Goal: Task Accomplishment & Management: Manage account settings

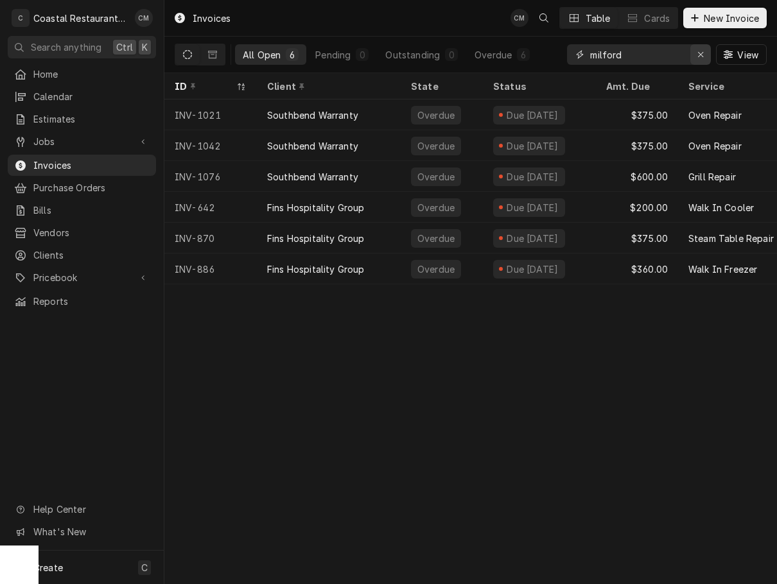
click at [698, 53] on icon "Erase input" at bounding box center [700, 54] width 7 height 9
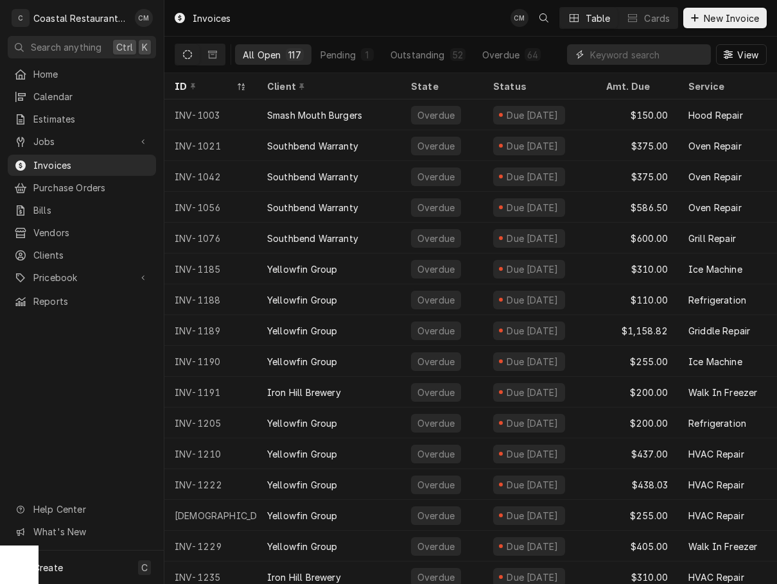
click at [644, 55] on input "Dynamic Content Wrapper" at bounding box center [647, 54] width 114 height 21
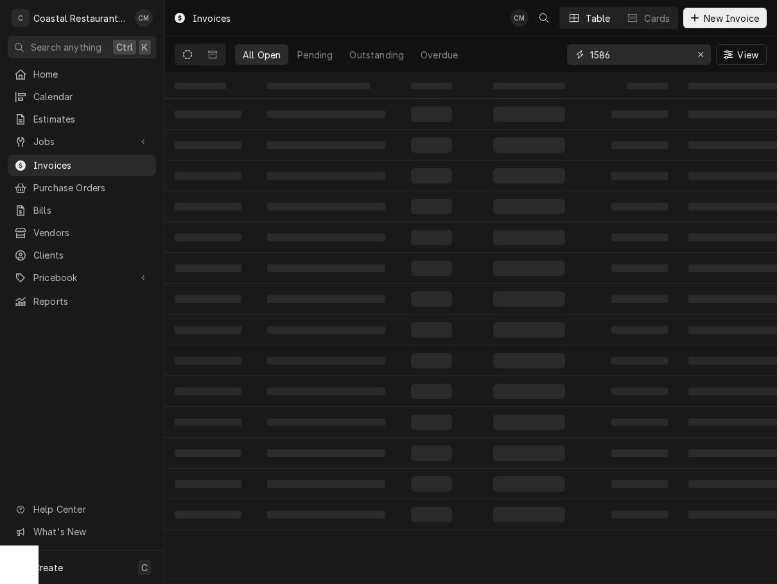
type input "1586"
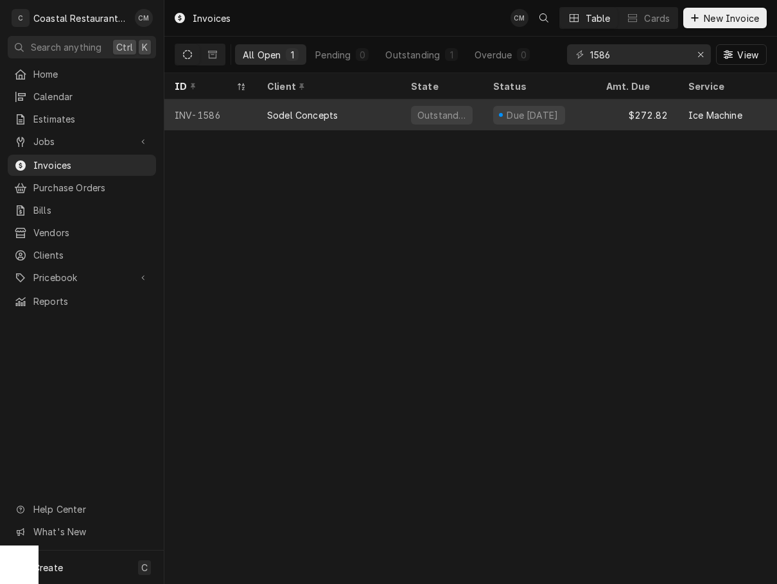
click at [403, 110] on div "Outstanding" at bounding box center [441, 114] width 82 height 31
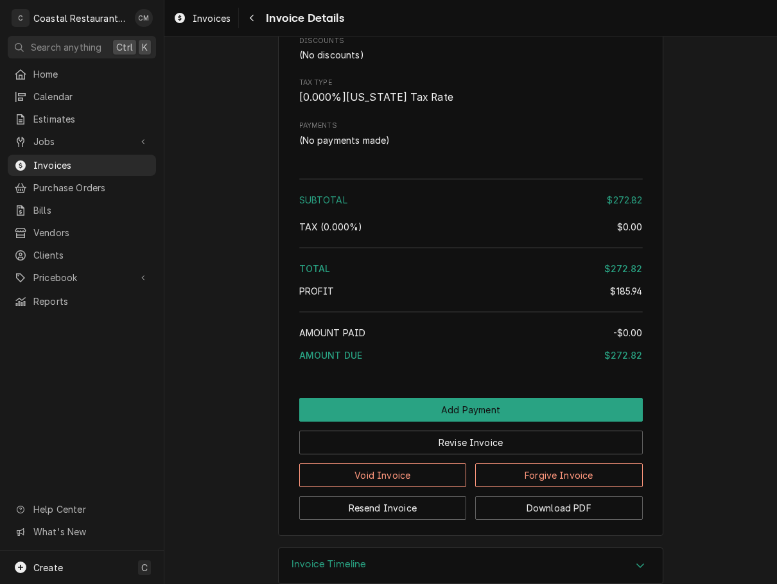
scroll to position [1409, 0]
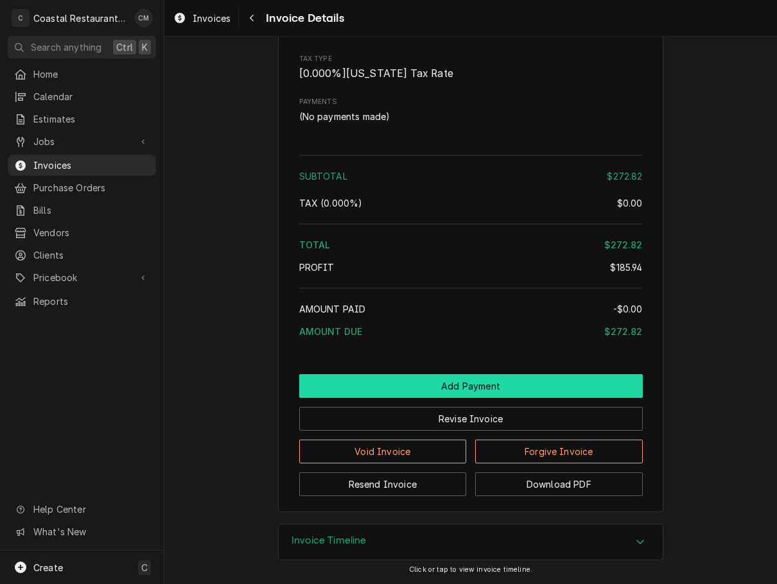
click at [426, 386] on button "Add Payment" at bounding box center [470, 386] width 343 height 24
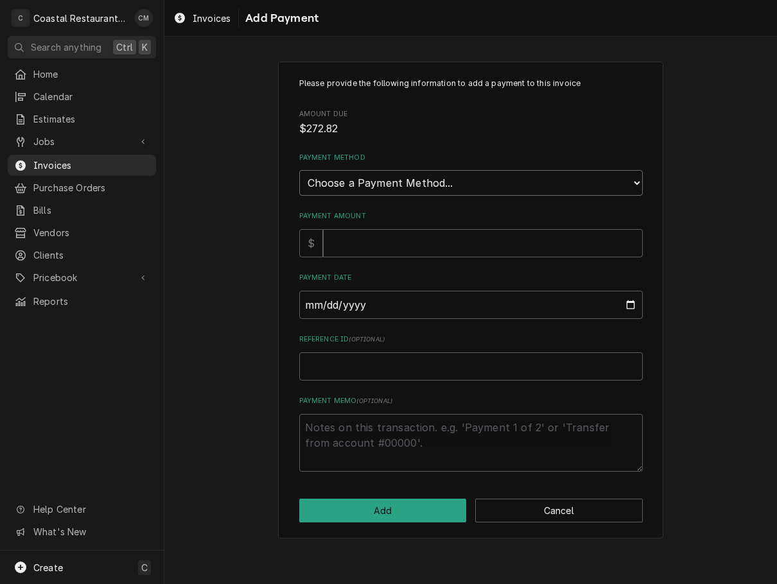
click at [411, 174] on select "Choose a Payment Method... Cash Check Credit/Debit Card ACH/eCheck Other" at bounding box center [470, 183] width 343 height 26
select select "2"
click at [299, 170] on select "Choose a Payment Method... Cash Check Credit/Debit Card ACH/eCheck Other" at bounding box center [470, 183] width 343 height 26
click at [386, 250] on input "Payment Amount" at bounding box center [483, 243] width 320 height 28
type textarea "x"
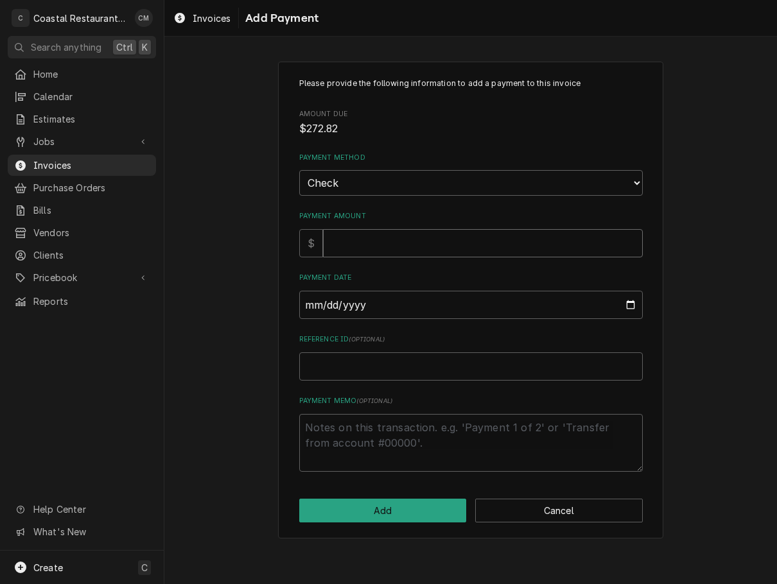
type input "2"
type textarea "x"
type input "27"
type textarea "x"
type input "272"
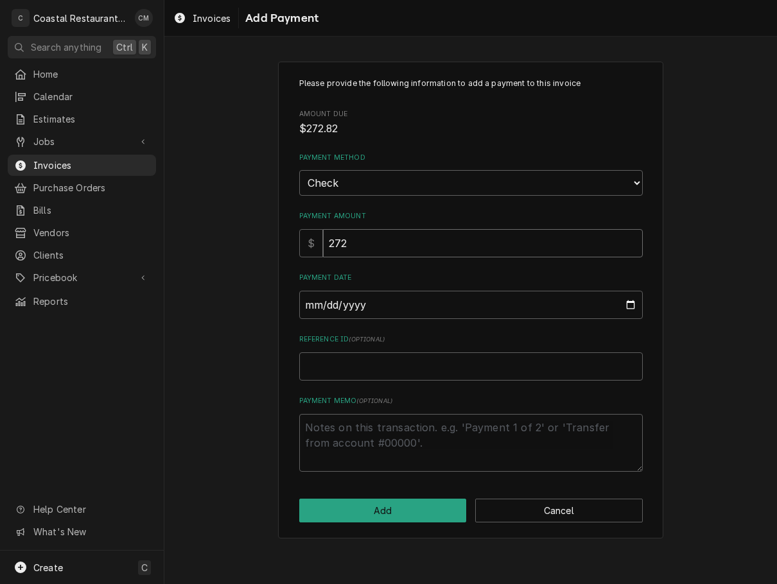
type textarea "x"
type input "272.8"
type textarea "x"
type input "272.82"
type input "0002-10-07"
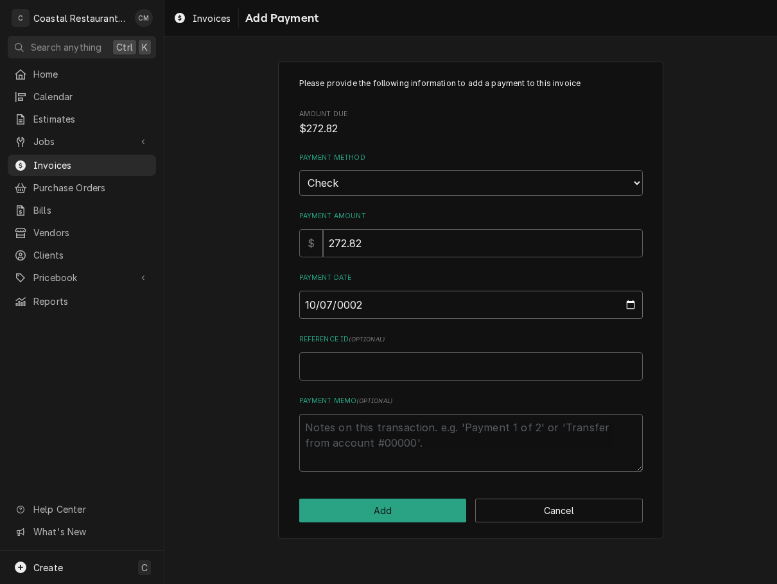
type textarea "x"
type input "0020-10-07"
type textarea "x"
type input "0202-10-07"
type textarea "x"
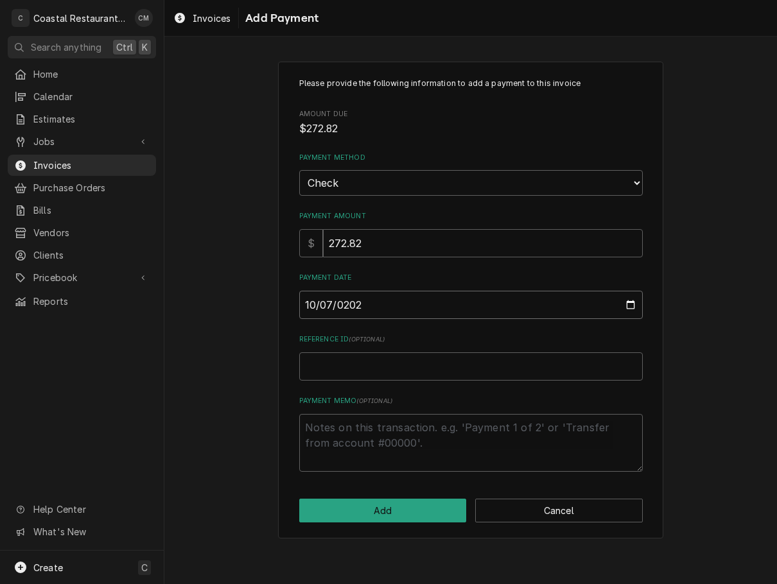
type input "2025-10-07"
type textarea "x"
type input "2"
type textarea "x"
type input "20"
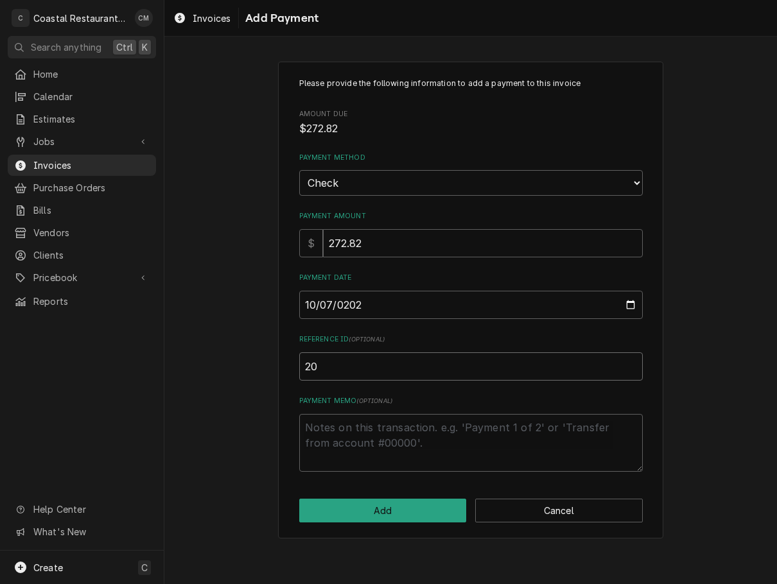
type textarea "x"
type input "205"
type textarea "x"
type input "2056"
click button "Add" at bounding box center [382, 511] width 167 height 24
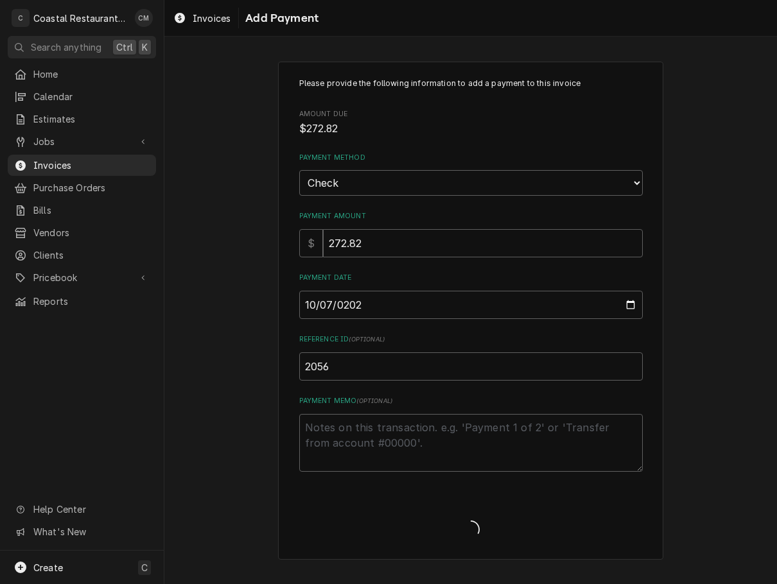
type textarea "x"
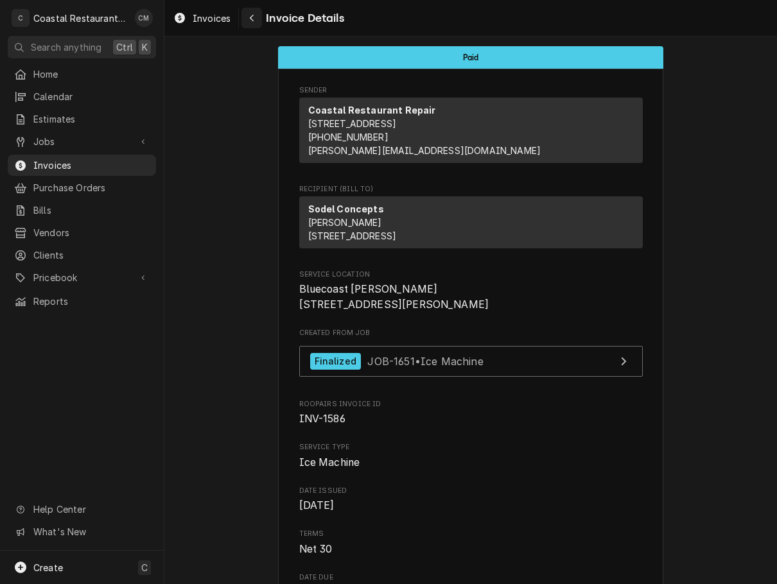
click at [252, 20] on icon "Navigate back" at bounding box center [252, 18] width 4 height 7
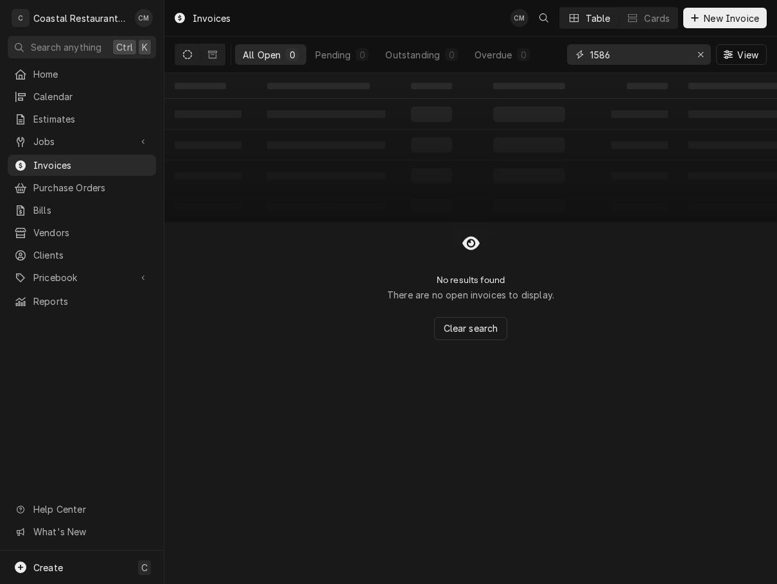
drag, startPoint x: 649, startPoint y: 56, endPoint x: 557, endPoint y: 58, distance: 92.4
click at [554, 61] on div "All Open 0 Pending 0 Outstanding 0 Overdue 0 1586 View" at bounding box center [471, 55] width 592 height 36
type input "1628"
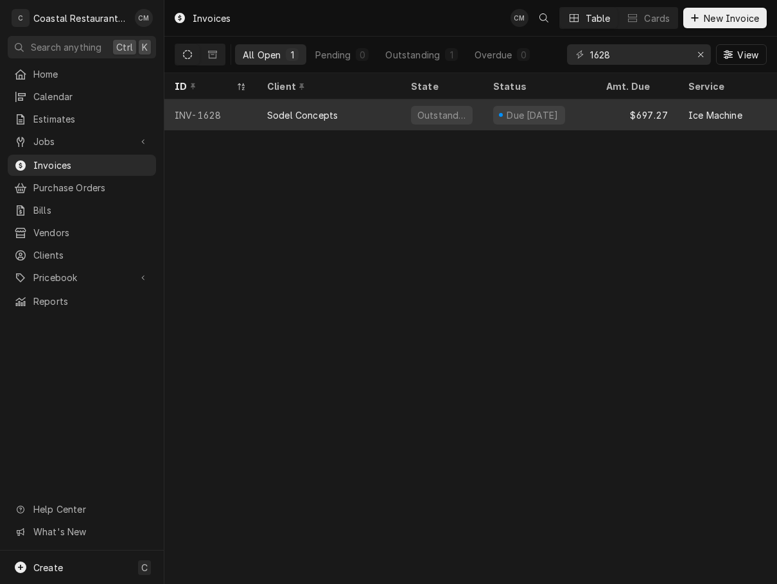
click at [382, 112] on div "Sodel Concepts" at bounding box center [329, 114] width 144 height 31
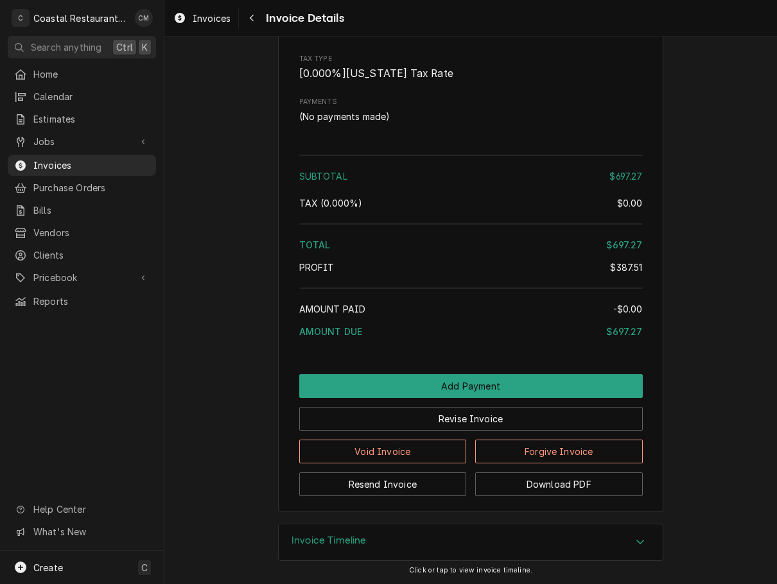
scroll to position [1608, 0]
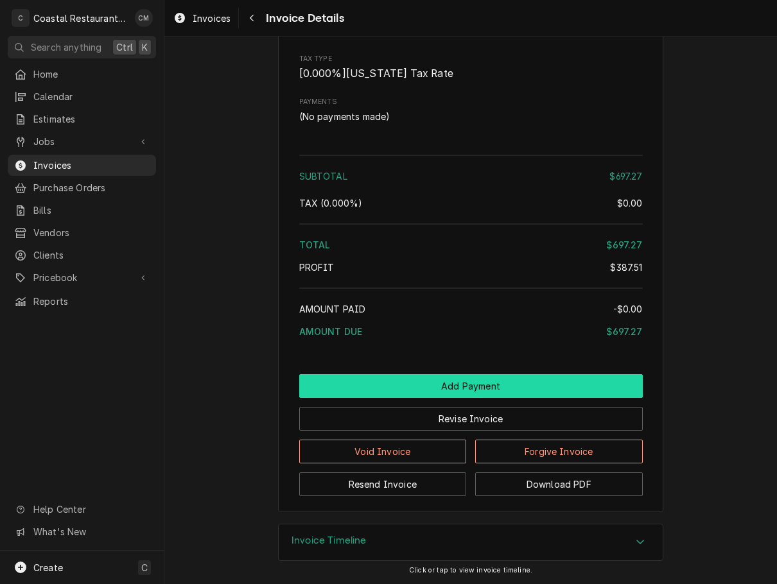
click at [451, 388] on button "Add Payment" at bounding box center [470, 386] width 343 height 24
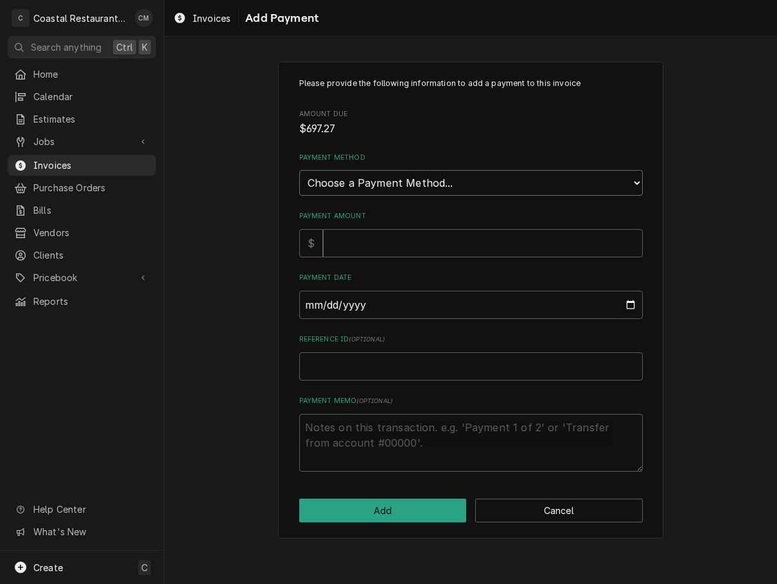
drag, startPoint x: 382, startPoint y: 179, endPoint x: 388, endPoint y: 192, distance: 13.8
click at [382, 179] on select "Choose a Payment Method... Cash Check Credit/Debit Card ACH/eCheck Other" at bounding box center [470, 183] width 343 height 26
select select "2"
click at [299, 170] on select "Choose a Payment Method... Cash Check Credit/Debit Card ACH/eCheck Other" at bounding box center [470, 183] width 343 height 26
drag, startPoint x: 382, startPoint y: 252, endPoint x: 388, endPoint y: 241, distance: 12.7
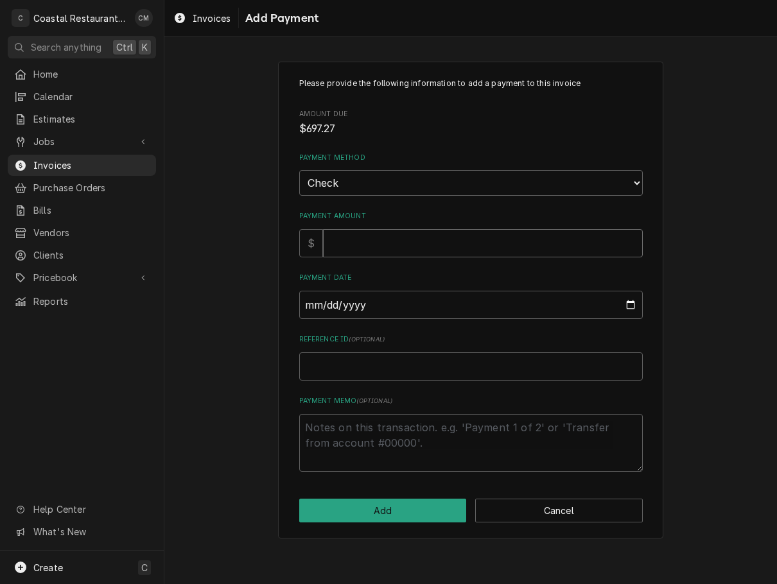
click at [382, 252] on input "Payment Amount" at bounding box center [483, 243] width 320 height 28
type textarea "x"
type input "6"
type textarea "x"
type input "69"
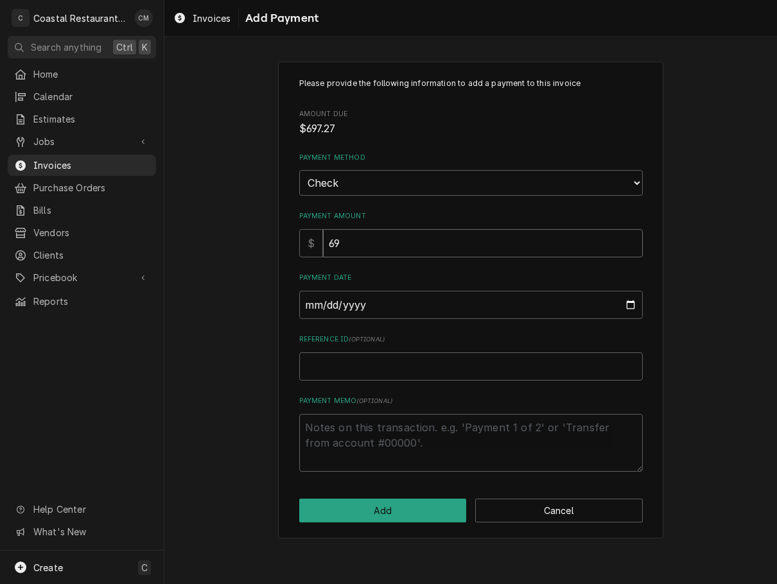
type textarea "x"
type input "697"
type textarea "x"
type input "697.2"
type textarea "x"
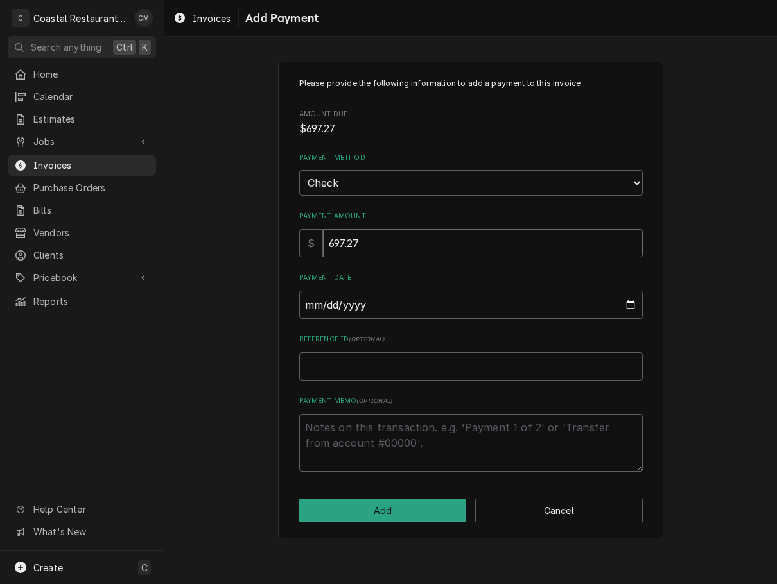
type input "697.27"
type input "0002-10-07"
type textarea "x"
type input "0020-10-07"
type textarea "x"
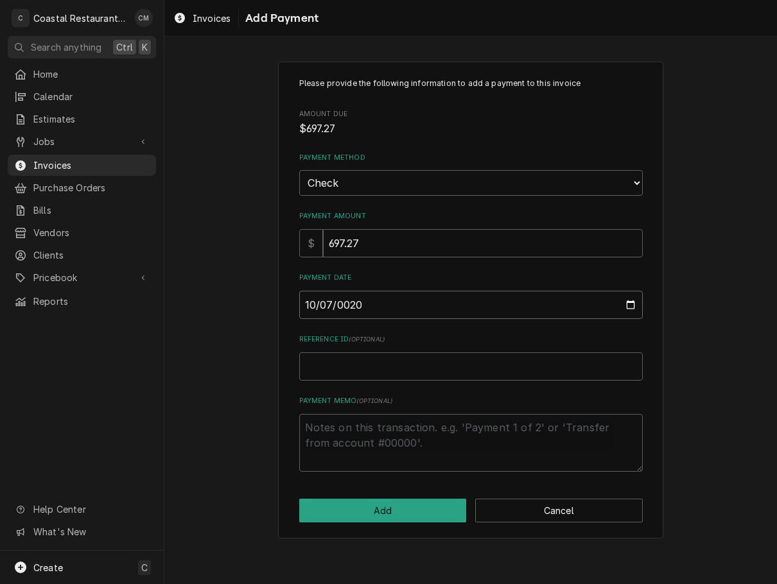
type input "0202-10-07"
type textarea "x"
type input "2025-10-07"
type textarea "x"
type input "4"
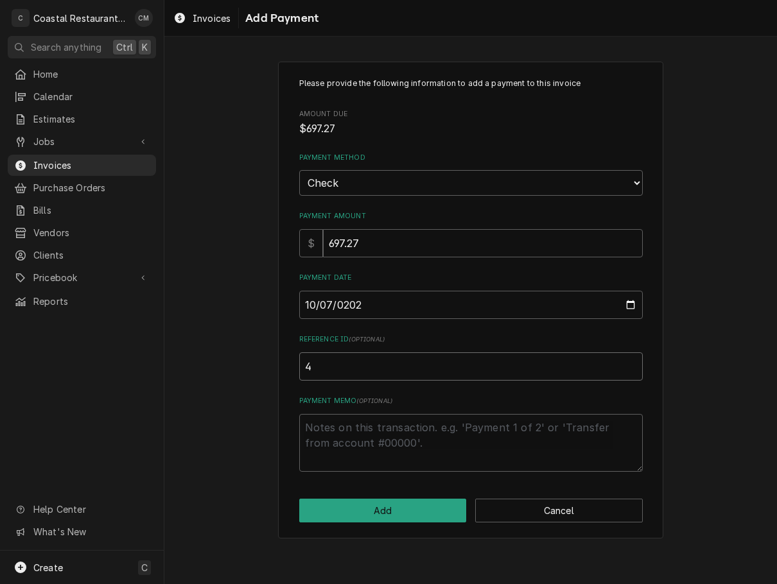
type textarea "x"
type input "41"
type textarea "x"
type input "416"
type textarea "x"
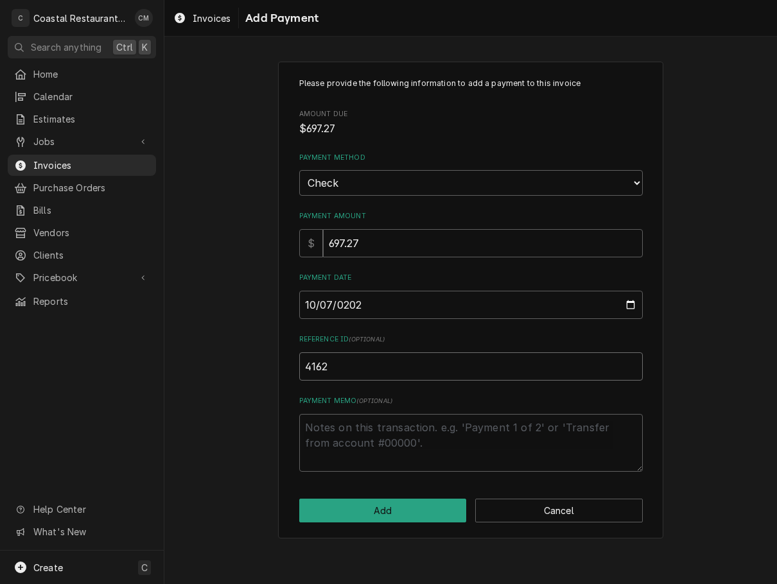
type input "4162"
click button "Add" at bounding box center [382, 511] width 167 height 24
type textarea "x"
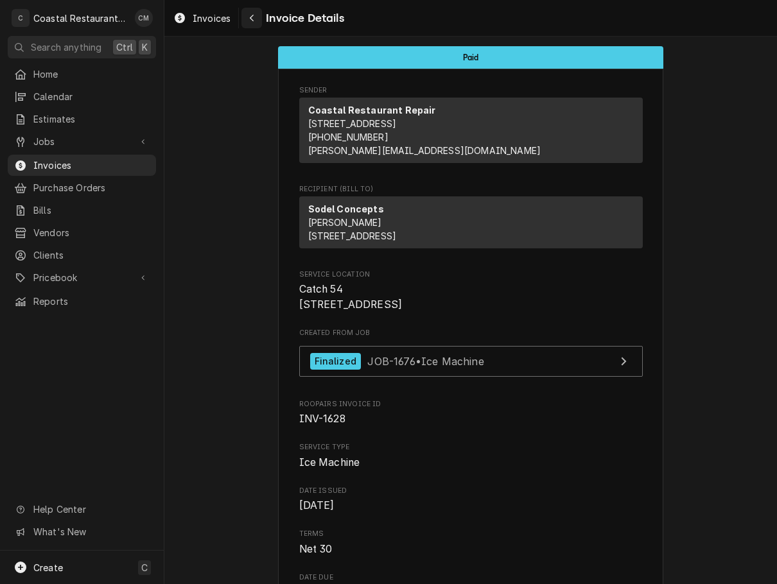
click at [253, 19] on icon "Navigate back" at bounding box center [252, 17] width 6 height 9
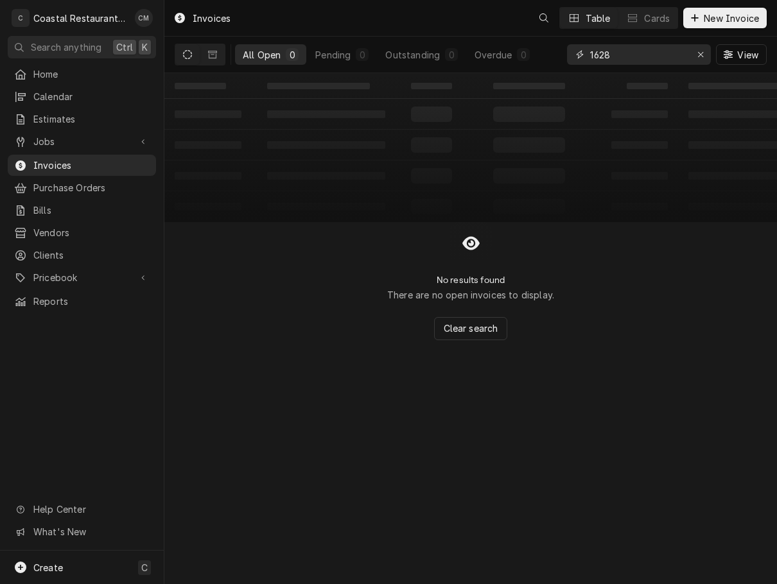
drag, startPoint x: 630, startPoint y: 60, endPoint x: 518, endPoint y: 66, distance: 112.5
click at [518, 66] on div "All Open 0 Pending 0 Outstanding 0 Overdue 0 1628 View" at bounding box center [471, 55] width 592 height 36
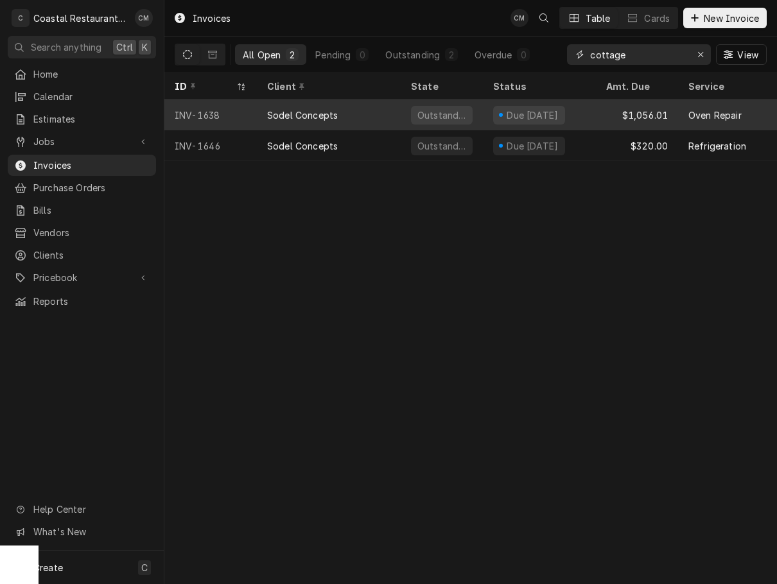
type input "cottage"
click at [481, 119] on div "Outstanding" at bounding box center [441, 114] width 82 height 31
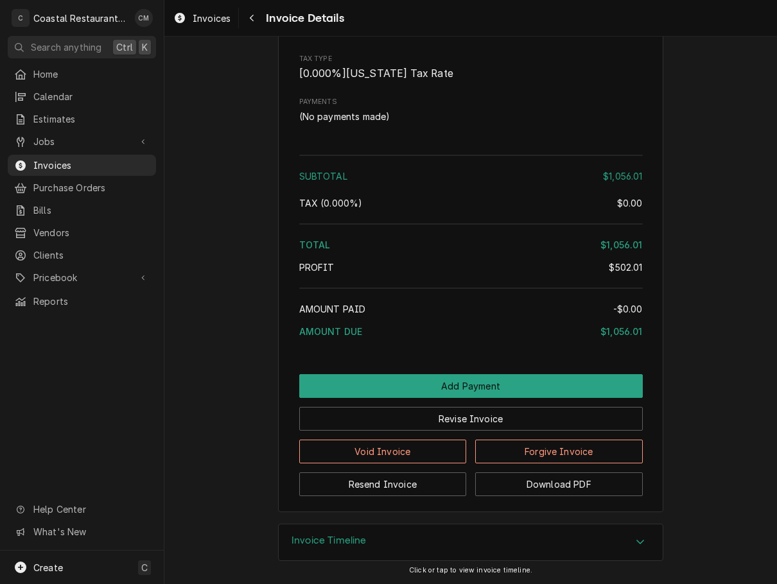
scroll to position [1839, 0]
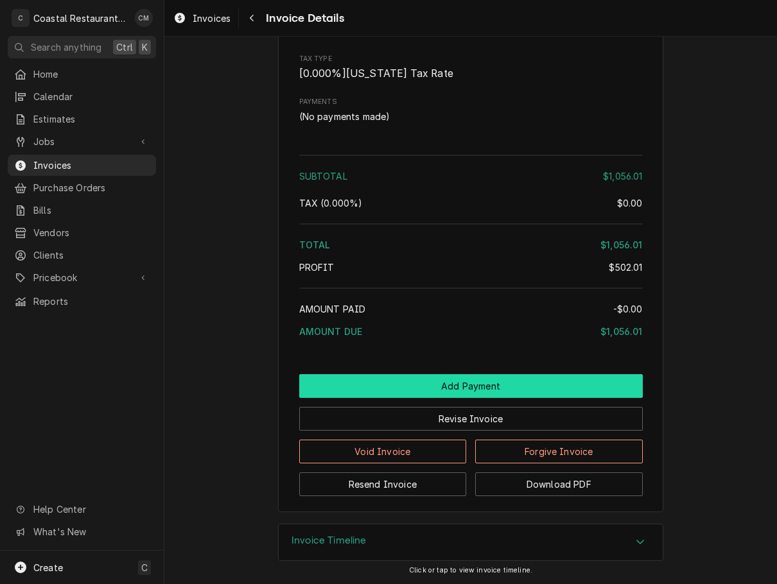
click at [476, 374] on button "Add Payment" at bounding box center [470, 386] width 343 height 24
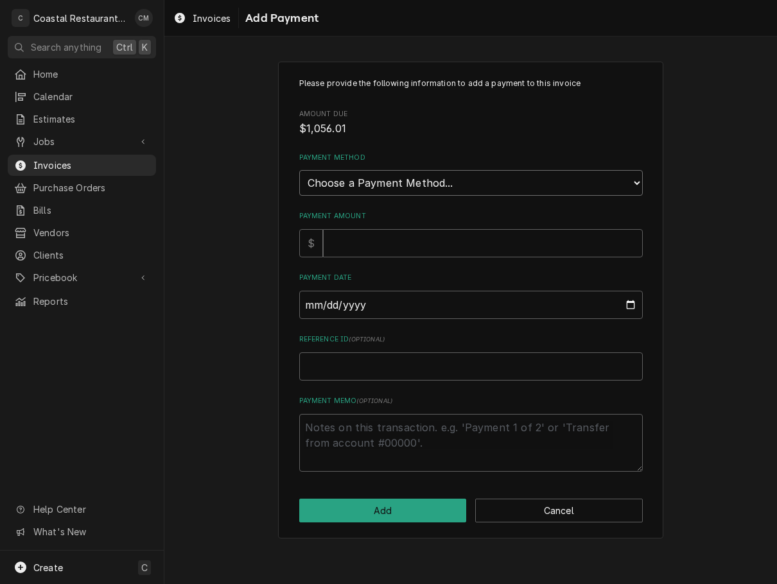
click at [393, 182] on select "Choose a Payment Method... Cash Check Credit/Debit Card ACH/eCheck Other" at bounding box center [470, 183] width 343 height 26
select select "2"
click at [299, 170] on select "Choose a Payment Method... Cash Check Credit/Debit Card ACH/eCheck Other" at bounding box center [470, 183] width 343 height 26
click at [378, 243] on input "Payment Amount" at bounding box center [483, 243] width 320 height 28
type textarea "x"
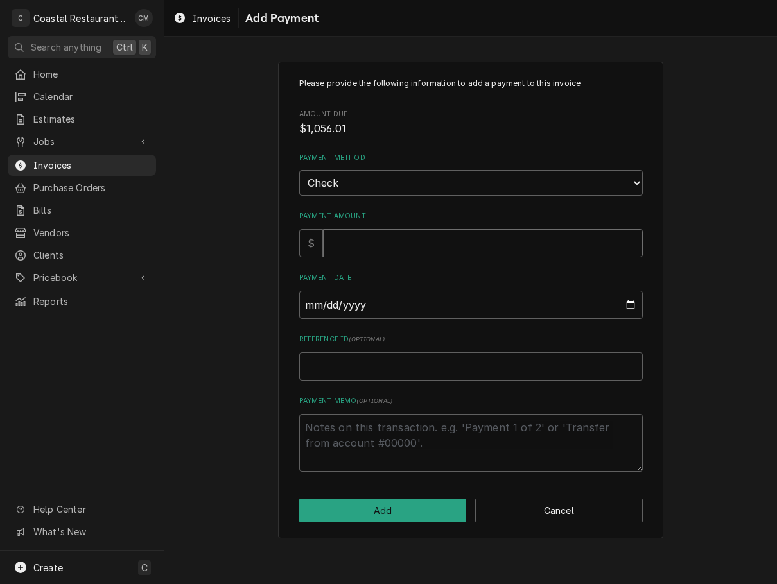
type input "1"
type textarea "x"
type input "10"
type textarea "x"
type input "105"
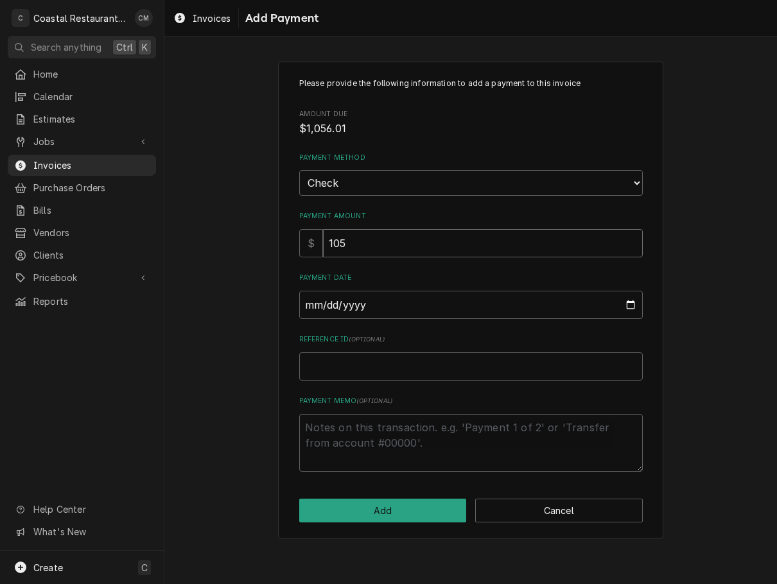
type textarea "x"
type input "1056"
type textarea "x"
type input "1056.0"
type textarea "x"
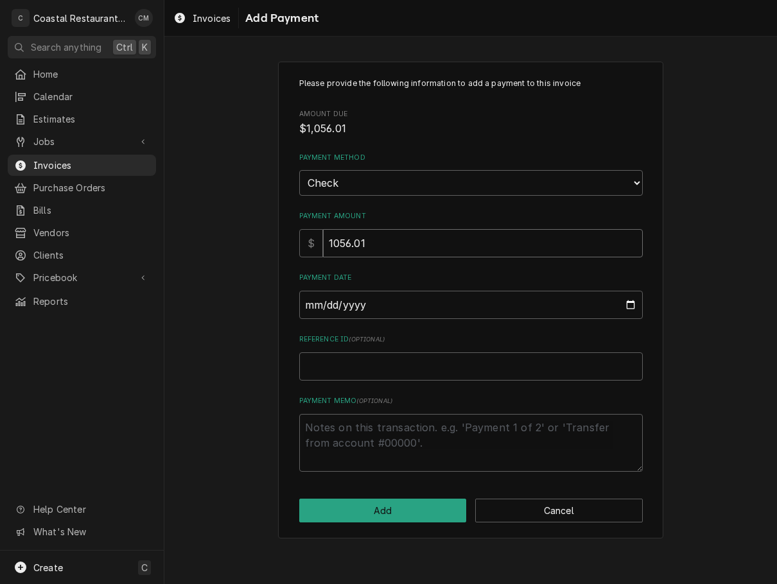
type input "1056.01"
type input "0002-10-07"
type textarea "x"
type input "0020-10-07"
type textarea "x"
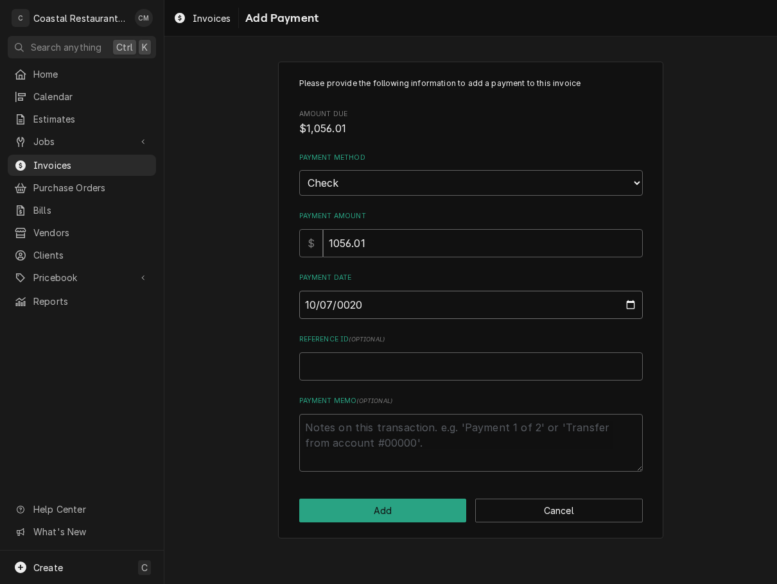
type input "0202-10-07"
type textarea "x"
type input "[DATE]"
type textarea "x"
type input "5"
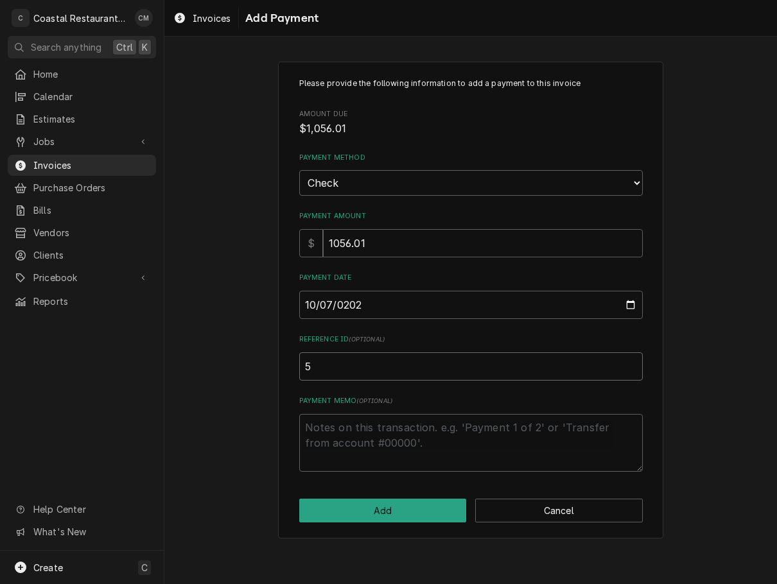
type textarea "x"
type input "51"
type textarea "x"
type input "512"
type textarea "x"
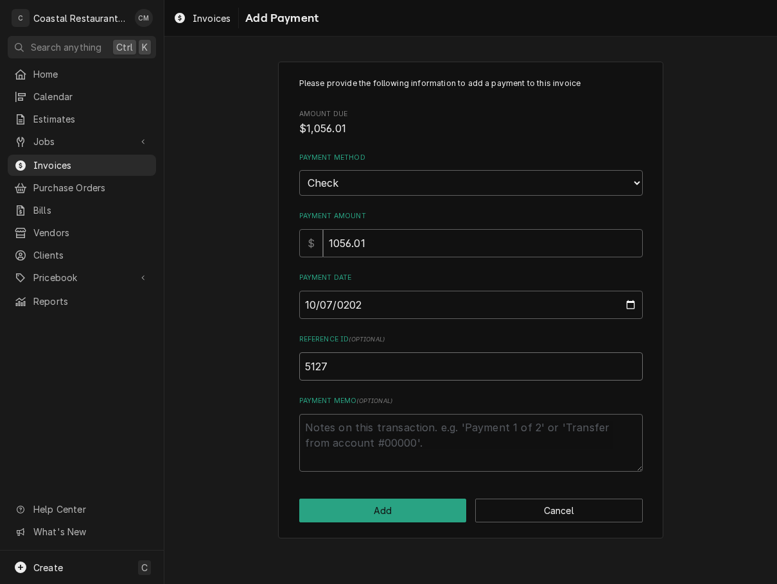
type input "5127"
click button "Add" at bounding box center [382, 511] width 167 height 24
type textarea "x"
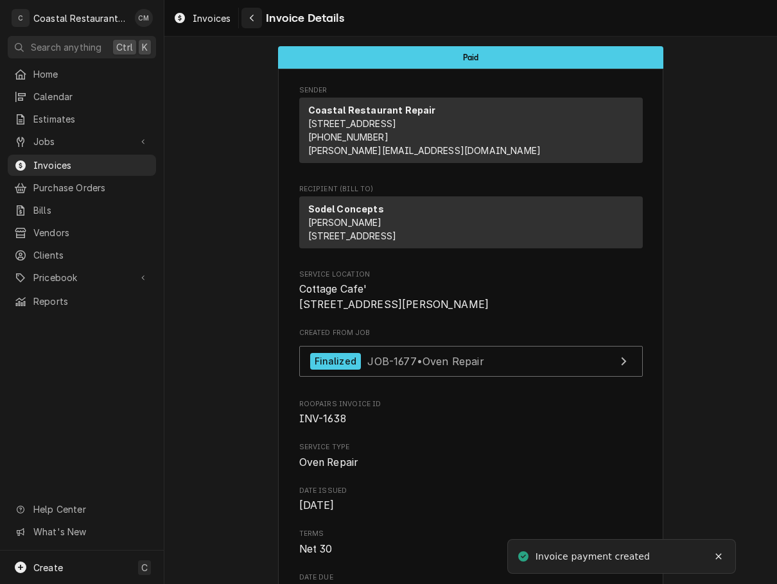
click at [245, 13] on div "Navigate back" at bounding box center [251, 18] width 13 height 13
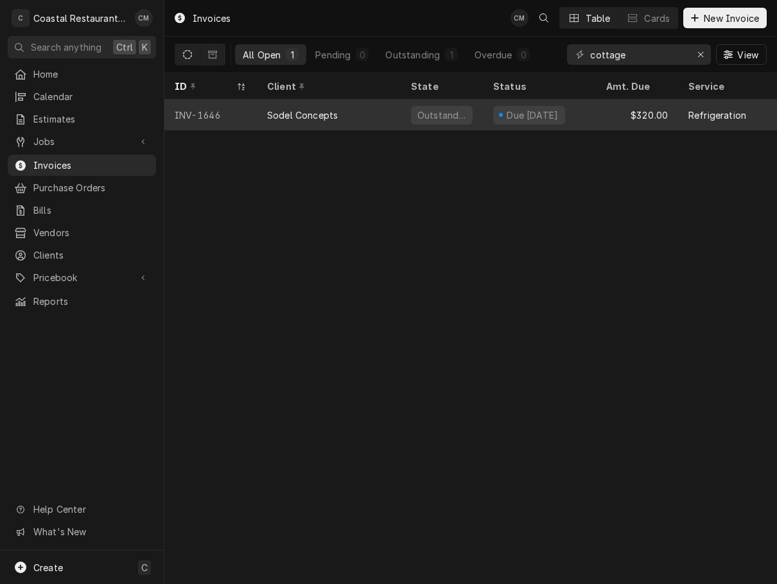
click at [535, 110] on div "Due [DATE]" at bounding box center [532, 114] width 55 height 13
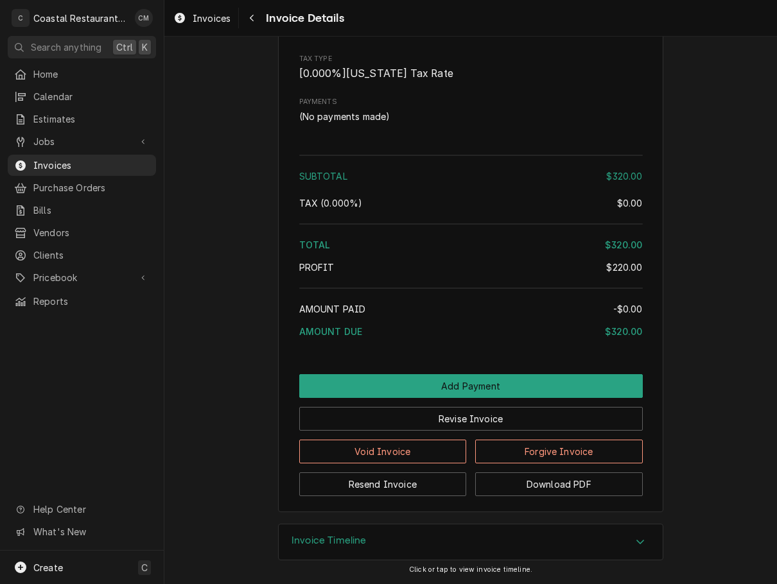
scroll to position [1256, 0]
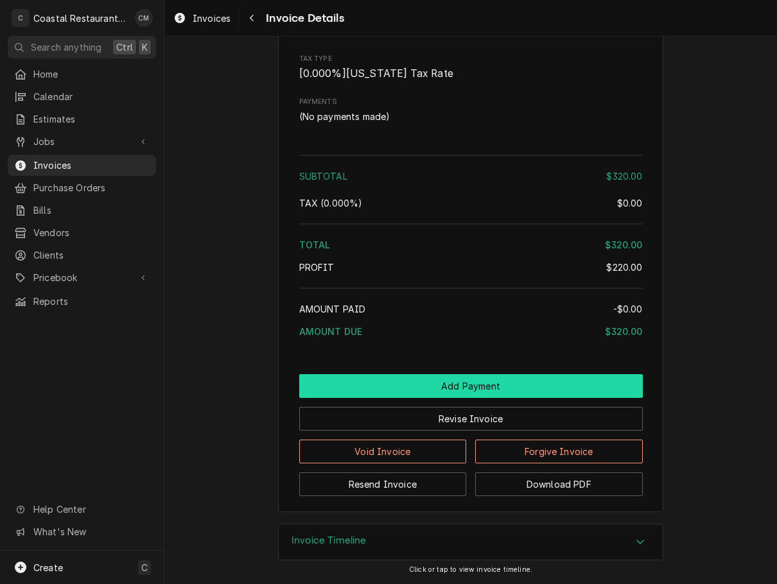
click at [418, 382] on button "Add Payment" at bounding box center [470, 386] width 343 height 24
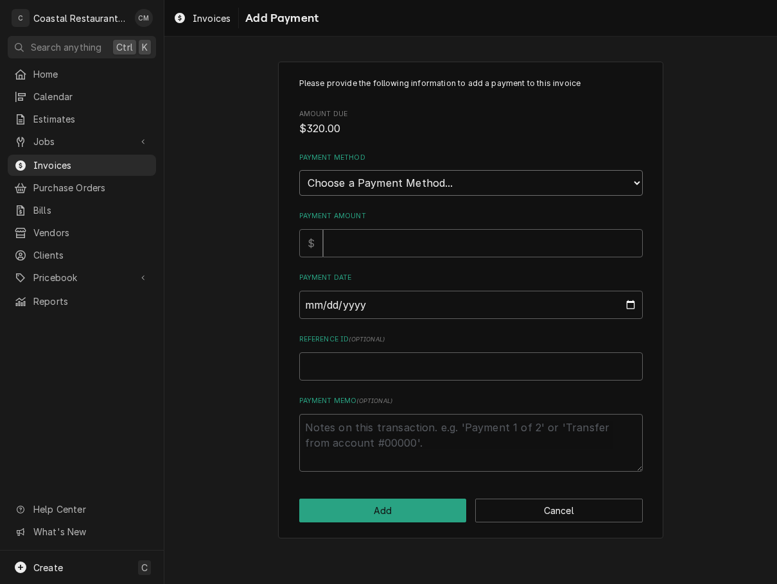
click at [391, 182] on select "Choose a Payment Method... Cash Check Credit/Debit Card ACH/eCheck Other" at bounding box center [470, 183] width 343 height 26
select select "2"
click at [299, 170] on select "Choose a Payment Method... Cash Check Credit/Debit Card ACH/eCheck Other" at bounding box center [470, 183] width 343 height 26
click at [361, 252] on input "Payment Amount" at bounding box center [483, 243] width 320 height 28
type textarea "x"
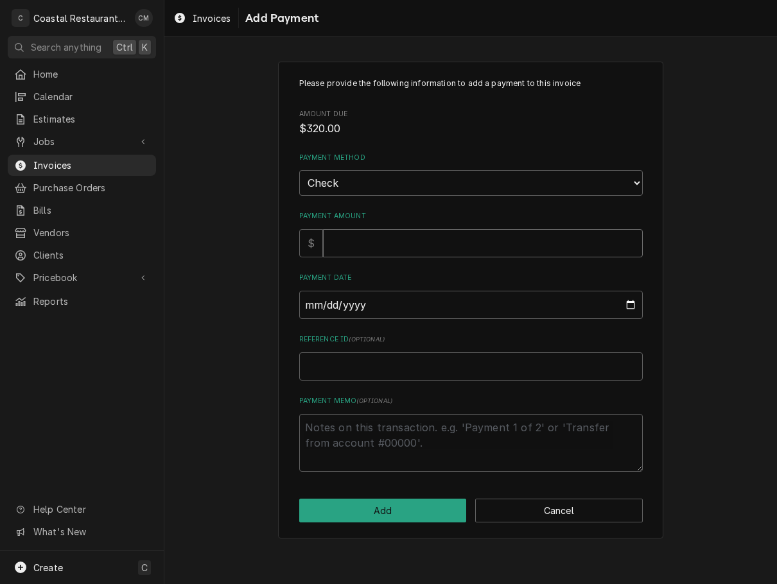
type input "3"
type textarea "x"
type input "32"
type textarea "x"
type input "320"
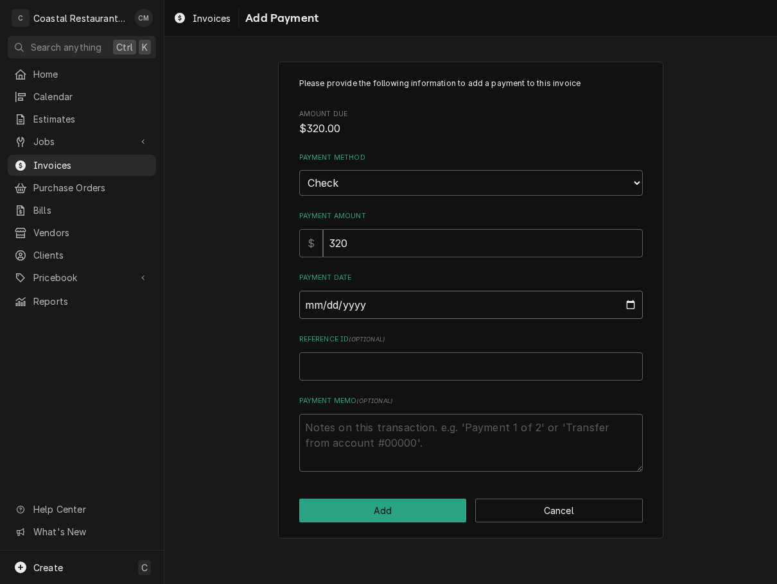
type input "0002-10-07"
type textarea "x"
type input "0020-10-07"
type textarea "x"
type input "0202-10-07"
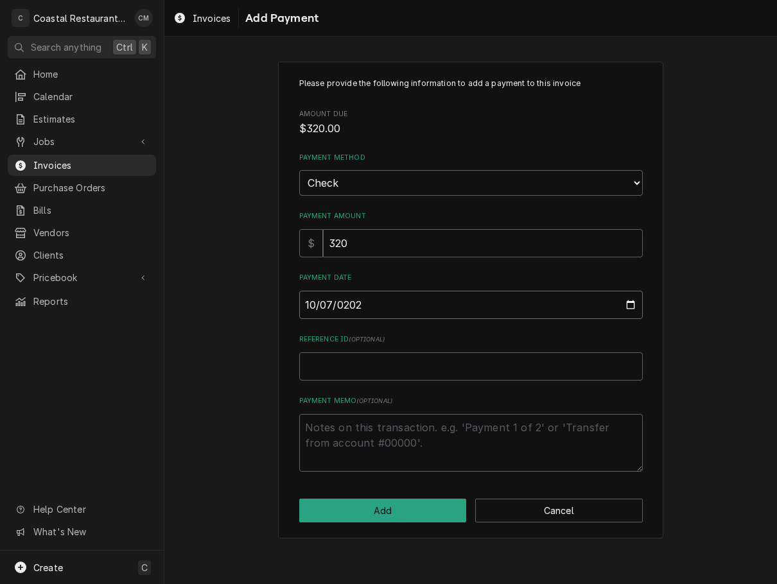
type textarea "x"
type input "2025-10-07"
type textarea "x"
type input "5"
type textarea "x"
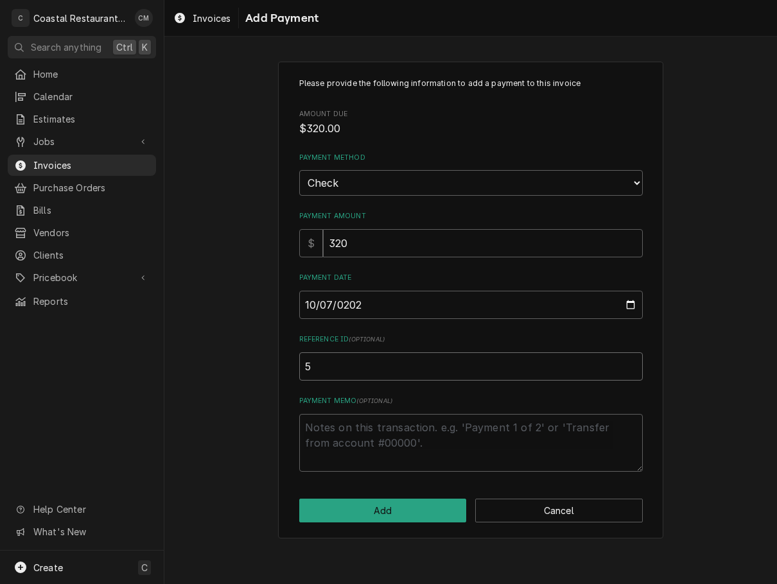
type input "51"
type textarea "x"
type input "512"
type textarea "x"
type input "5127"
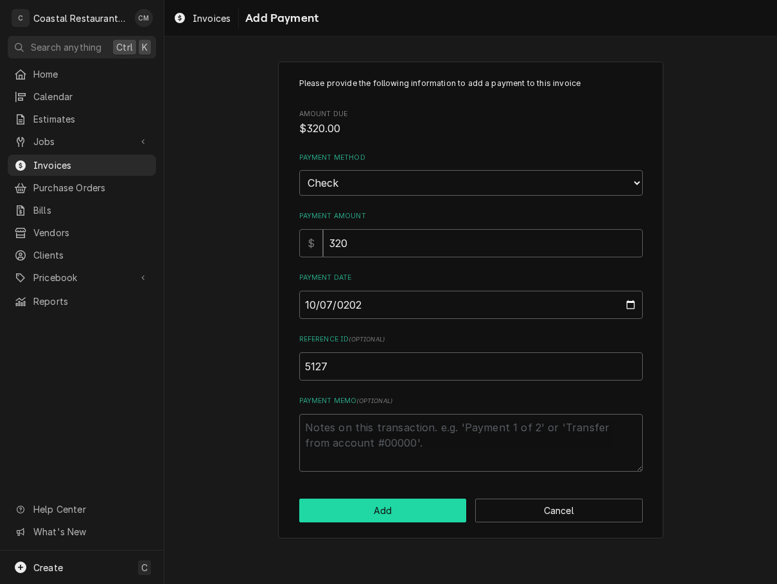
click button "Add" at bounding box center [382, 511] width 167 height 24
type textarea "x"
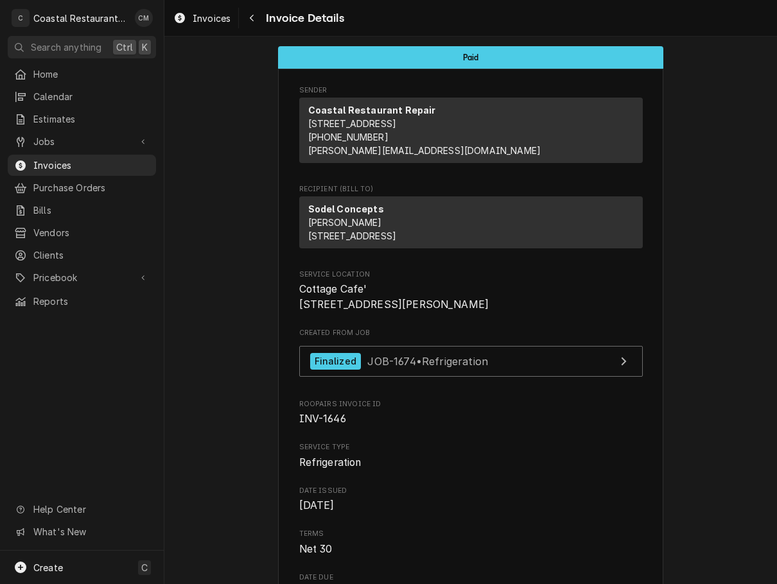
drag, startPoint x: 248, startPoint y: 11, endPoint x: 309, endPoint y: 42, distance: 68.3
click at [248, 11] on button "Navigate back" at bounding box center [251, 18] width 21 height 21
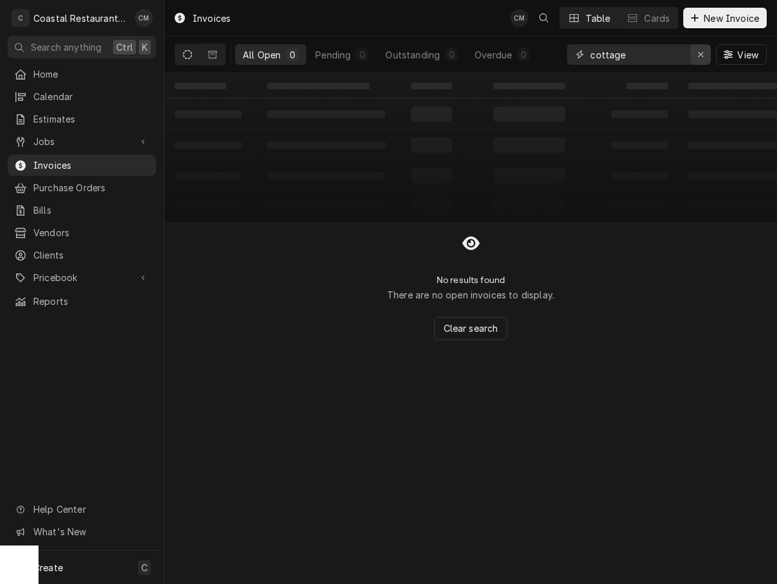
click at [704, 54] on div "Erase input" at bounding box center [700, 54] width 13 height 13
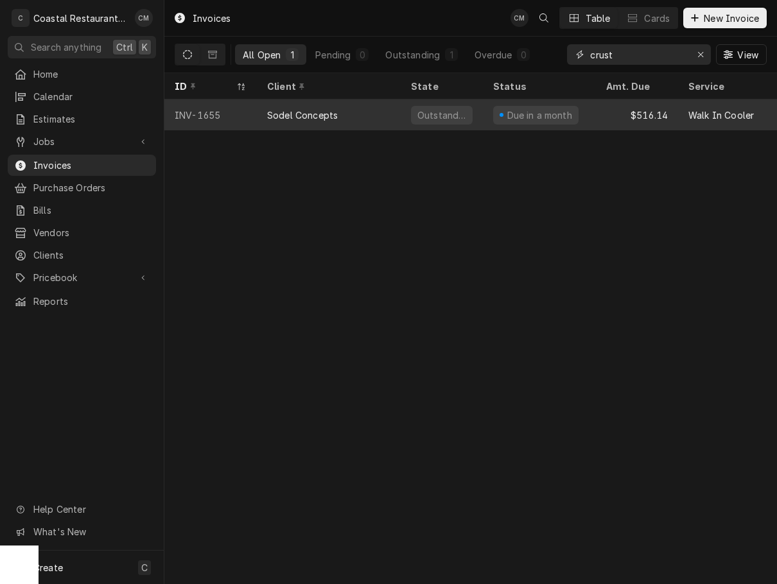
type input "crust"
click at [376, 108] on div "Sodel Concepts" at bounding box center [329, 114] width 144 height 31
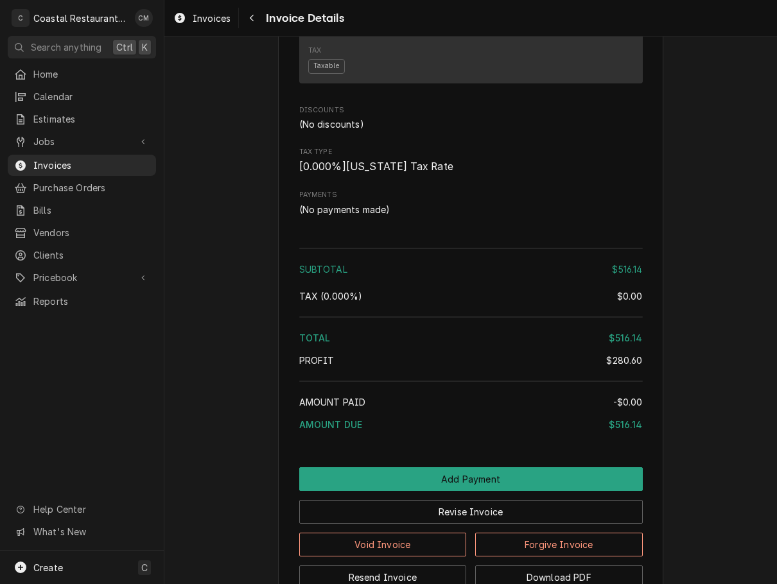
scroll to position [1396, 0]
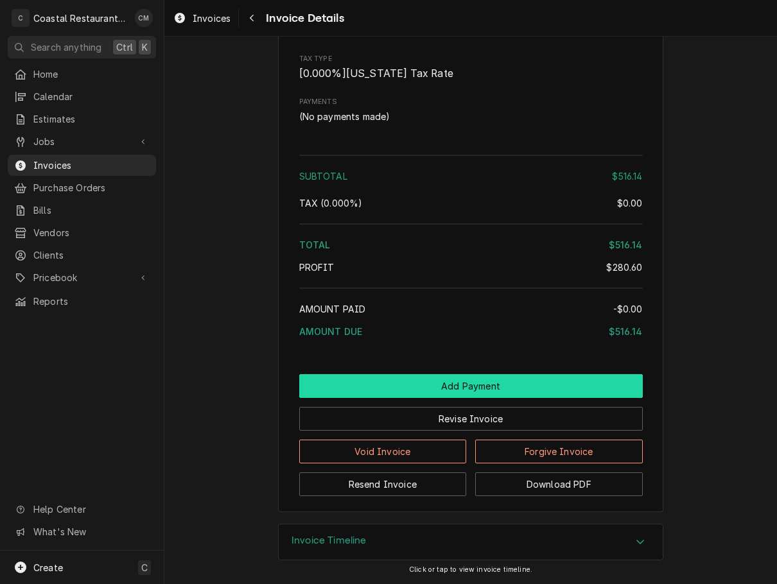
click at [413, 384] on button "Add Payment" at bounding box center [470, 386] width 343 height 24
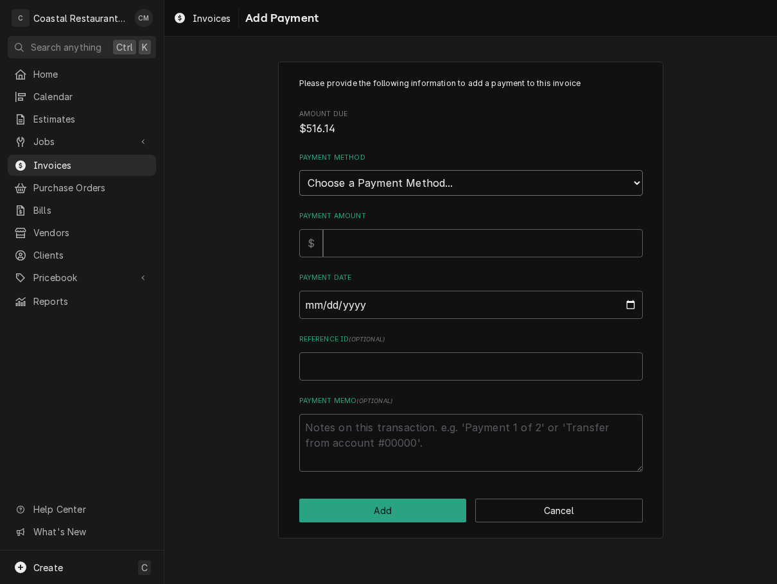
drag, startPoint x: 395, startPoint y: 177, endPoint x: 397, endPoint y: 194, distance: 17.4
click at [395, 177] on select "Choose a Payment Method... Cash Check Credit/Debit Card ACH/eCheck Other" at bounding box center [470, 183] width 343 height 26
select select "2"
click at [299, 170] on select "Choose a Payment Method... Cash Check Credit/Debit Card ACH/eCheck Other" at bounding box center [470, 183] width 343 height 26
click at [373, 246] on input "Payment Amount" at bounding box center [483, 243] width 320 height 28
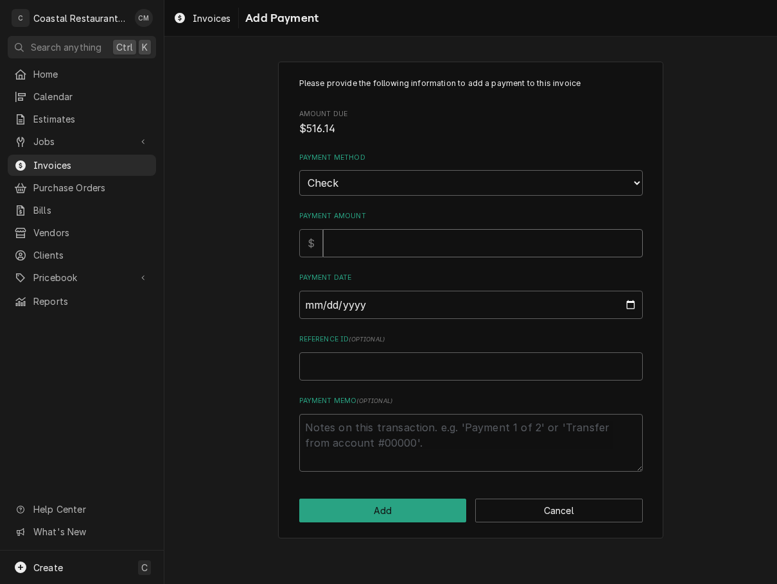
type textarea "x"
type input "5"
type textarea "x"
type input "51"
type textarea "x"
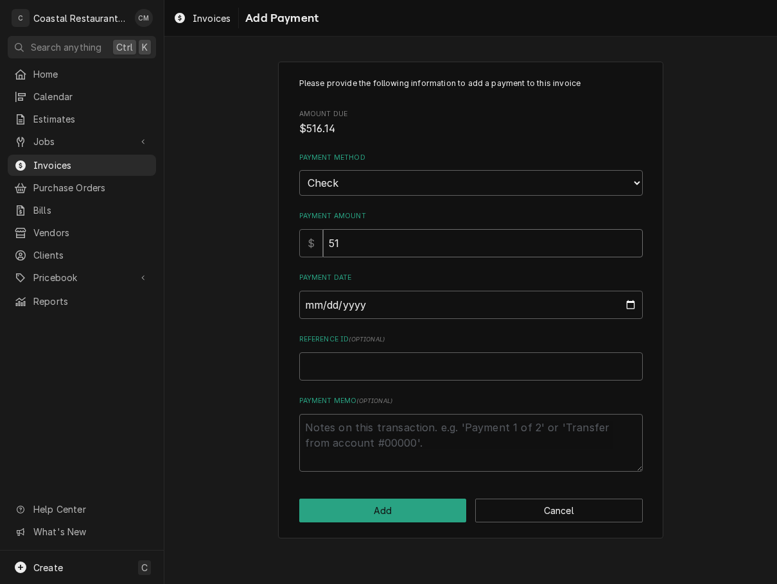
type input "516"
type textarea "x"
type input "516.1"
type textarea "x"
type input "516.14"
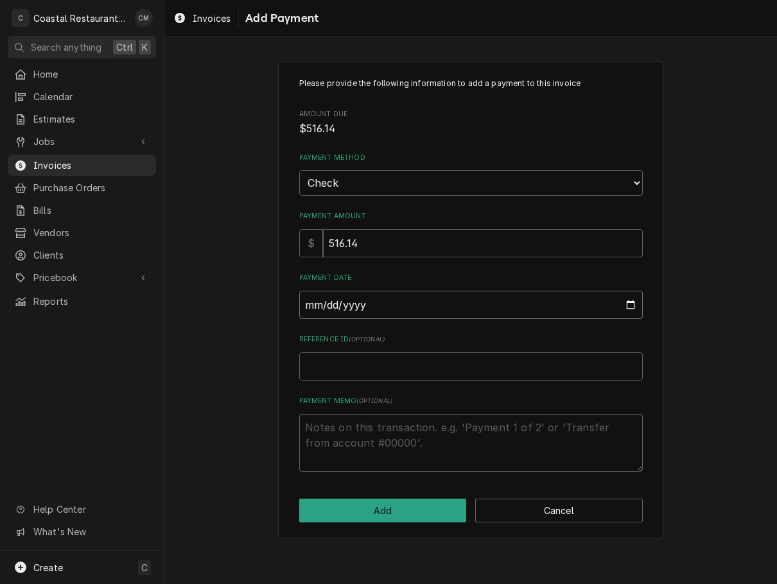
type input "0002-10-07"
type textarea "x"
type input "0020-10-07"
type textarea "x"
type input "0202-10-07"
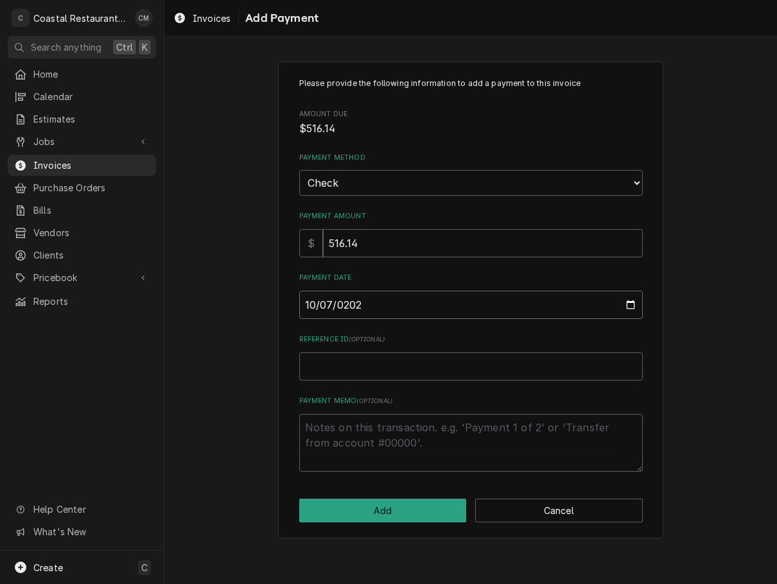
type textarea "x"
type input "2025-10-07"
type textarea "x"
type input "8"
type textarea "x"
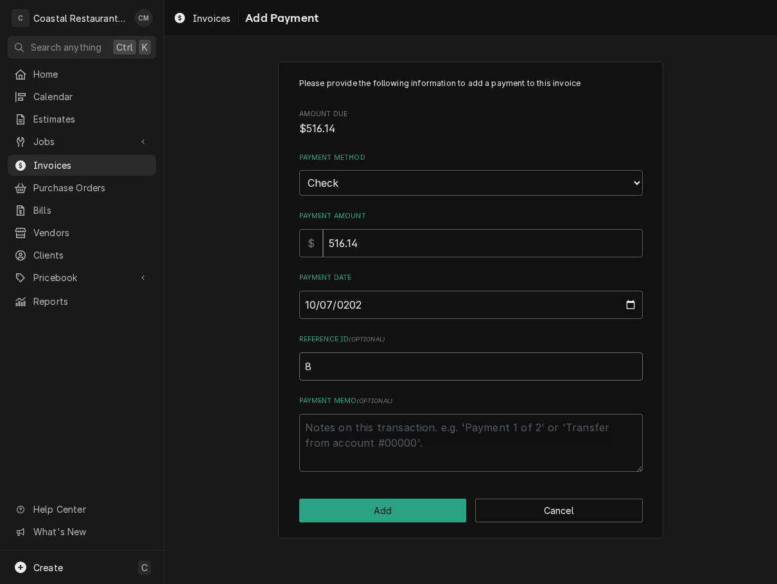
type input "84"
type textarea "x"
type input "843"
type textarea "x"
type input "8434"
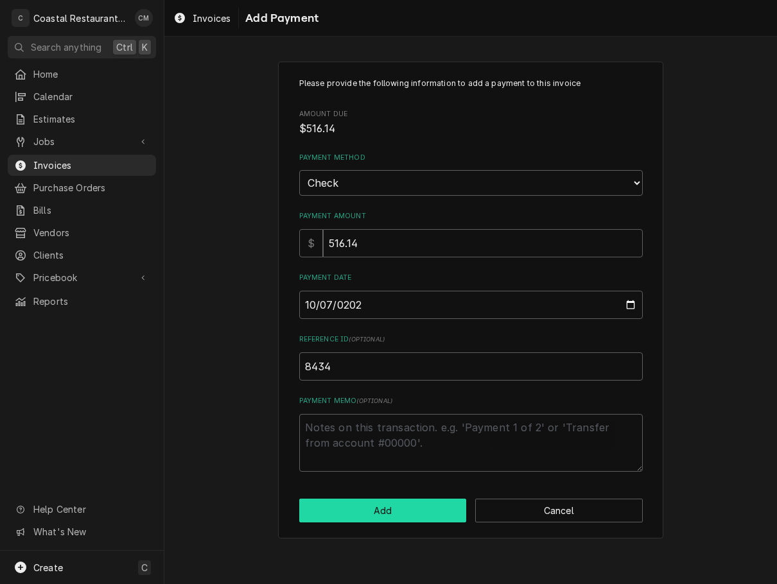
click button "Add" at bounding box center [382, 511] width 167 height 24
type textarea "x"
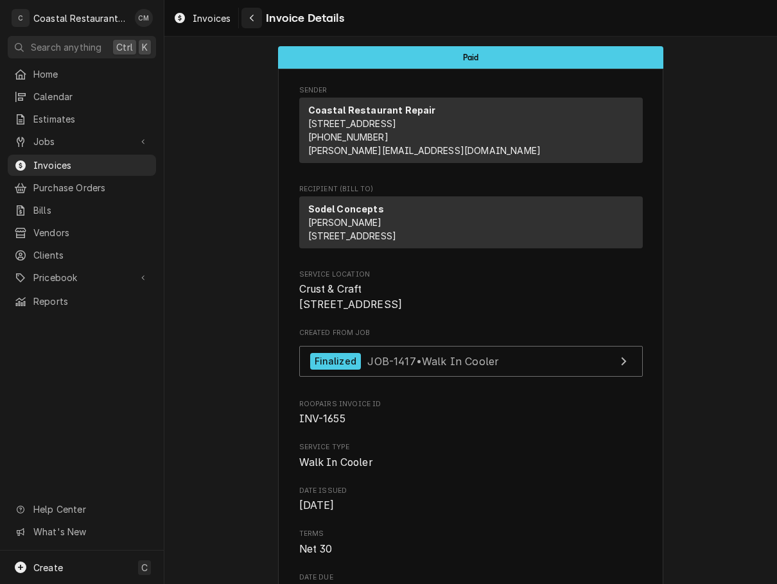
click at [244, 20] on button "Navigate back" at bounding box center [251, 18] width 21 height 21
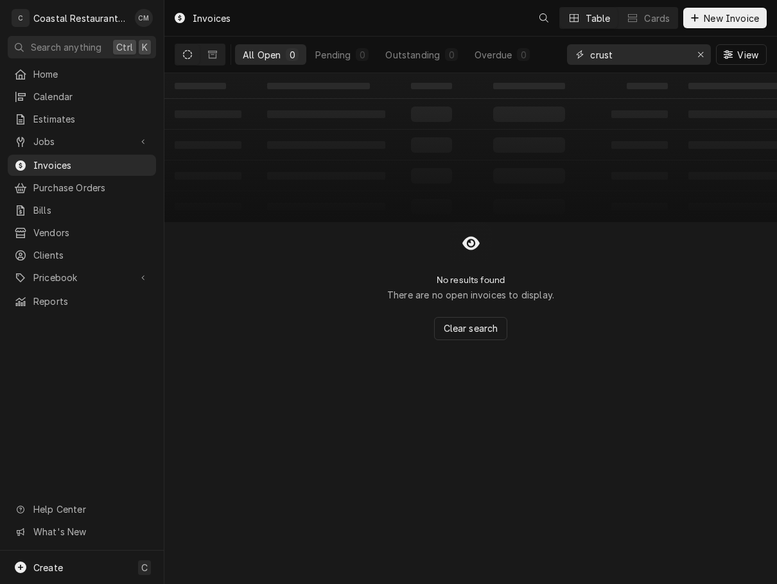
drag, startPoint x: 627, startPoint y: 51, endPoint x: 542, endPoint y: 56, distance: 85.5
click at [539, 57] on div "All Open 0 Pending 0 Outstanding 0 Overdue 0 crust View" at bounding box center [471, 55] width 592 height 36
type input "1640"
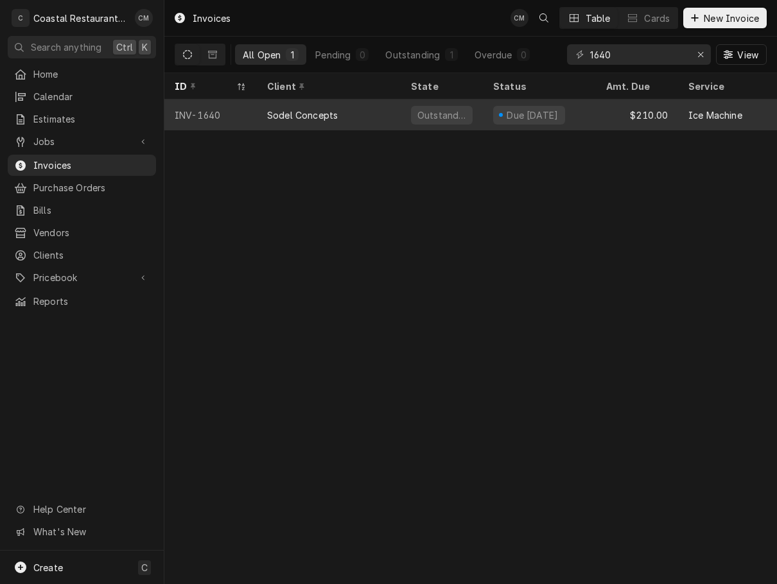
click at [372, 115] on div "Sodel Concepts" at bounding box center [329, 114] width 144 height 31
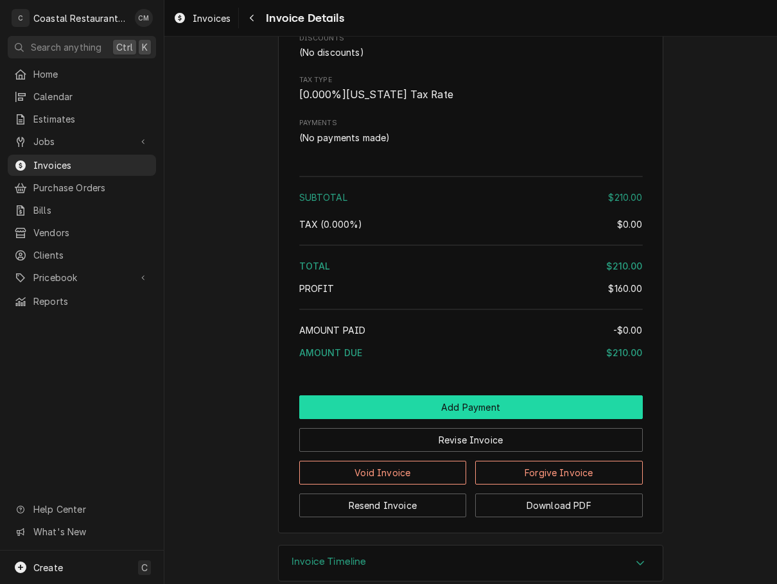
scroll to position [1202, 0]
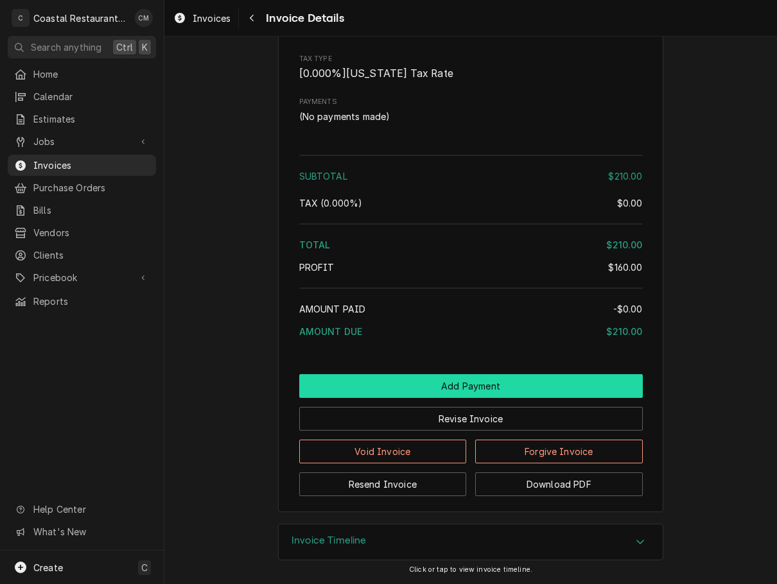
click at [419, 391] on button "Add Payment" at bounding box center [470, 386] width 343 height 24
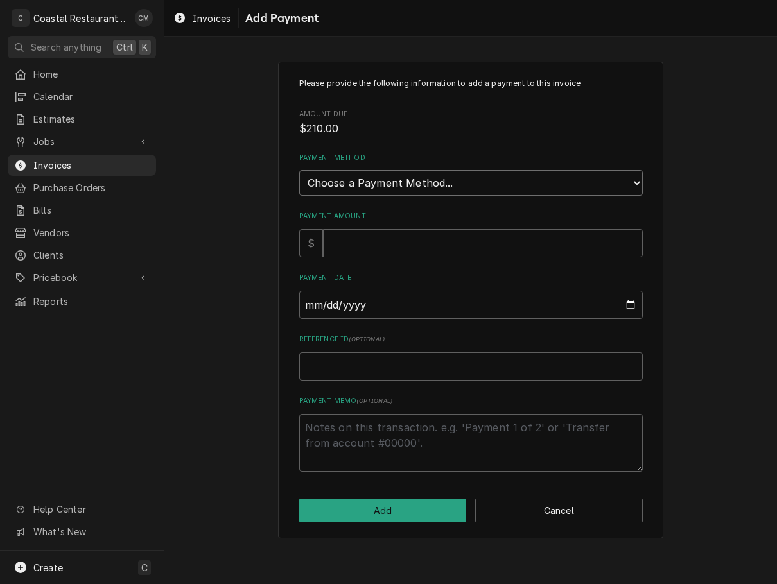
drag, startPoint x: 390, startPoint y: 186, endPoint x: 391, endPoint y: 195, distance: 9.0
click at [390, 186] on select "Choose a Payment Method... Cash Check Credit/Debit Card ACH/eCheck Other" at bounding box center [470, 183] width 343 height 26
select select "2"
click at [299, 170] on select "Choose a Payment Method... Cash Check Credit/Debit Card ACH/eCheck Other" at bounding box center [470, 183] width 343 height 26
click at [381, 244] on input "Payment Amount" at bounding box center [483, 243] width 320 height 28
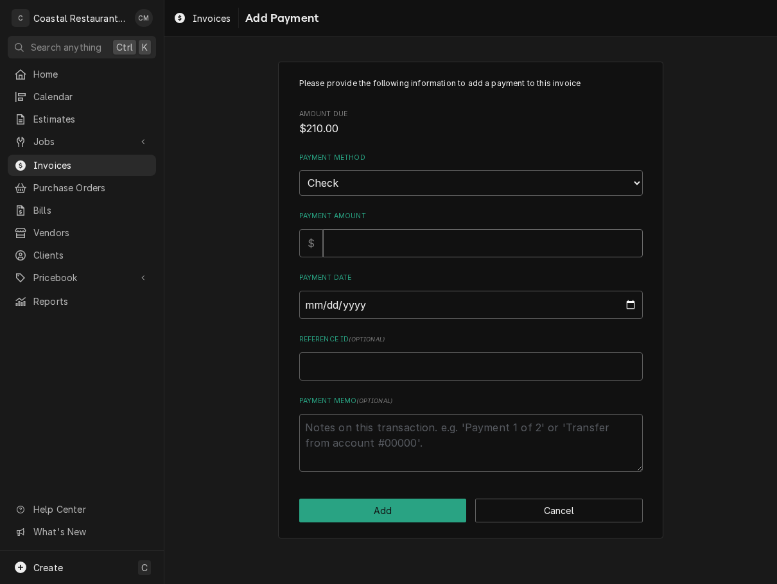
type textarea "x"
type input "2"
type textarea "x"
type input "21"
type textarea "x"
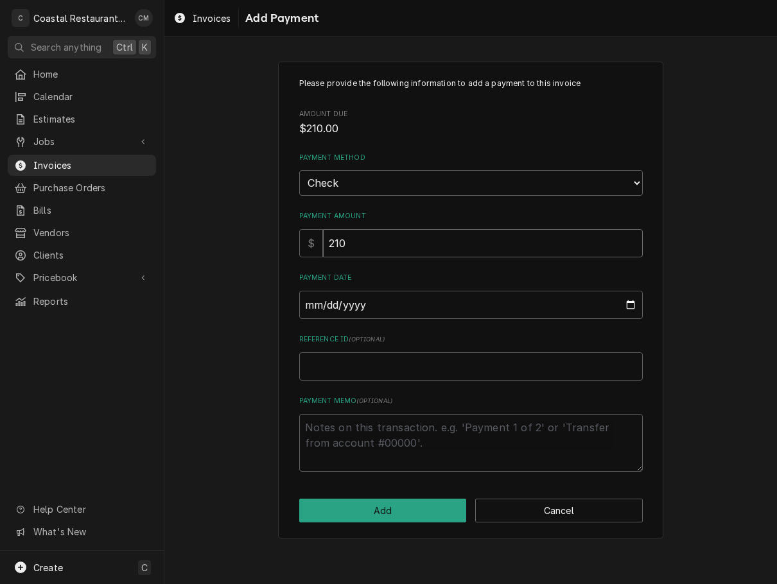
type input "210"
type input "0002-10-07"
type textarea "x"
type input "0020-10-07"
type textarea "x"
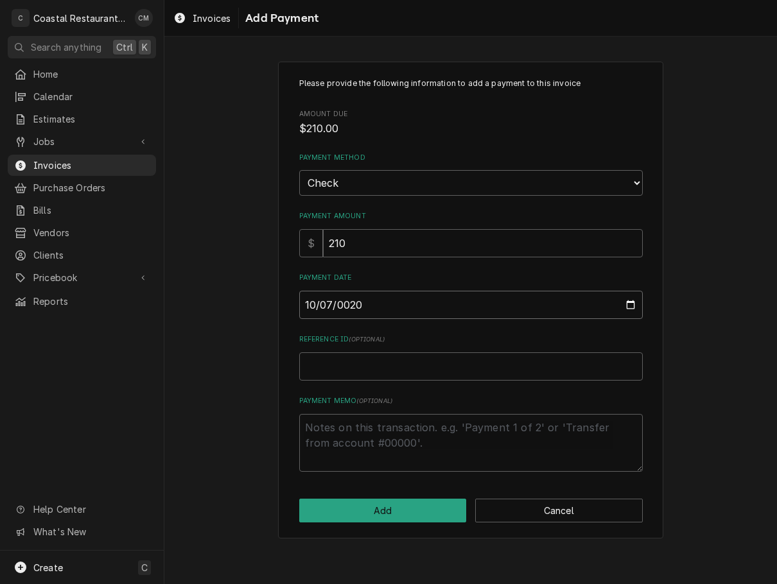
type input "0202-10-07"
type textarea "x"
type input "[DATE]"
type textarea "x"
type input "3"
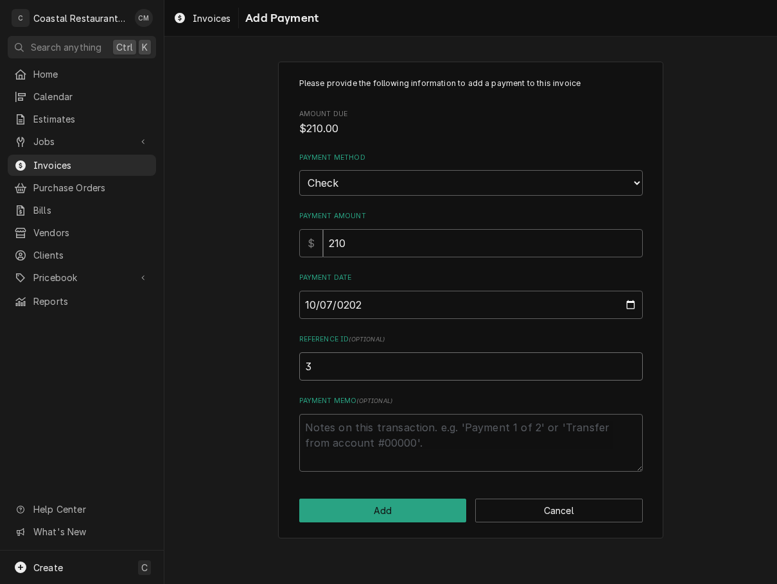
type textarea "x"
type input "34"
type textarea "x"
type input "340"
type textarea "x"
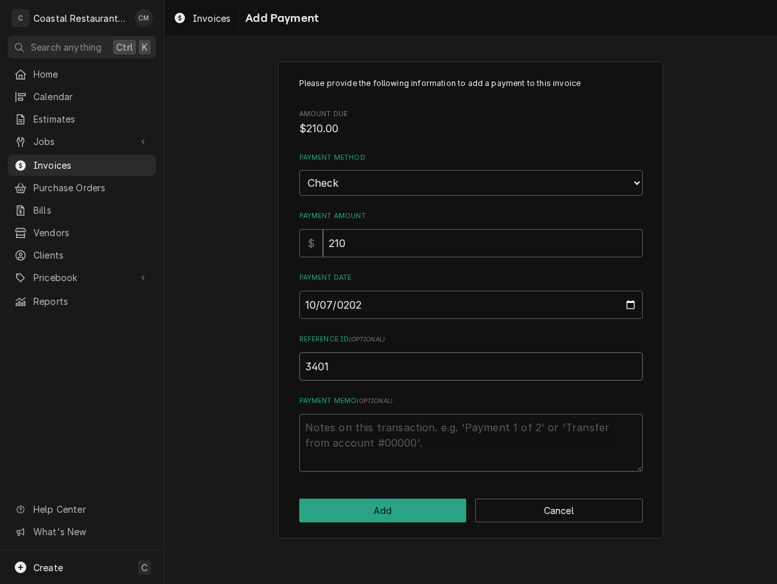
type input "3401"
click button "Add" at bounding box center [382, 511] width 167 height 24
type textarea "x"
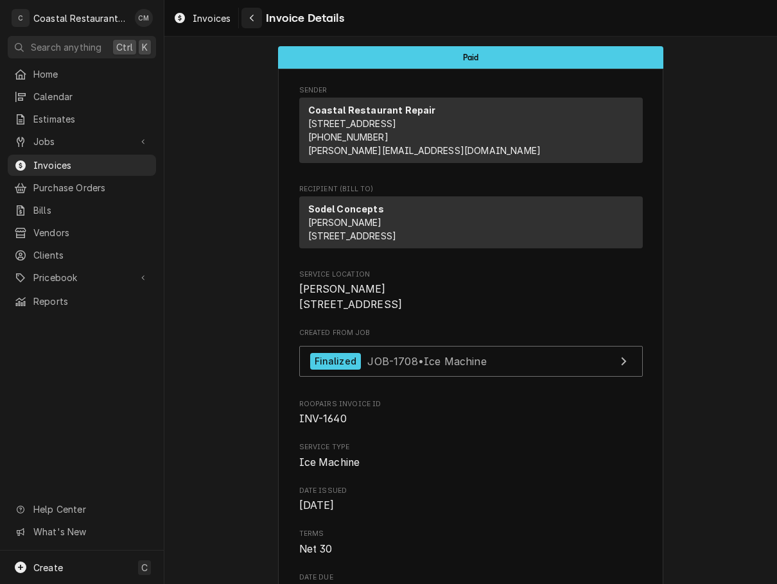
click at [253, 14] on icon "Navigate back" at bounding box center [252, 17] width 6 height 9
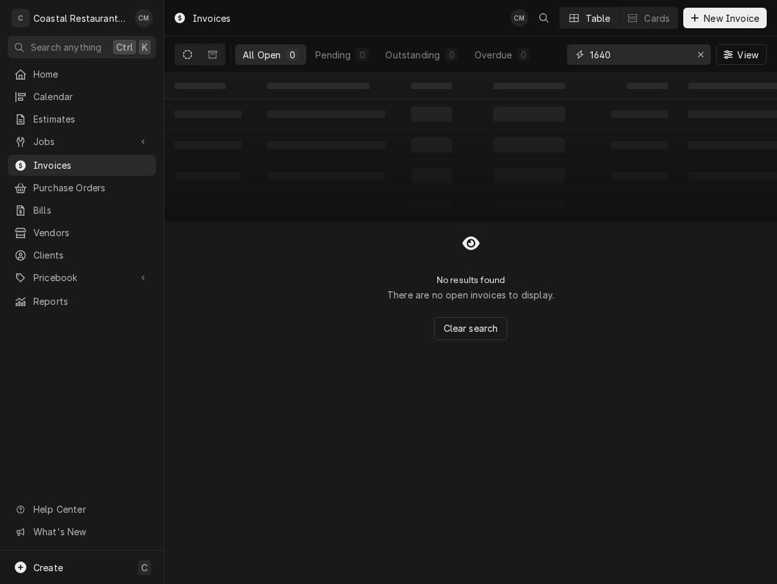
drag, startPoint x: 606, startPoint y: 62, endPoint x: 522, endPoint y: 65, distance: 84.2
click at [522, 65] on div "All Open 0 Pending 0 Outstanding 0 Overdue 0 1640 View" at bounding box center [471, 55] width 592 height 36
type input "1636"
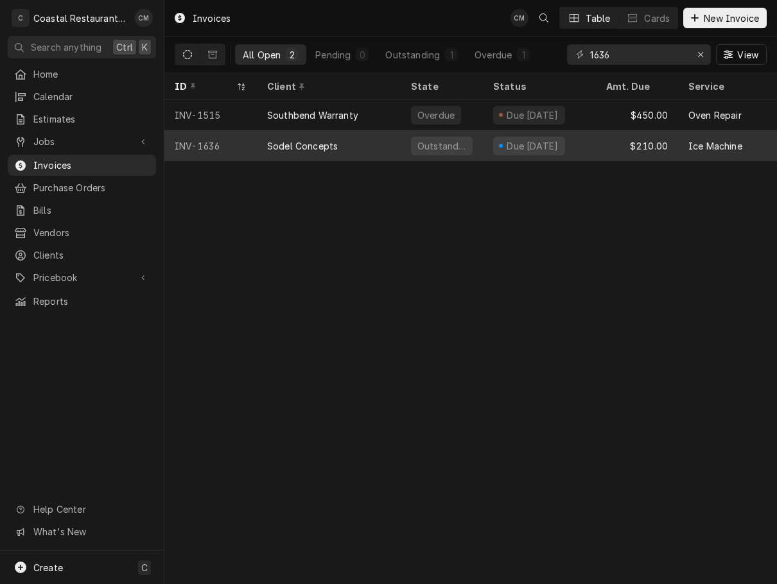
click at [379, 140] on div "Sodel Concepts" at bounding box center [329, 145] width 144 height 31
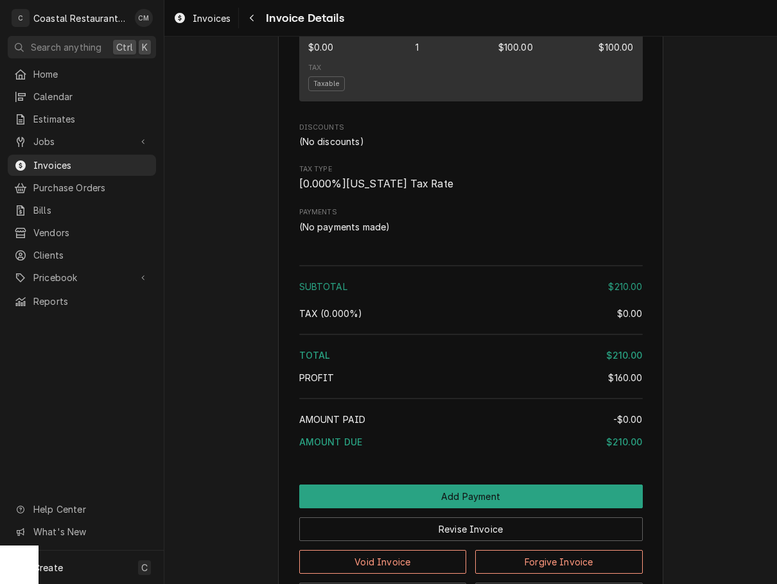
scroll to position [1155, 0]
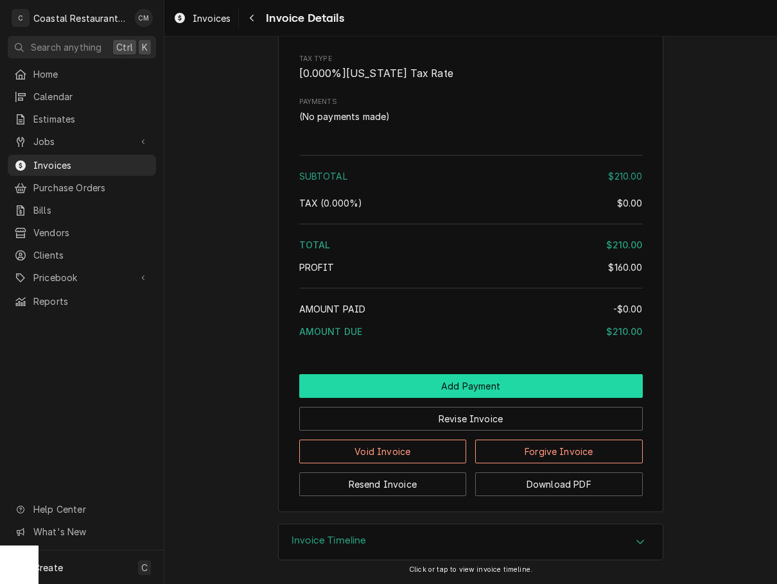
click at [427, 398] on button "Add Payment" at bounding box center [470, 386] width 343 height 24
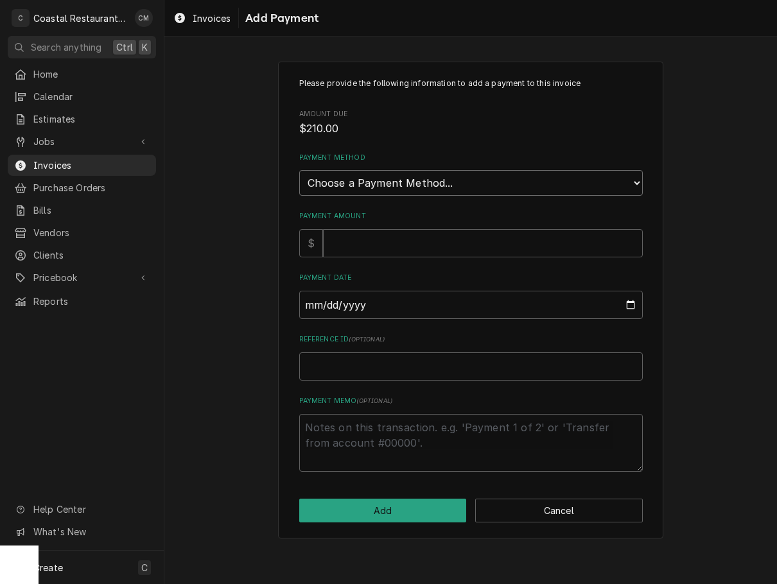
click at [429, 173] on select "Choose a Payment Method... Cash Check Credit/Debit Card ACH/eCheck Other" at bounding box center [470, 183] width 343 height 26
select select "2"
click at [299, 170] on select "Choose a Payment Method... Cash Check Credit/Debit Card ACH/eCheck Other" at bounding box center [470, 183] width 343 height 26
click at [411, 249] on input "Payment Amount" at bounding box center [483, 243] width 320 height 28
type textarea "x"
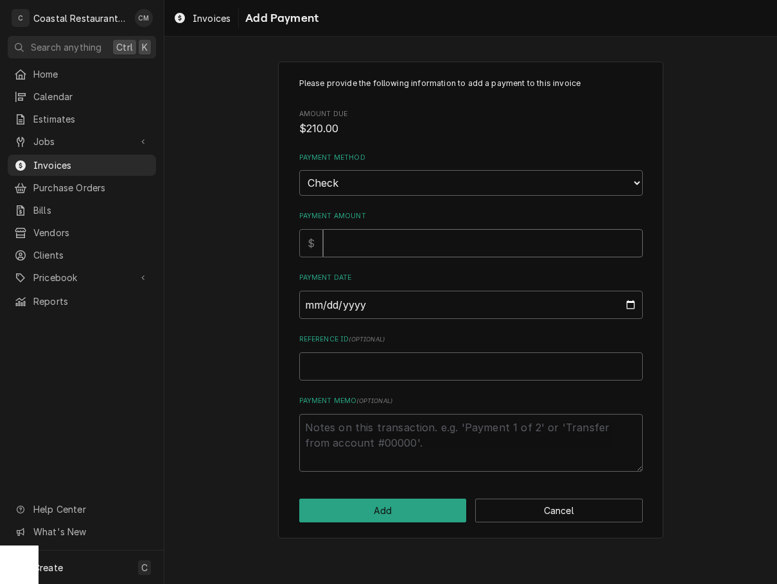
type input "2"
type textarea "x"
type input "21"
type textarea "x"
type input "210"
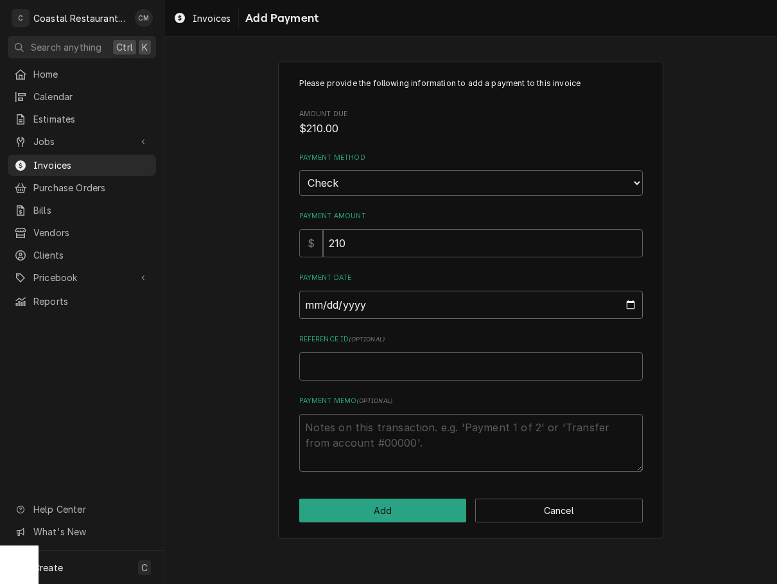
type input "0002-10-07"
type textarea "x"
type input "0020-10-07"
type textarea "x"
type input "0202-10-07"
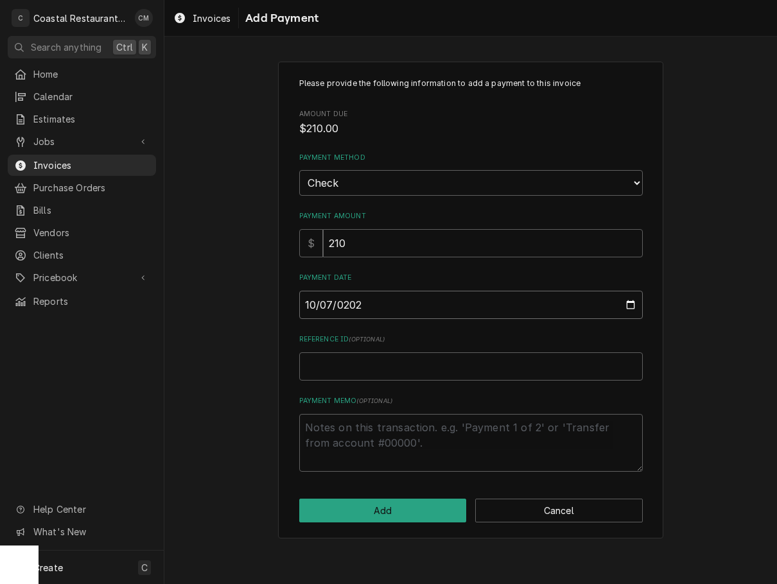
type textarea "x"
type input "2025-10-07"
type textarea "x"
type input "4"
type textarea "x"
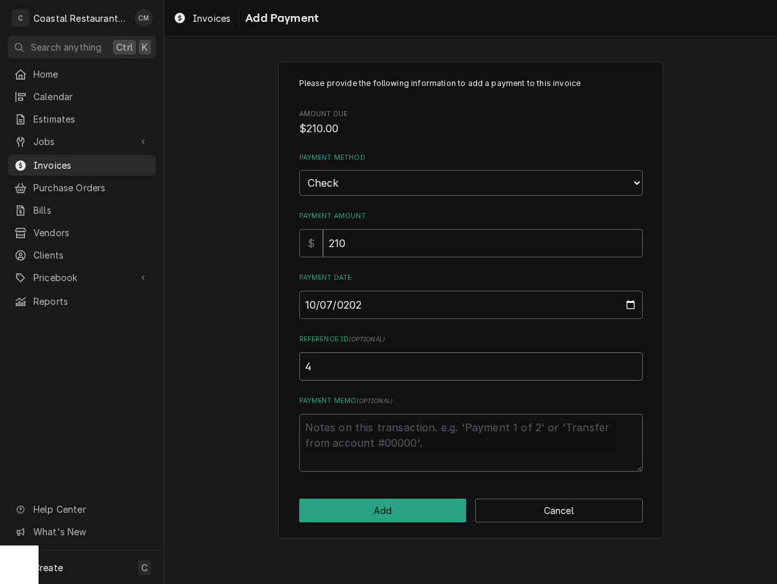
type input "44"
type textarea "x"
type input "444"
type textarea "x"
type input "4445"
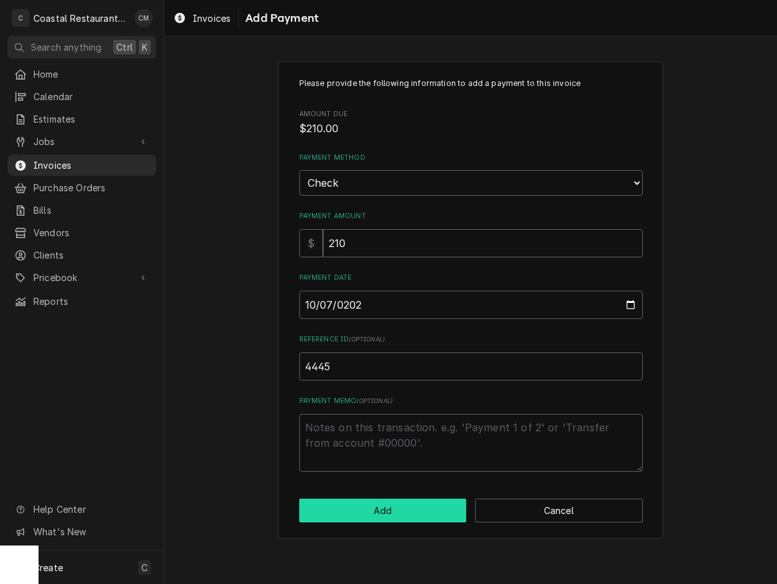
click button "Add" at bounding box center [382, 511] width 167 height 24
type textarea "x"
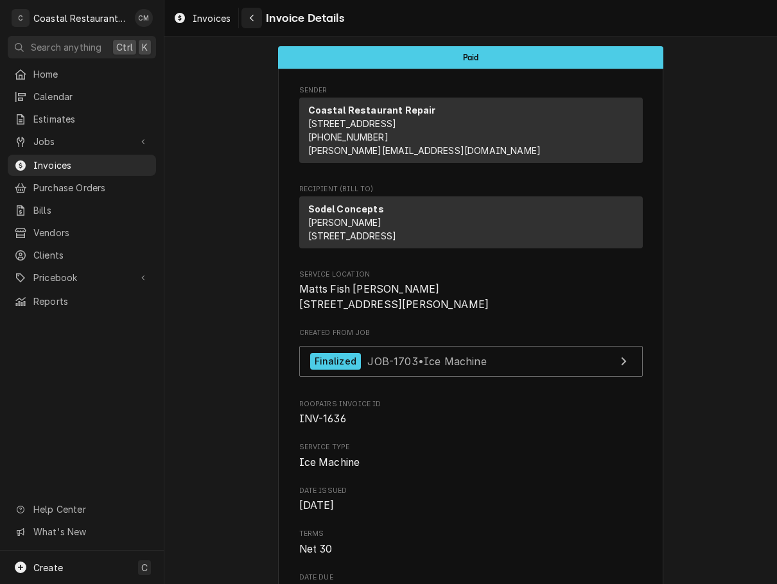
click at [248, 17] on div "Navigate back" at bounding box center [251, 18] width 13 height 13
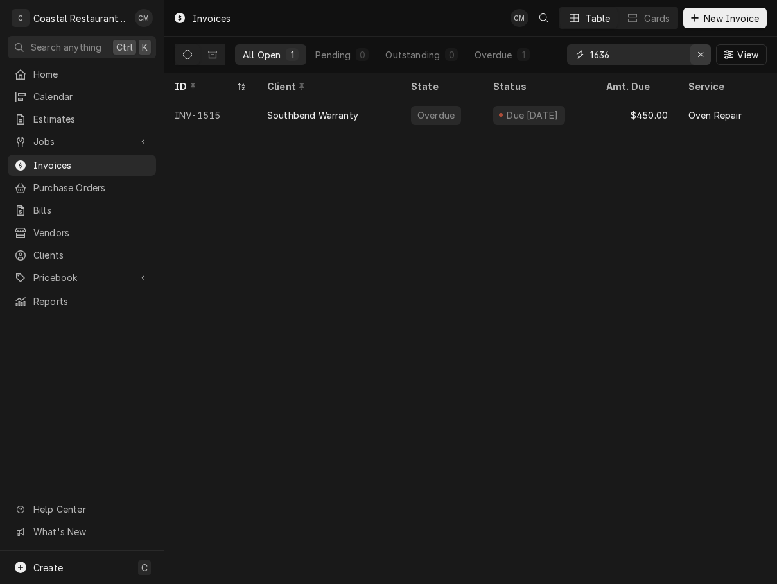
click at [701, 55] on icon "Erase input" at bounding box center [700, 54] width 7 height 9
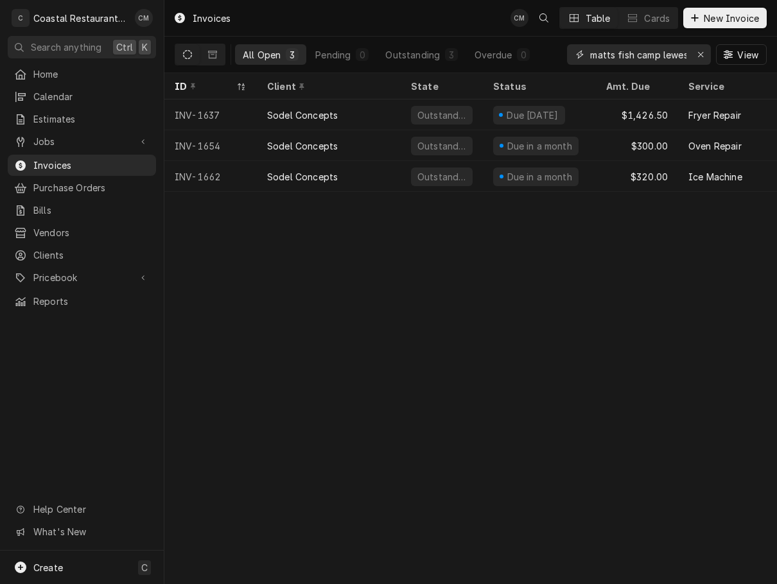
scroll to position [0, 2]
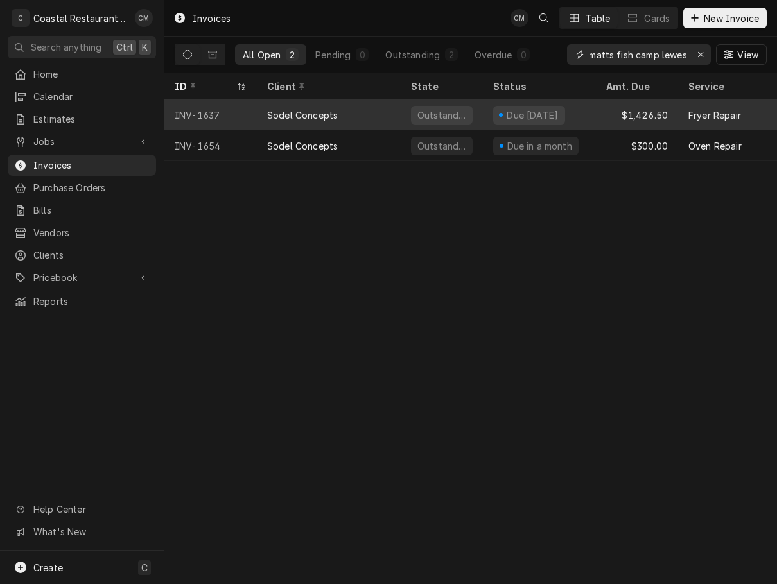
type input "matts fish camp lewes"
click at [368, 116] on div "Sodel Concepts" at bounding box center [329, 114] width 144 height 31
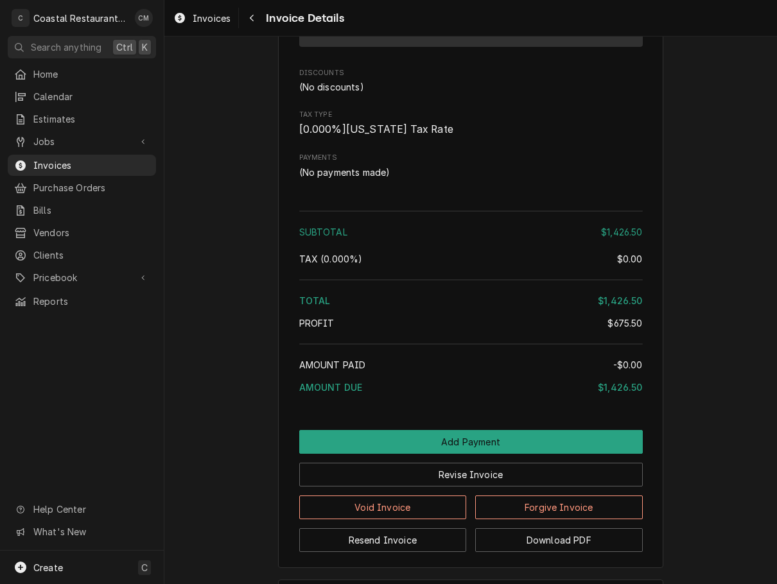
scroll to position [1611, 0]
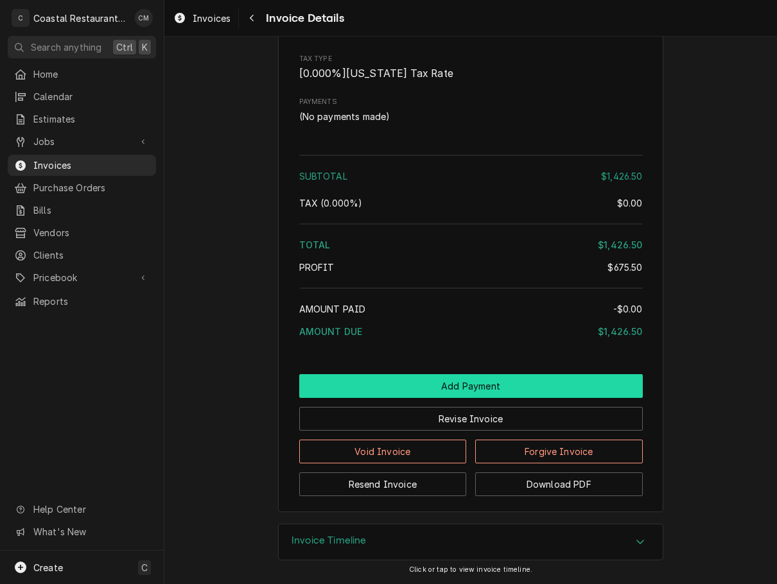
click at [364, 385] on button "Add Payment" at bounding box center [470, 386] width 343 height 24
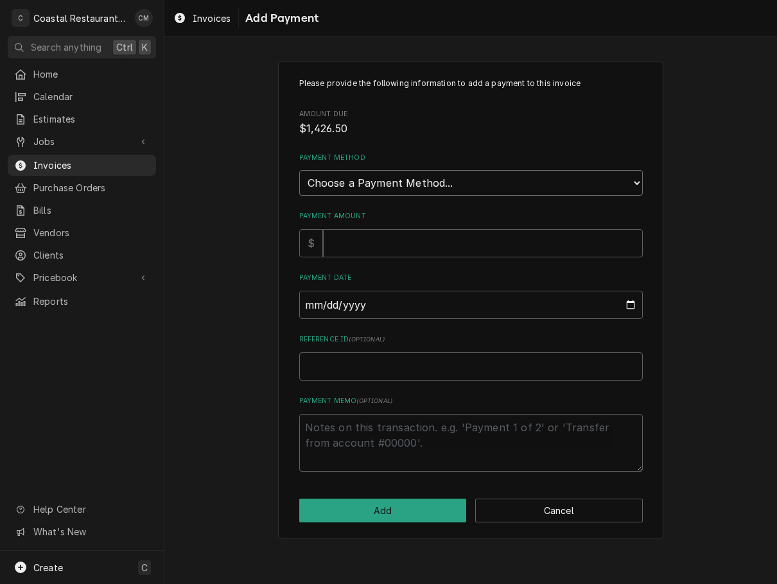
click at [407, 191] on select "Choose a Payment Method... Cash Check Credit/Debit Card ACH/eCheck Other" at bounding box center [470, 183] width 343 height 26
select select "2"
click at [299, 170] on select "Choose a Payment Method... Cash Check Credit/Debit Card ACH/eCheck Other" at bounding box center [470, 183] width 343 height 26
click at [373, 247] on input "Payment Amount" at bounding box center [483, 243] width 320 height 28
type textarea "x"
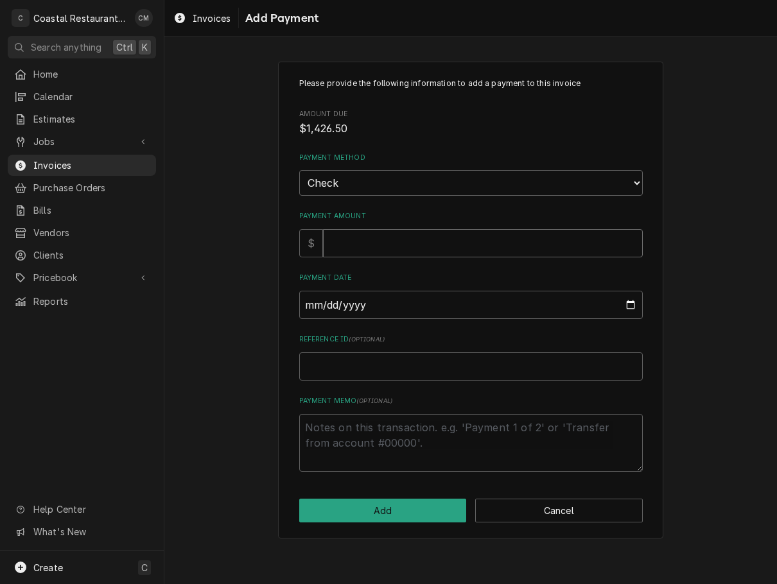
type input "1"
type textarea "x"
type input "14"
type textarea "x"
type input "142"
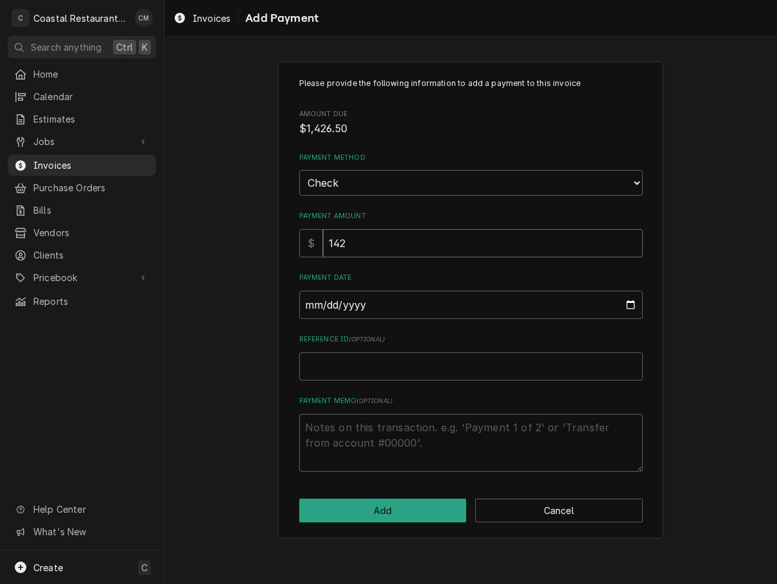
type textarea "x"
type input "1426"
type textarea "x"
type input "1426.5"
type input "0002-10-07"
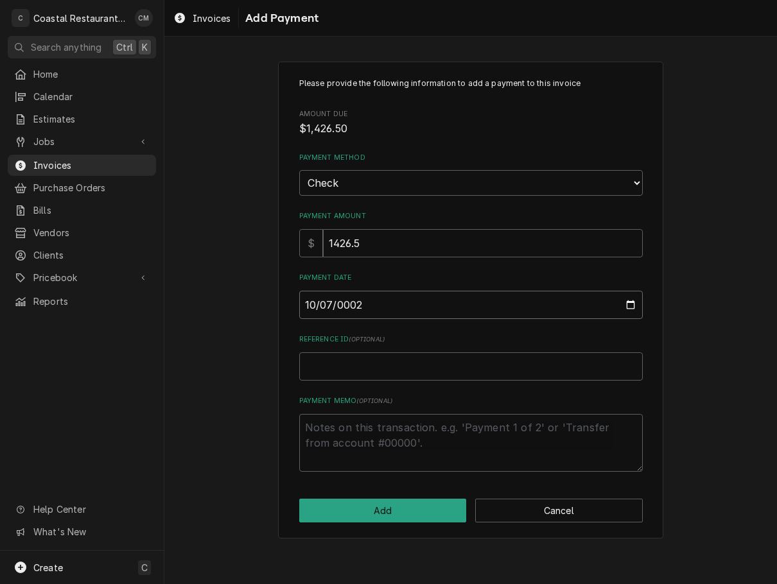
type textarea "x"
type input "0020-10-07"
type textarea "x"
type input "0202-10-07"
type textarea "x"
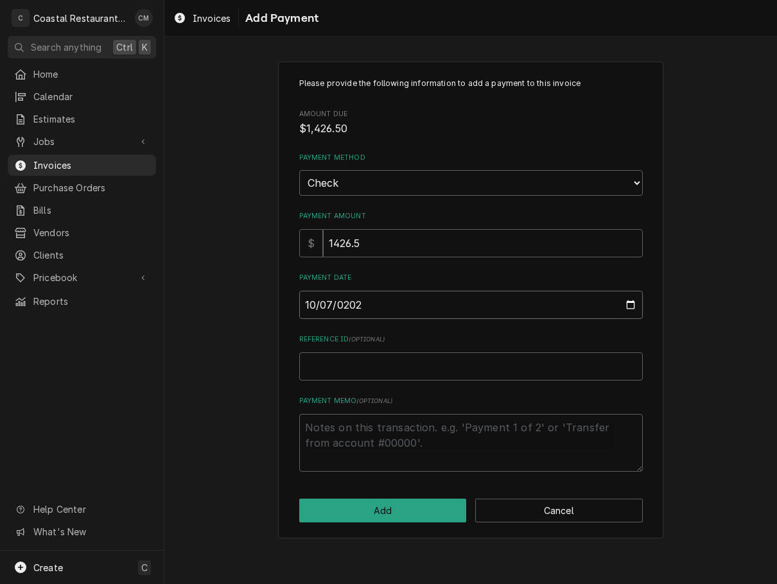
type input "[DATE]"
type textarea "x"
type input "5"
type textarea "x"
type input "53"
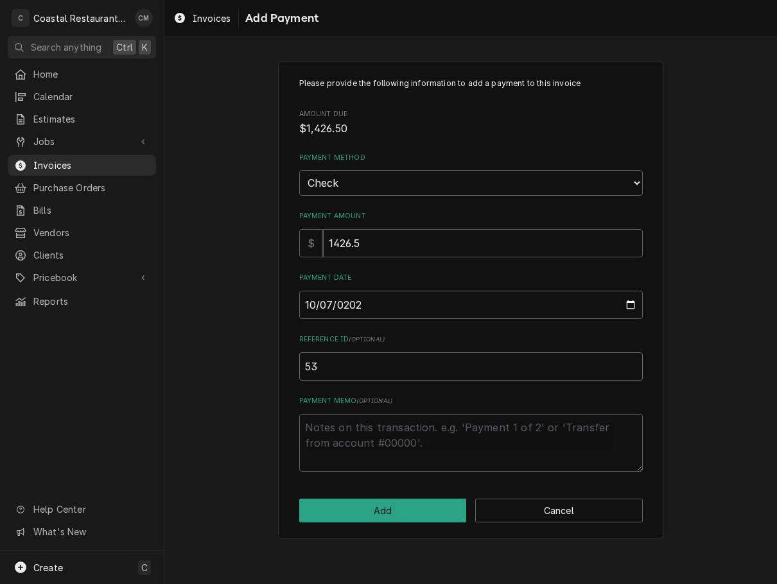
type textarea "x"
type input "539"
type textarea "x"
type input "5395"
click button "Add" at bounding box center [382, 511] width 167 height 24
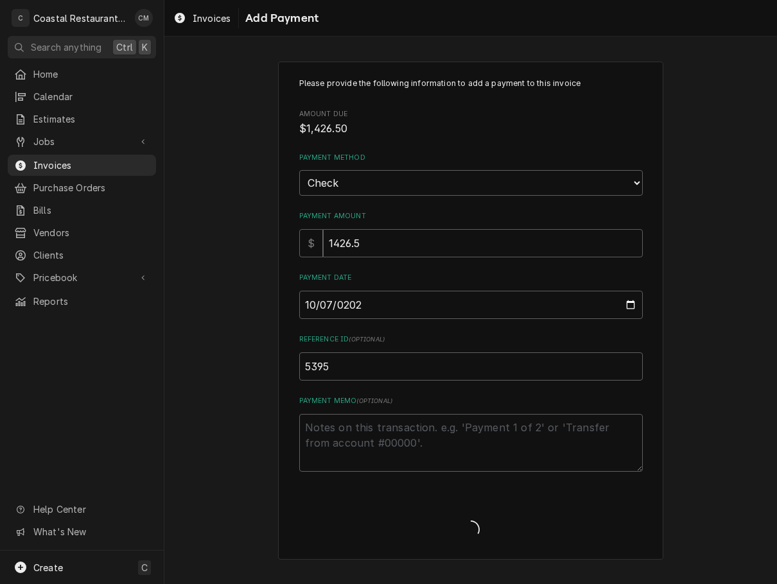
type textarea "x"
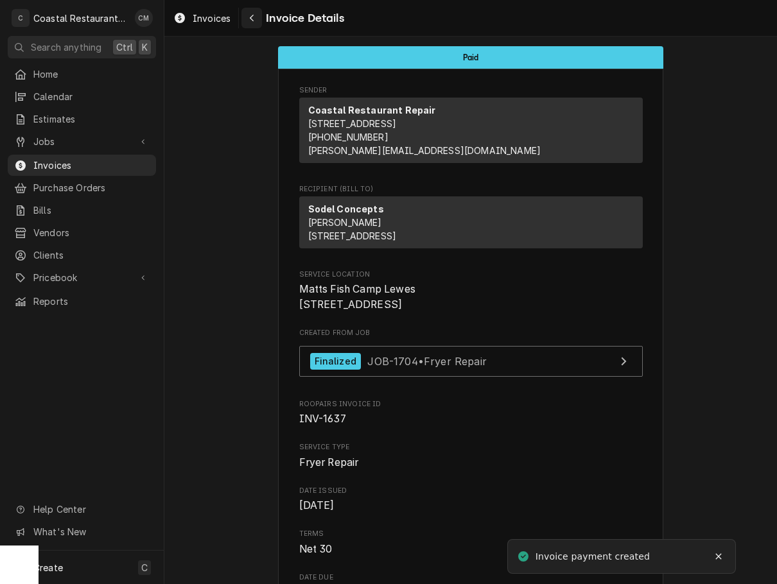
click at [251, 21] on icon "Navigate back" at bounding box center [252, 17] width 6 height 9
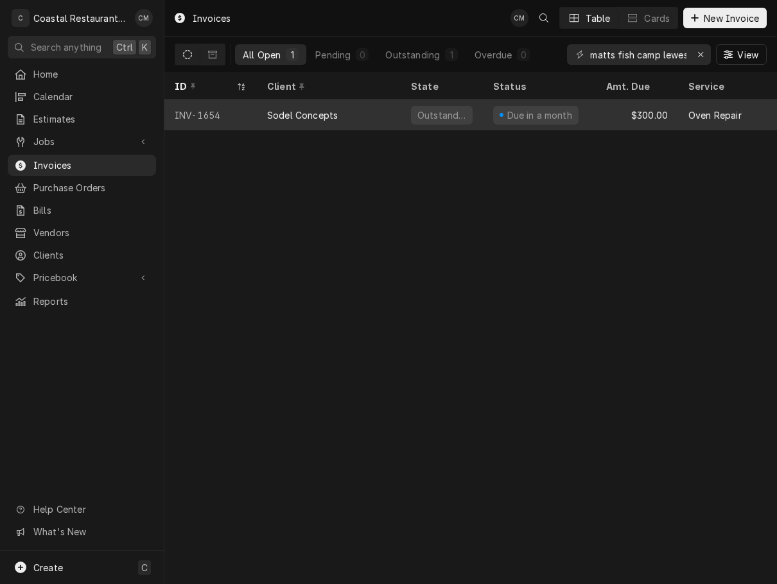
click at [373, 108] on div "Sodel Concepts" at bounding box center [329, 114] width 144 height 31
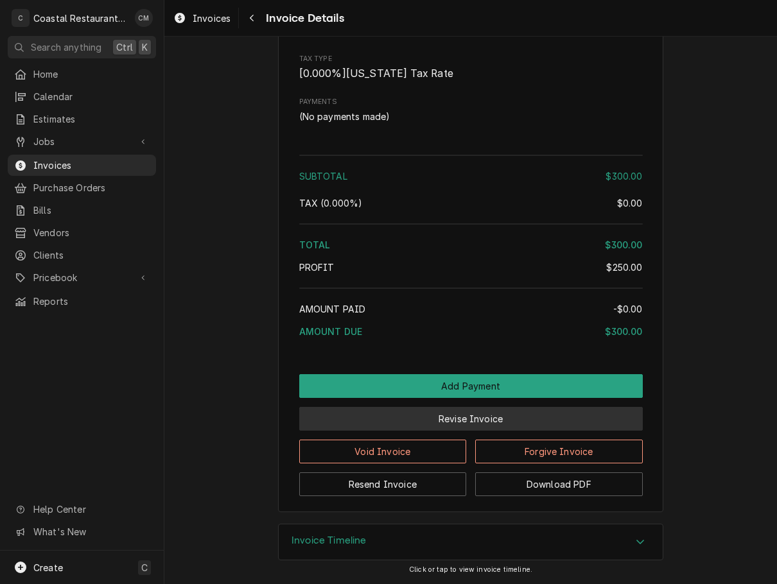
scroll to position [1215, 0]
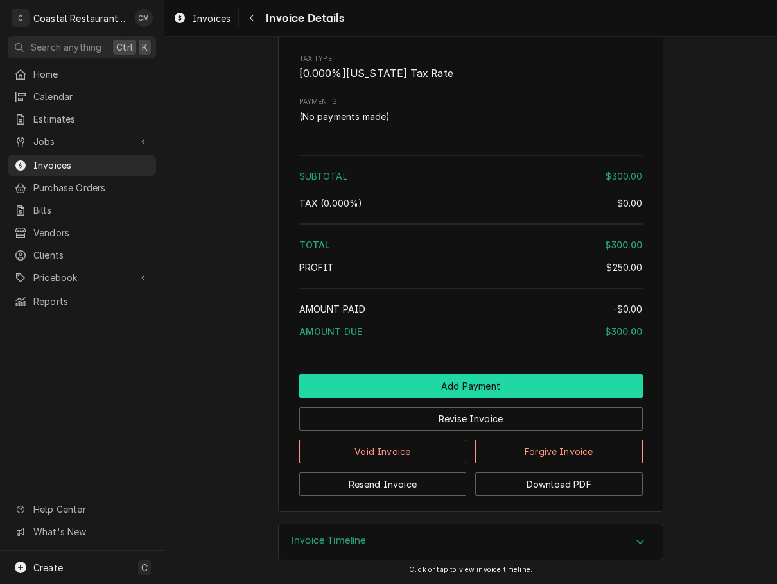
click at [419, 388] on button "Add Payment" at bounding box center [470, 386] width 343 height 24
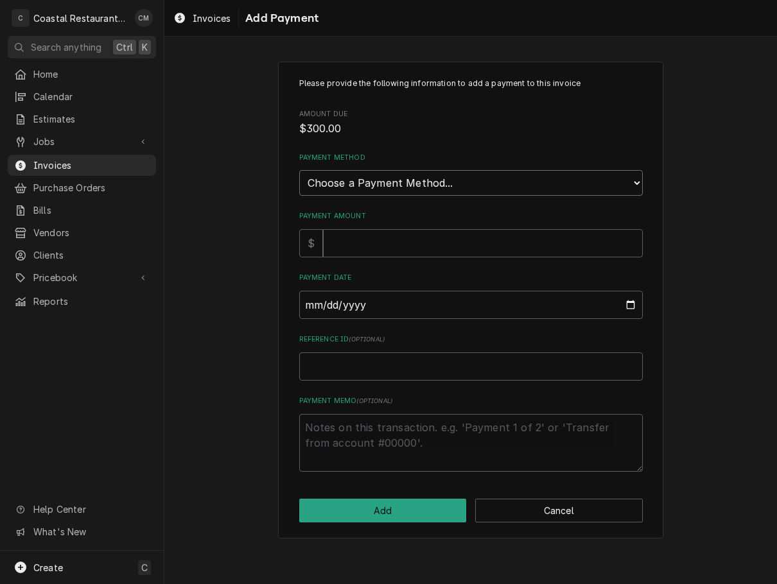
click at [355, 183] on select "Choose a Payment Method... Cash Check Credit/Debit Card ACH/eCheck Other" at bounding box center [470, 183] width 343 height 26
select select "2"
click at [299, 170] on select "Choose a Payment Method... Cash Check Credit/Debit Card ACH/eCheck Other" at bounding box center [470, 183] width 343 height 26
click at [360, 253] on input "Payment Amount" at bounding box center [483, 243] width 320 height 28
type textarea "x"
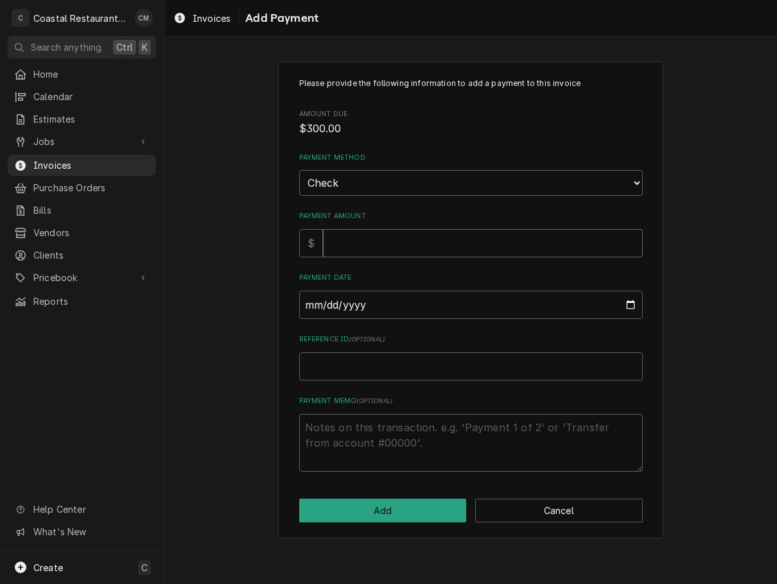
type input "3"
type textarea "x"
type input "30"
type textarea "x"
type input "300"
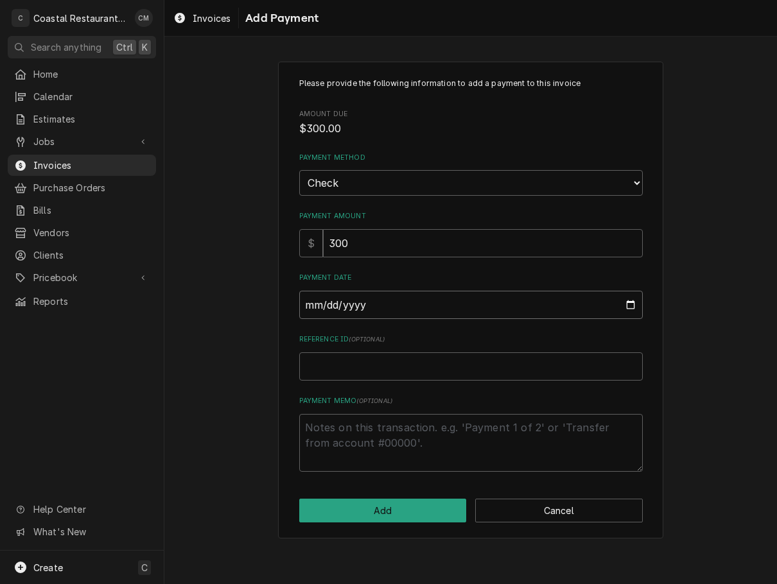
type input "0002-10-07"
type textarea "x"
type input "0020-10-07"
type textarea "x"
type input "0202-10-07"
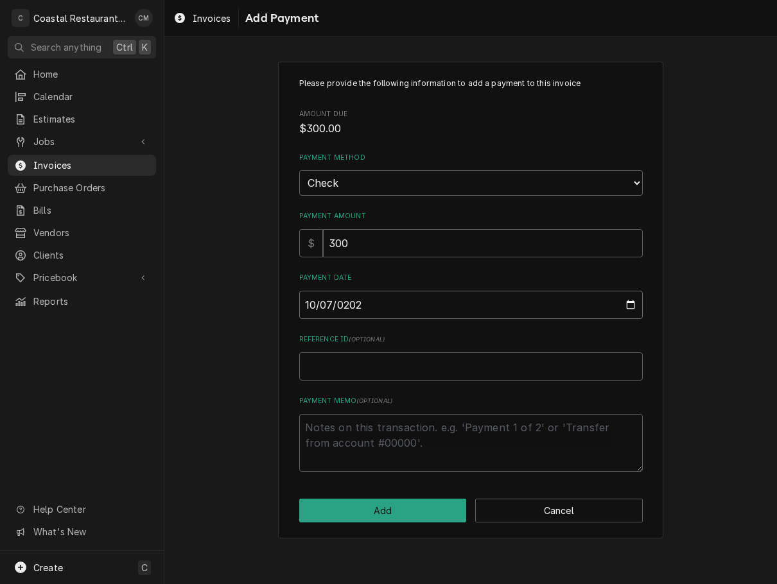
type textarea "x"
type input "2025-10-07"
type textarea "x"
type input "5"
type textarea "x"
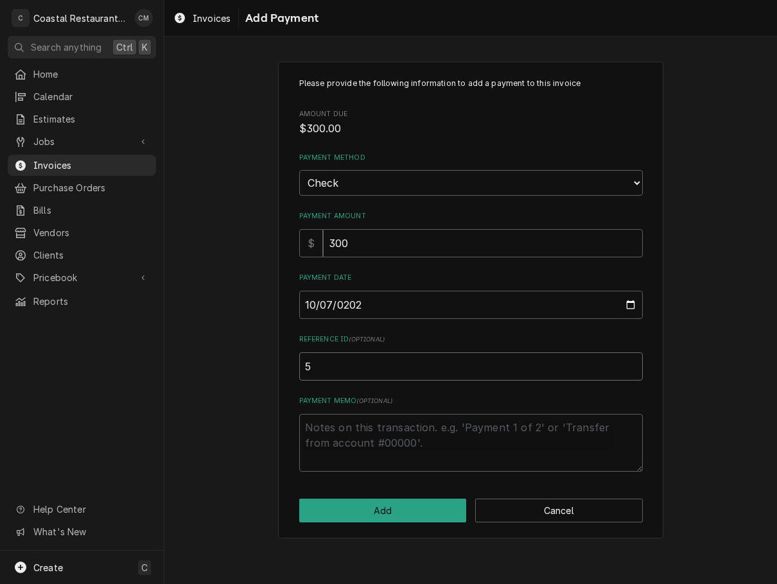
type input "53"
type textarea "x"
type input "539"
type textarea "x"
type input "5395"
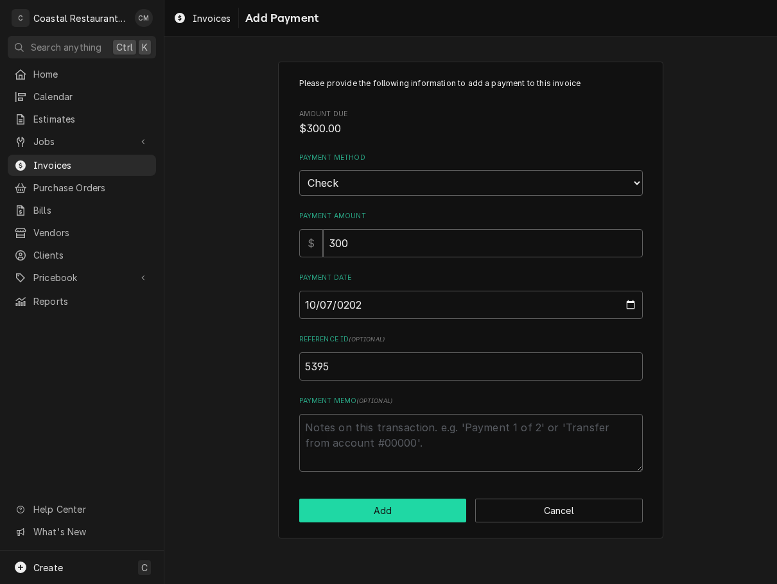
click button "Add" at bounding box center [382, 511] width 167 height 24
type textarea "x"
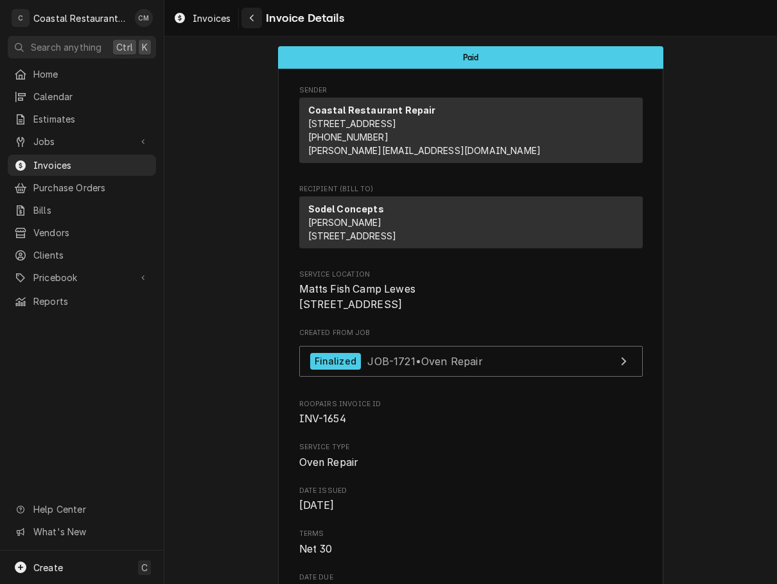
click at [249, 22] on icon "Navigate back" at bounding box center [252, 17] width 6 height 9
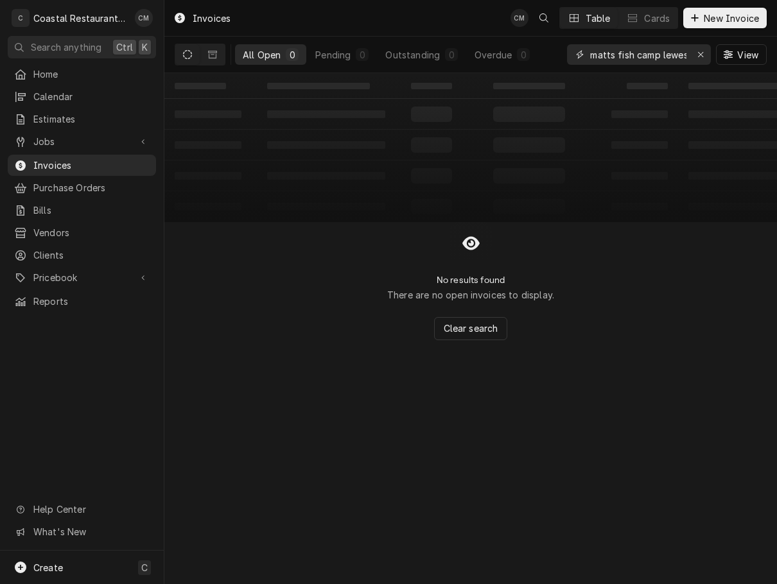
click at [703, 49] on div "Erase input" at bounding box center [700, 54] width 13 height 13
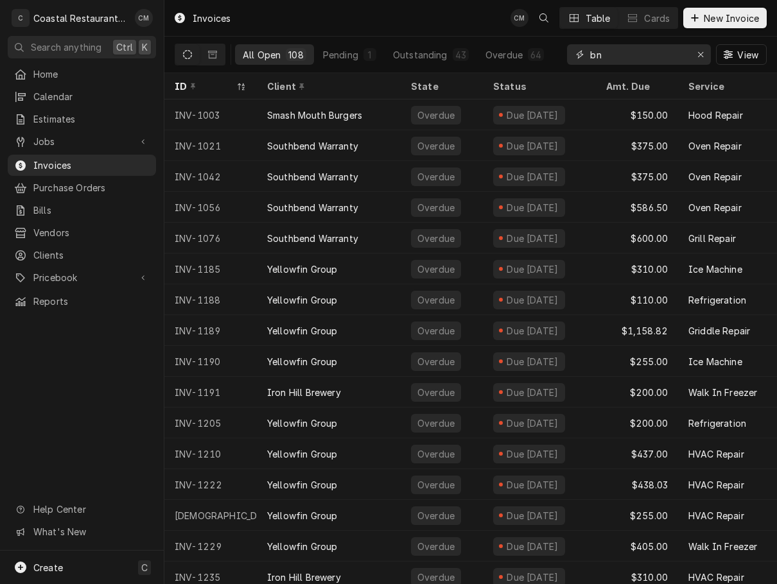
type input "b"
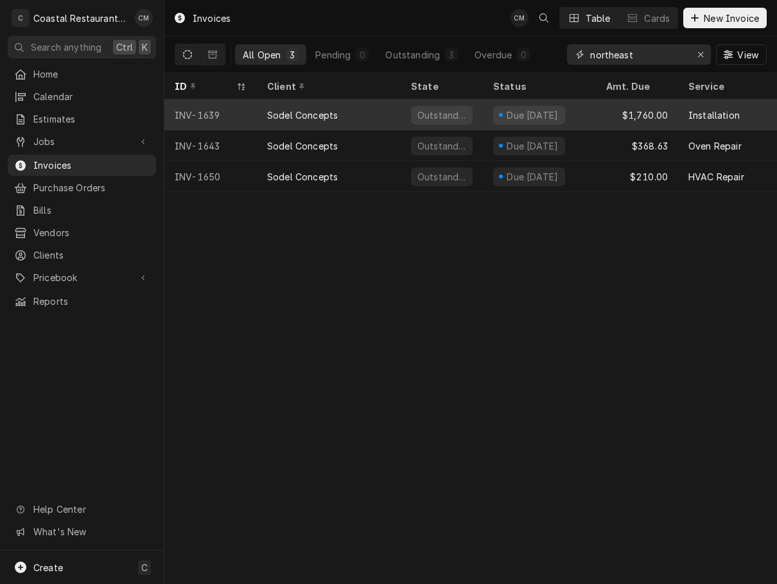
type input "northeast"
click at [349, 114] on div "Sodel Concepts" at bounding box center [329, 114] width 144 height 31
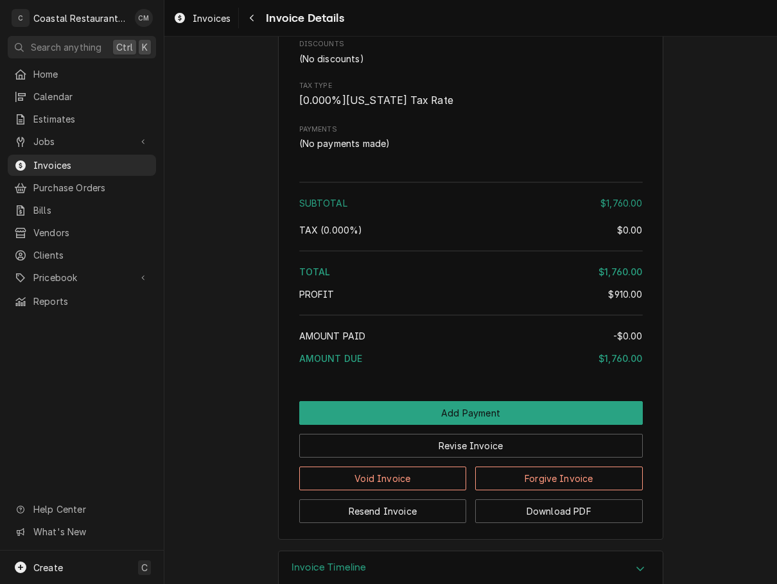
scroll to position [1377, 0]
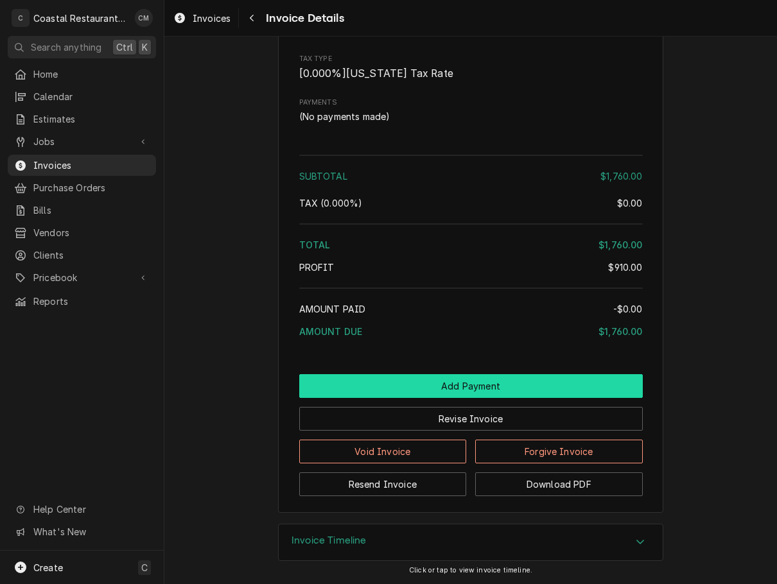
click at [442, 376] on button "Add Payment" at bounding box center [470, 386] width 343 height 24
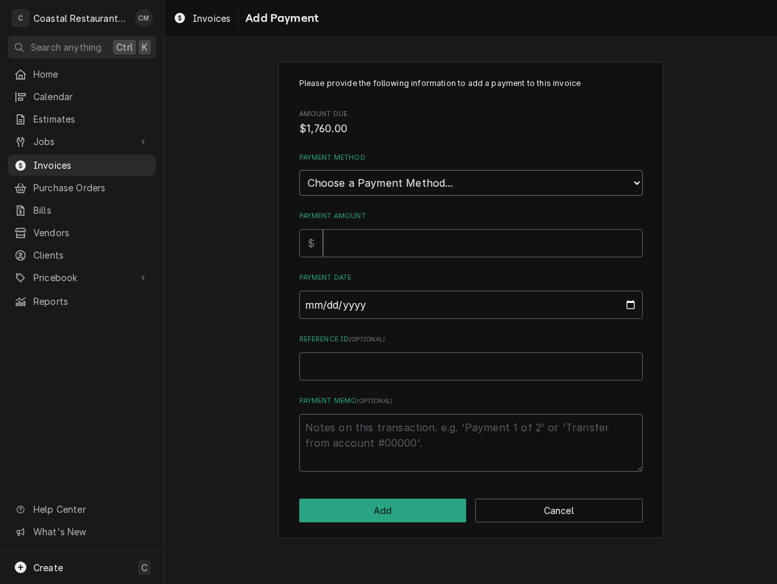
click at [391, 185] on select "Choose a Payment Method... Cash Check Credit/Debit Card ACH/eCheck Other" at bounding box center [470, 183] width 343 height 26
select select "2"
click at [299, 170] on select "Choose a Payment Method... Cash Check Credit/Debit Card ACH/eCheck Other" at bounding box center [470, 183] width 343 height 26
click at [368, 254] on input "Payment Amount" at bounding box center [483, 243] width 320 height 28
type textarea "x"
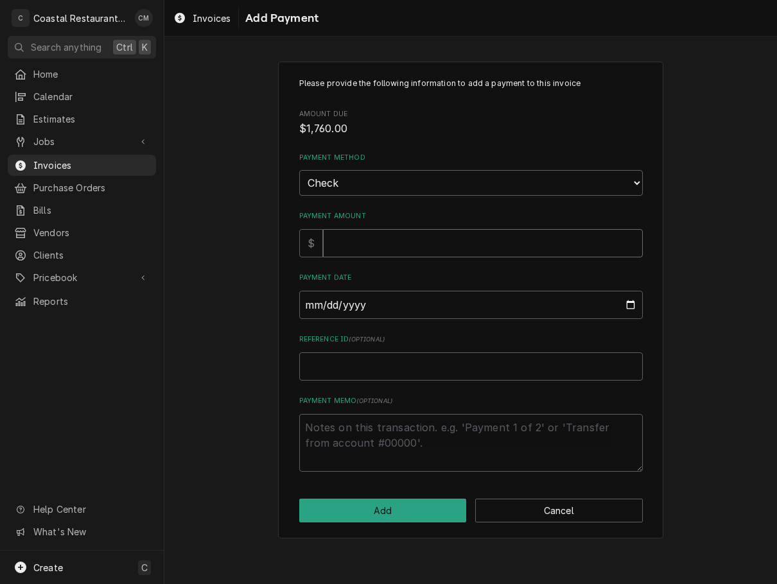
type input "1"
type textarea "x"
type input "17"
type textarea "x"
type input "176"
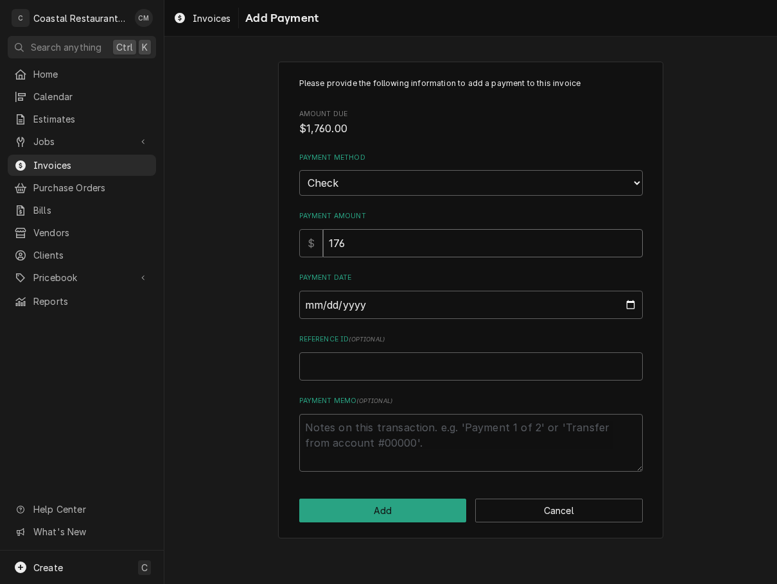
type textarea "x"
type input "1760"
click at [368, 301] on input "Payment Date" at bounding box center [470, 305] width 343 height 28
type input "0002-10-07"
type textarea "x"
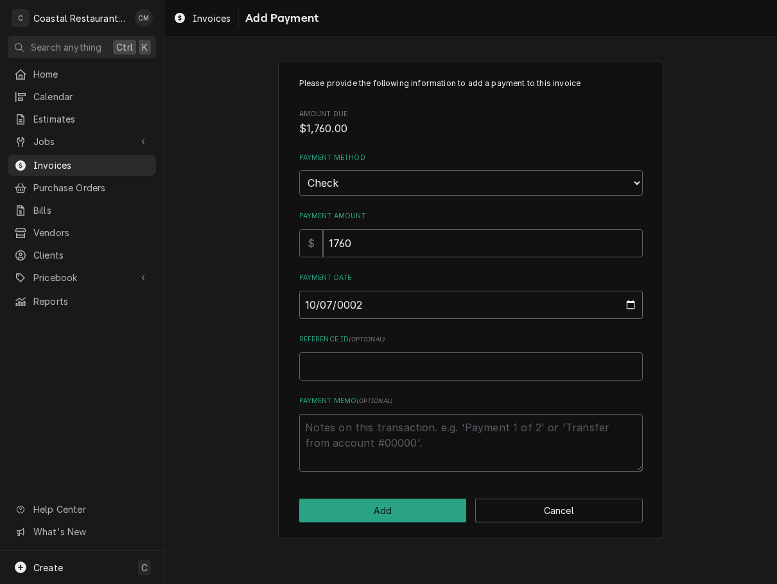
type input "0020-10-07"
type textarea "x"
type input "0202-10-07"
type textarea "x"
type input "2025-10-07"
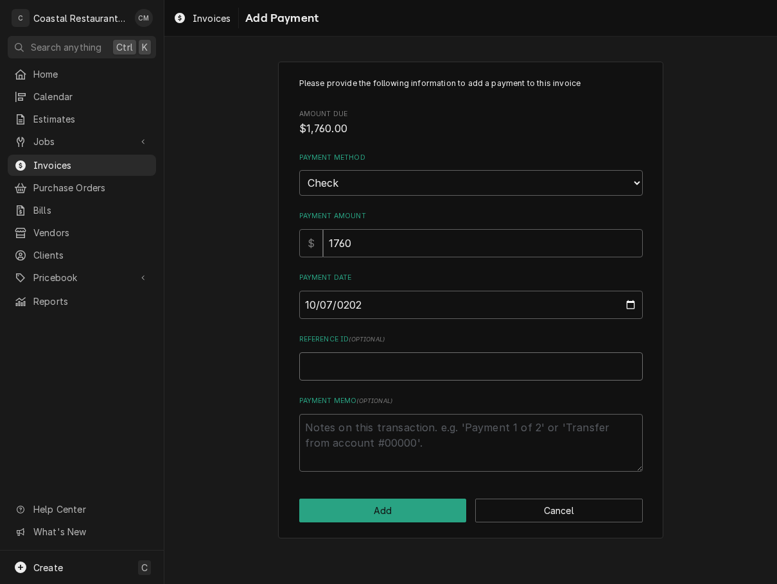
type textarea "x"
type input "3"
type textarea "x"
type input "35"
type textarea "x"
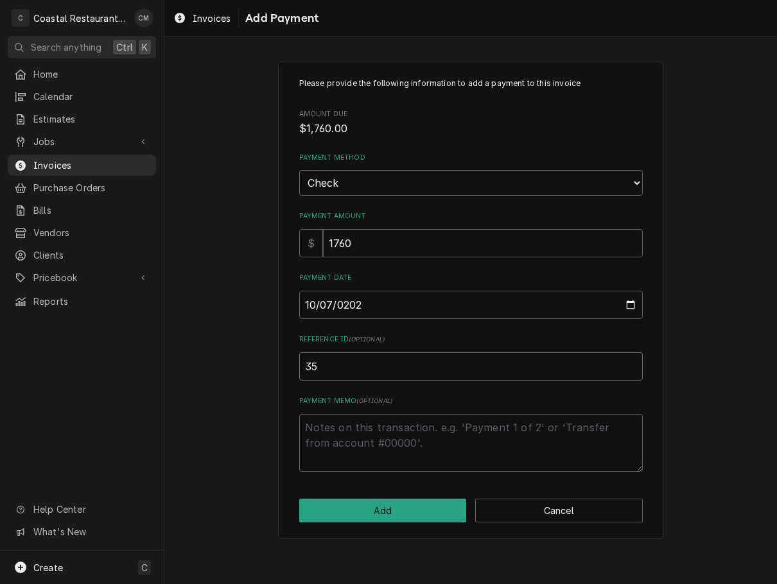
type input "354"
type textarea "x"
type input "3547"
click button "Add" at bounding box center [382, 511] width 167 height 24
type textarea "x"
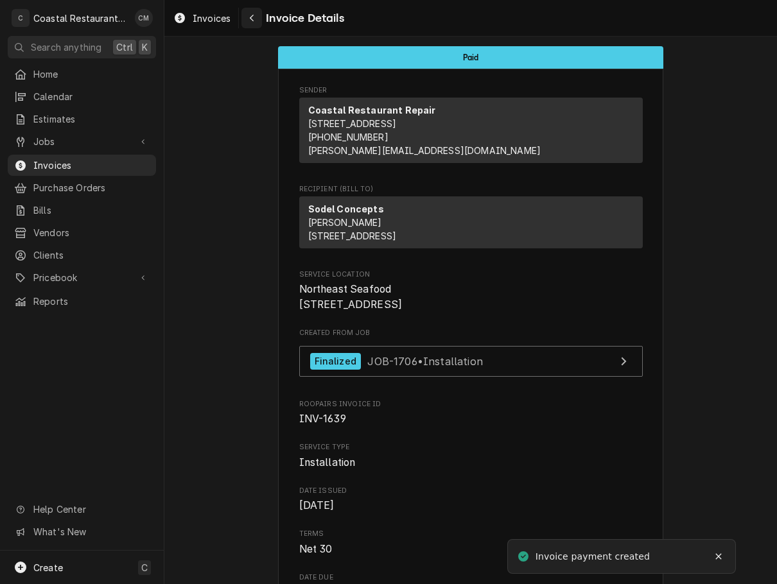
drag, startPoint x: 251, startPoint y: 15, endPoint x: 259, endPoint y: 19, distance: 8.9
click at [252, 15] on icon "Navigate back" at bounding box center [252, 17] width 6 height 9
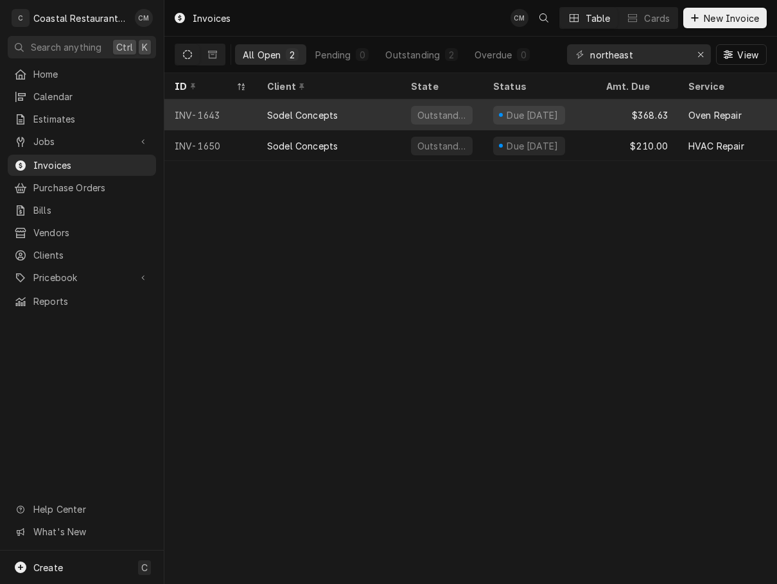
click at [372, 112] on div "Sodel Concepts" at bounding box center [329, 114] width 144 height 31
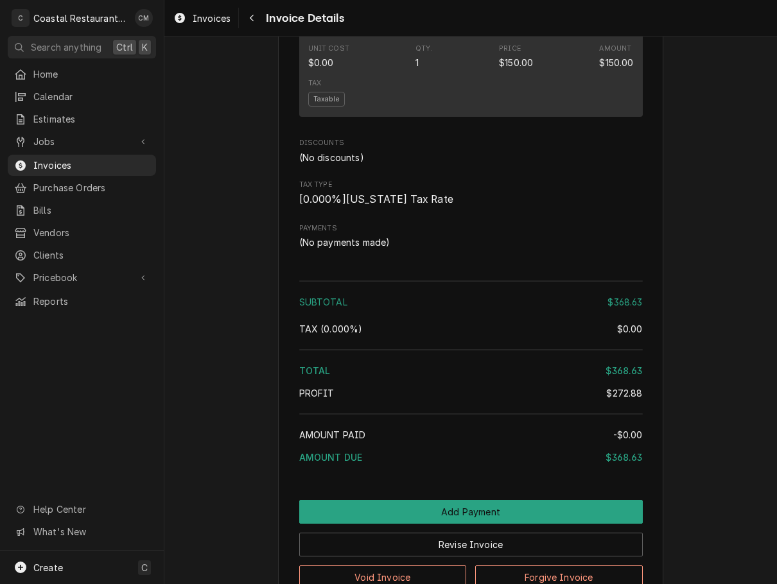
scroll to position [1390, 0]
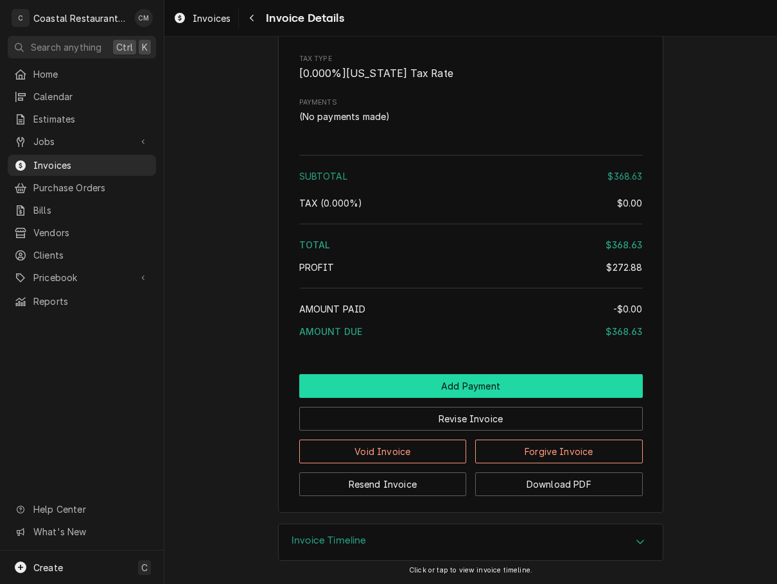
click at [431, 385] on button "Add Payment" at bounding box center [470, 386] width 343 height 24
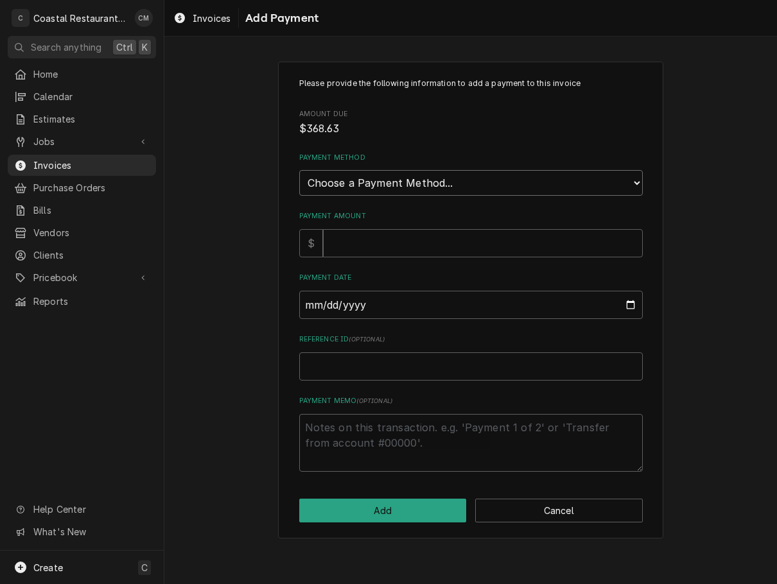
drag, startPoint x: 418, startPoint y: 186, endPoint x: 418, endPoint y: 195, distance: 9.0
click at [418, 186] on select "Choose a Payment Method... Cash Check Credit/Debit Card ACH/eCheck Other" at bounding box center [470, 183] width 343 height 26
select select "2"
click at [299, 170] on select "Choose a Payment Method... Cash Check Credit/Debit Card ACH/eCheck Other" at bounding box center [470, 183] width 343 height 26
click at [379, 247] on input "Payment Amount" at bounding box center [483, 243] width 320 height 28
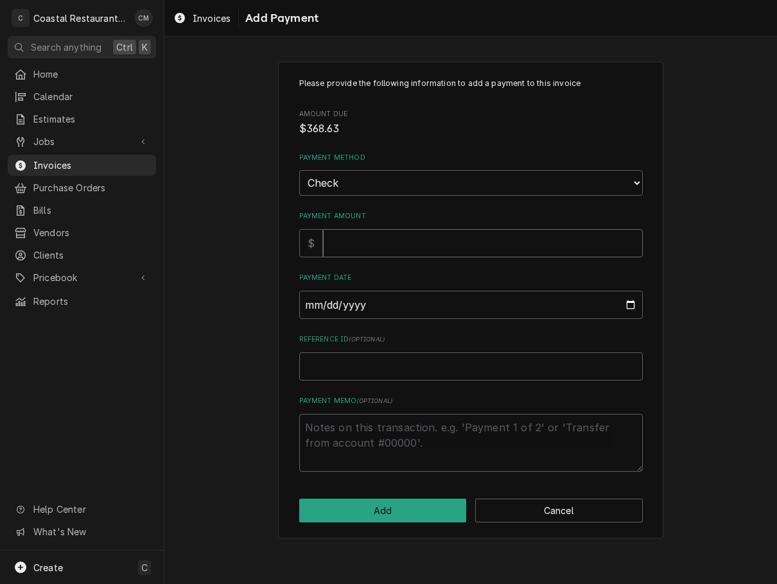
type textarea "x"
type input "3"
type textarea "x"
type input "36"
type textarea "x"
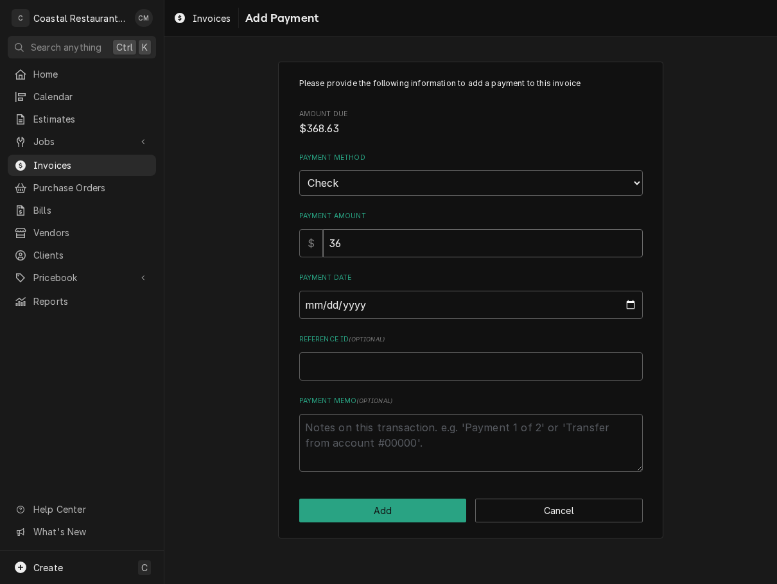
type input "368"
type textarea "x"
type input "3686"
type textarea "x"
type input "368"
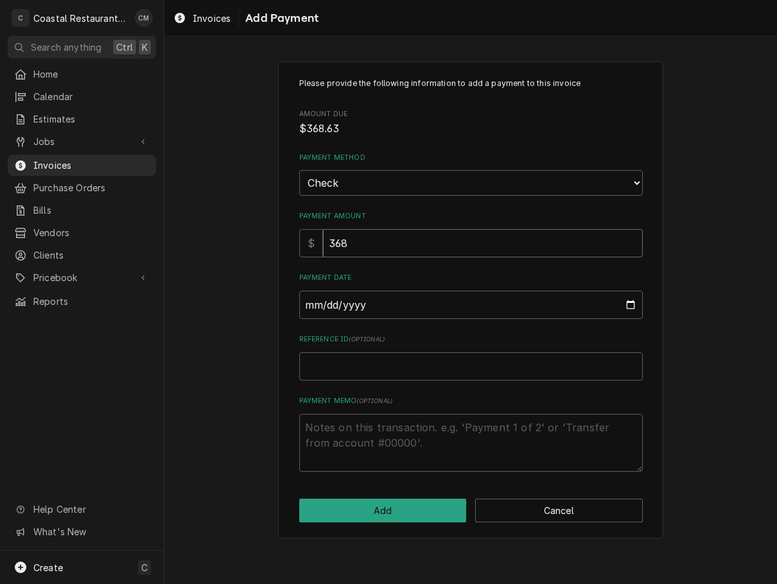
type textarea "x"
type input "368.6"
type textarea "x"
type input "368.63"
type input "0002-10-07"
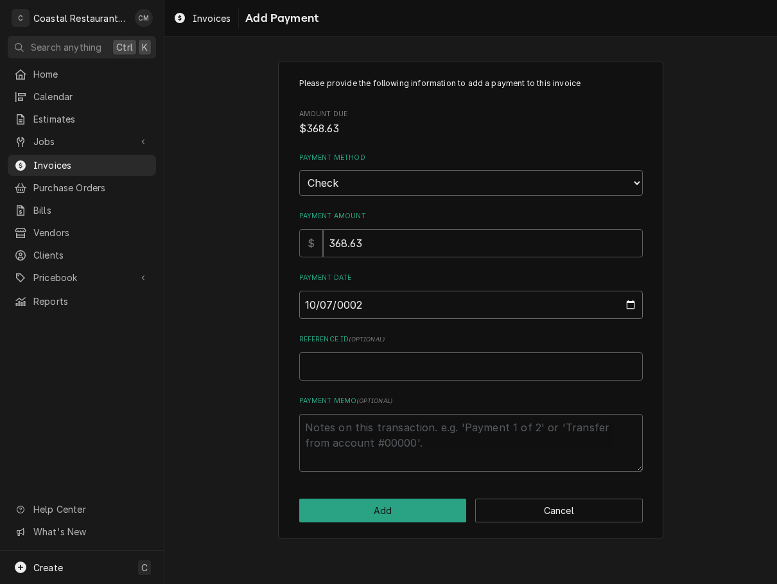
type textarea "x"
type input "0020-10-07"
type textarea "x"
type input "0202-10-07"
type textarea "x"
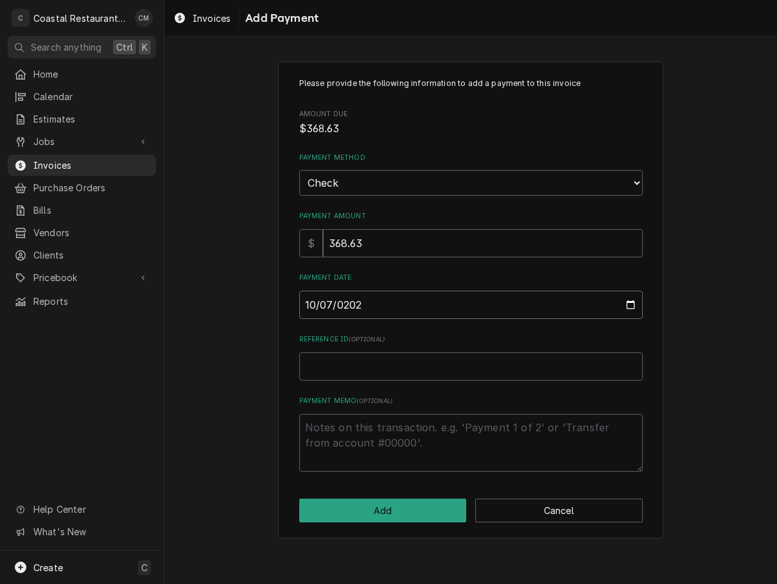
type input "[DATE]"
type textarea "x"
type input "3"
type textarea "x"
type input "35"
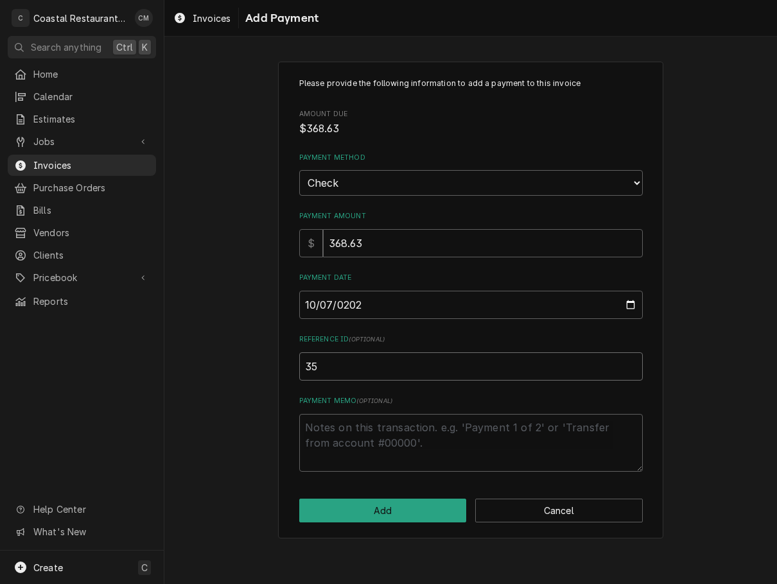
type textarea "x"
type input "354"
type textarea "x"
type input "3547"
click button "Add" at bounding box center [382, 511] width 167 height 24
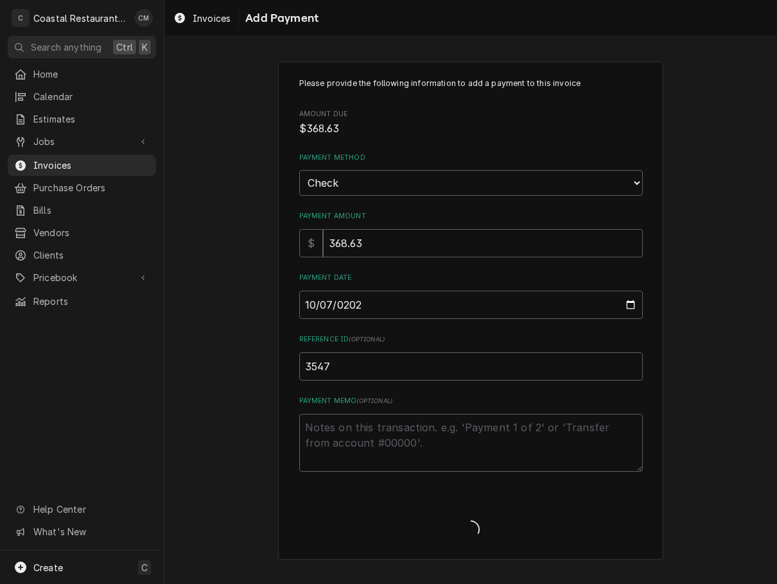
type textarea "x"
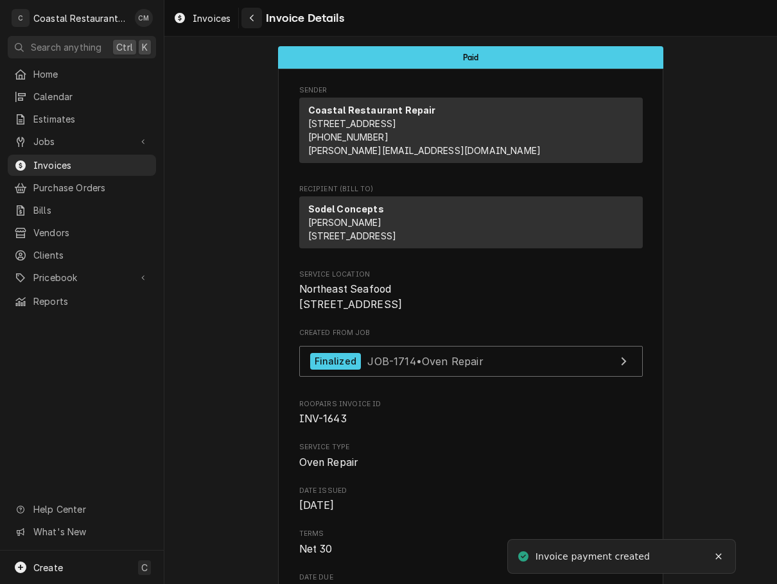
click at [253, 20] on icon "Navigate back" at bounding box center [252, 17] width 6 height 9
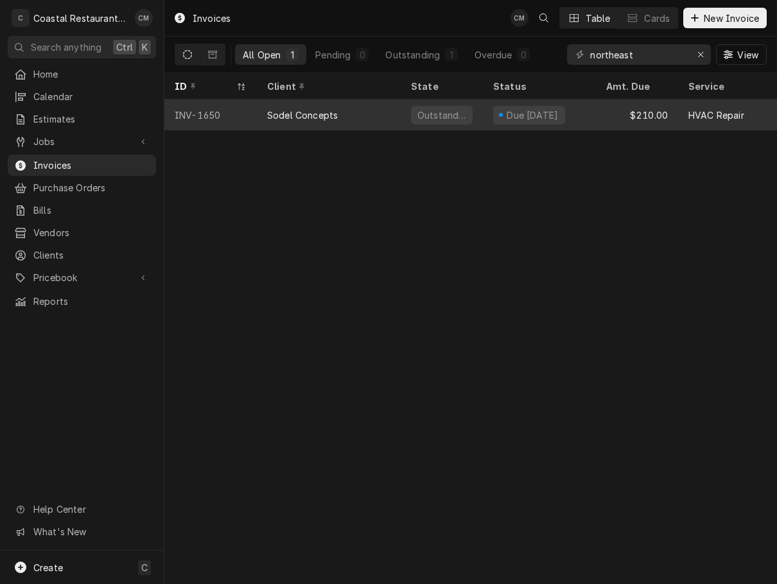
click at [595, 112] on div "Due [DATE]" at bounding box center [539, 114] width 113 height 31
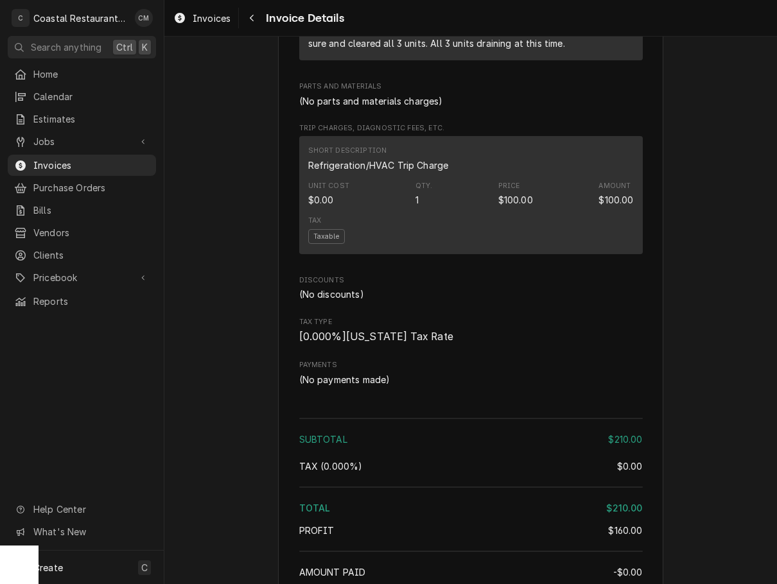
scroll to position [1027, 0]
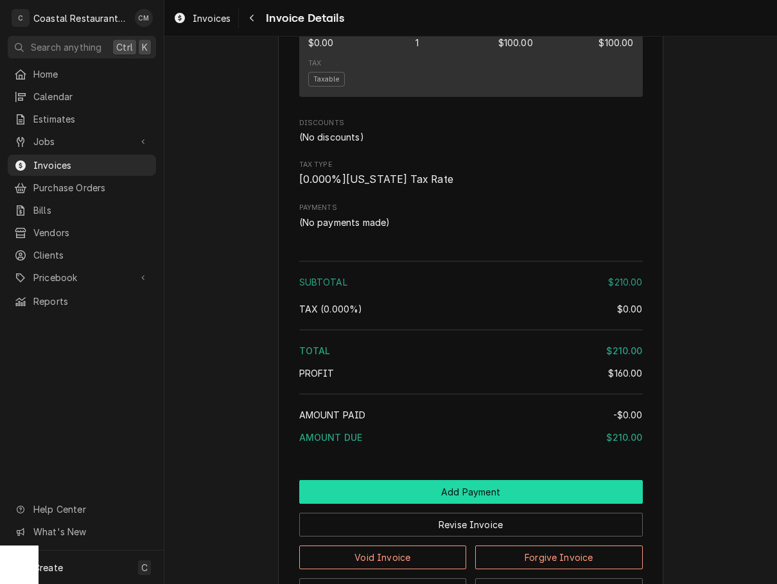
click at [466, 504] on button "Add Payment" at bounding box center [470, 492] width 343 height 24
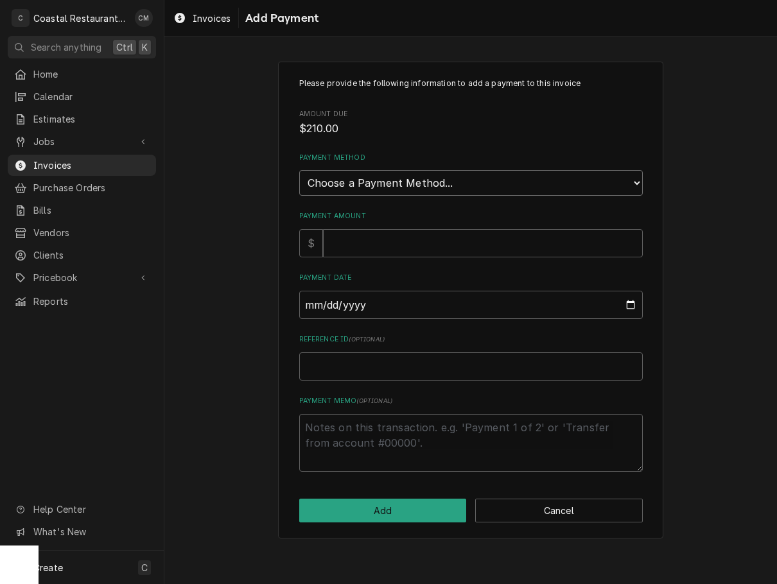
click at [400, 182] on select "Choose a Payment Method... Cash Check Credit/Debit Card ACH/eCheck Other" at bounding box center [470, 183] width 343 height 26
select select "2"
click at [299, 170] on select "Choose a Payment Method... Cash Check Credit/Debit Card ACH/eCheck Other" at bounding box center [470, 183] width 343 height 26
click at [363, 250] on input "Payment Amount" at bounding box center [483, 243] width 320 height 28
type textarea "x"
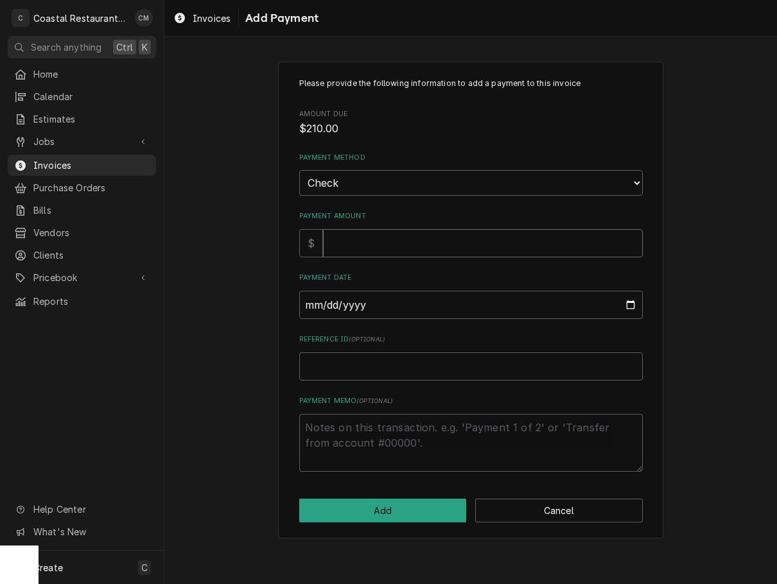
type input "2"
type textarea "x"
type input "21"
type textarea "x"
type input "210"
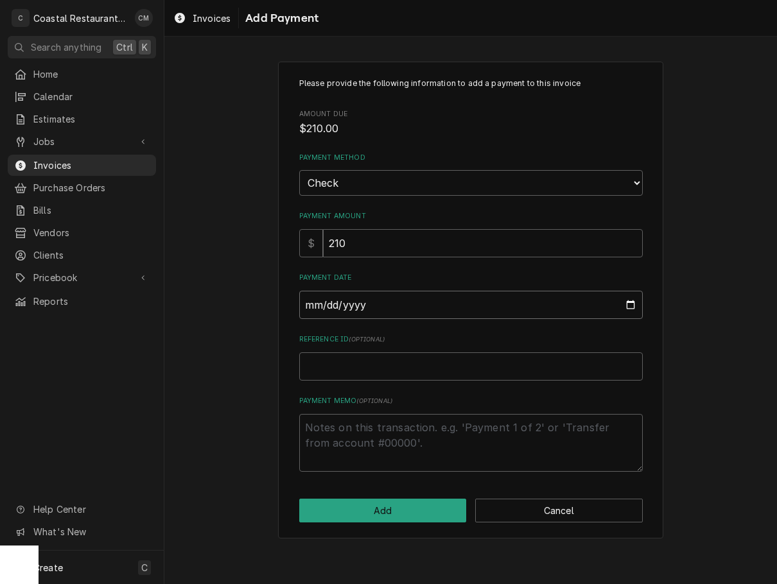
type input "0002-10-07"
type textarea "x"
type input "0020-10-07"
type textarea "x"
type input "0202-10-07"
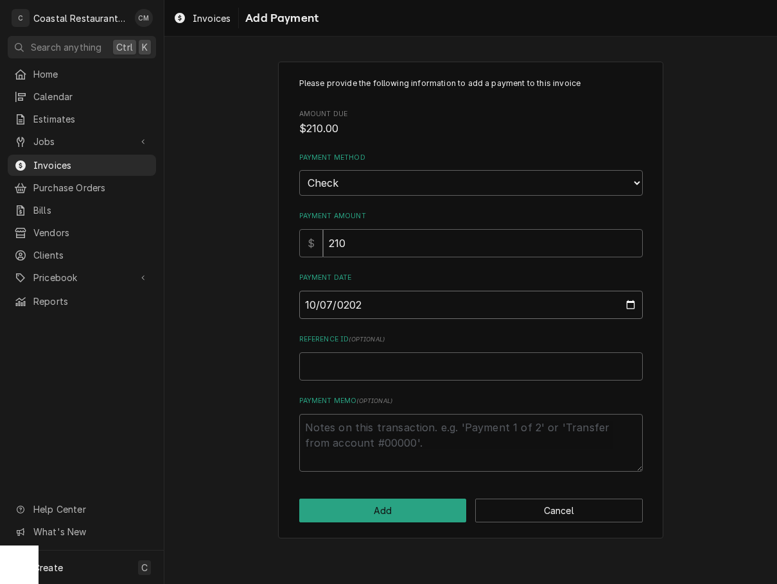
type textarea "x"
type input "2025-10-07"
type textarea "x"
type input "3"
type textarea "x"
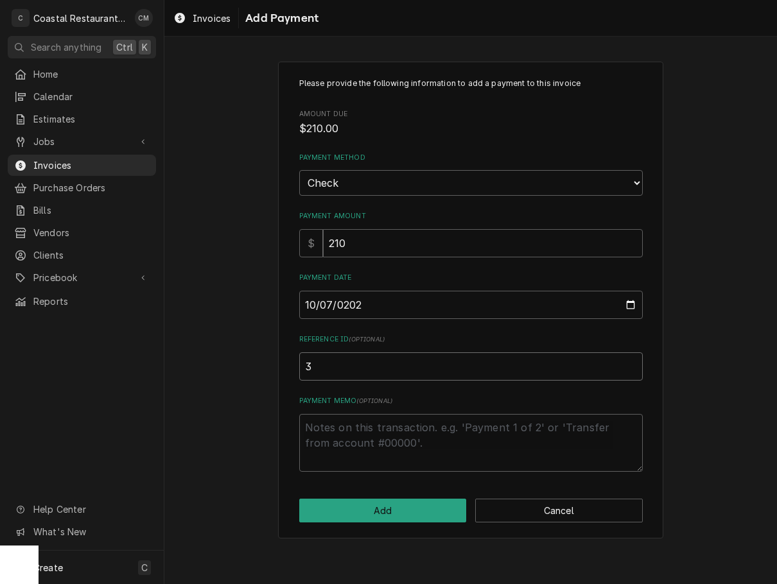
type input "35"
type textarea "x"
type input "354"
type textarea "x"
type input "3547"
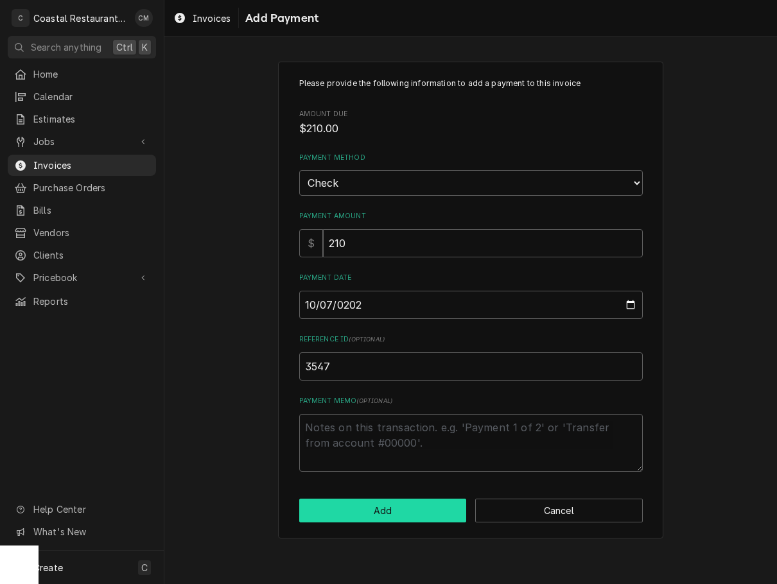
click button "Add" at bounding box center [382, 511] width 167 height 24
type textarea "x"
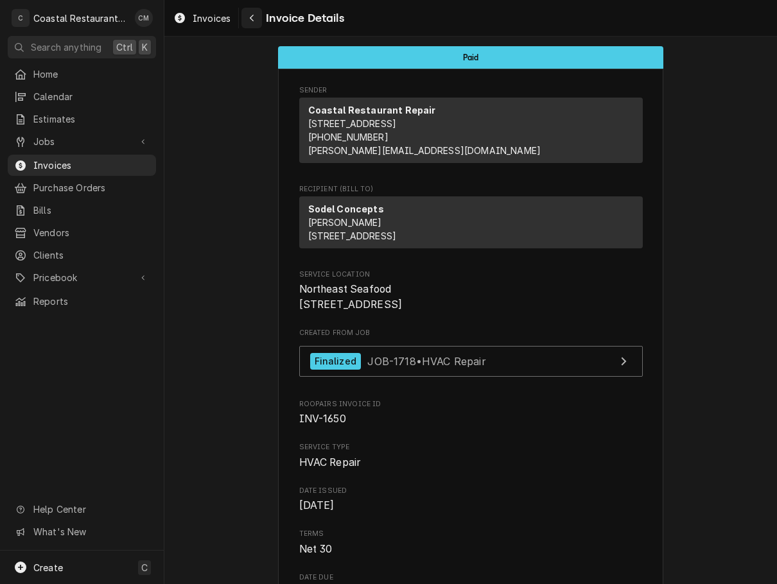
click at [249, 16] on icon "Navigate back" at bounding box center [252, 17] width 6 height 9
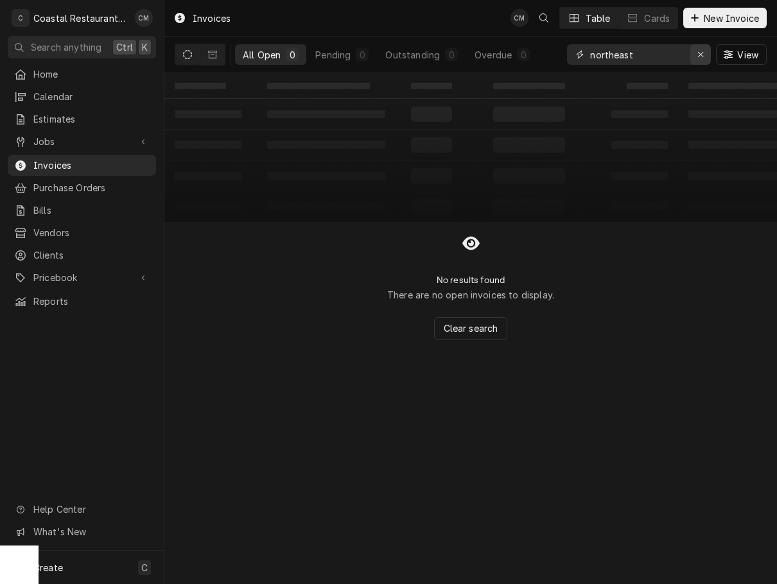
click at [698, 55] on icon "Erase input" at bounding box center [700, 54] width 7 height 9
click at [657, 56] on input "Dynamic Content Wrapper" at bounding box center [650, 54] width 121 height 21
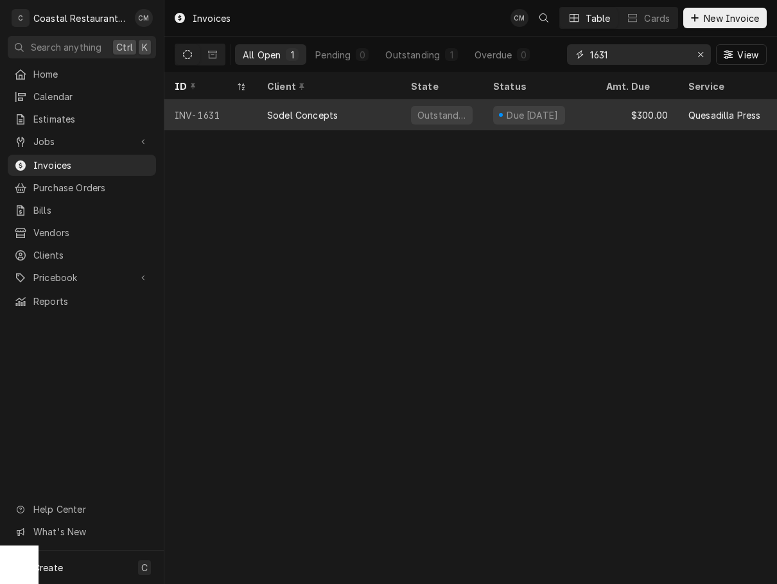
type input "1631"
click at [571, 117] on div "Due [DATE]" at bounding box center [539, 114] width 113 height 31
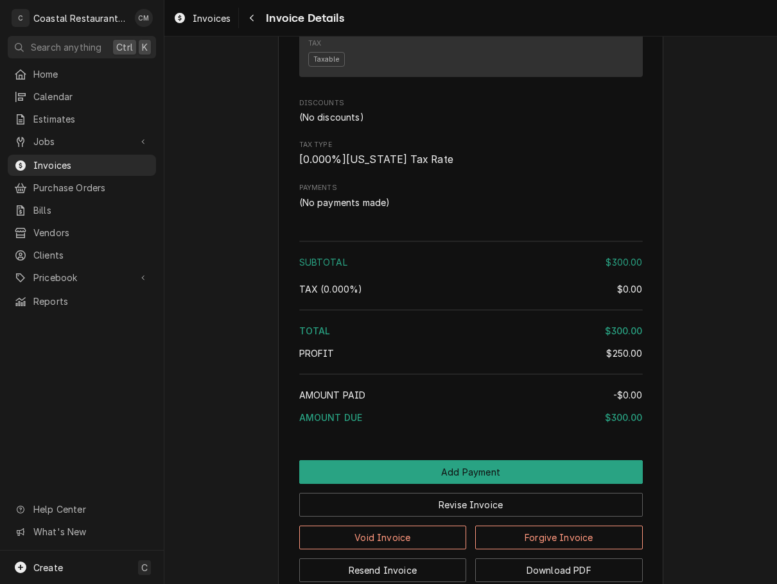
scroll to position [1175, 0]
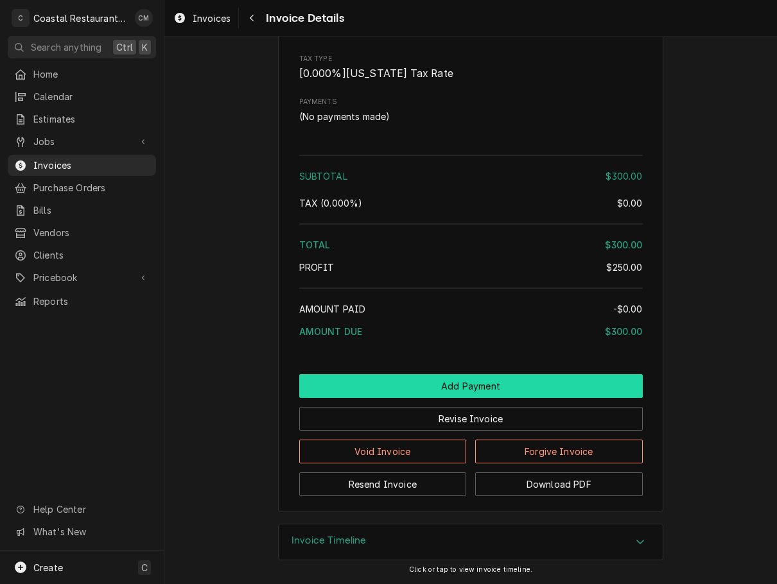
click at [432, 386] on button "Add Payment" at bounding box center [470, 386] width 343 height 24
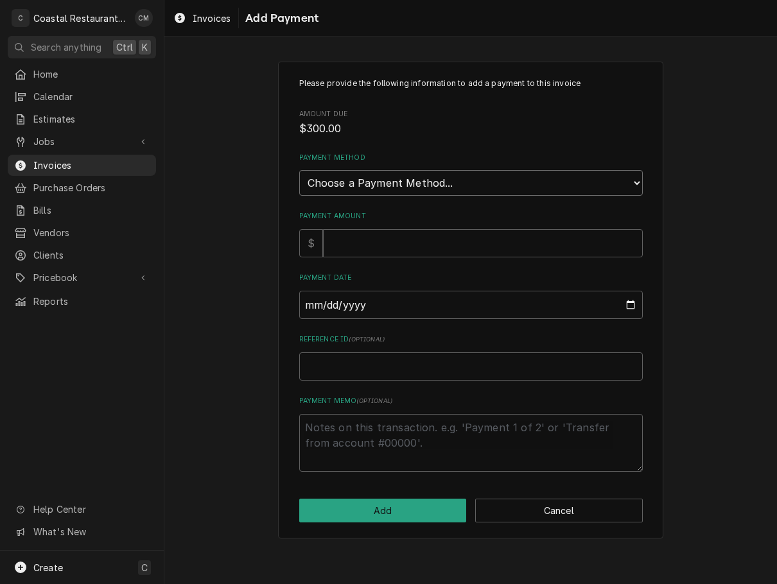
click at [407, 193] on select "Choose a Payment Method... Cash Check Credit/Debit Card ACH/eCheck Other" at bounding box center [470, 183] width 343 height 26
select select "2"
click at [299, 170] on select "Choose a Payment Method... Cash Check Credit/Debit Card ACH/eCheck Other" at bounding box center [470, 183] width 343 height 26
click at [384, 246] on input "Payment Amount" at bounding box center [483, 243] width 320 height 28
type textarea "x"
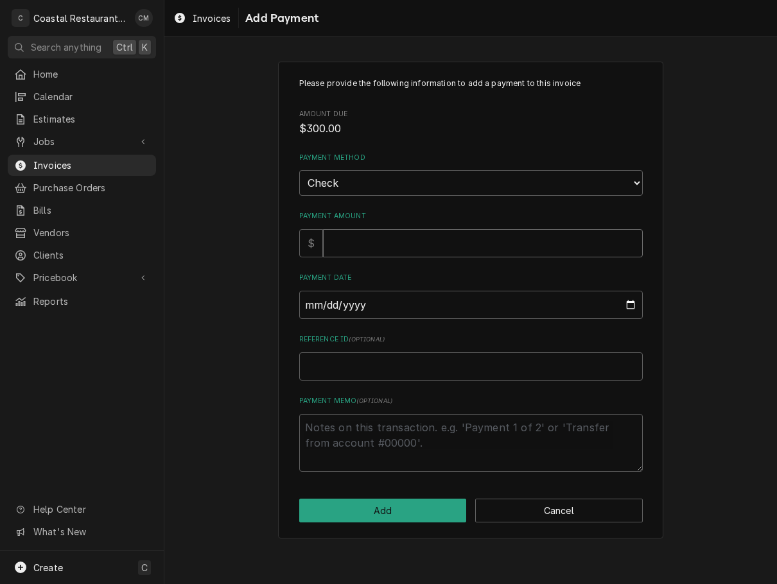
type input "3"
type textarea "x"
type input "30"
type textarea "x"
type input "300"
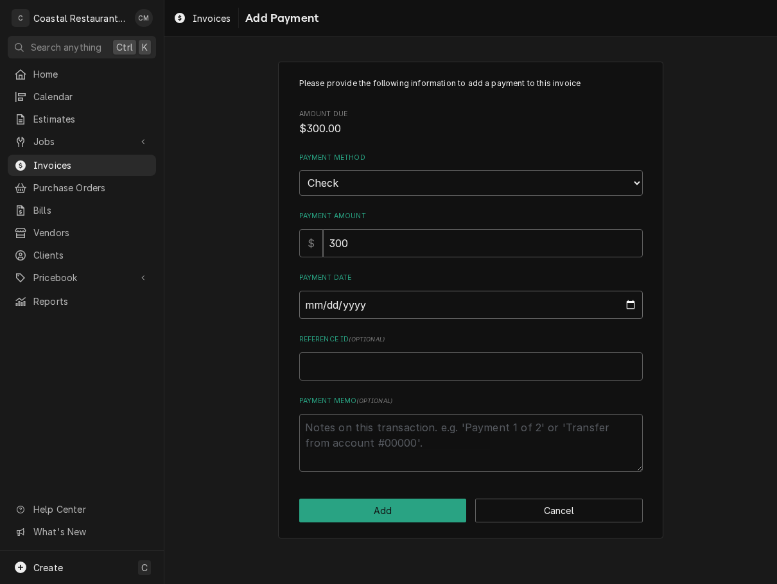
type input "0002-10-07"
type textarea "x"
type input "0020-10-07"
type textarea "x"
type input "0202-10-07"
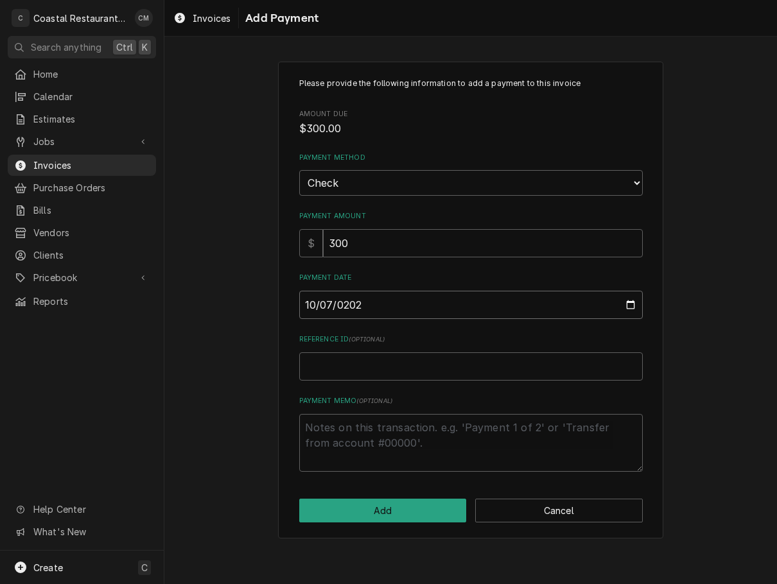
type textarea "x"
type input "2025-10-07"
type textarea "x"
type input "3"
type textarea "x"
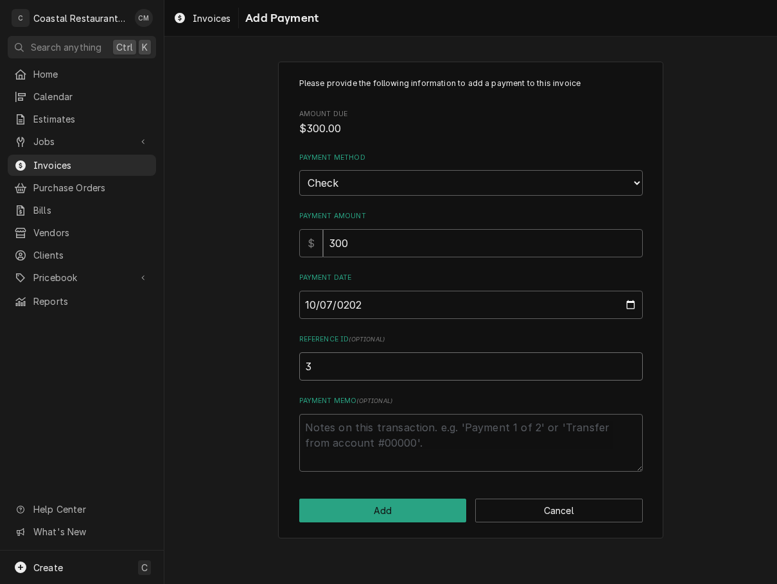
type input "34"
type textarea "x"
type input "349"
type textarea "x"
type input "3495"
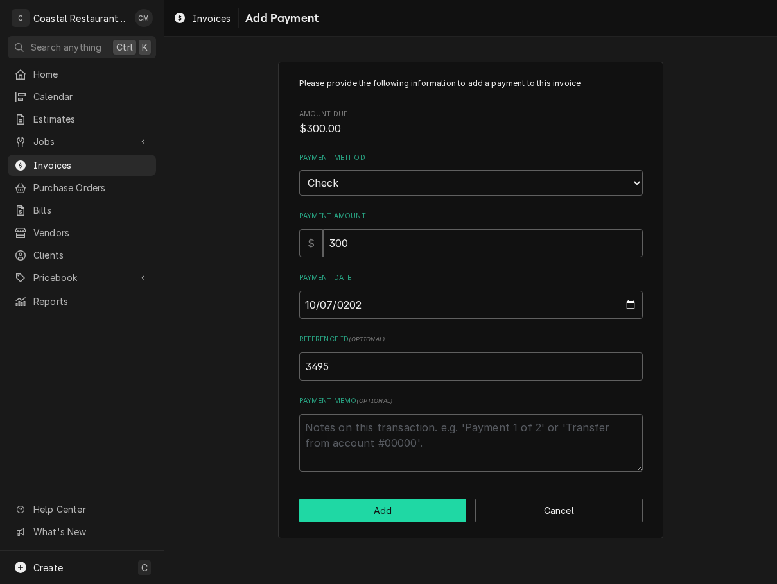
click button "Add" at bounding box center [382, 511] width 167 height 24
type textarea "x"
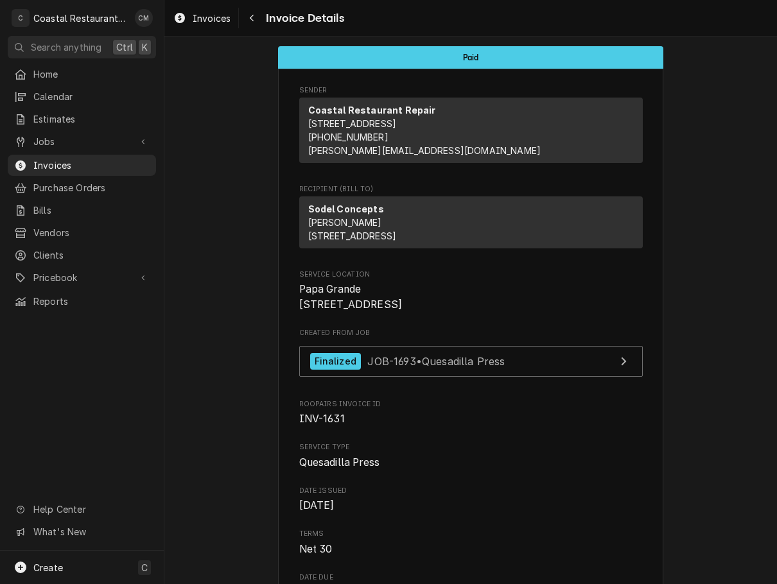
drag, startPoint x: 255, startPoint y: 21, endPoint x: 334, endPoint y: 26, distance: 79.1
click at [255, 21] on div "Navigate back" at bounding box center [251, 18] width 13 height 13
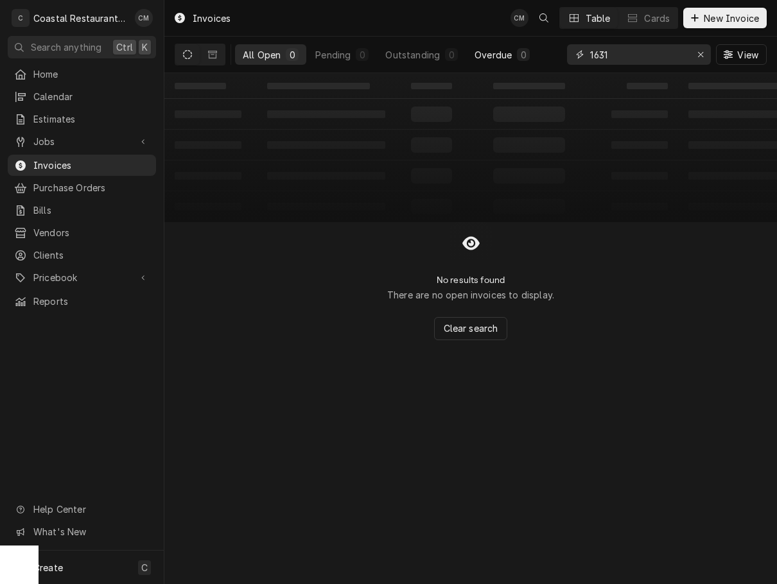
drag, startPoint x: 624, startPoint y: 56, endPoint x: 520, endPoint y: 63, distance: 104.2
click at [520, 63] on div "All Open 0 Pending 0 Outstanding 0 Overdue 0 1631 View" at bounding box center [471, 55] width 592 height 36
type input "1645"
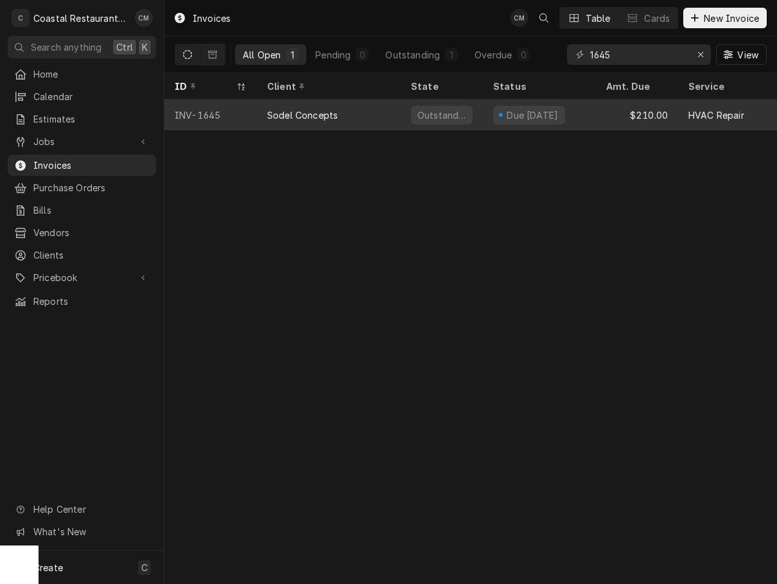
click at [399, 109] on div "Sodel Concepts" at bounding box center [329, 114] width 144 height 31
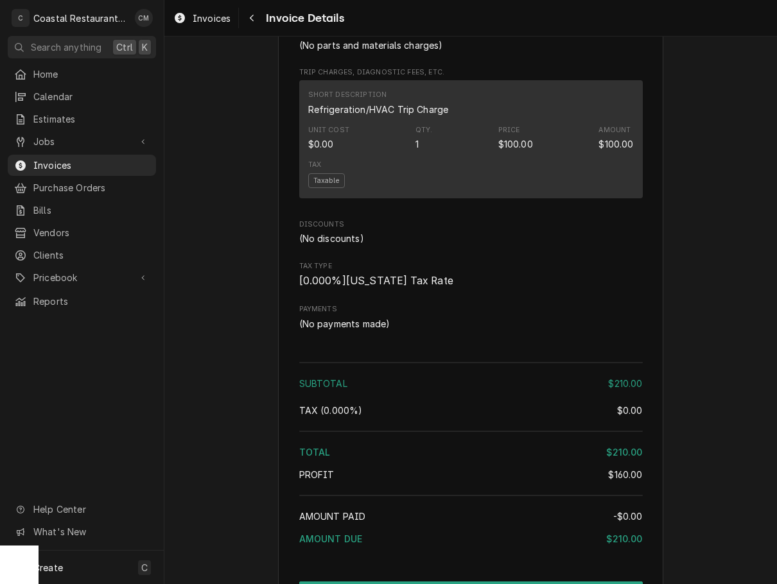
scroll to position [1091, 0]
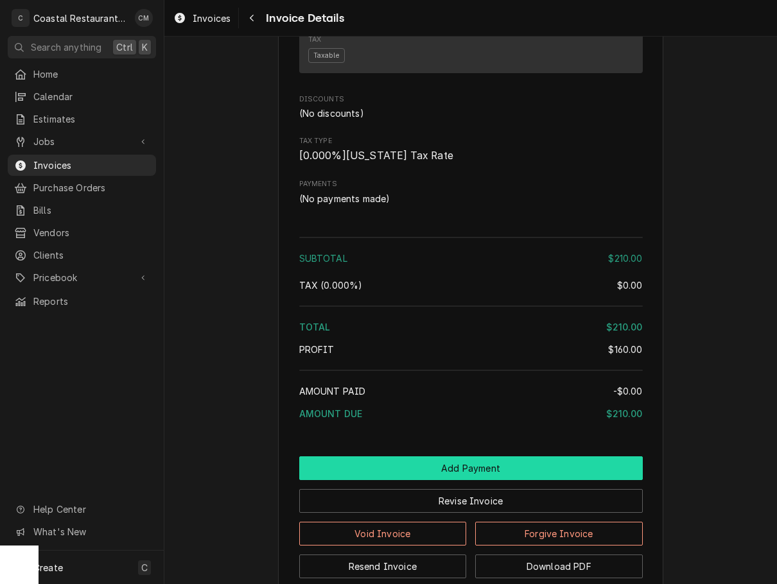
click at [415, 480] on button "Add Payment" at bounding box center [470, 468] width 343 height 24
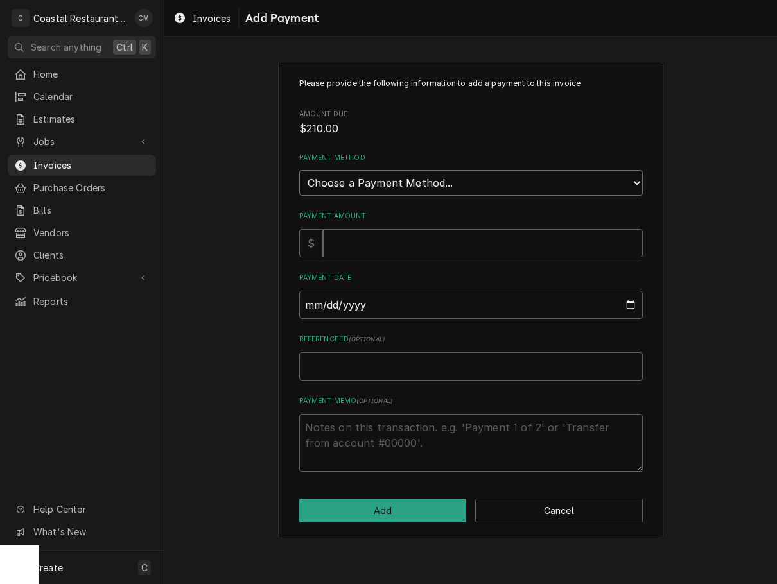
click at [398, 185] on select "Choose a Payment Method... Cash Check Credit/Debit Card ACH/eCheck Other" at bounding box center [470, 183] width 343 height 26
select select "2"
click at [299, 170] on select "Choose a Payment Method... Cash Check Credit/Debit Card ACH/eCheck Other" at bounding box center [470, 183] width 343 height 26
click at [373, 248] on input "Payment Amount" at bounding box center [483, 243] width 320 height 28
type textarea "x"
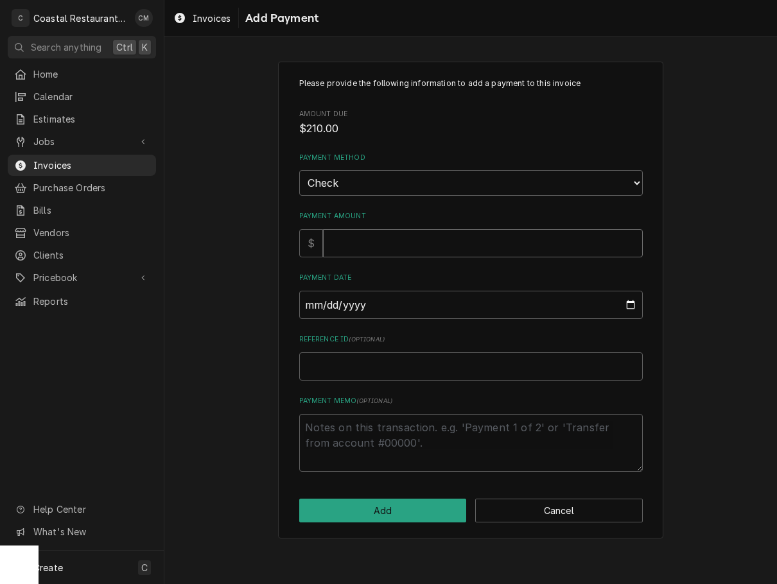
type input "2"
type textarea "x"
type input "21"
type textarea "x"
type input "210"
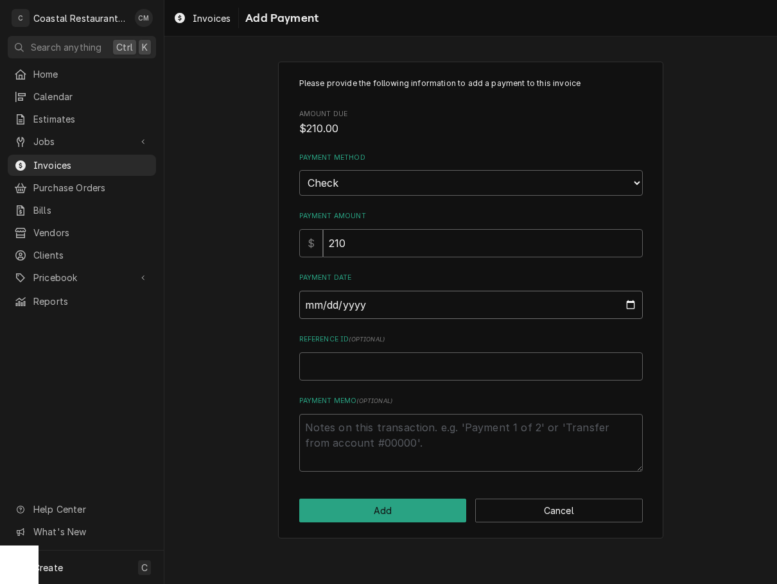
type input "0002-10-07"
type textarea "x"
type input "0020-10-07"
type textarea "x"
type input "0202-10-07"
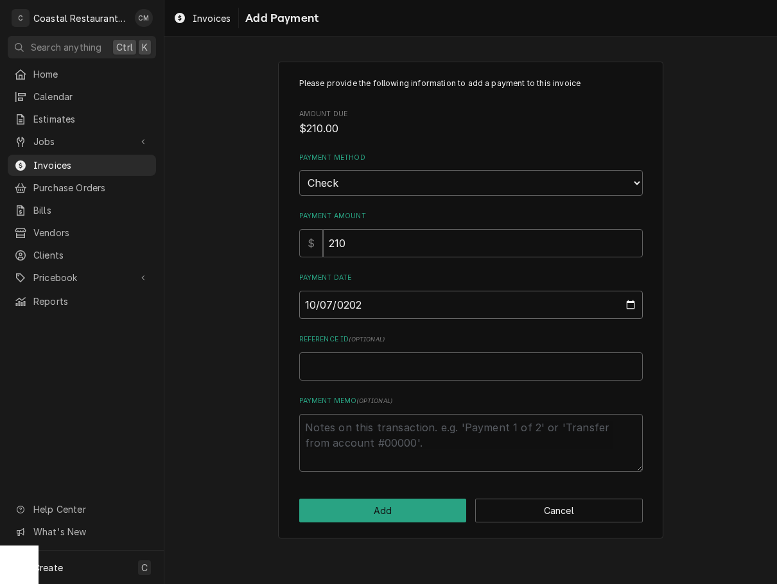
type textarea "x"
type input "[DATE]"
type textarea "x"
type input "1"
type textarea "x"
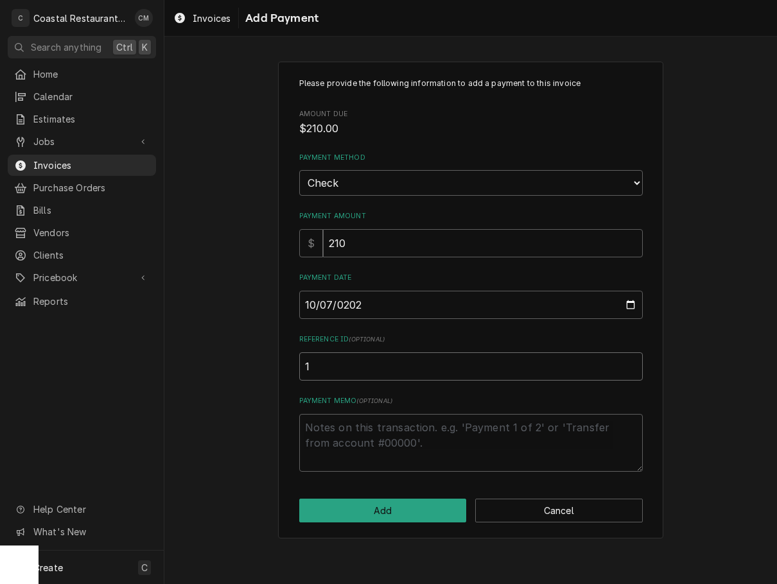
type input "15"
type textarea "x"
type input "157"
type textarea "x"
type input "1575"
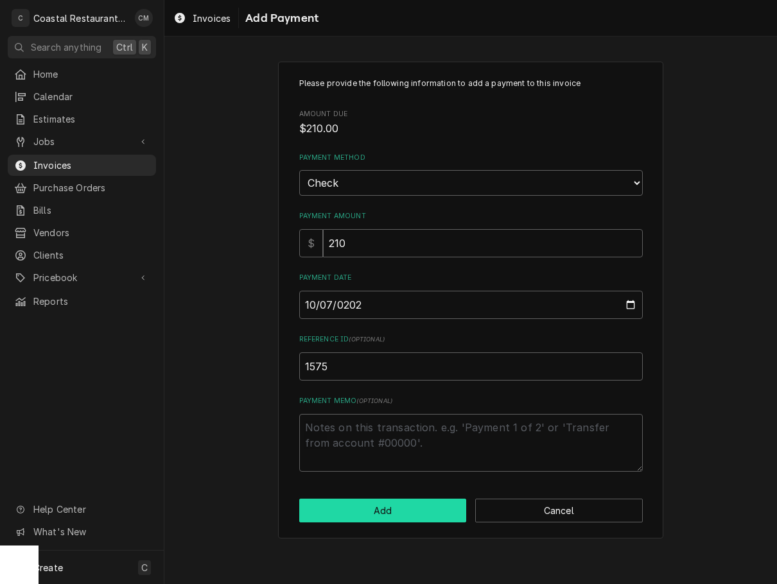
click button "Add" at bounding box center [382, 511] width 167 height 24
type textarea "x"
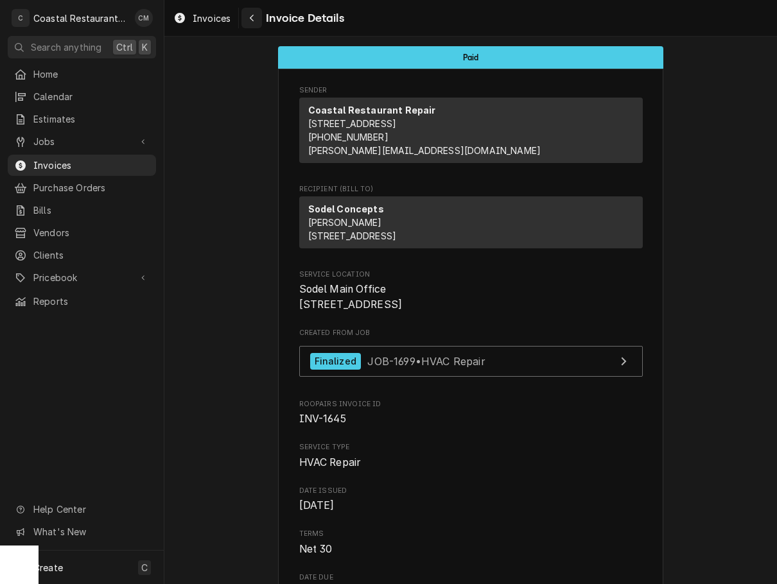
click at [253, 17] on icon "Navigate back" at bounding box center [252, 17] width 6 height 9
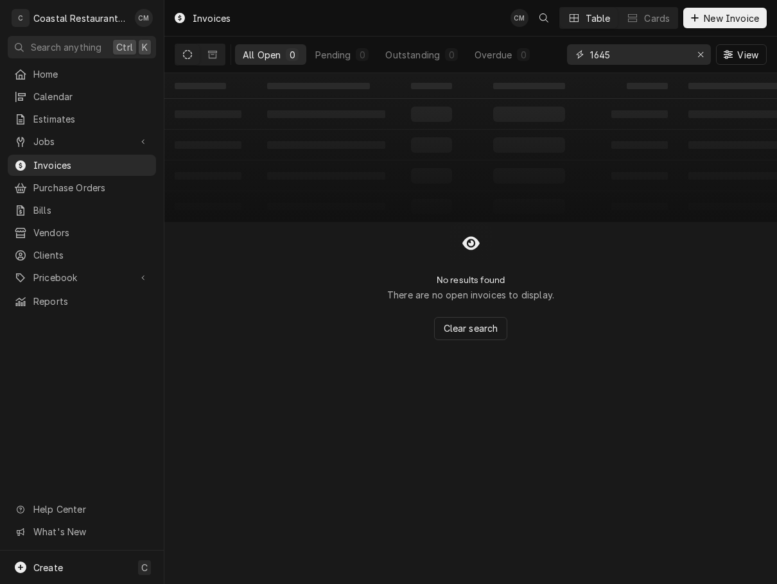
drag, startPoint x: 605, startPoint y: 56, endPoint x: 590, endPoint y: 55, distance: 14.8
click at [558, 56] on div "All Open 0 Pending 0 Outstanding 0 Overdue 0 1645 View" at bounding box center [471, 55] width 592 height 36
drag, startPoint x: 611, startPoint y: 54, endPoint x: 569, endPoint y: 57, distance: 41.8
click at [569, 57] on div "1645" at bounding box center [639, 54] width 144 height 21
type input "1563"
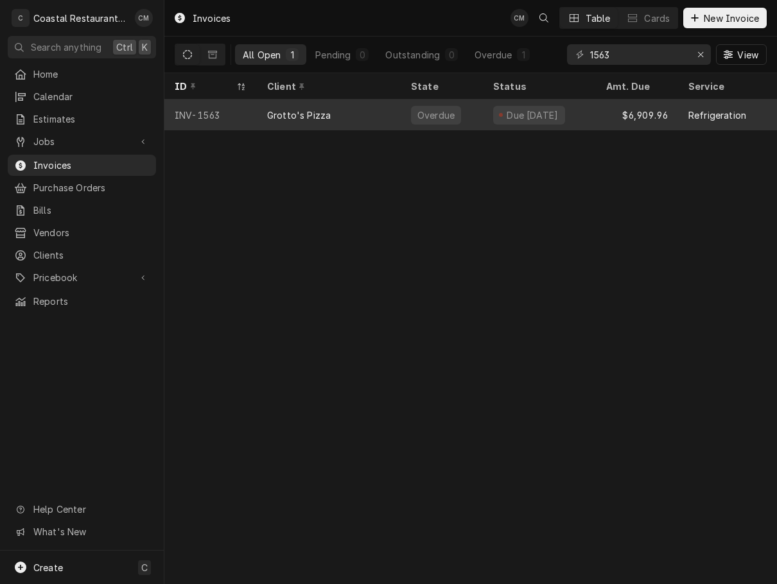
click at [384, 110] on div "Grotto's Pizza" at bounding box center [329, 114] width 144 height 31
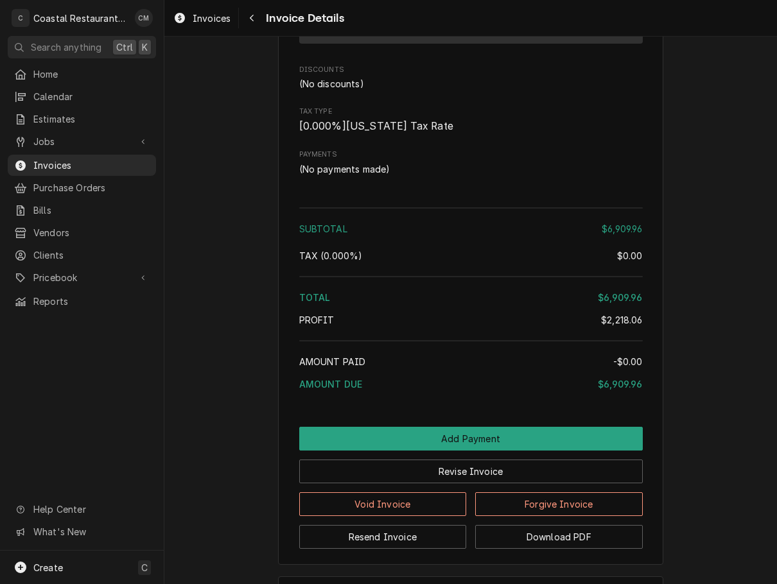
scroll to position [1789, 0]
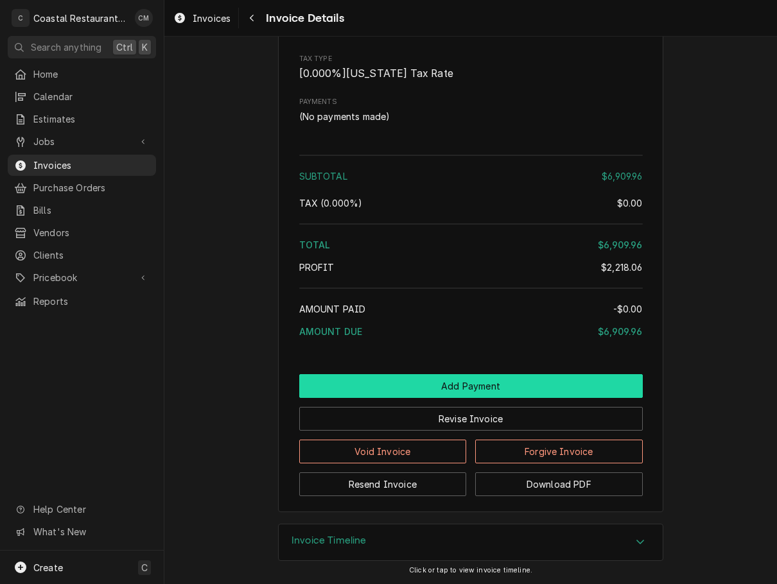
click at [440, 390] on button "Add Payment" at bounding box center [470, 386] width 343 height 24
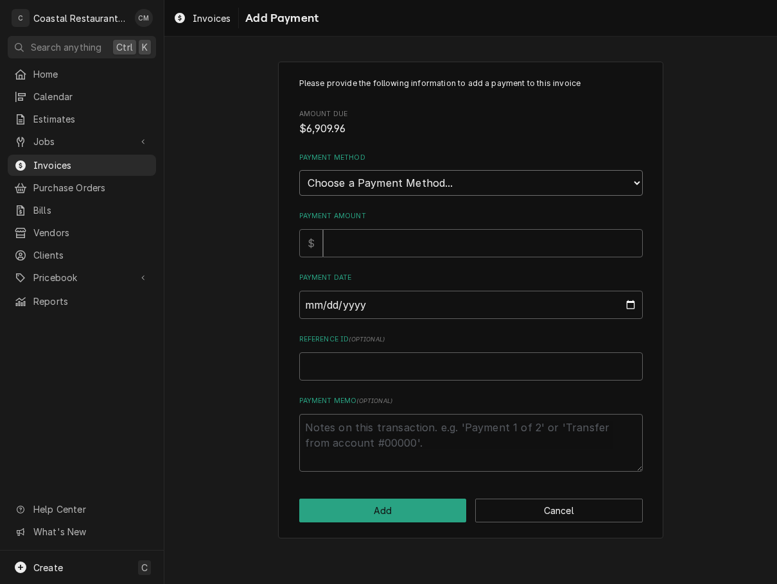
click at [386, 190] on select "Choose a Payment Method... Cash Check Credit/Debit Card ACH/eCheck Other" at bounding box center [470, 183] width 343 height 26
select select "2"
click at [299, 170] on select "Choose a Payment Method... Cash Check Credit/Debit Card ACH/eCheck Other" at bounding box center [470, 183] width 343 height 26
click at [370, 243] on input "Payment Amount" at bounding box center [483, 243] width 320 height 28
type textarea "x"
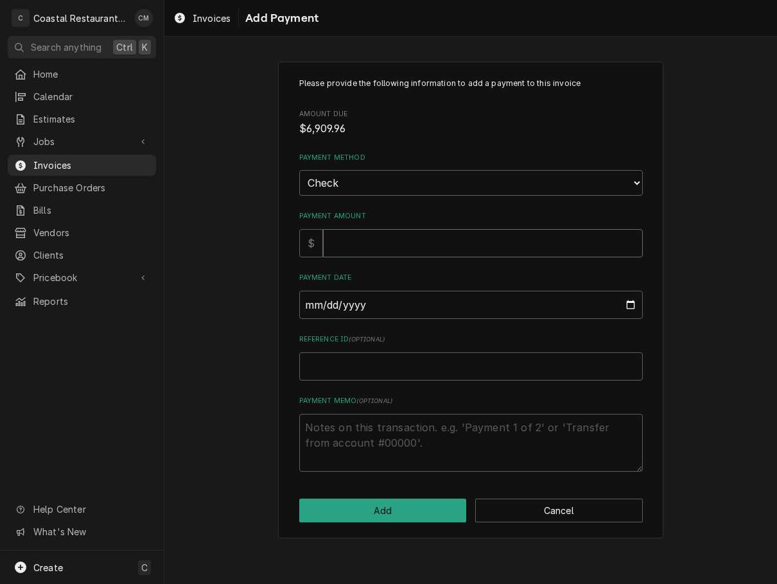
type input "6"
type textarea "x"
type input "69"
type textarea "x"
type input "690"
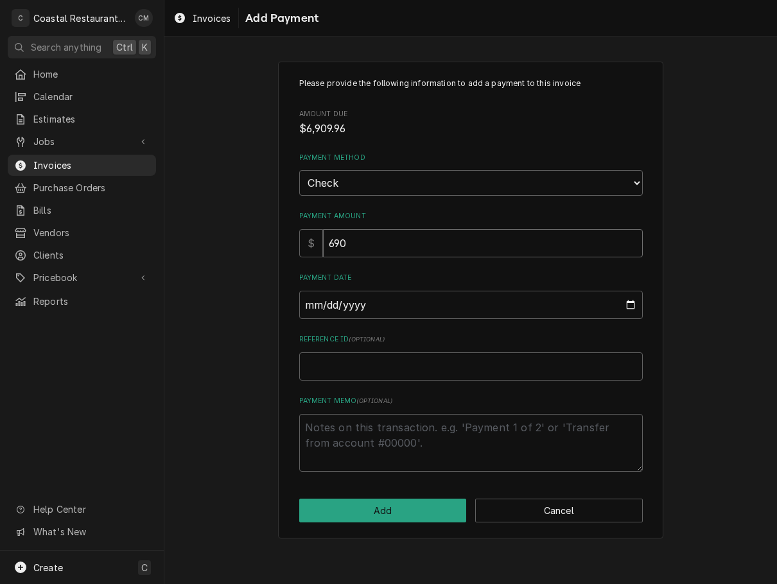
type textarea "x"
type input "6909"
type textarea "x"
type input "6909.9"
type textarea "x"
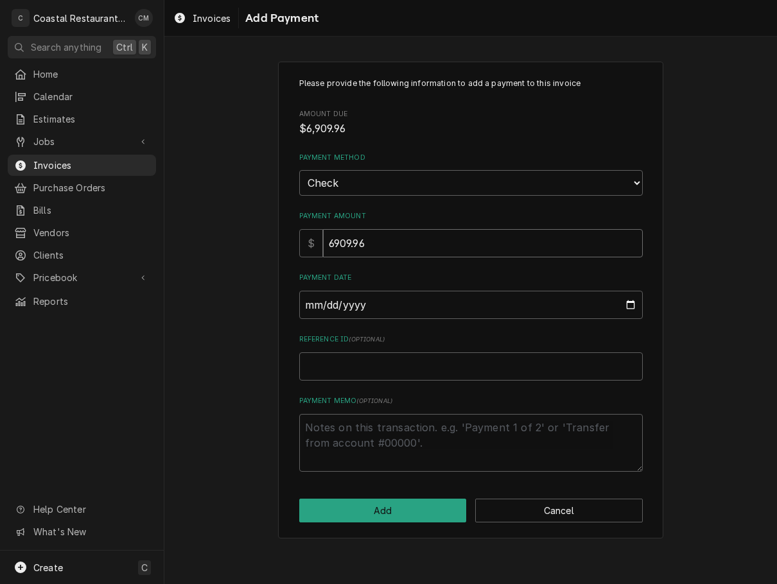
type input "6909.96"
type input "0002-10-07"
type textarea "x"
type input "0020-10-07"
type textarea "x"
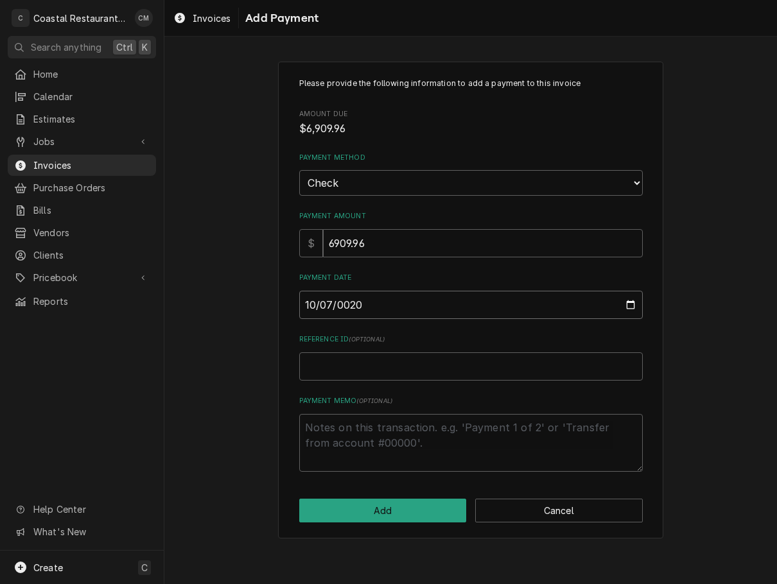
type input "0202-10-07"
type textarea "x"
type input "[DATE]"
type textarea "x"
type input "6"
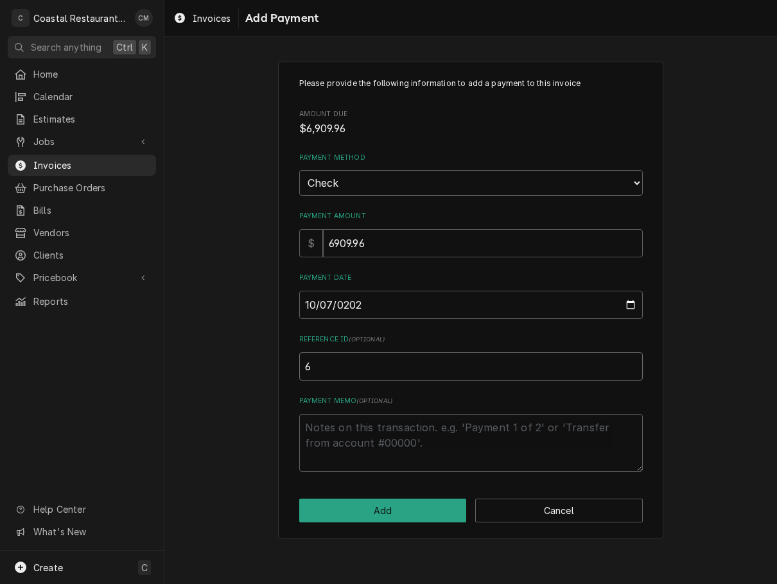
type textarea "x"
type input "69"
type textarea "x"
type input "696"
type textarea "x"
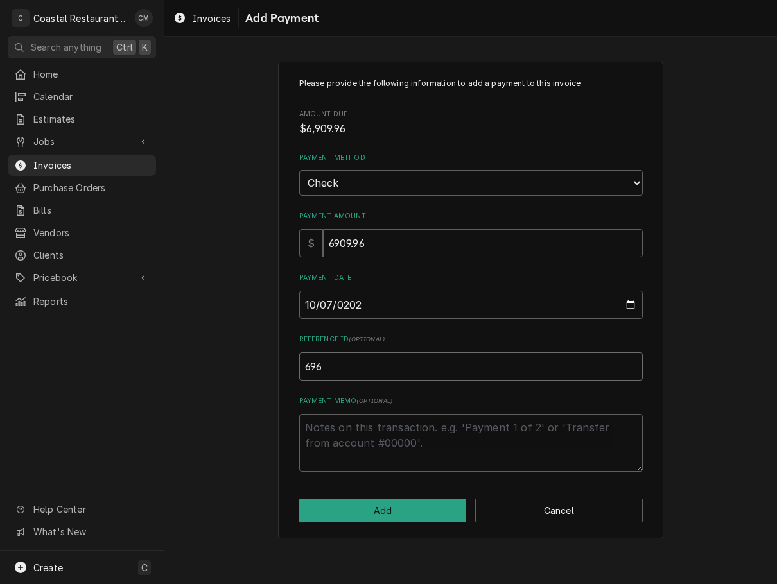
type input "6968"
type textarea "x"
type input "69686"
click button "Add" at bounding box center [382, 511] width 167 height 24
type textarea "x"
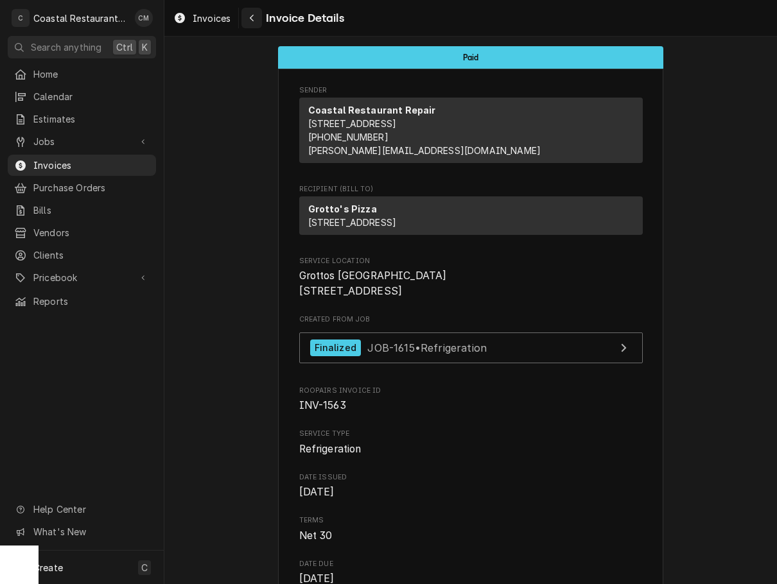
click at [253, 18] on icon "Navigate back" at bounding box center [252, 17] width 6 height 9
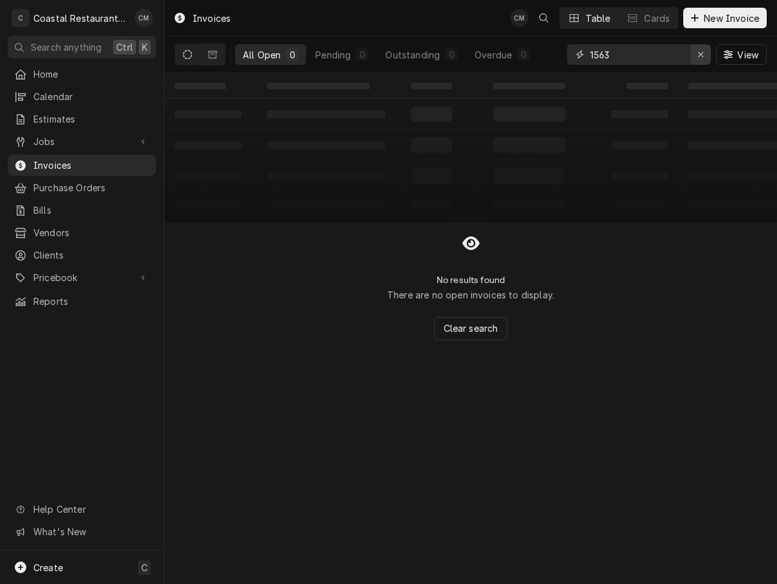
click at [699, 55] on icon "Erase input" at bounding box center [700, 54] width 5 height 5
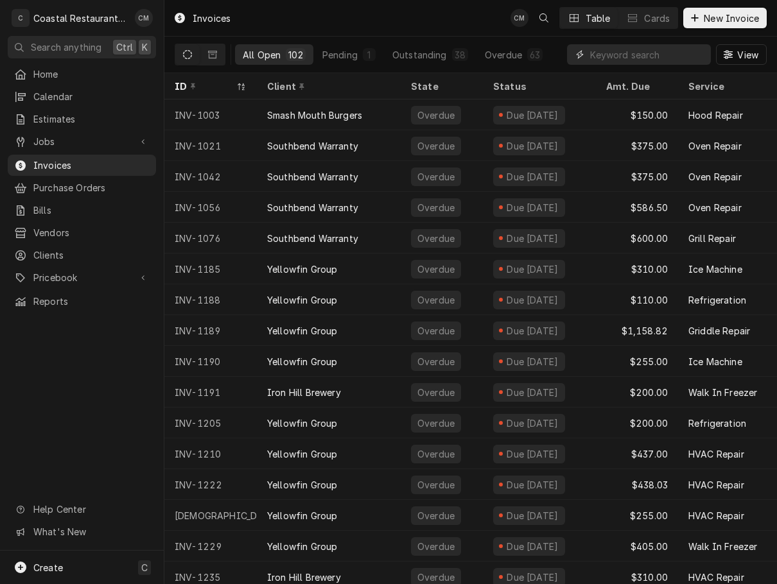
click at [599, 49] on input "Dynamic Content Wrapper" at bounding box center [647, 54] width 114 height 21
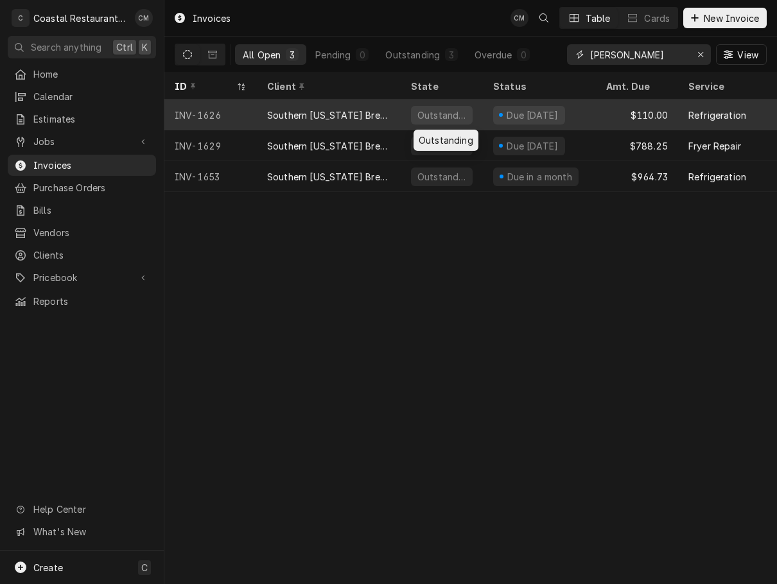
type input "thompson"
click at [401, 119] on div "Outstanding" at bounding box center [441, 114] width 82 height 31
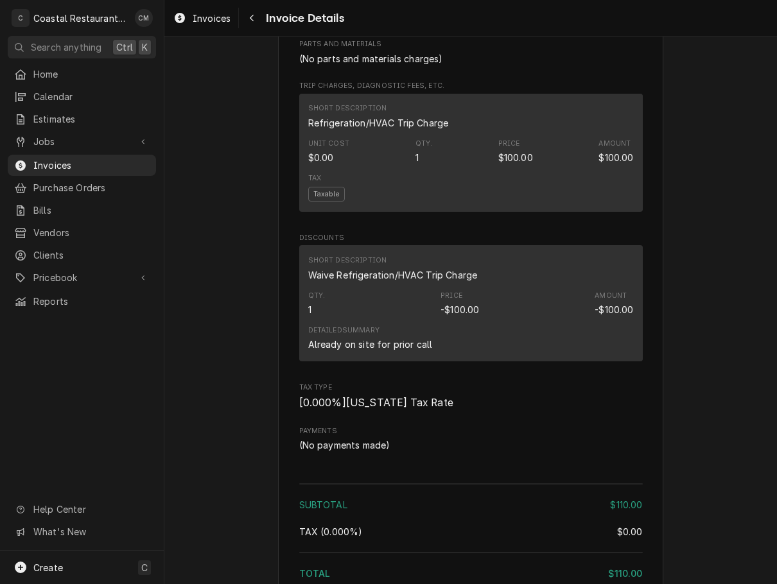
scroll to position [1155, 0]
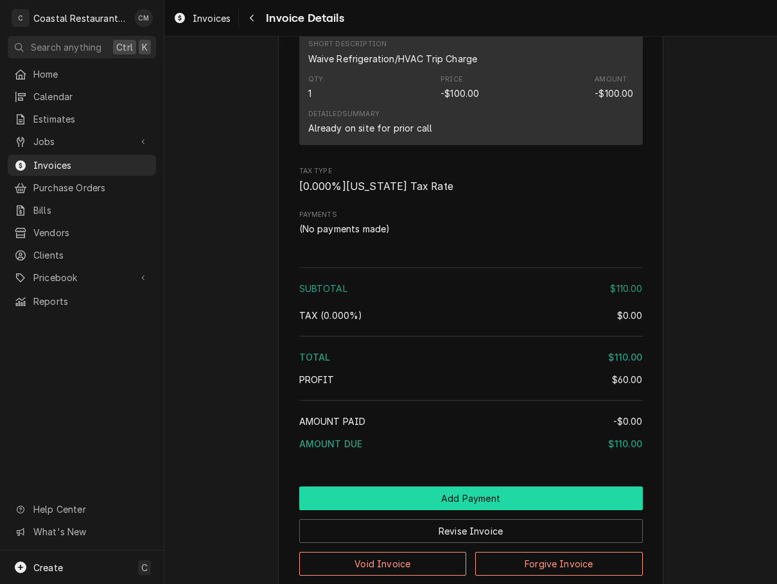
click at [485, 510] on button "Add Payment" at bounding box center [470, 498] width 343 height 24
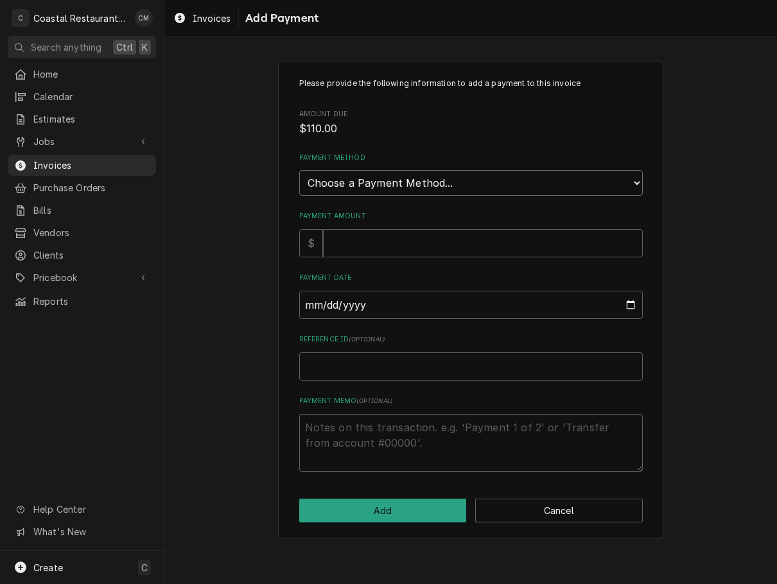
click at [402, 187] on select "Choose a Payment Method... Cash Check Credit/Debit Card ACH/eCheck Other" at bounding box center [470, 183] width 343 height 26
select select "2"
click at [299, 170] on select "Choose a Payment Method... Cash Check Credit/Debit Card ACH/eCheck Other" at bounding box center [470, 183] width 343 height 26
click at [370, 251] on input "Payment Amount" at bounding box center [483, 243] width 320 height 28
type textarea "x"
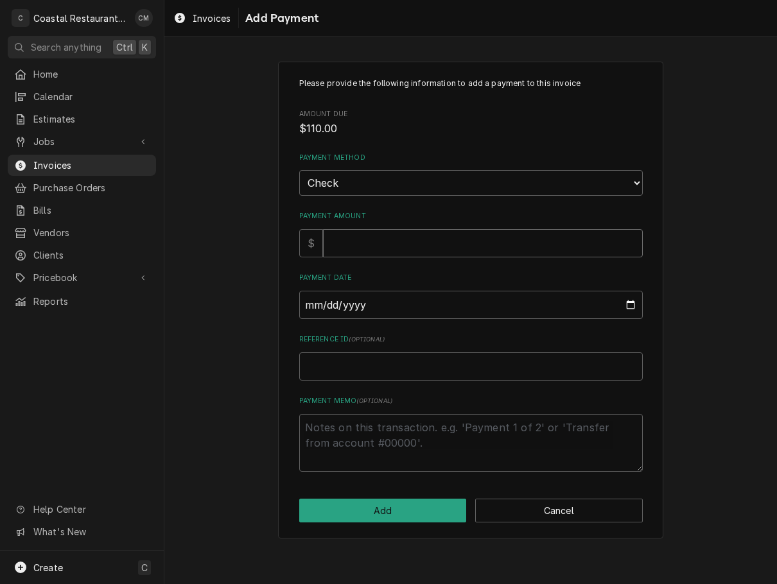
type input "1"
type textarea "x"
type input "11"
type textarea "x"
type input "110"
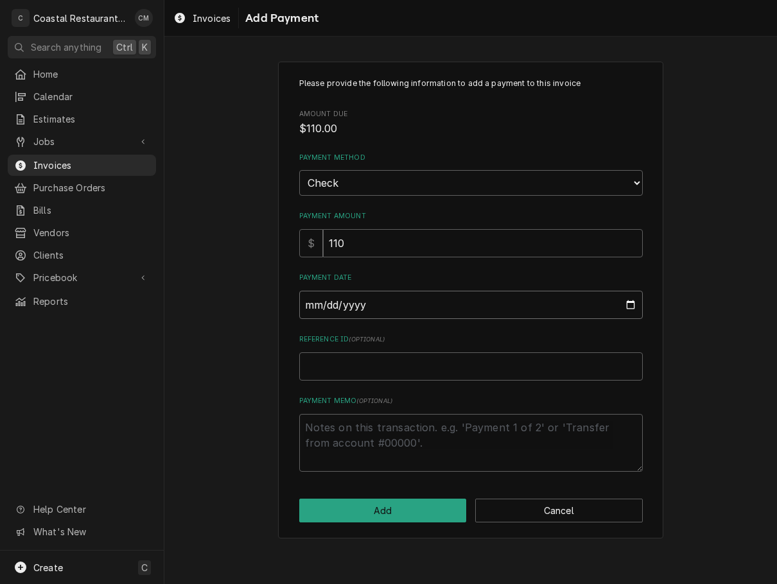
click at [389, 304] on input "Payment Date" at bounding box center [470, 305] width 343 height 28
type input "0002-10-07"
type textarea "x"
type input "0020-10-07"
type textarea "x"
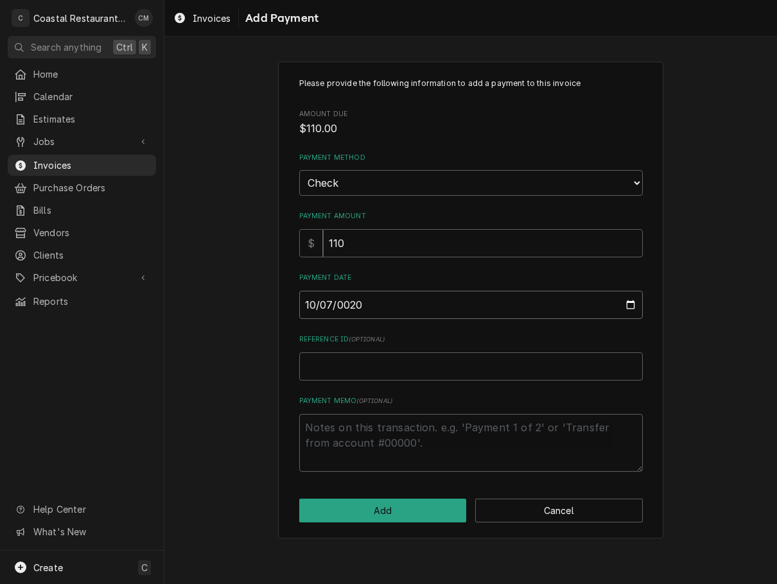
type input "0202-10-07"
type textarea "x"
type input "2025-10-07"
type textarea "x"
type input "2"
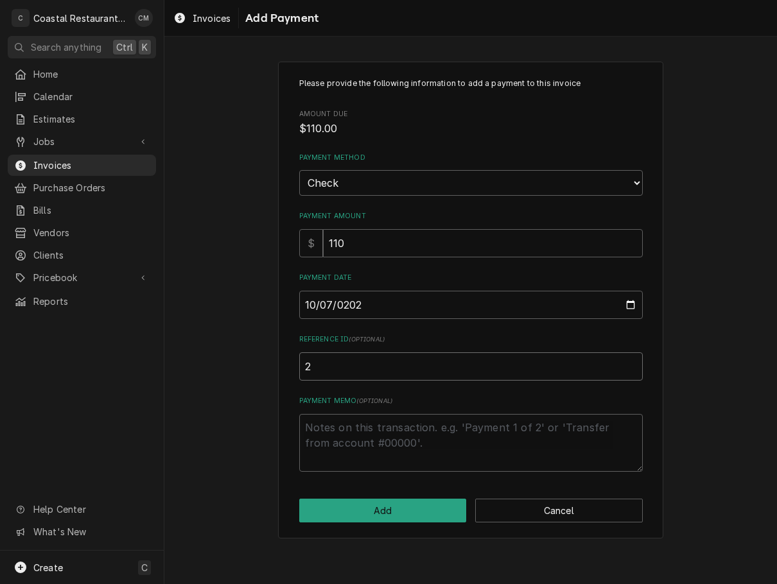
type textarea "x"
type input "26"
type textarea "x"
type input "269"
type textarea "x"
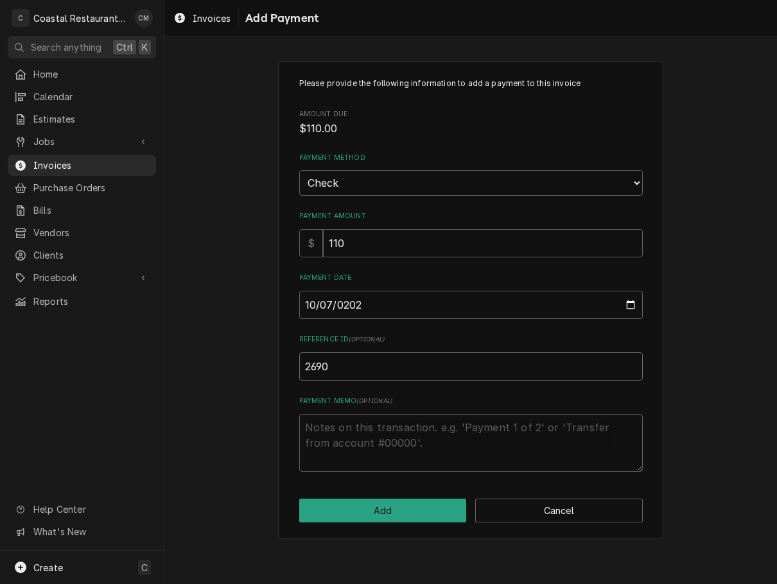
type input "2690"
click button "Add" at bounding box center [382, 511] width 167 height 24
type textarea "x"
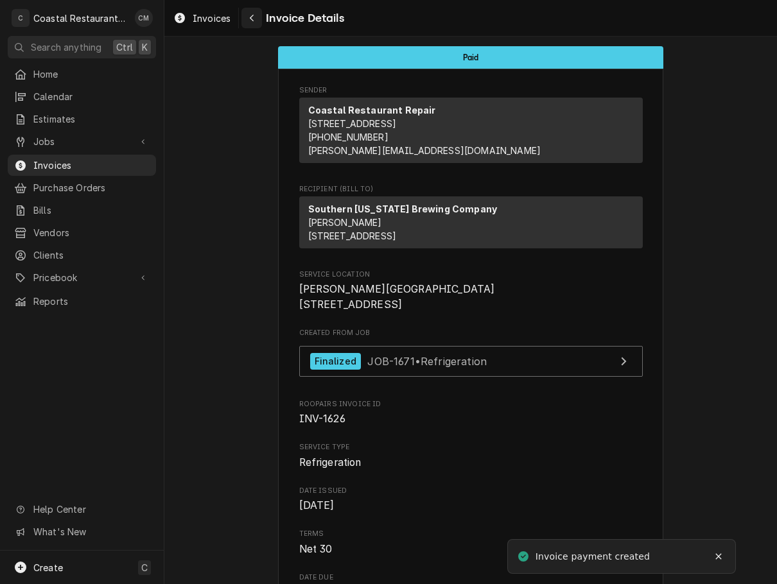
click at [253, 16] on icon "Navigate back" at bounding box center [252, 17] width 6 height 9
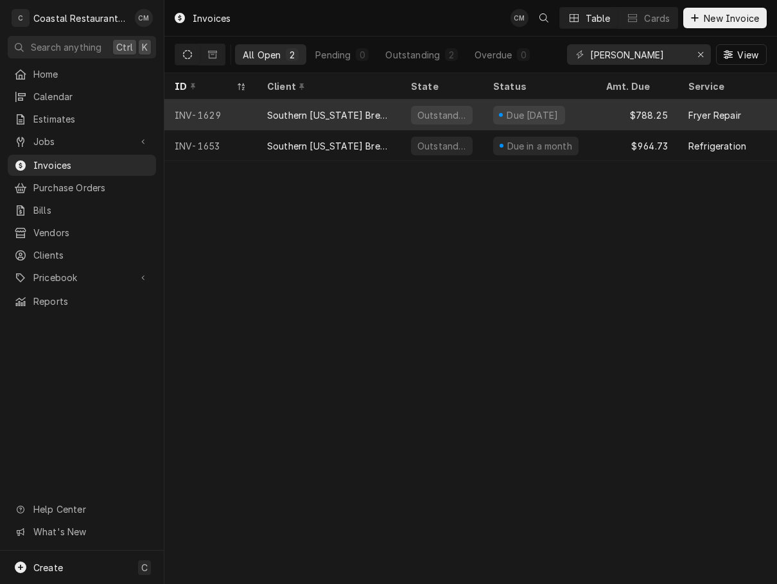
click at [588, 118] on div "Due in 19 days" at bounding box center [539, 114] width 113 height 31
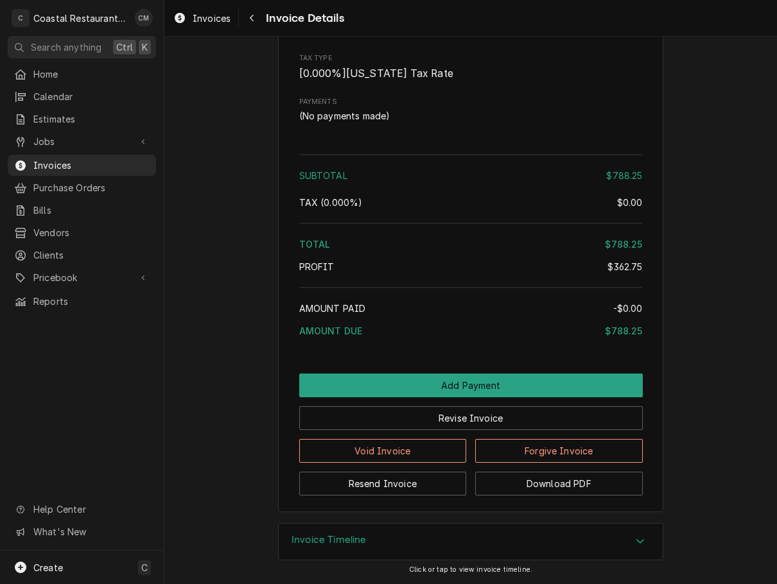
scroll to position [1772, 0]
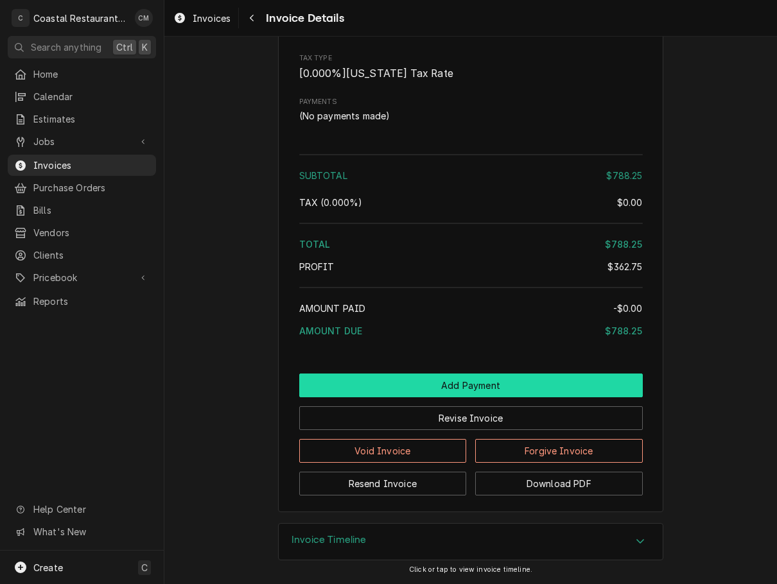
click at [465, 381] on button "Add Payment" at bounding box center [470, 385] width 343 height 24
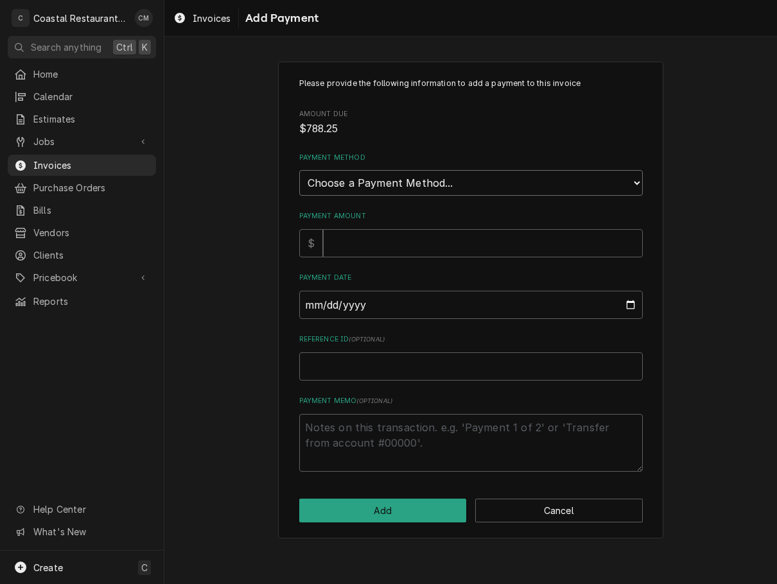
click at [440, 178] on select "Choose a Payment Method... Cash Check Credit/Debit Card ACH/eCheck Other" at bounding box center [470, 183] width 343 height 26
select select "2"
click at [299, 170] on select "Choose a Payment Method... Cash Check Credit/Debit Card ACH/eCheck Other" at bounding box center [470, 183] width 343 height 26
click at [374, 249] on input "Payment Amount" at bounding box center [483, 243] width 320 height 28
type textarea "x"
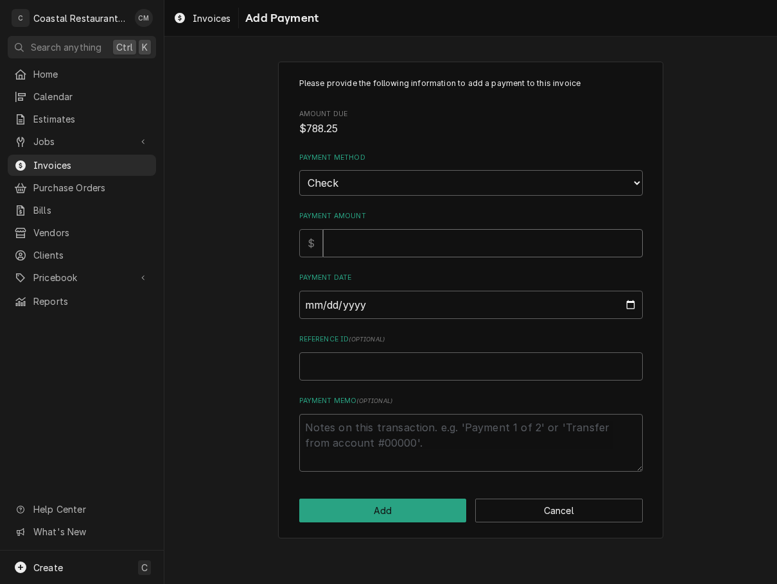
type input "7"
type textarea "x"
type input "78"
type textarea "x"
type input "788"
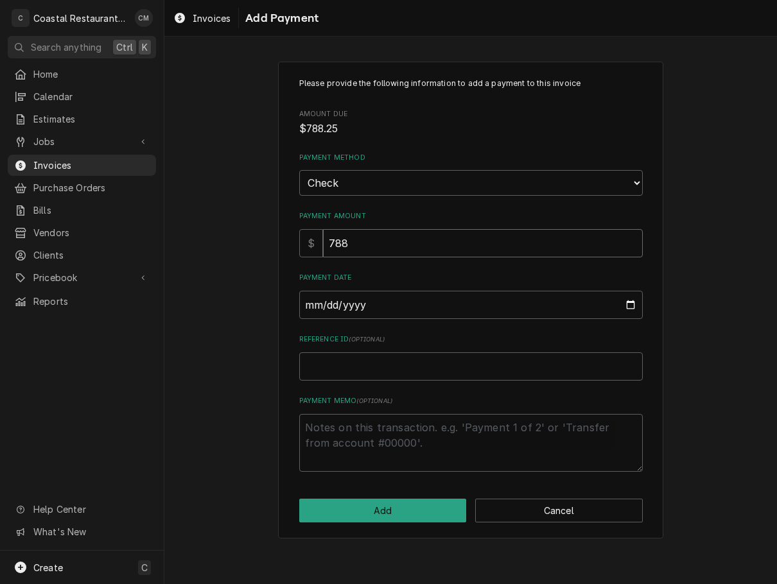
type textarea "x"
type input "788.2"
type textarea "x"
type input "788.25"
type input "0002-10-07"
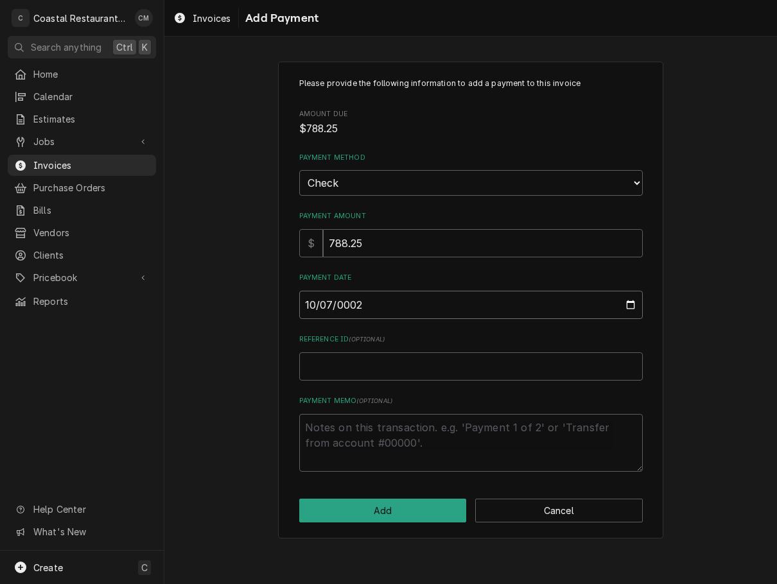
type textarea "x"
type input "0020-10-07"
type textarea "x"
type input "0202-10-07"
type textarea "x"
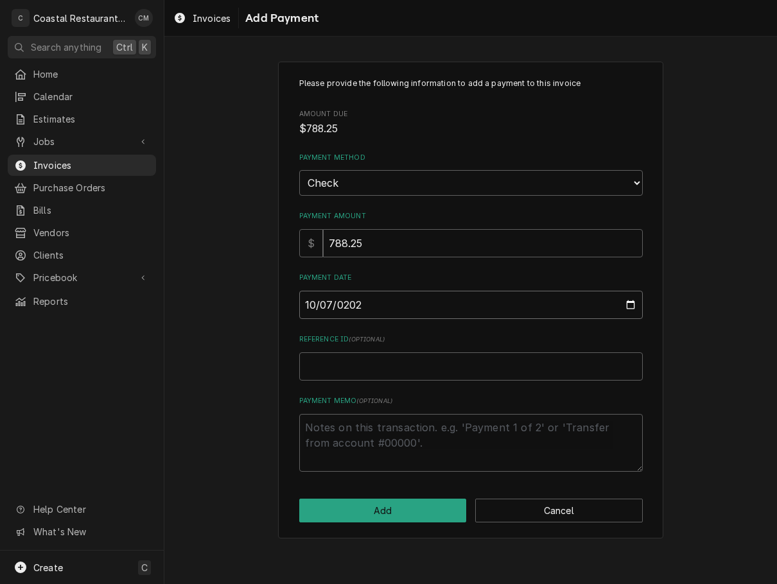
type input "[DATE]"
type textarea "x"
type input "1"
type textarea "x"
type input "18"
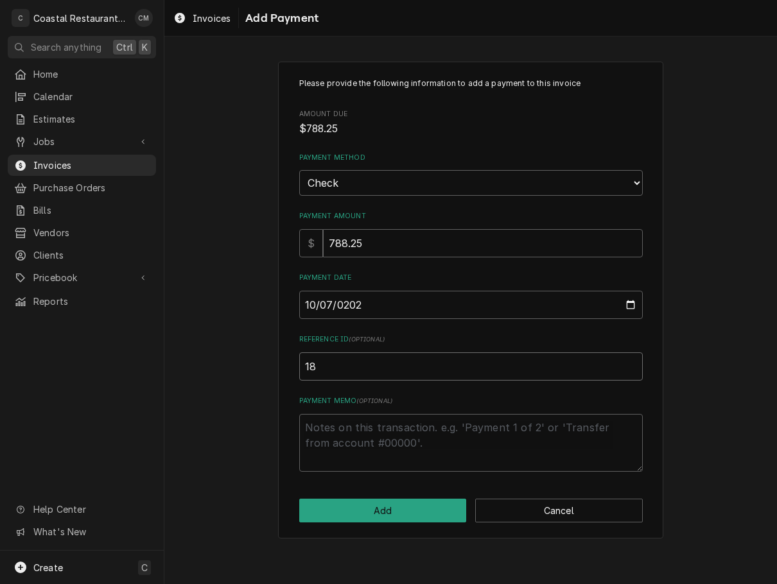
type textarea "x"
type input "186"
type textarea "x"
type input "1862"
type textarea "x"
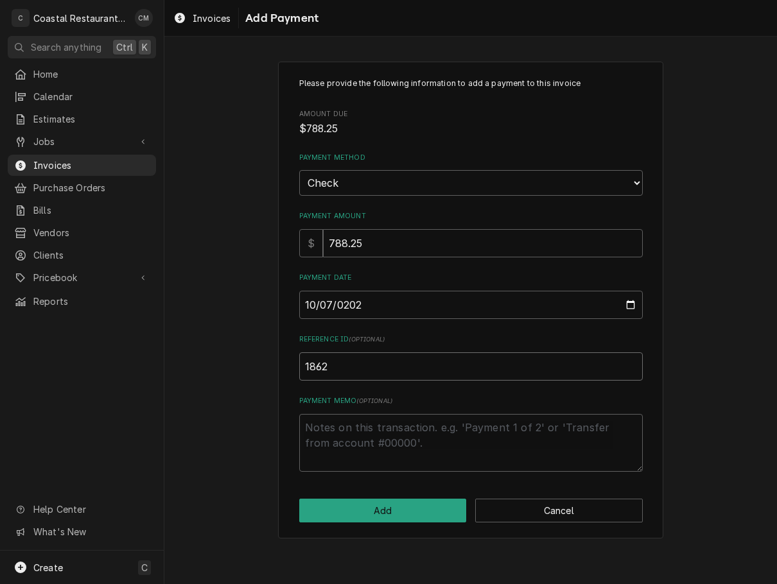
type input "1862."
type textarea "x"
type input "1862.9"
type textarea "x"
type input "1862.98"
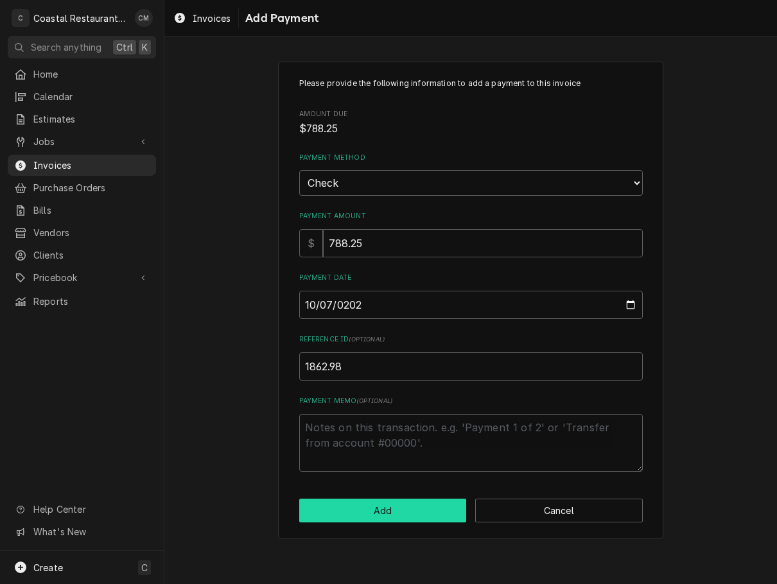
click button "Add" at bounding box center [382, 511] width 167 height 24
type textarea "x"
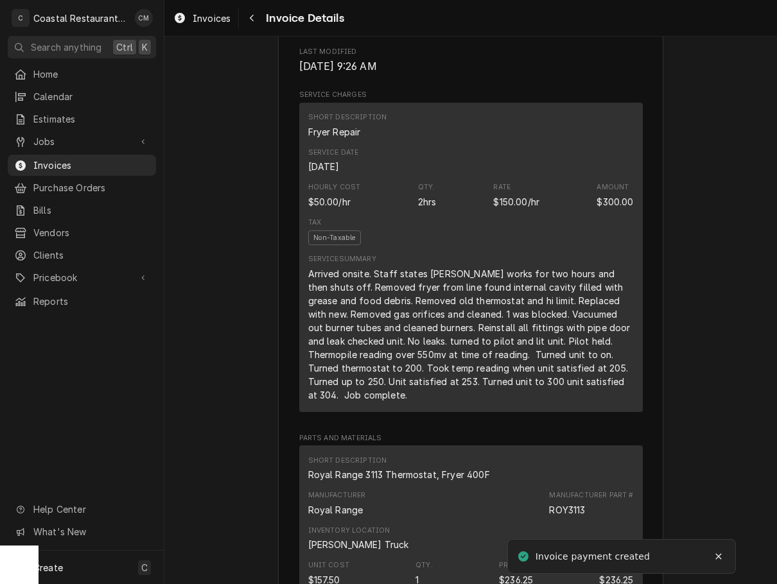
scroll to position [834, 0]
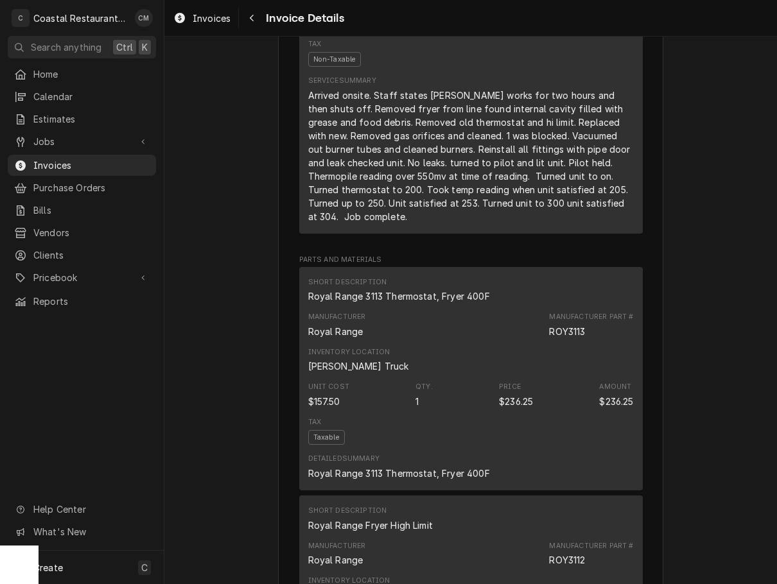
drag, startPoint x: 253, startPoint y: 20, endPoint x: 266, endPoint y: 29, distance: 15.1
click at [253, 20] on icon "Navigate back" at bounding box center [252, 17] width 6 height 9
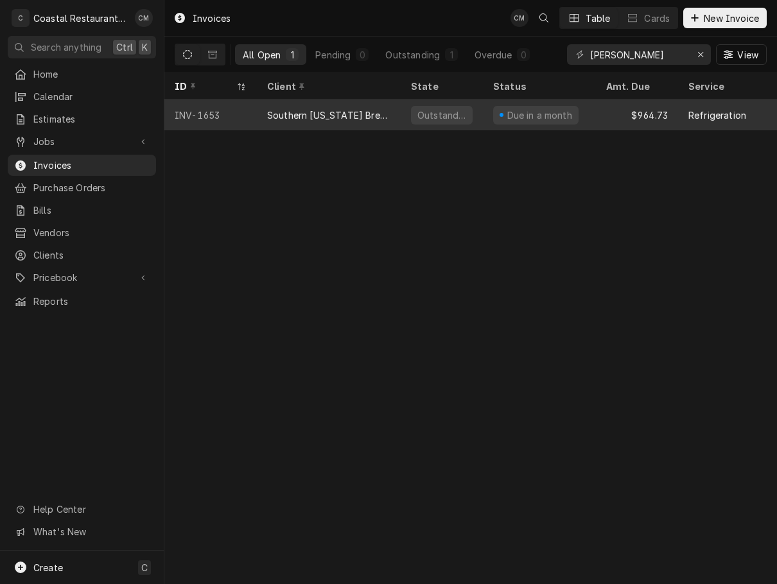
click at [443, 116] on div "Outstanding" at bounding box center [441, 114] width 51 height 13
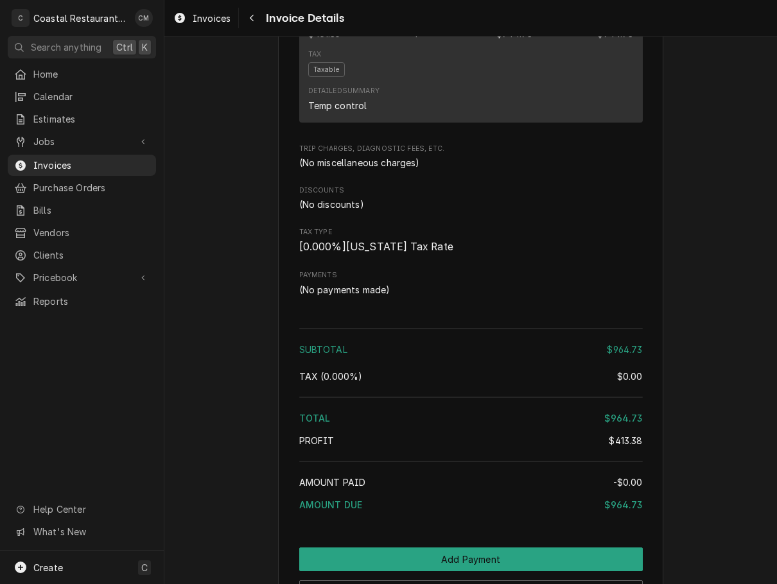
scroll to position [1258, 0]
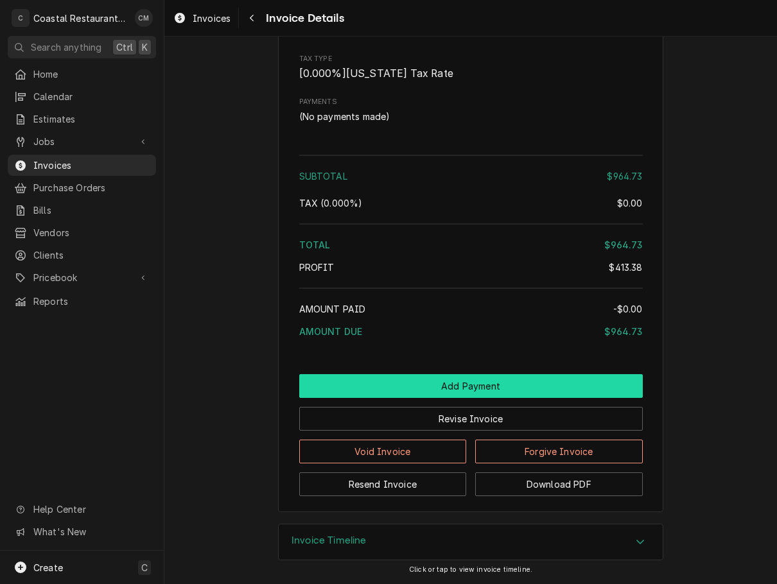
click at [417, 386] on button "Add Payment" at bounding box center [470, 386] width 343 height 24
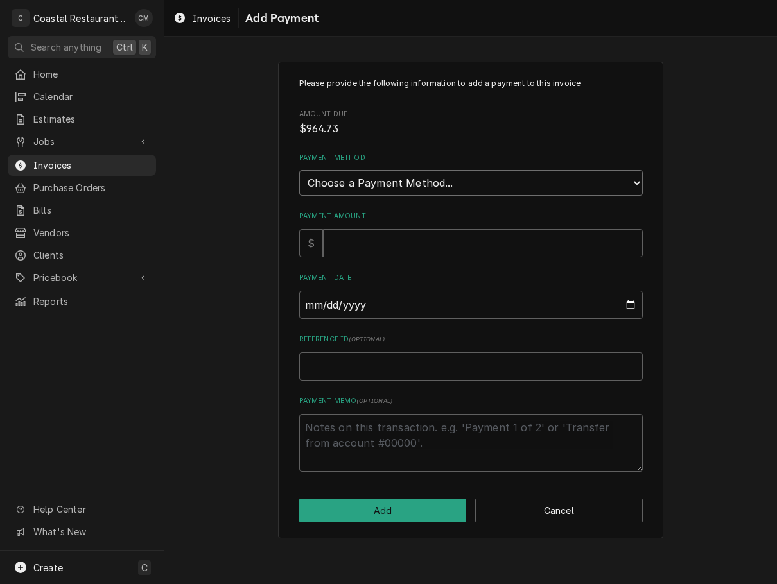
drag, startPoint x: 427, startPoint y: 174, endPoint x: 422, endPoint y: 180, distance: 7.3
click at [427, 174] on select "Choose a Payment Method... Cash Check Credit/Debit Card ACH/eCheck Other" at bounding box center [470, 183] width 343 height 26
select select "2"
click at [299, 170] on select "Choose a Payment Method... Cash Check Credit/Debit Card ACH/eCheck Other" at bounding box center [470, 183] width 343 height 26
click at [372, 249] on input "Payment Amount" at bounding box center [483, 243] width 320 height 28
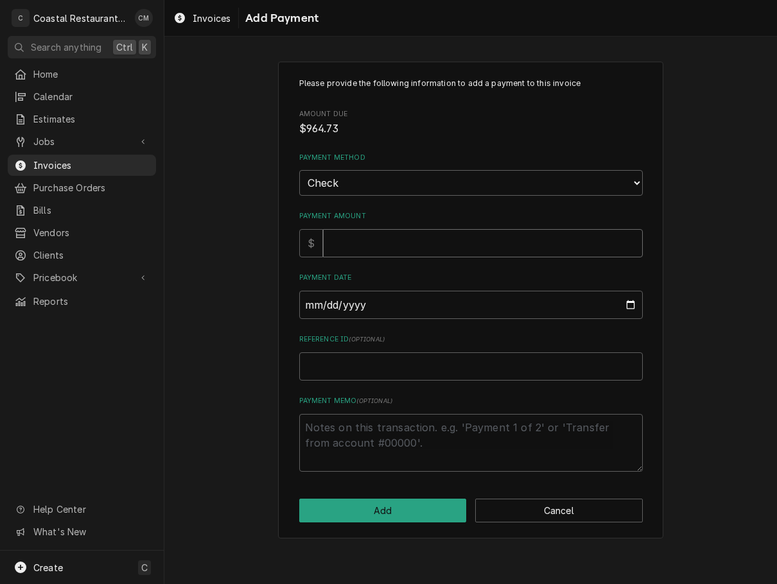
type textarea "x"
type input "9"
type textarea "x"
type input "96"
type textarea "x"
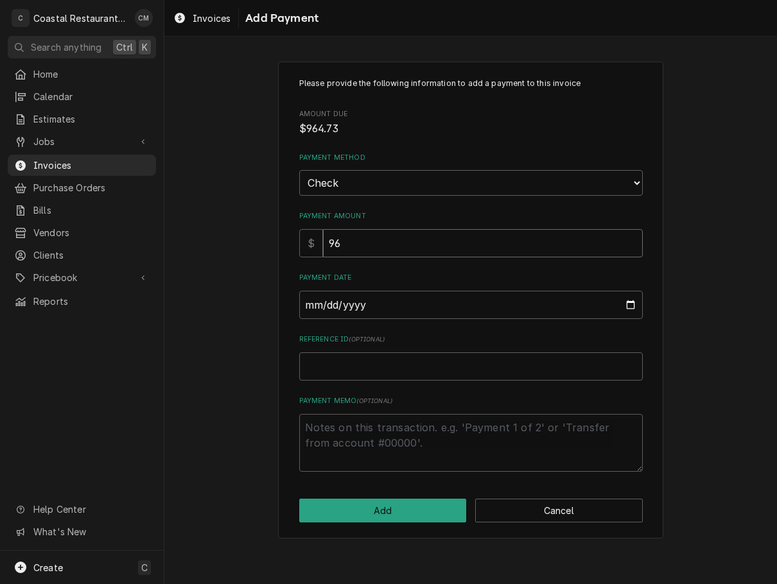
type input "964"
type textarea "x"
type input "964.7"
type textarea "x"
type input "964.73"
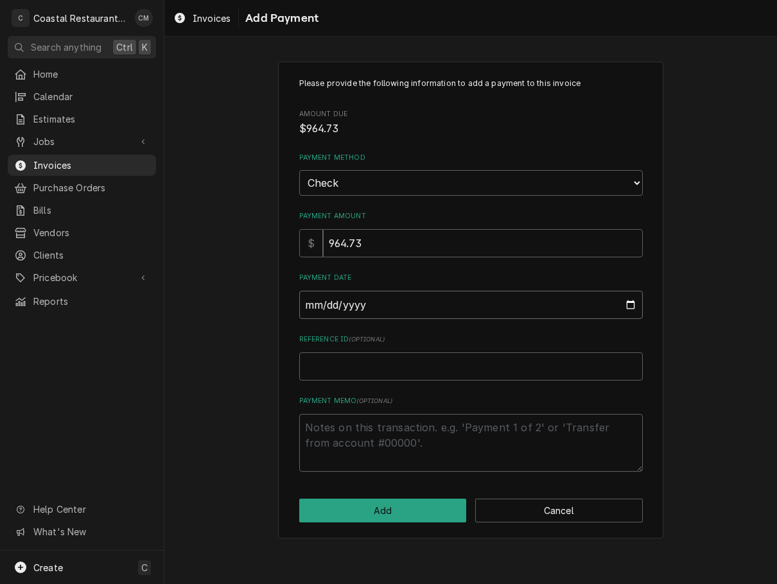
type input "0002-10-07"
type textarea "x"
type input "0020-10-07"
type textarea "x"
type input "0202-10-07"
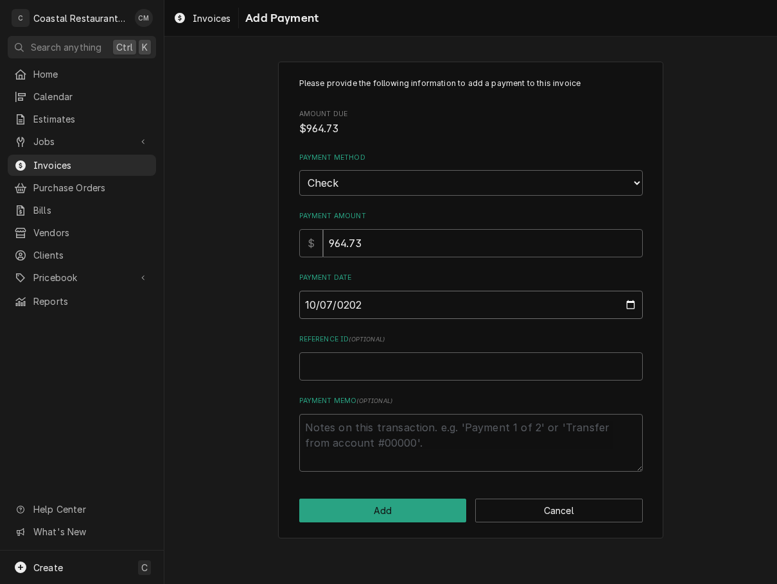
type textarea "x"
type input "2025-10-07"
type textarea "x"
type input "2"
type textarea "x"
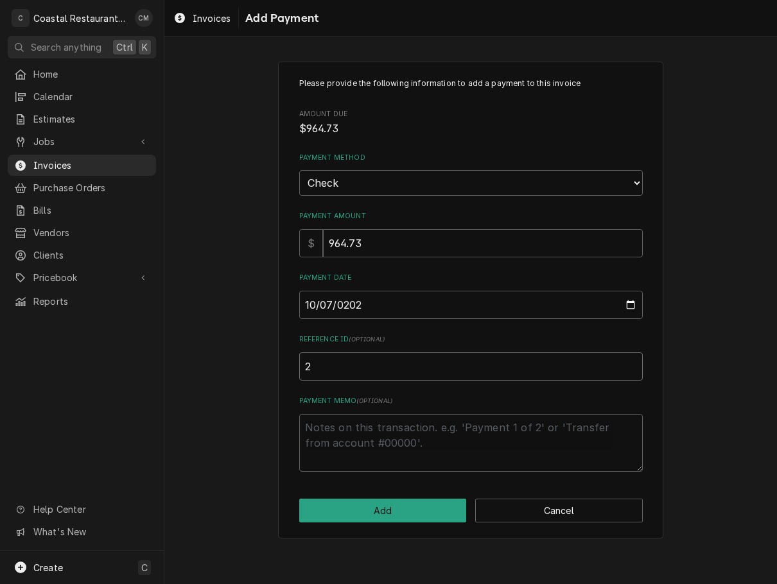
type input "26"
type textarea "x"
type input "269"
type textarea "x"
type input "2690"
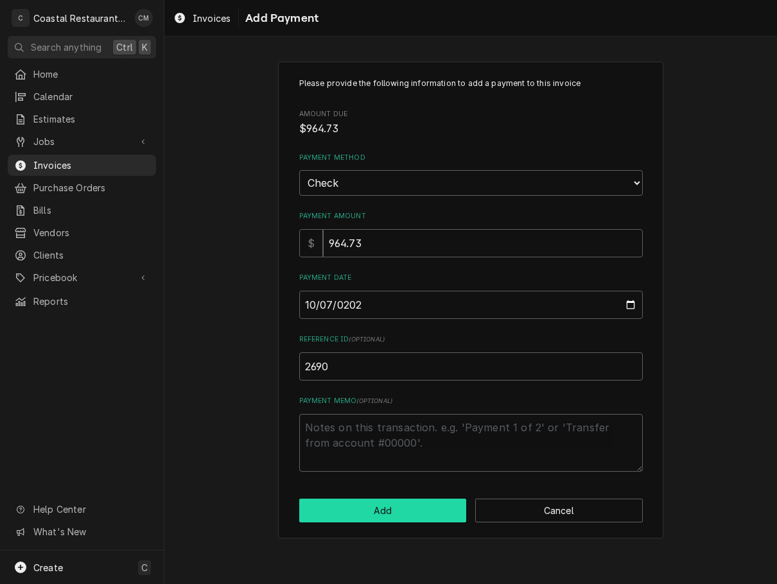
click button "Add" at bounding box center [382, 511] width 167 height 24
type textarea "x"
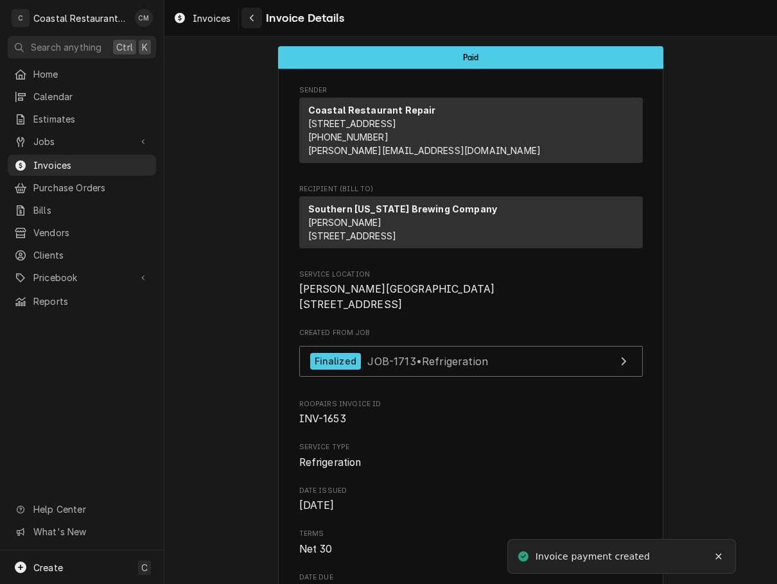
click at [254, 15] on icon "Navigate back" at bounding box center [252, 17] width 6 height 9
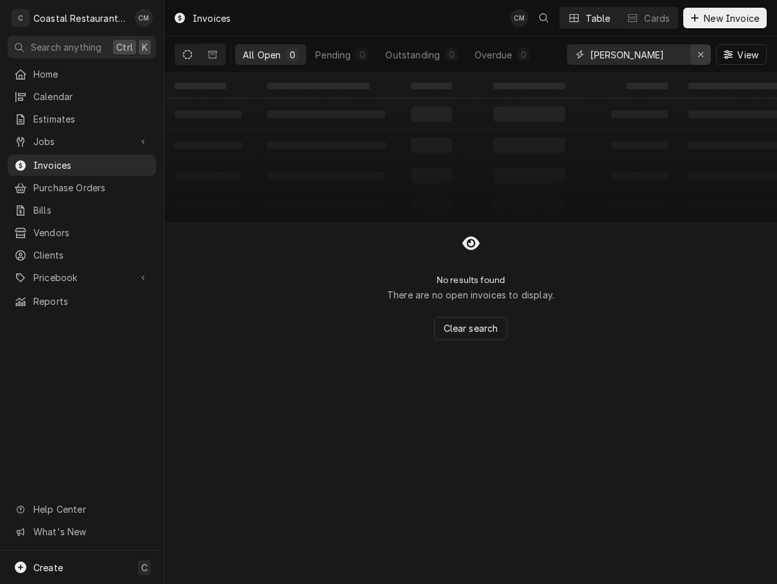
click at [700, 56] on icon "Erase input" at bounding box center [700, 54] width 7 height 9
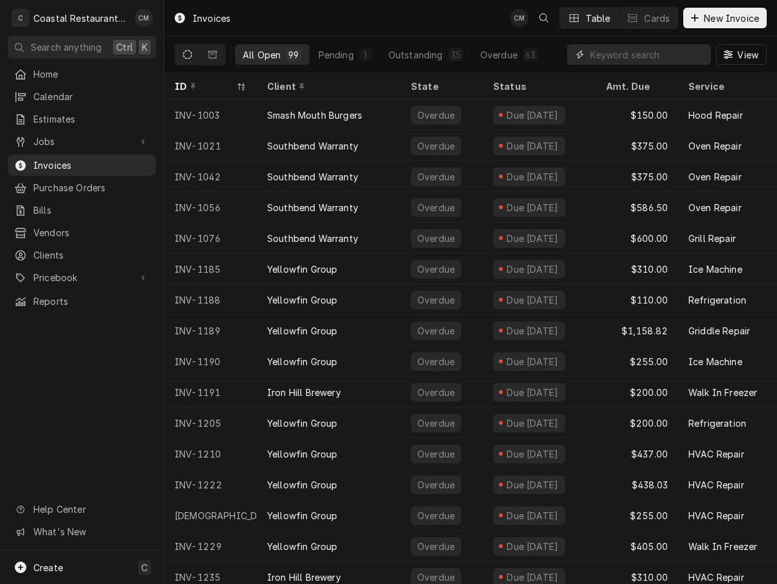
click at [628, 59] on input "Dynamic Content Wrapper" at bounding box center [647, 54] width 114 height 21
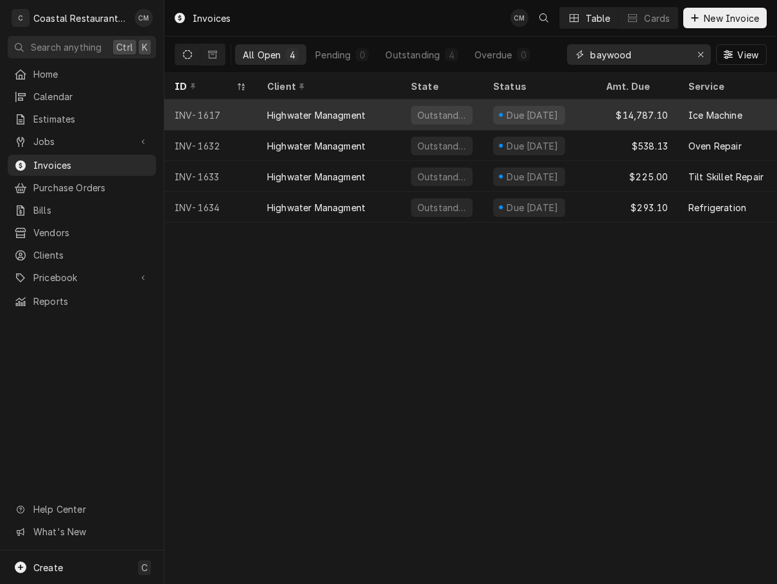
type input "baywood"
click at [388, 113] on div "Highwater Managment" at bounding box center [329, 114] width 144 height 31
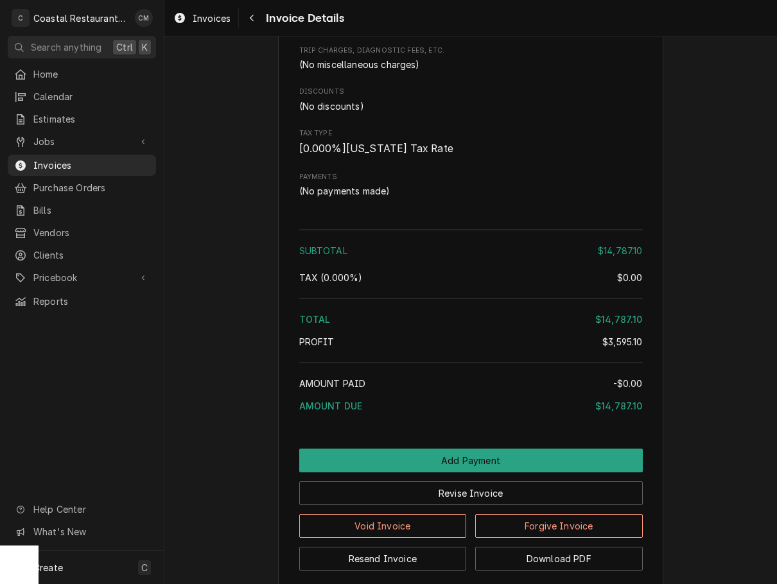
scroll to position [1625, 0]
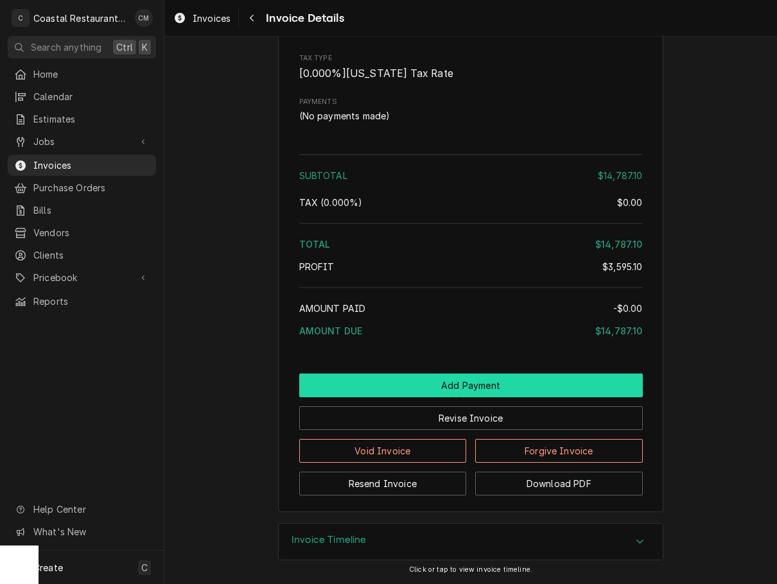
click at [461, 382] on button "Add Payment" at bounding box center [470, 385] width 343 height 24
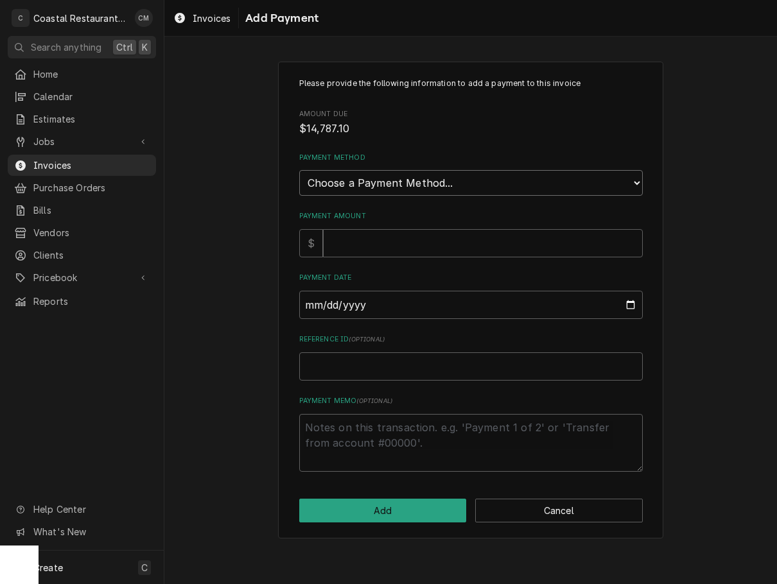
drag, startPoint x: 397, startPoint y: 183, endPoint x: 398, endPoint y: 194, distance: 11.0
click at [397, 183] on select "Choose a Payment Method... Cash Check Credit/Debit Card ACH/eCheck Other" at bounding box center [470, 183] width 343 height 26
select select "2"
click at [299, 170] on select "Choose a Payment Method... Cash Check Credit/Debit Card ACH/eCheck Other" at bounding box center [470, 183] width 343 height 26
click at [369, 245] on input "Payment Amount" at bounding box center [483, 243] width 320 height 28
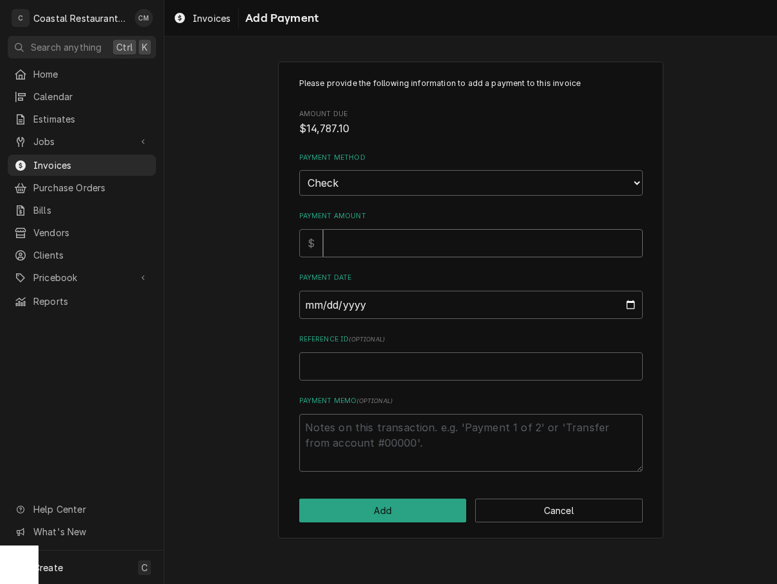
type textarea "x"
type input "1"
type textarea "x"
type input "17"
type textarea "x"
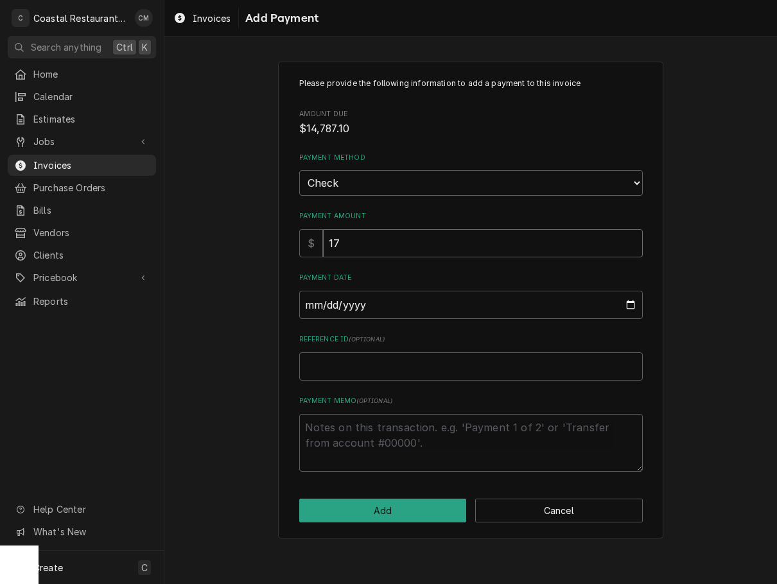
type input "1"
type textarea "x"
type input "14"
type textarea "x"
type input "147"
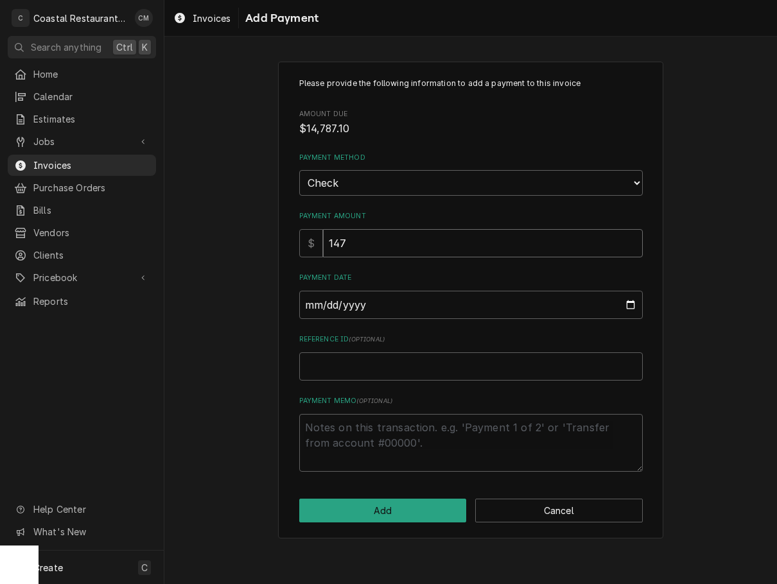
type textarea "x"
type input "1478"
type textarea "x"
type input "14787"
type textarea "x"
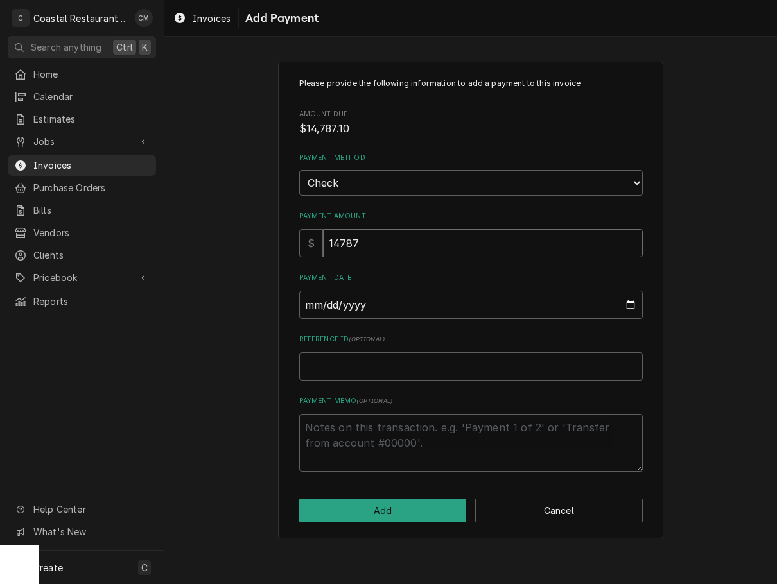
type input "14787.1"
type textarea "x"
type input "14787.10"
type input "0002-10-07"
type textarea "x"
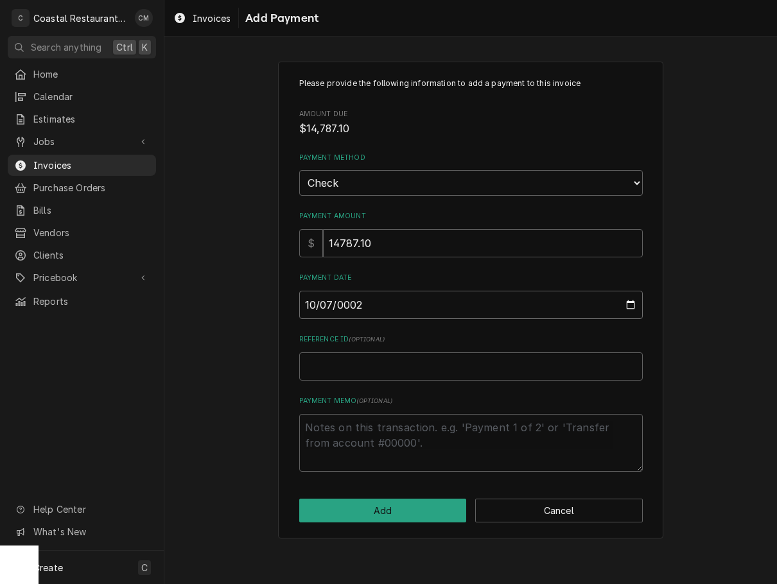
type input "0020-10-07"
type textarea "x"
type input "0202-10-07"
type textarea "x"
type input "2025-10-07"
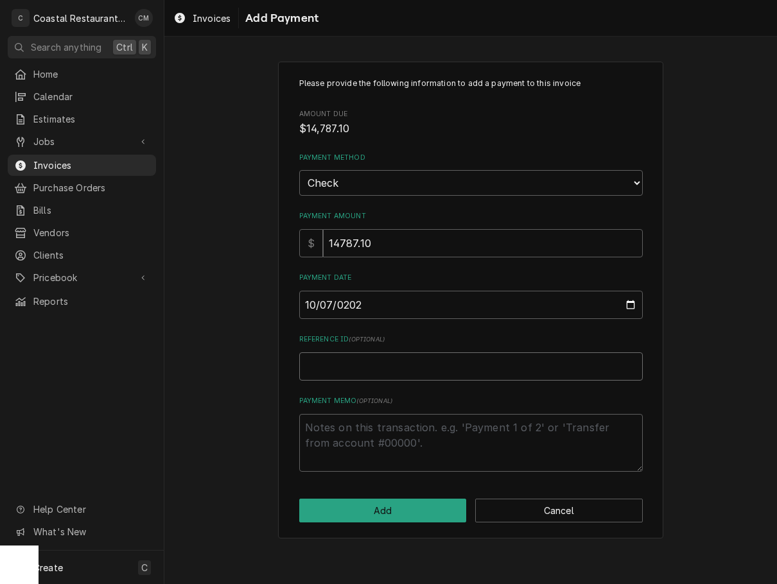
type textarea "x"
type input "9"
type textarea "x"
type input "99"
type textarea "x"
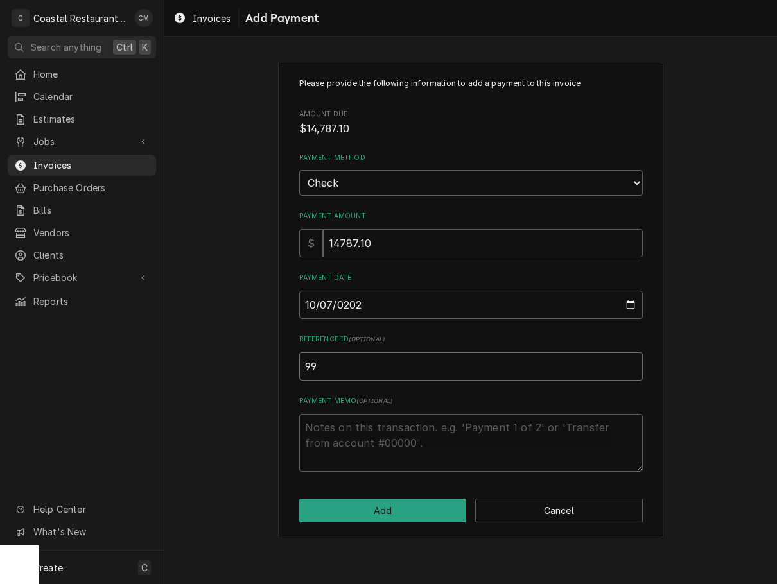
type input "992"
type textarea "x"
type input "9929"
click button "Add" at bounding box center [382, 511] width 167 height 24
type textarea "x"
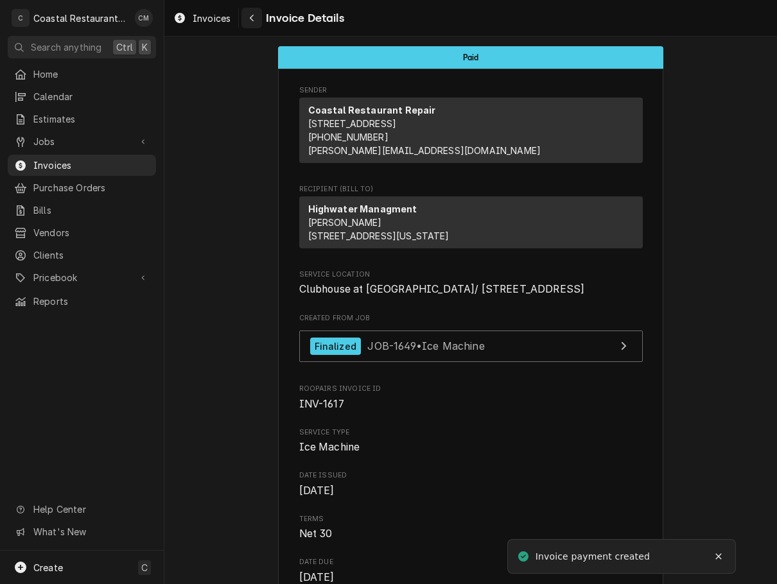
click at [247, 13] on div "Navigate back" at bounding box center [251, 18] width 13 height 13
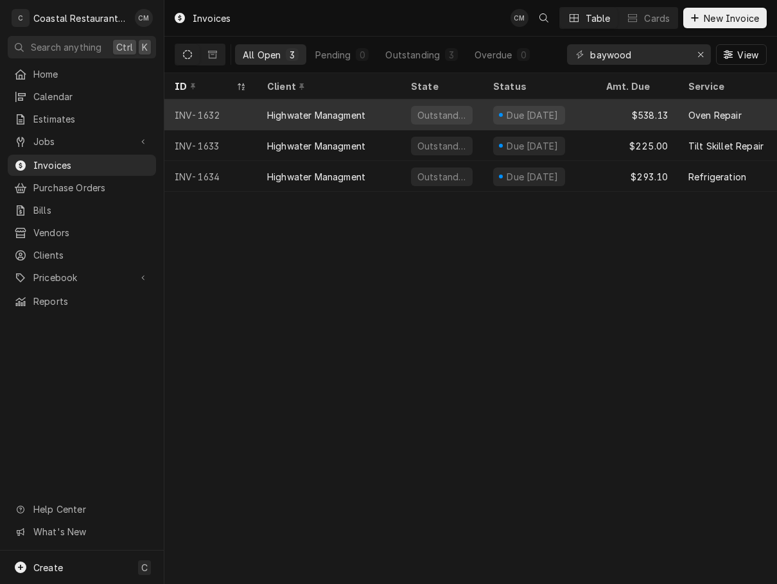
click at [377, 113] on div "Highwater Managment" at bounding box center [329, 114] width 144 height 31
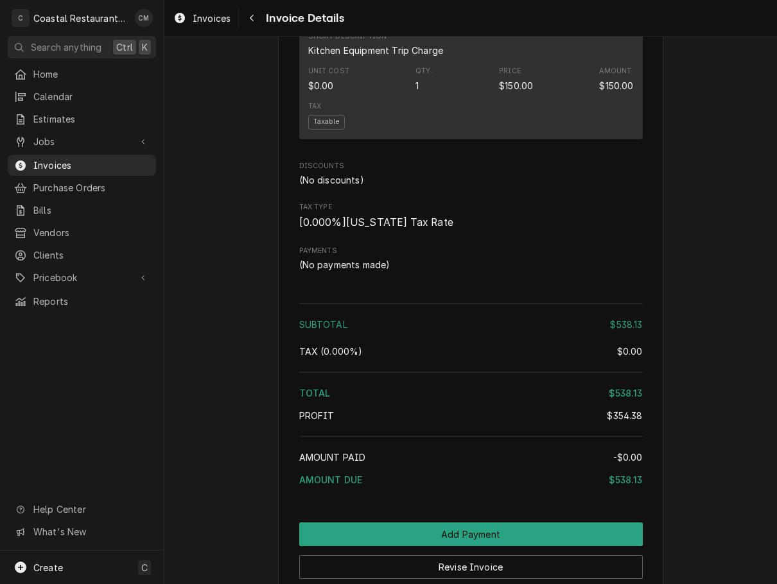
scroll to position [1403, 0]
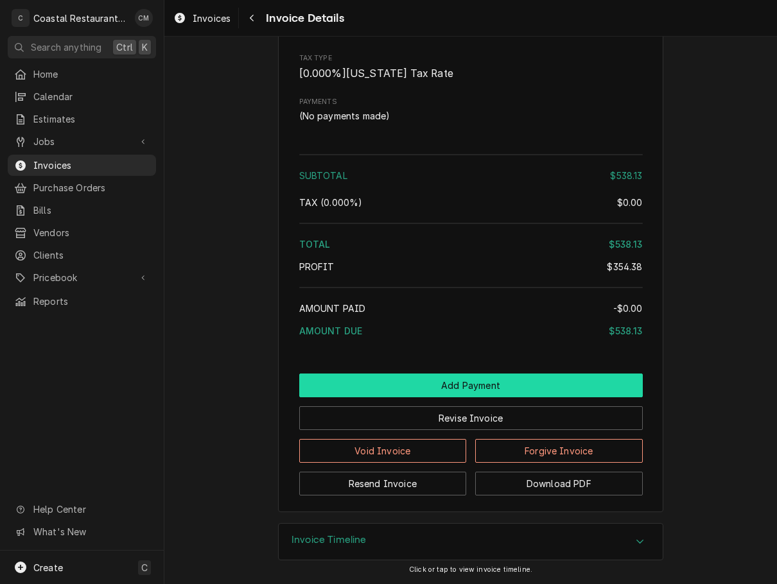
click at [478, 373] on button "Add Payment" at bounding box center [470, 385] width 343 height 24
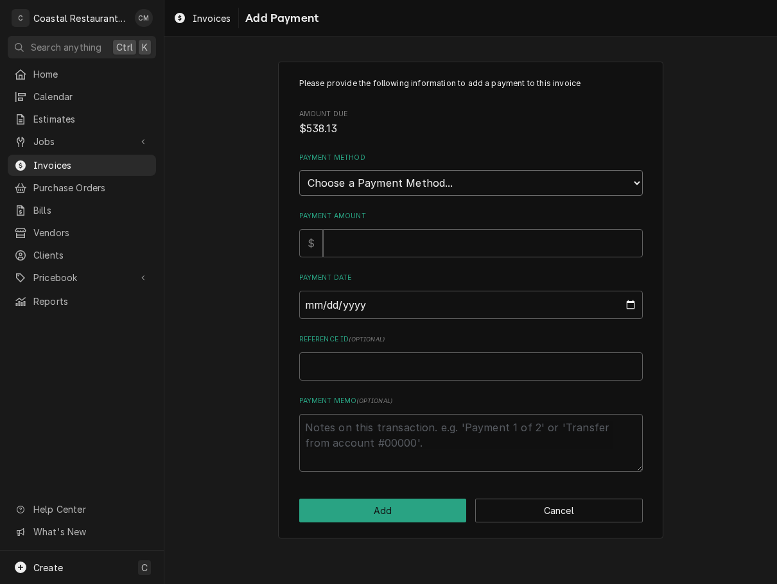
click at [417, 184] on select "Choose a Payment Method... Cash Check Credit/Debit Card ACH/eCheck Other" at bounding box center [470, 183] width 343 height 26
select select "2"
click at [299, 170] on select "Choose a Payment Method... Cash Check Credit/Debit Card ACH/eCheck Other" at bounding box center [470, 183] width 343 height 26
click at [380, 246] on input "Payment Amount" at bounding box center [483, 243] width 320 height 28
type textarea "x"
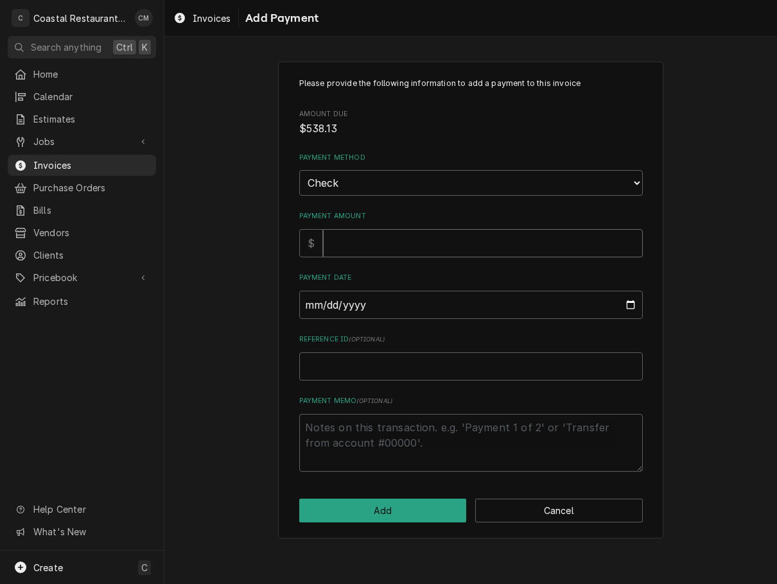
type input "5"
type textarea "x"
type input "53"
type textarea "x"
type input "538"
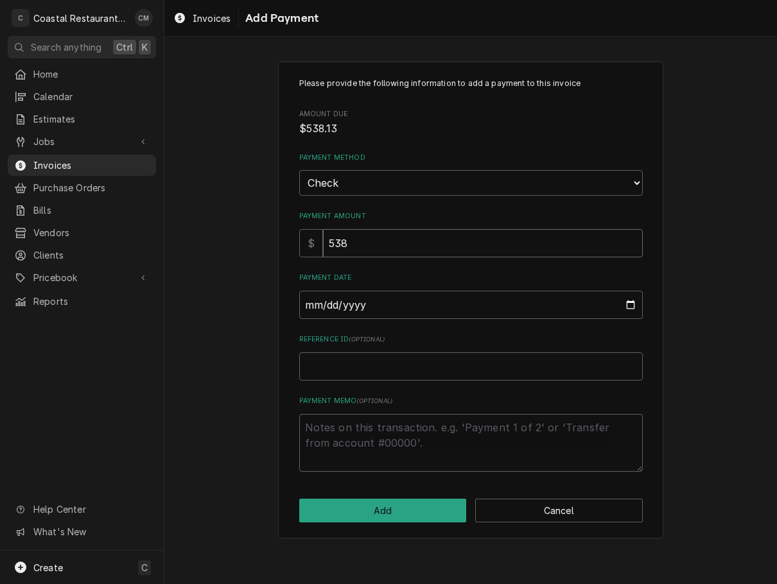
type textarea "x"
type input "538.1"
type textarea "x"
type input "538.18"
type input "0002-10-07"
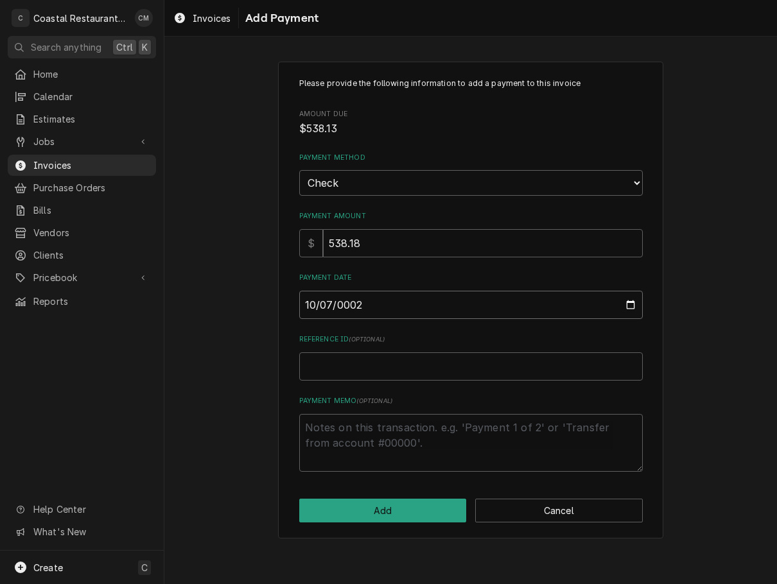
type textarea "x"
type input "0020-10-07"
type textarea "x"
type input "0202-10-07"
type textarea "x"
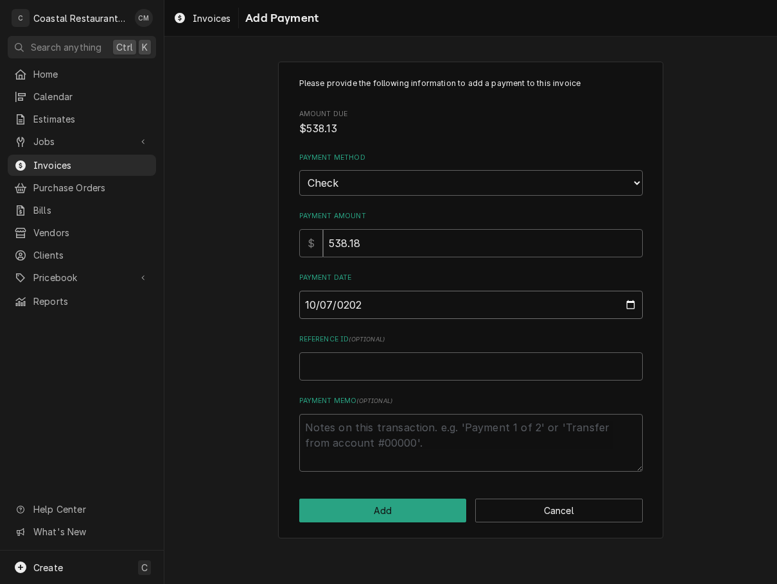
type input "2025-10-07"
type textarea "x"
type input "9"
type textarea "x"
type input "99"
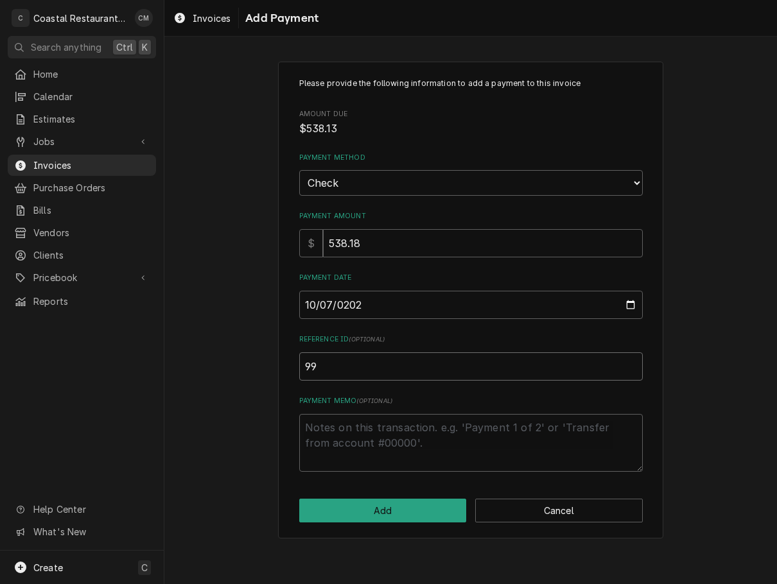
type textarea "x"
type input "992"
type textarea "x"
type input "9929"
click button "Add" at bounding box center [382, 511] width 167 height 24
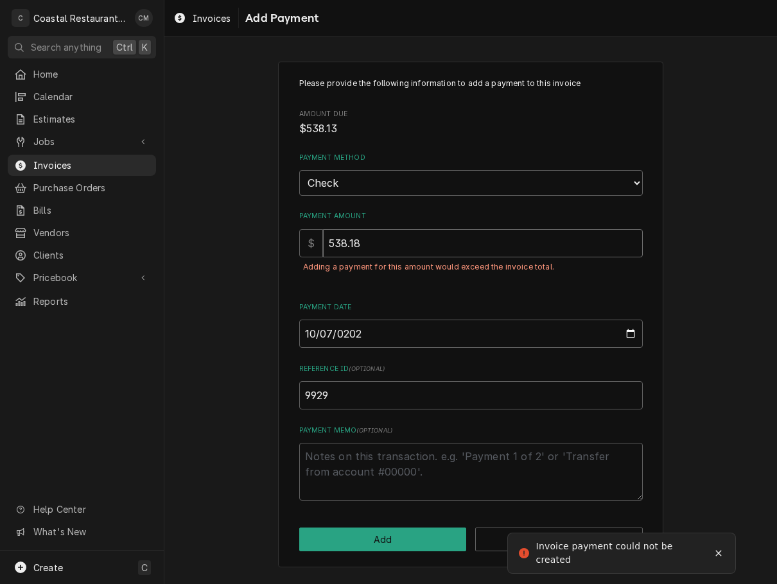
click at [372, 243] on input "538.18" at bounding box center [483, 243] width 320 height 28
type textarea "x"
type input "538.1"
type textarea "x"
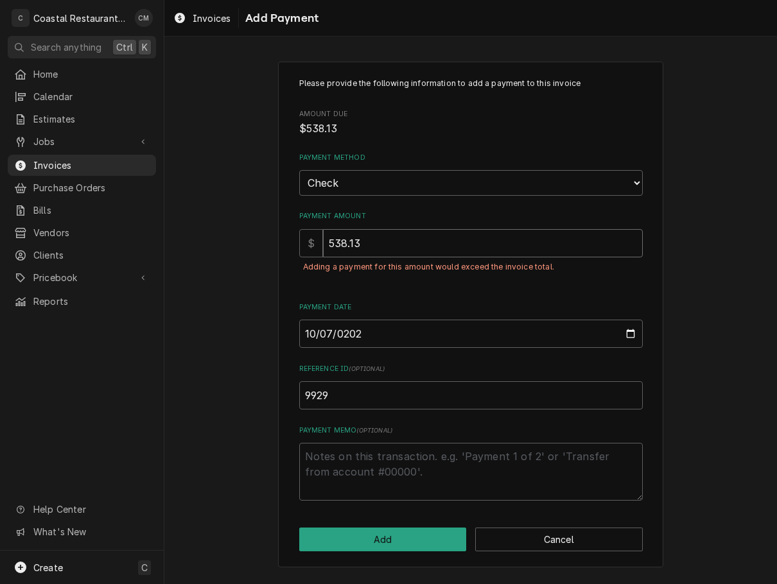
type input "538.13"
click at [379, 535] on button "Add" at bounding box center [382, 540] width 167 height 24
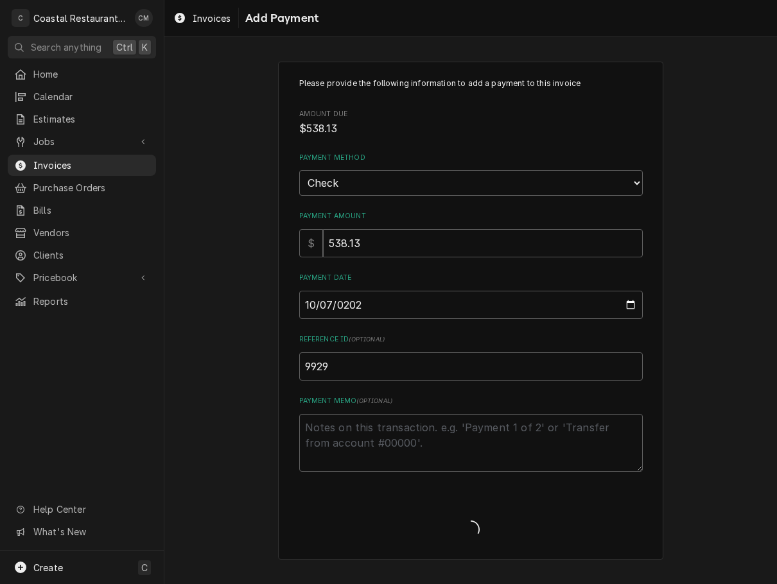
type textarea "x"
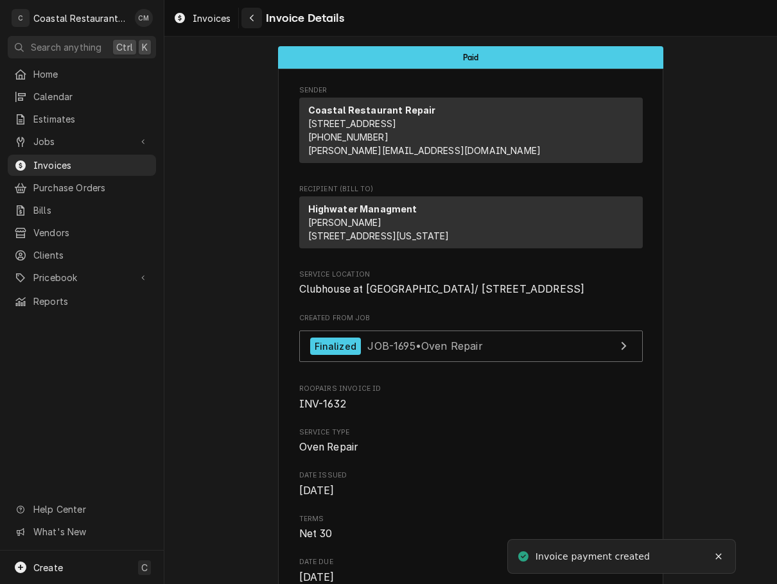
click at [258, 19] on div "Navigate back" at bounding box center [251, 18] width 13 height 13
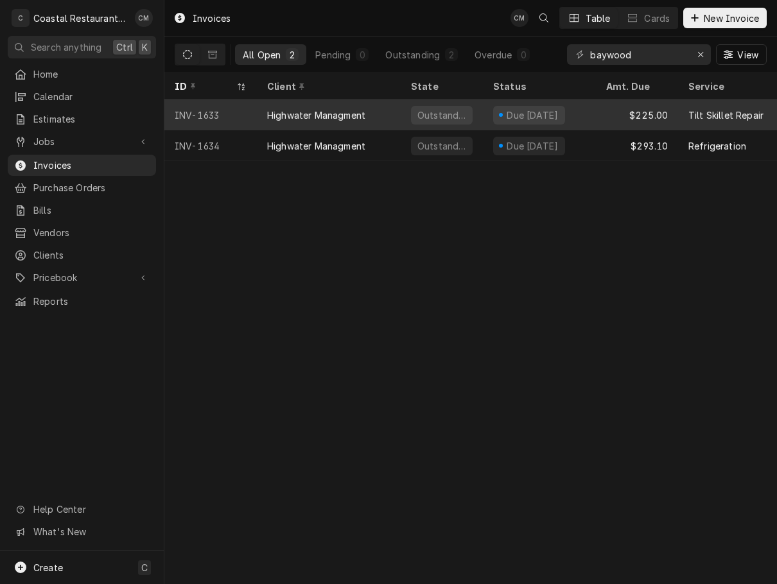
click at [387, 112] on div "Highwater Managment" at bounding box center [329, 114] width 144 height 31
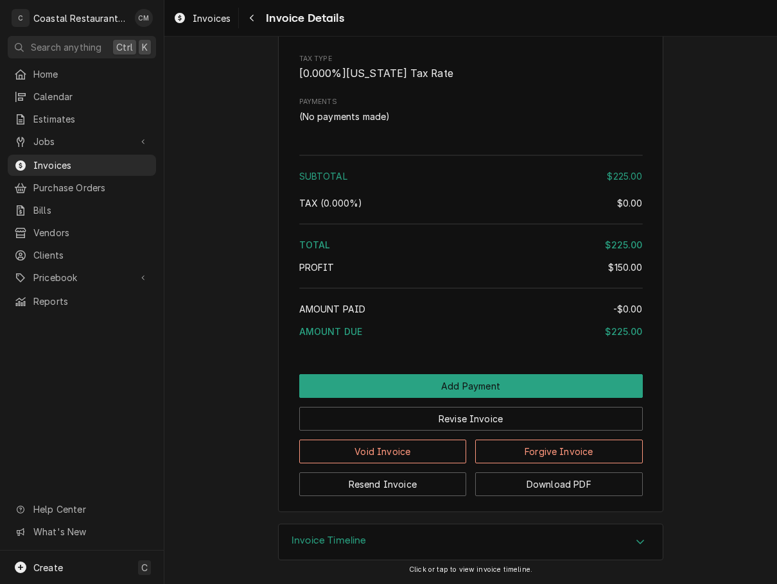
scroll to position [1310, 0]
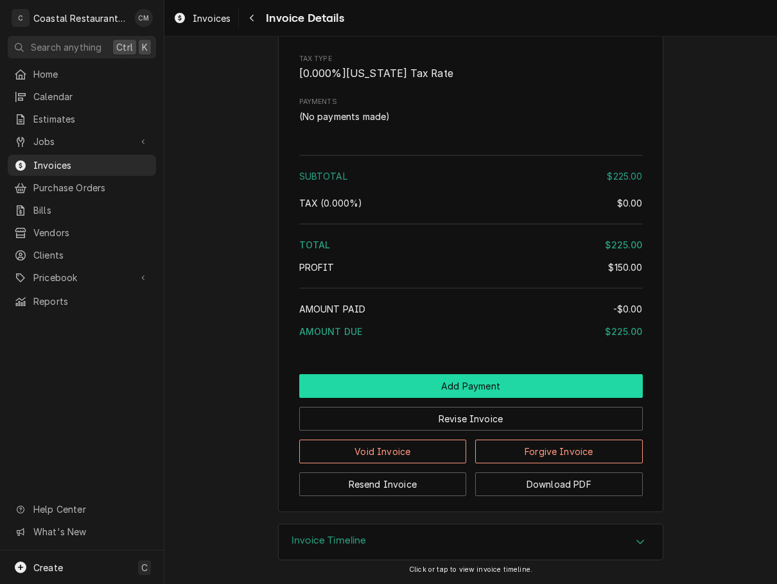
click at [402, 392] on button "Add Payment" at bounding box center [470, 386] width 343 height 24
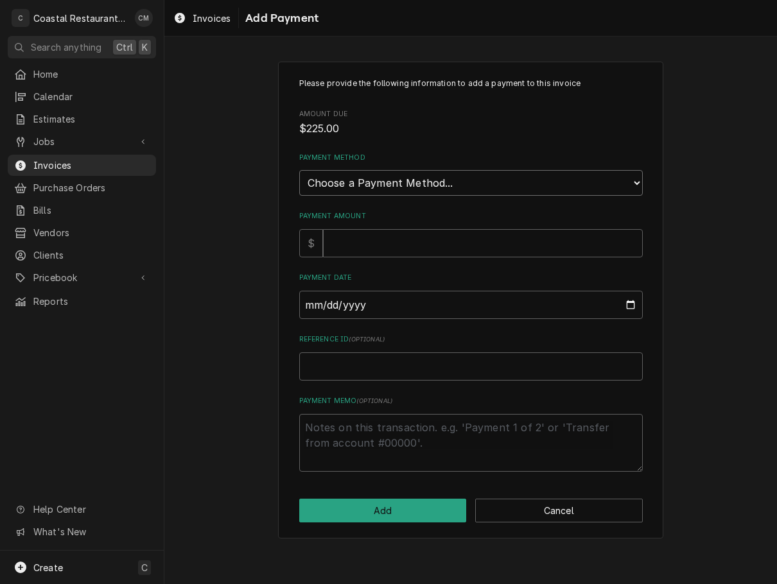
click at [364, 187] on select "Choose a Payment Method... Cash Check Credit/Debit Card ACH/eCheck Other" at bounding box center [470, 183] width 343 height 26
select select "2"
click at [299, 170] on select "Choose a Payment Method... Cash Check Credit/Debit Card ACH/eCheck Other" at bounding box center [470, 183] width 343 height 26
click at [358, 251] on input "Payment Amount" at bounding box center [483, 243] width 320 height 28
type textarea "x"
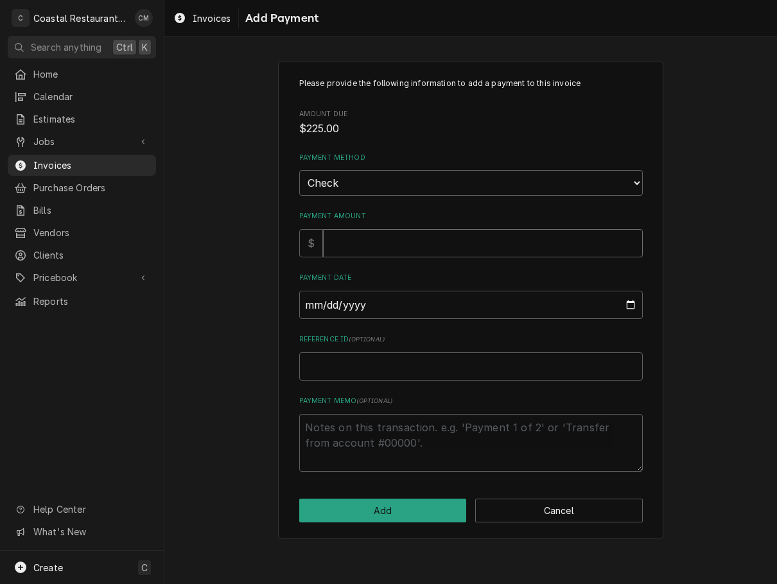
type input "2"
type textarea "x"
type input "22"
type textarea "x"
type input "225"
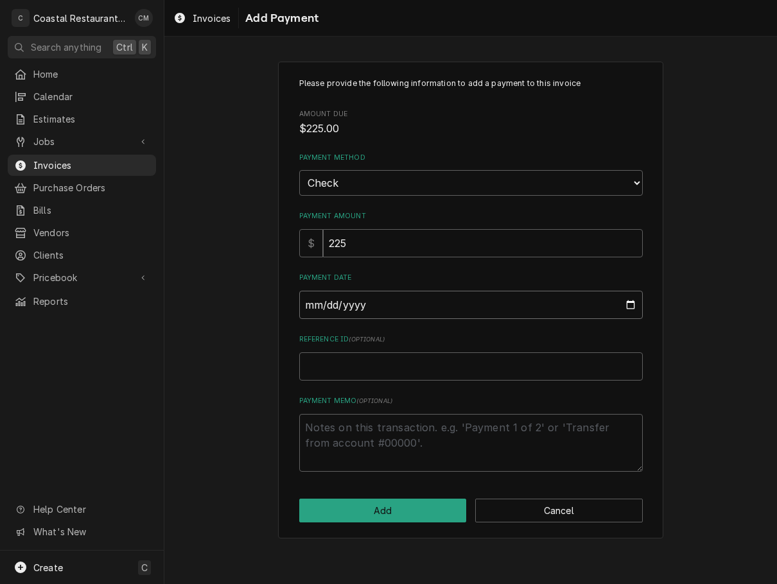
type input "0002-10-07"
type textarea "x"
type input "0020-10-07"
type textarea "x"
type input "0202-10-07"
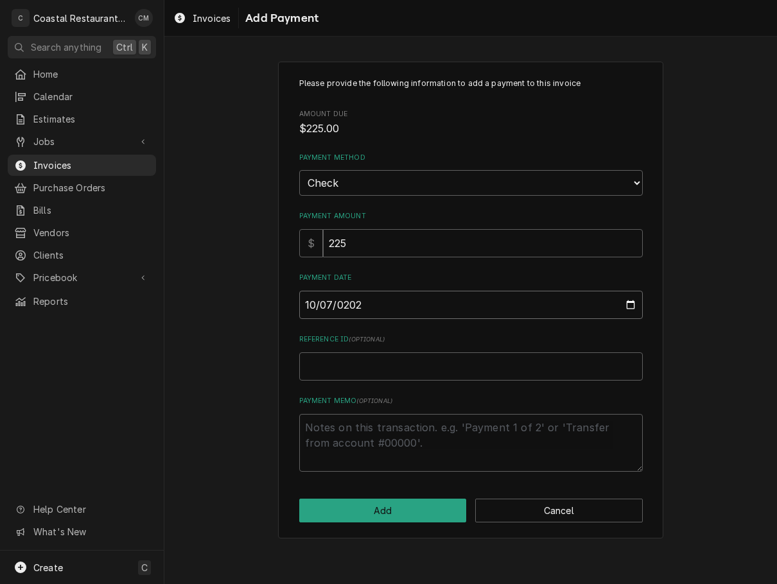
type textarea "x"
type input "2025-10-07"
type textarea "x"
type input "9"
type textarea "x"
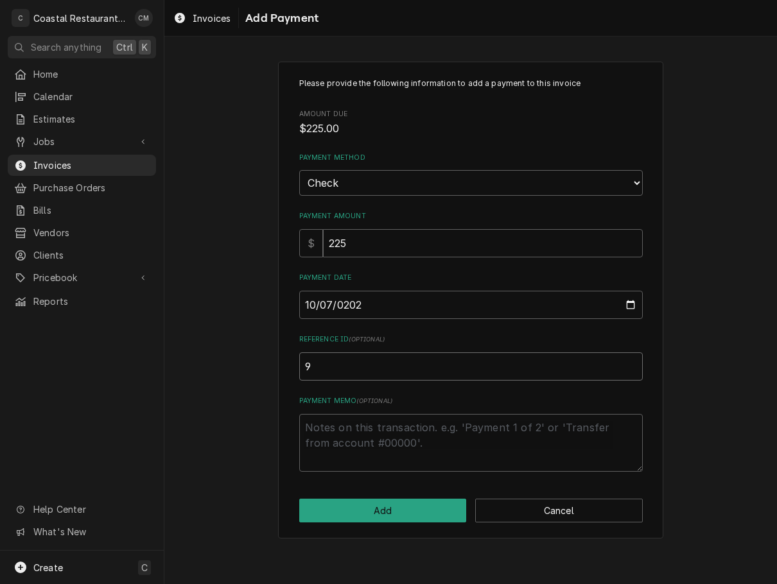
type input "99"
type textarea "x"
type input "992"
type textarea "x"
type input "9929"
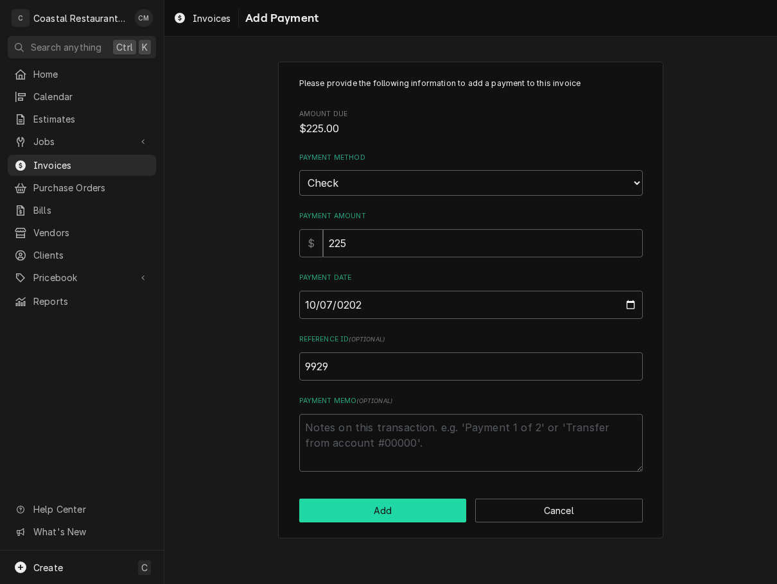
click button "Add" at bounding box center [382, 511] width 167 height 24
type textarea "x"
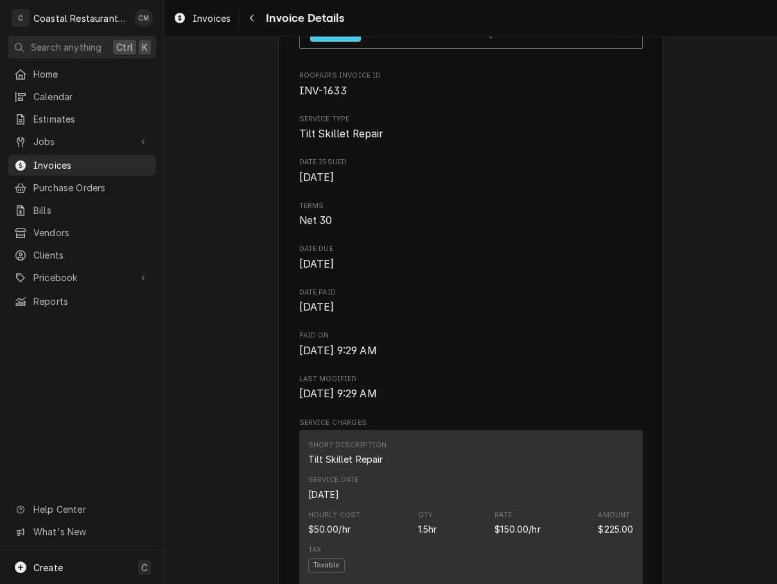
scroll to position [449, 0]
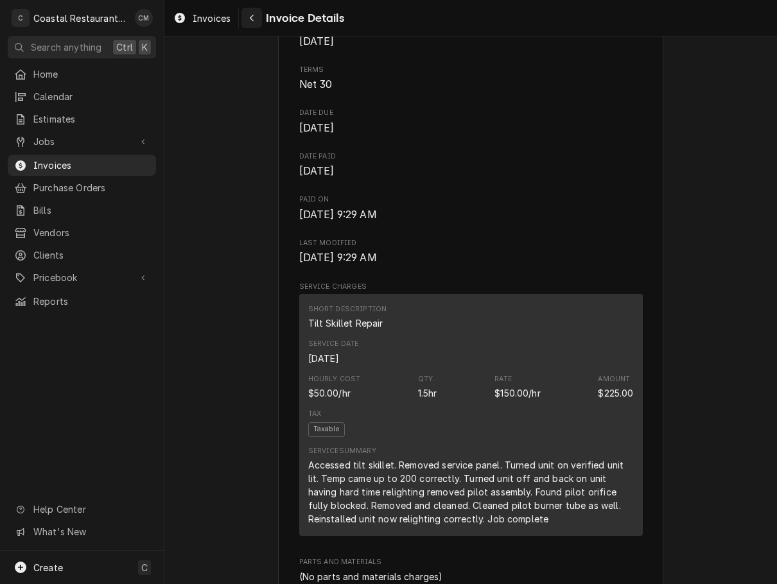
click at [246, 22] on div "Navigate back" at bounding box center [251, 18] width 13 height 13
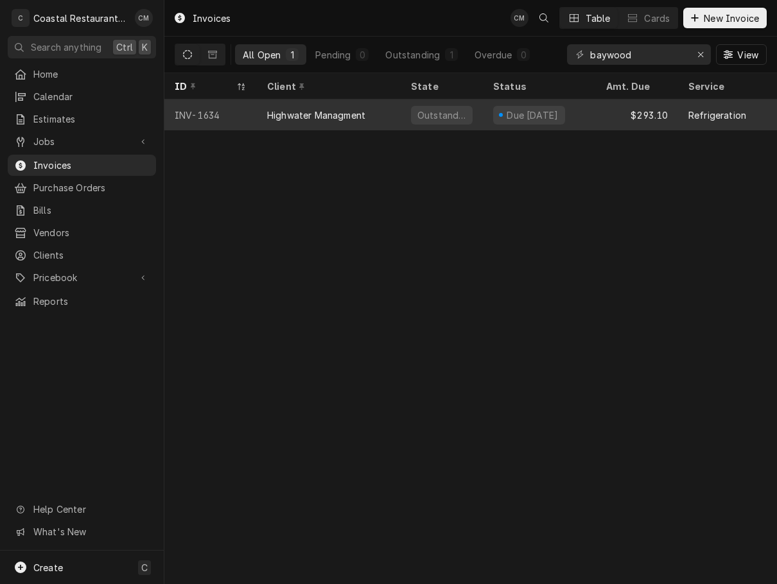
click at [488, 112] on div "Due in 22 days" at bounding box center [539, 114] width 113 height 31
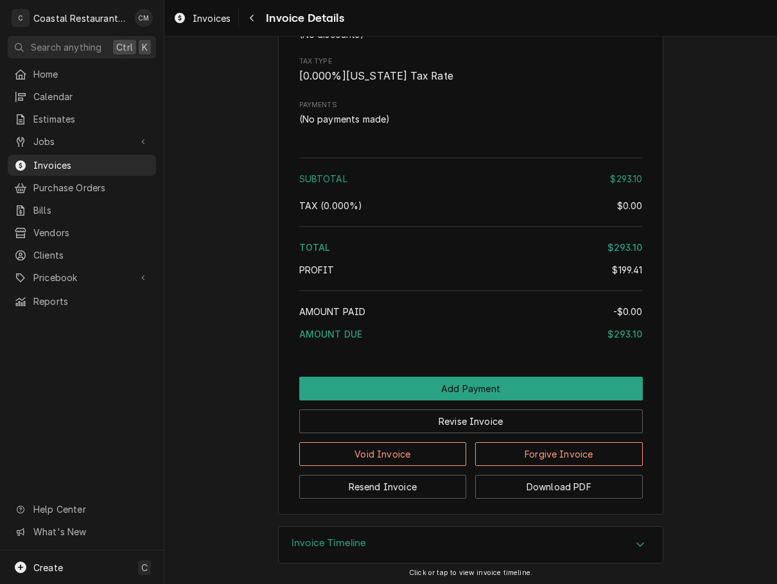
scroll to position [1409, 0]
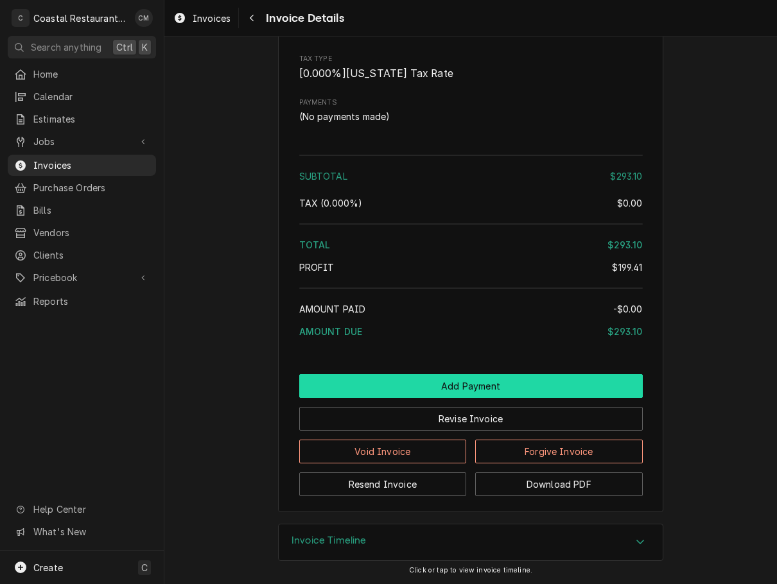
click at [458, 382] on button "Add Payment" at bounding box center [470, 386] width 343 height 24
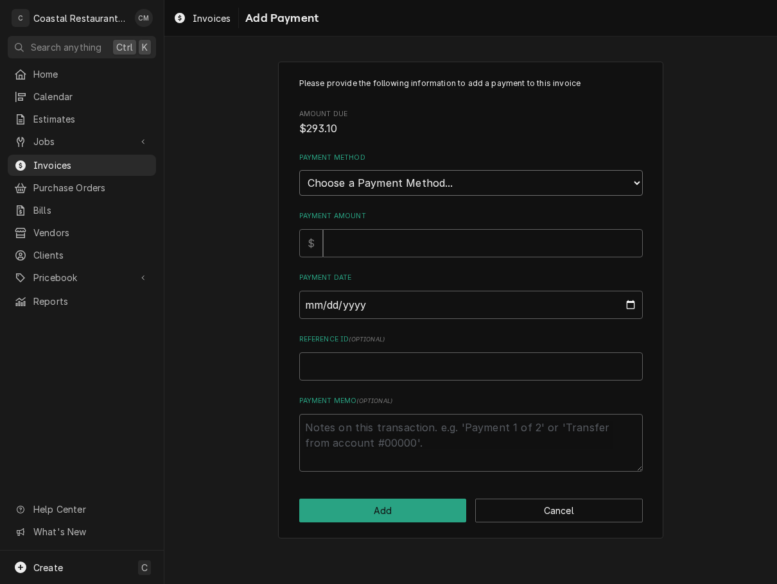
click at [432, 184] on select "Choose a Payment Method... Cash Check Credit/Debit Card ACH/eCheck Other" at bounding box center [470, 183] width 343 height 26
select select "2"
click at [299, 170] on select "Choose a Payment Method... Cash Check Credit/Debit Card ACH/eCheck Other" at bounding box center [470, 183] width 343 height 26
click at [373, 252] on input "Payment Amount" at bounding box center [483, 243] width 320 height 28
type textarea "x"
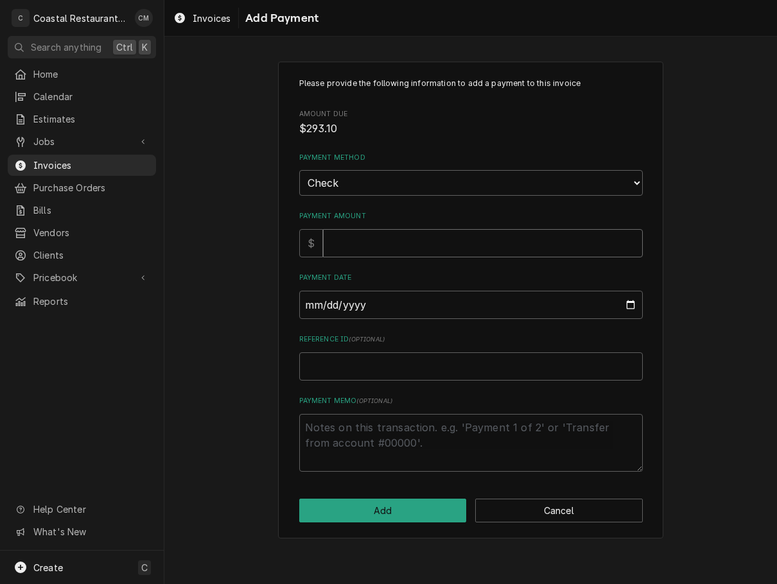
type input "2"
type textarea "x"
type input "29"
type textarea "x"
type input "293"
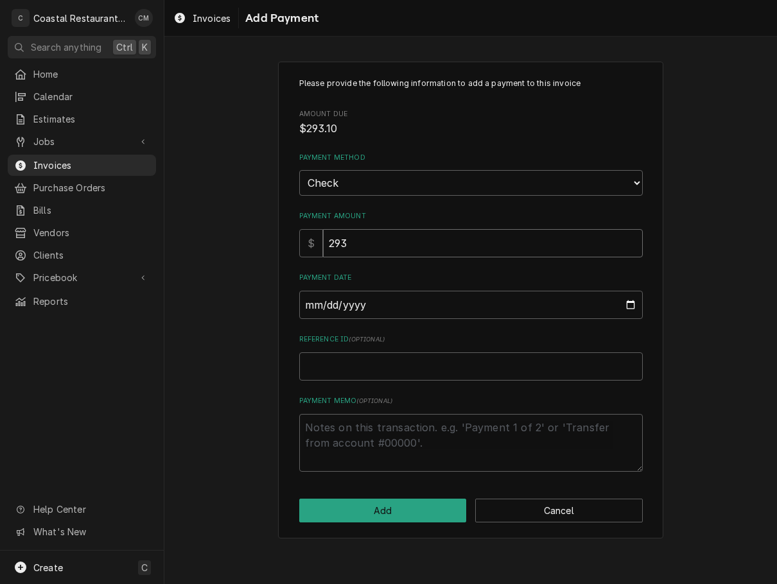
type textarea "x"
type input "293.1"
type textarea "x"
type input "293.10"
click at [311, 304] on input "Payment Date" at bounding box center [470, 305] width 343 height 28
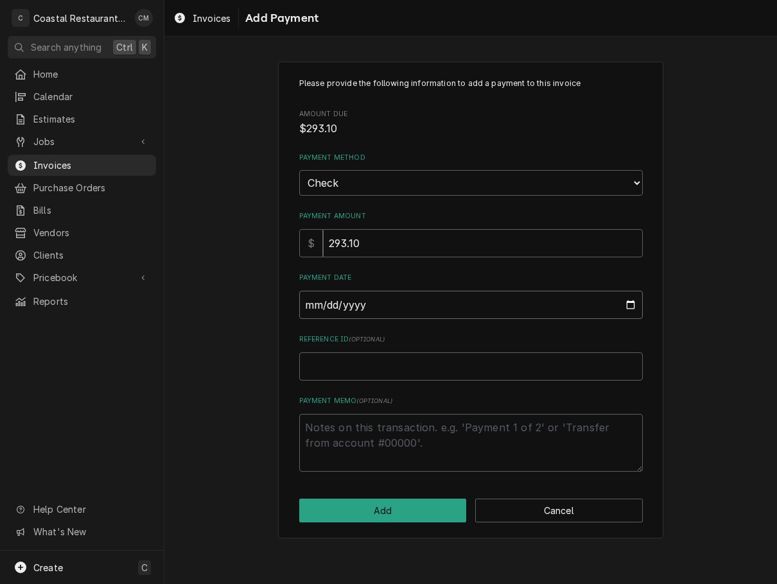
type input "0002-10-07"
type textarea "x"
type input "0020-10-07"
type textarea "x"
type input "0202-10-07"
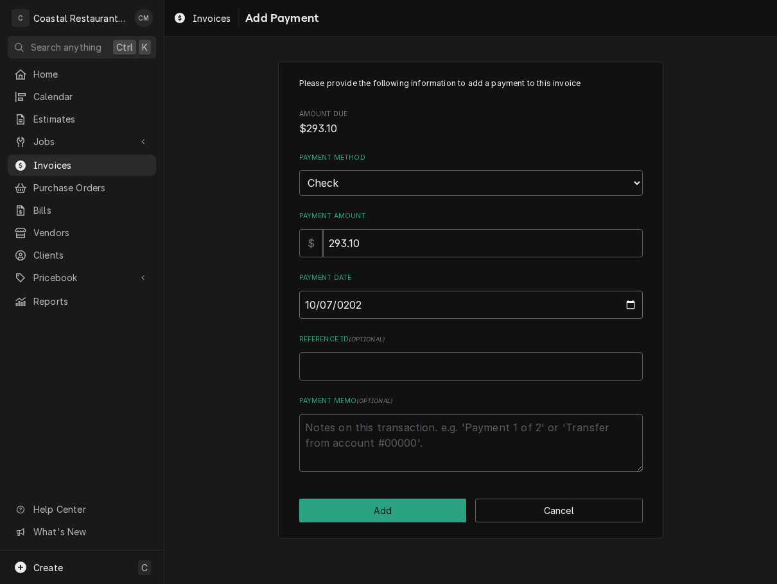
type textarea "x"
type input "2025-10-07"
type textarea "x"
type input "9"
type textarea "x"
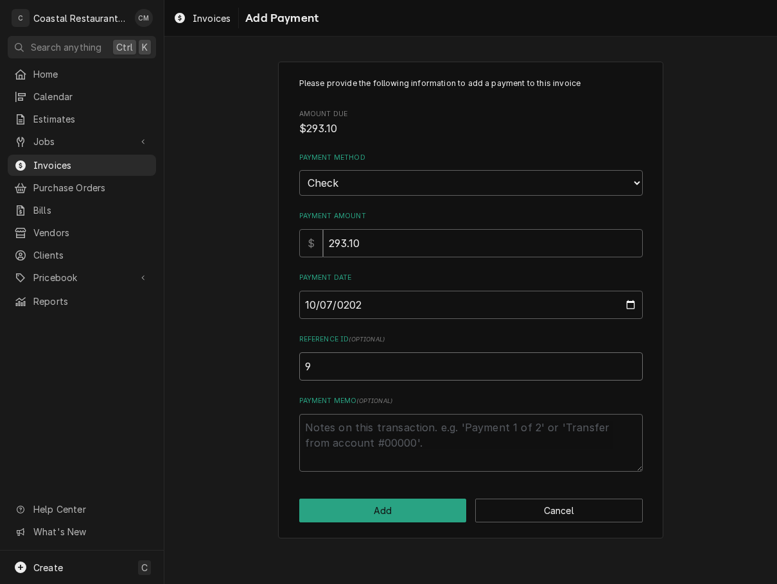
type input "99"
type textarea "x"
type input "992"
type textarea "x"
type input "9929"
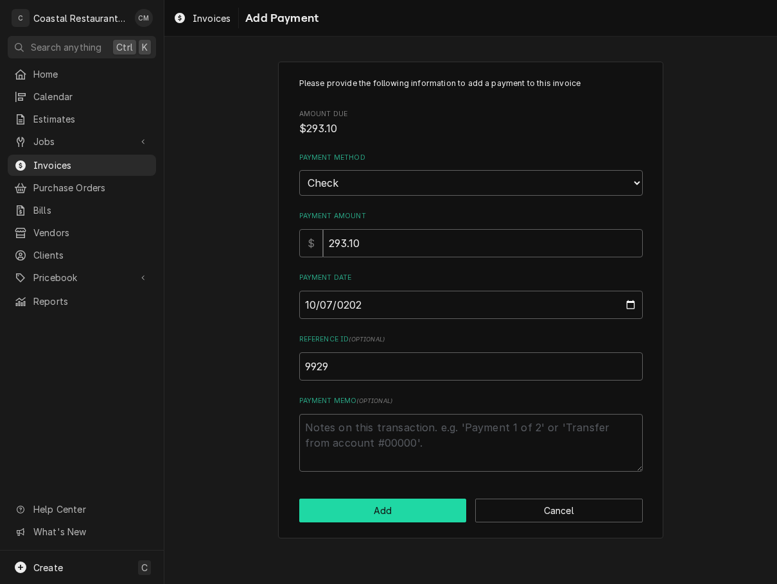
click button "Add" at bounding box center [382, 511] width 167 height 24
type textarea "x"
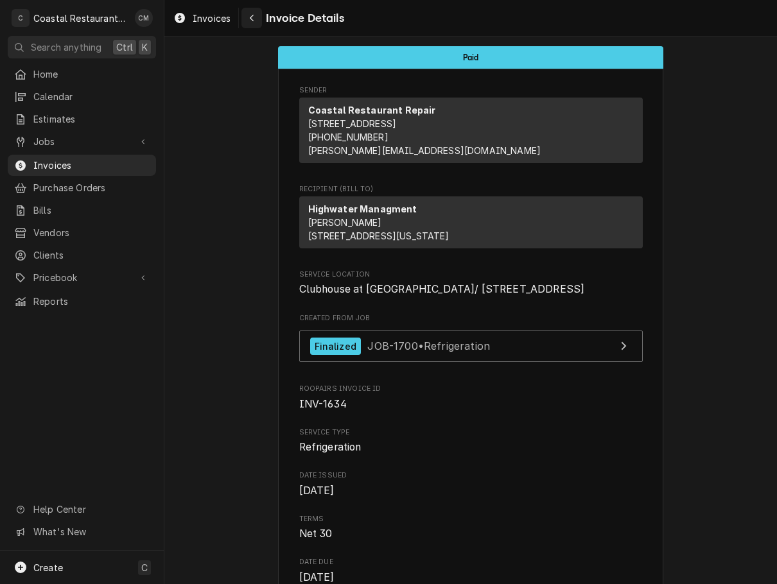
click at [251, 19] on icon "Navigate back" at bounding box center [252, 18] width 4 height 7
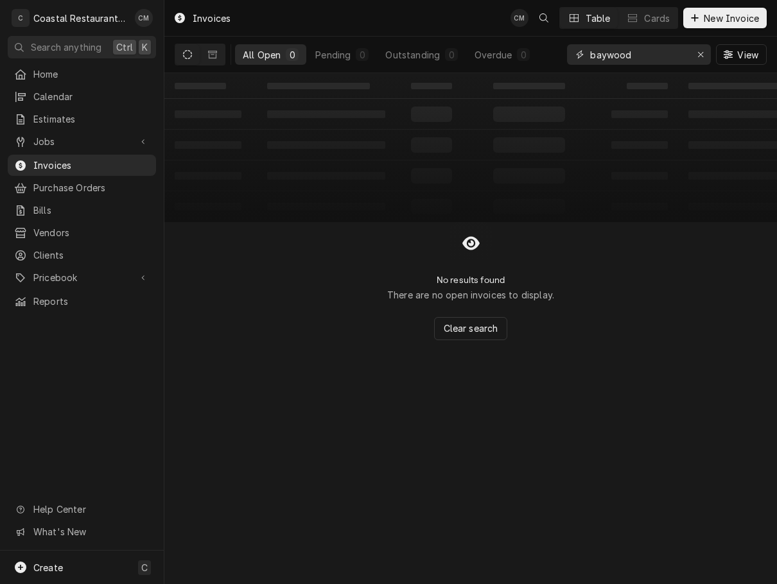
drag, startPoint x: 701, startPoint y: 55, endPoint x: 695, endPoint y: 56, distance: 6.4
click at [701, 55] on icon "Erase input" at bounding box center [700, 54] width 7 height 9
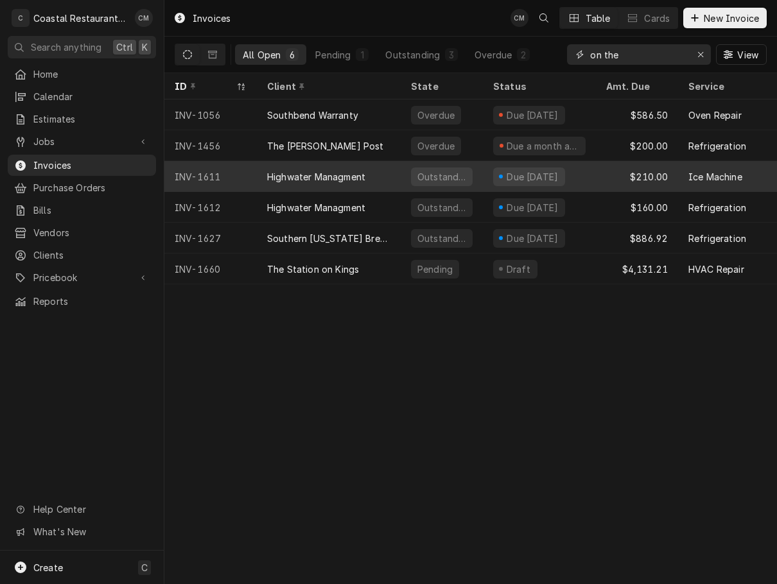
type input "on the"
click at [395, 176] on div "Highwater Managment" at bounding box center [329, 176] width 144 height 31
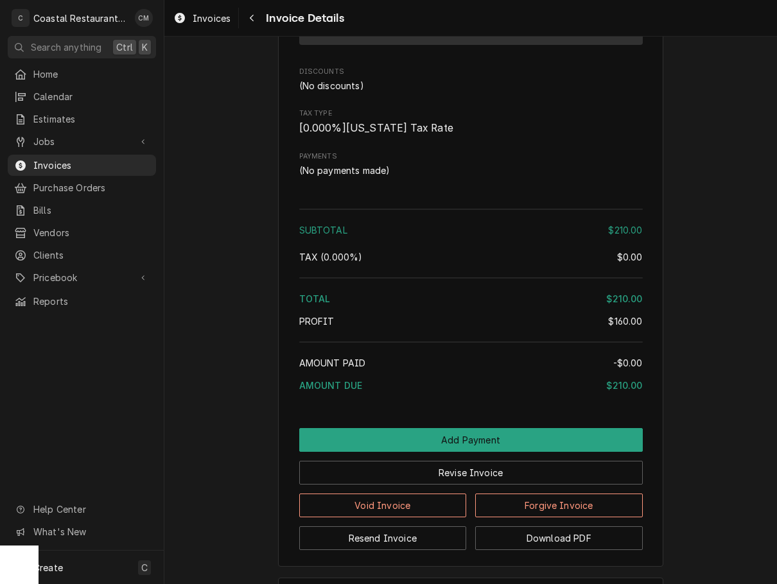
scroll to position [1202, 0]
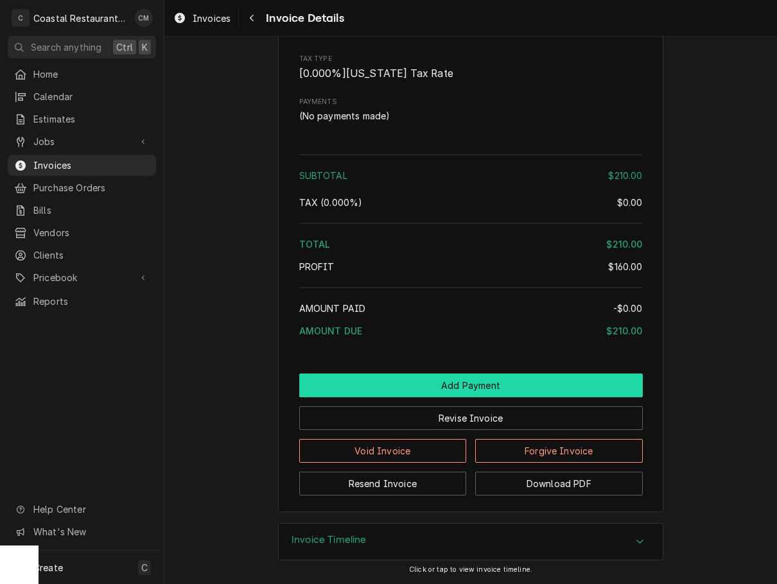
click at [426, 376] on button "Add Payment" at bounding box center [470, 385] width 343 height 24
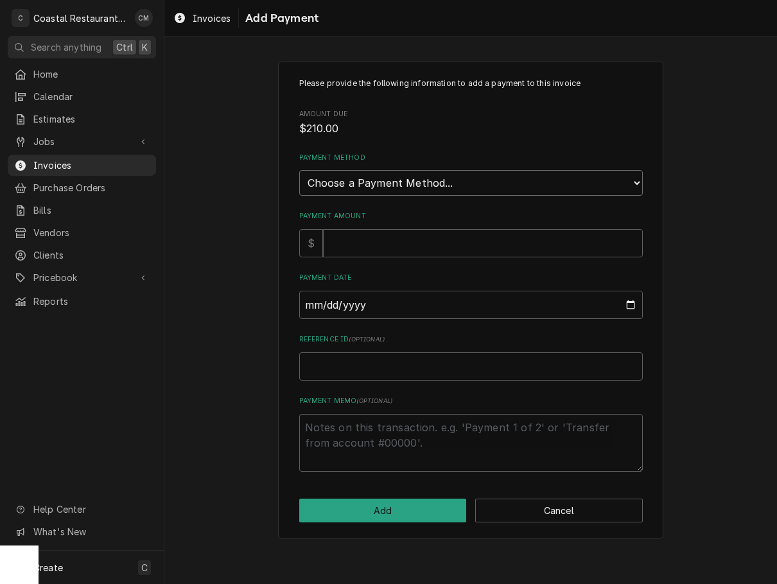
click at [414, 178] on select "Choose a Payment Method... Cash Check Credit/Debit Card ACH/eCheck Other" at bounding box center [470, 183] width 343 height 26
select select "2"
click at [299, 170] on select "Choose a Payment Method... Cash Check Credit/Debit Card ACH/eCheck Other" at bounding box center [470, 183] width 343 height 26
click at [395, 252] on input "Payment Amount" at bounding box center [483, 243] width 320 height 28
type textarea "x"
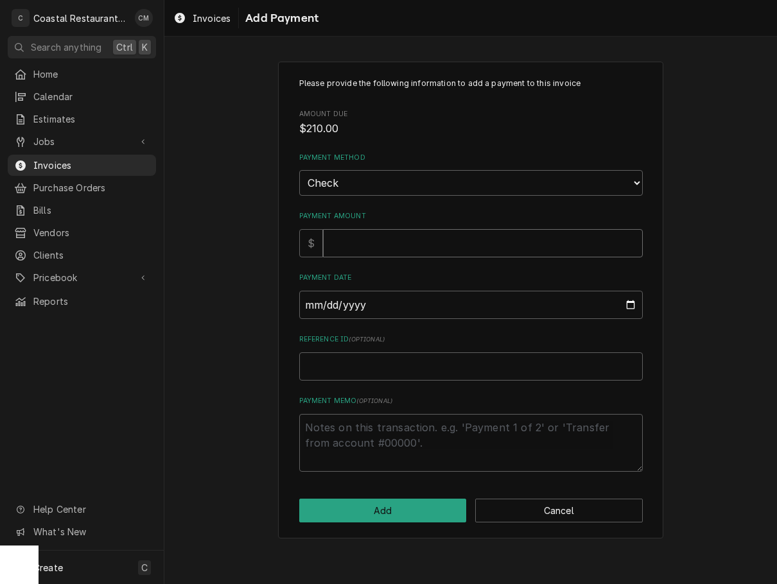
type input "2"
type textarea "x"
type input "21"
type textarea "x"
type input "210"
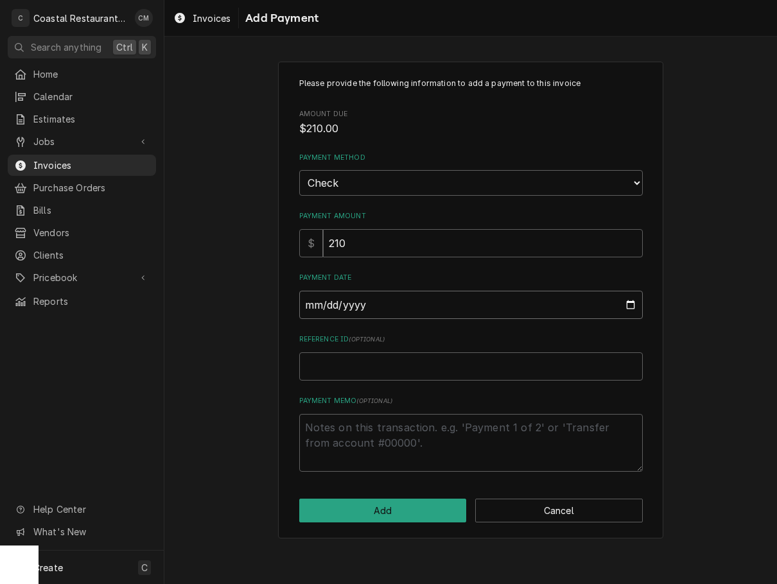
type input "0002-10-07"
type textarea "x"
type input "0020-10-07"
type textarea "x"
type input "0202-10-07"
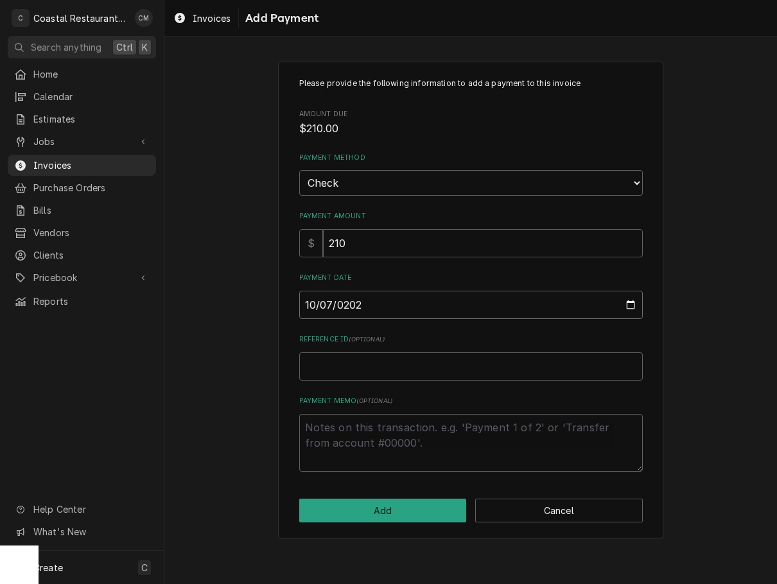
type textarea "x"
type input "2025-10-07"
type textarea "x"
type input "1"
type textarea "x"
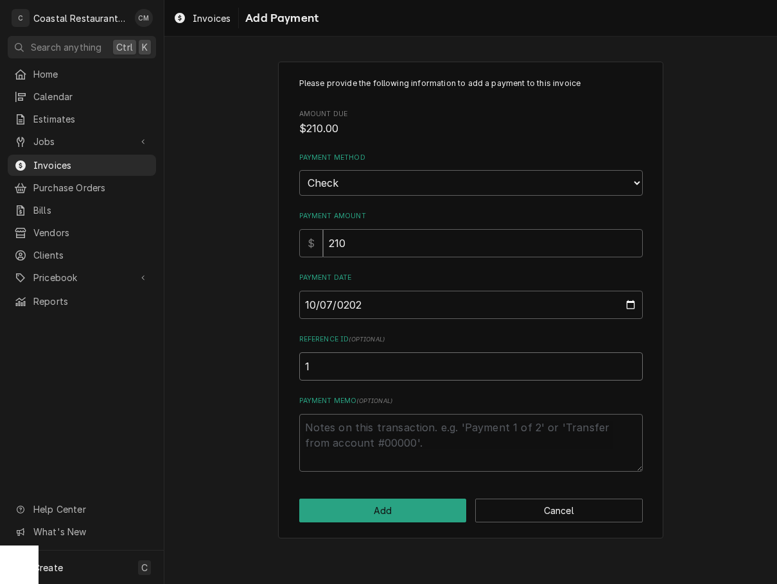
type input "14"
type textarea "x"
type input "149"
type textarea "x"
type input "1495"
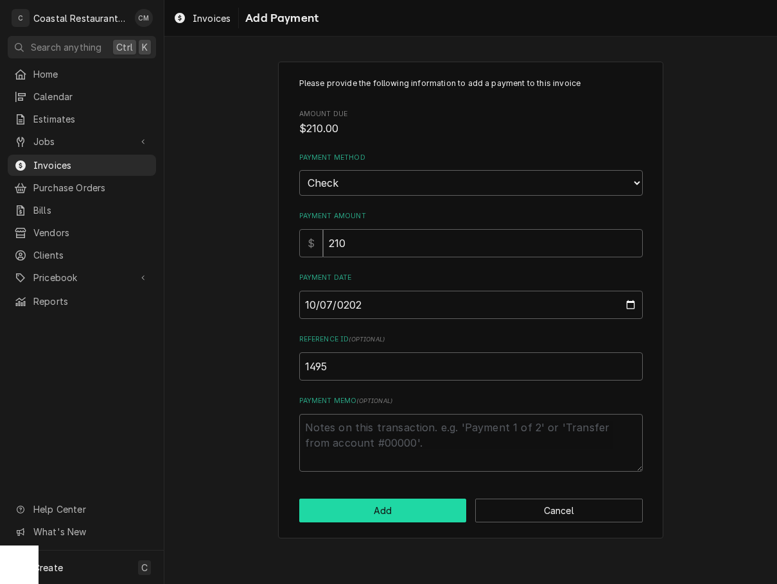
click button "Add" at bounding box center [382, 511] width 167 height 24
type textarea "x"
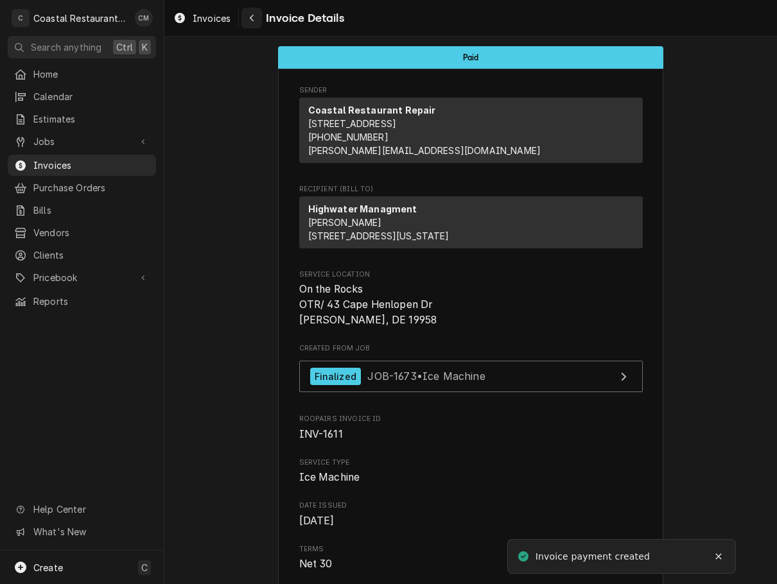
click at [249, 21] on icon "Navigate back" at bounding box center [252, 17] width 6 height 9
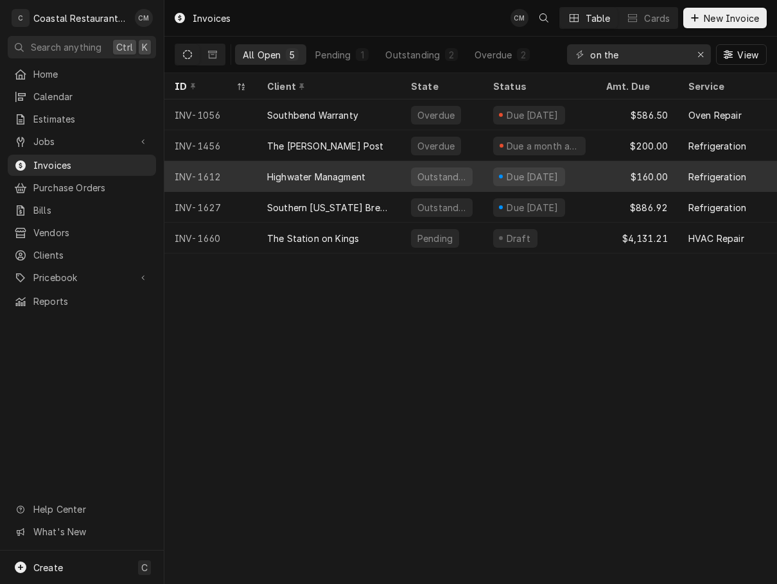
click at [389, 175] on div "Highwater Managment" at bounding box center [329, 176] width 144 height 31
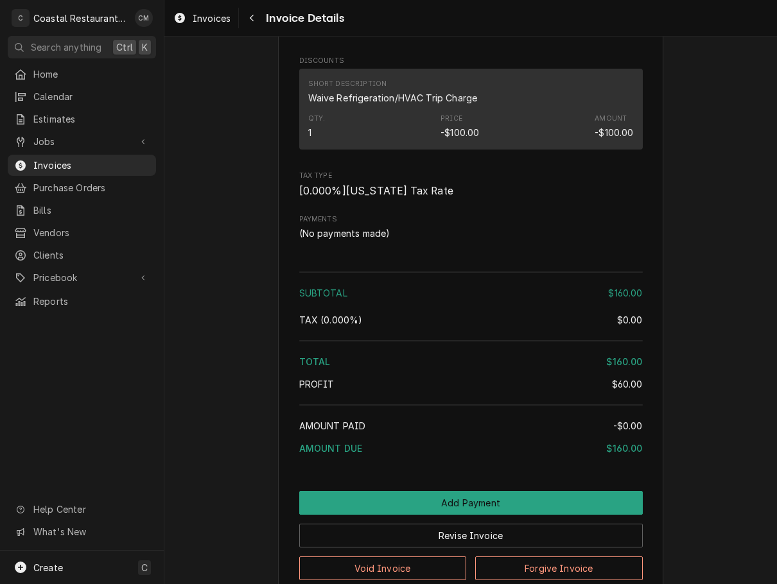
scroll to position [1442, 0]
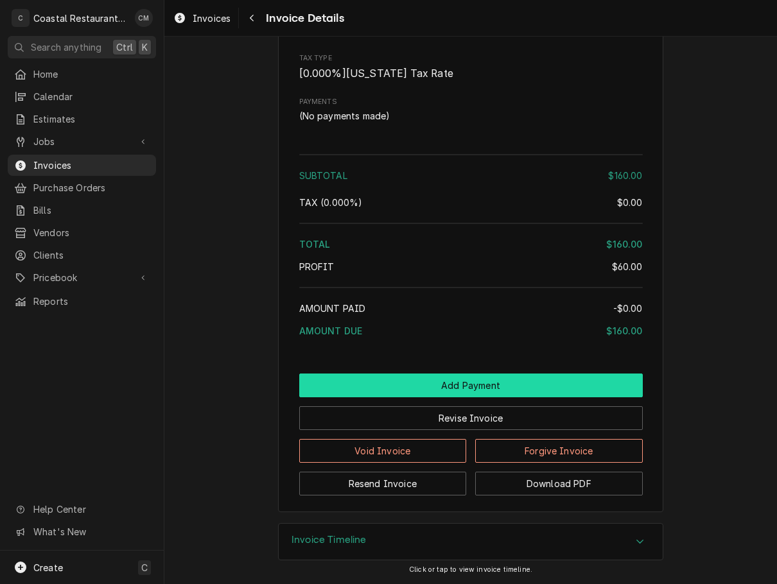
click at [390, 382] on button "Add Payment" at bounding box center [470, 385] width 343 height 24
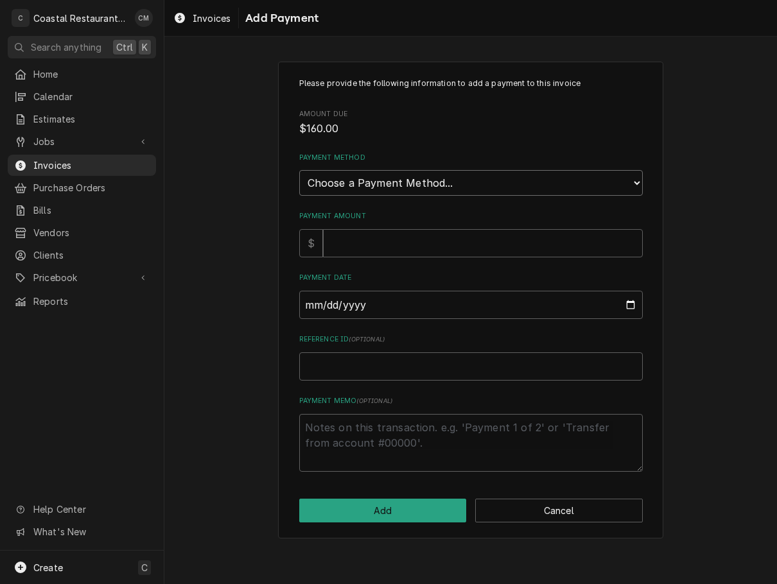
click at [408, 173] on select "Choose a Payment Method... Cash Check Credit/Debit Card ACH/eCheck Other" at bounding box center [470, 183] width 343 height 26
select select "2"
click at [299, 170] on select "Choose a Payment Method... Cash Check Credit/Debit Card ACH/eCheck Other" at bounding box center [470, 183] width 343 height 26
click at [373, 251] on input "Payment Amount" at bounding box center [483, 243] width 320 height 28
type textarea "x"
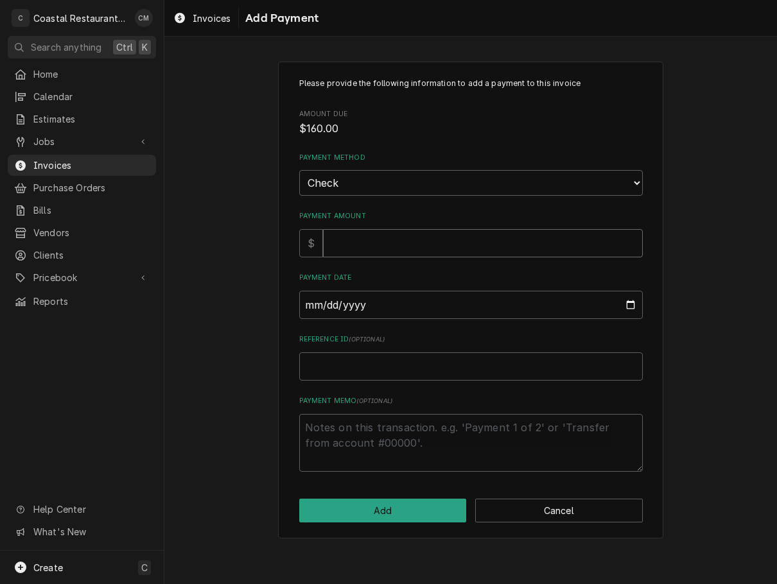
type input "1"
type textarea "x"
type input "16"
type textarea "x"
type input "160"
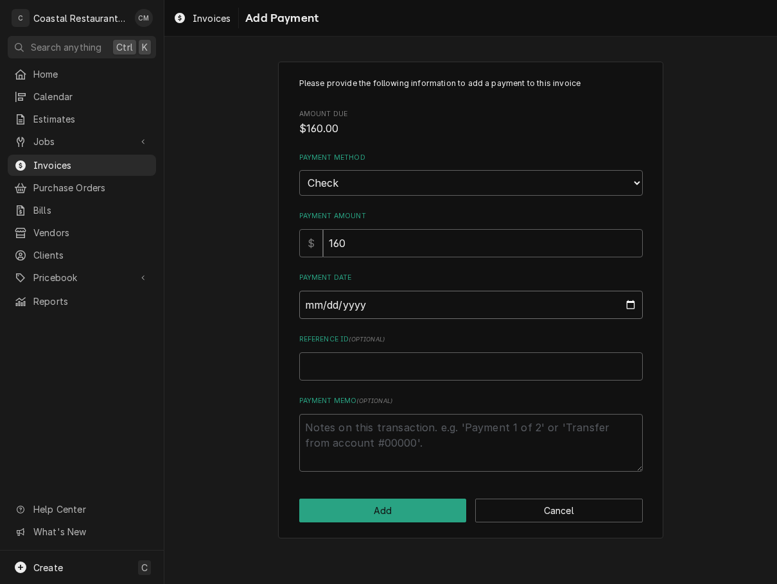
type input "0002-10-07"
type textarea "x"
type input "0020-10-07"
type textarea "x"
type input "0202-10-07"
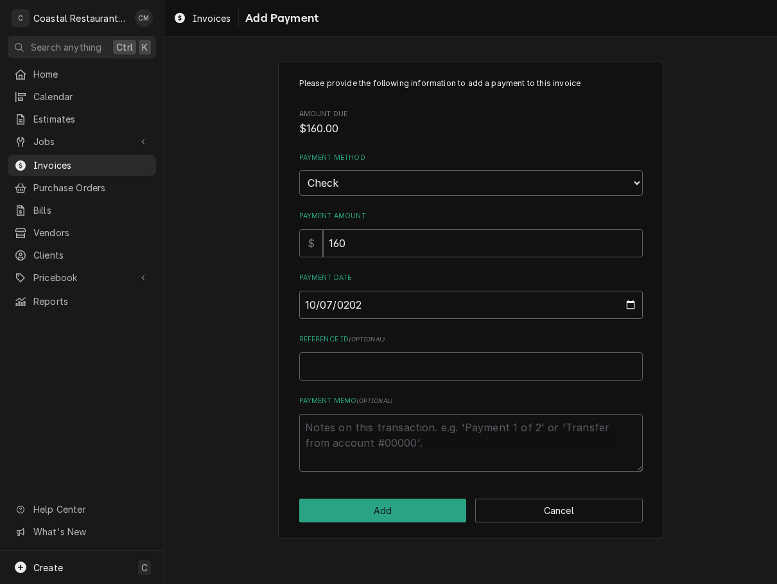
type textarea "x"
type input "2025-10-07"
type textarea "x"
type input "1"
type textarea "x"
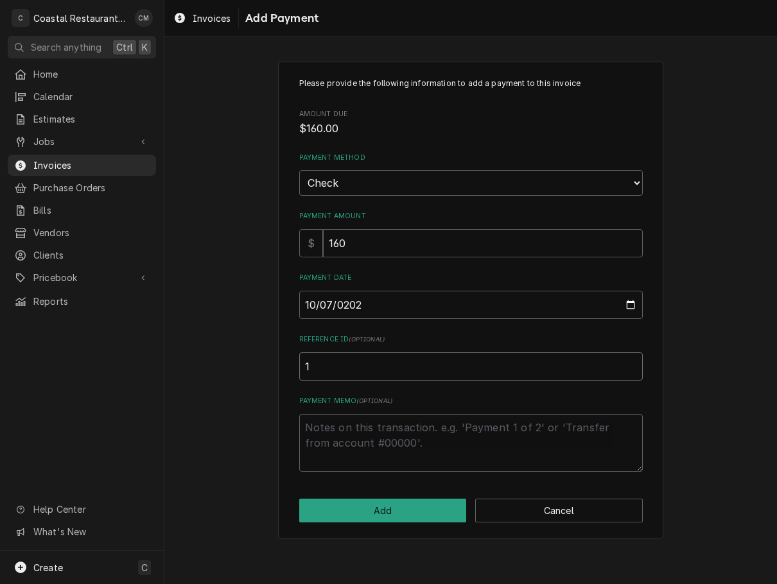
type input "14"
type textarea "x"
type input "149"
type textarea "x"
type input "1495"
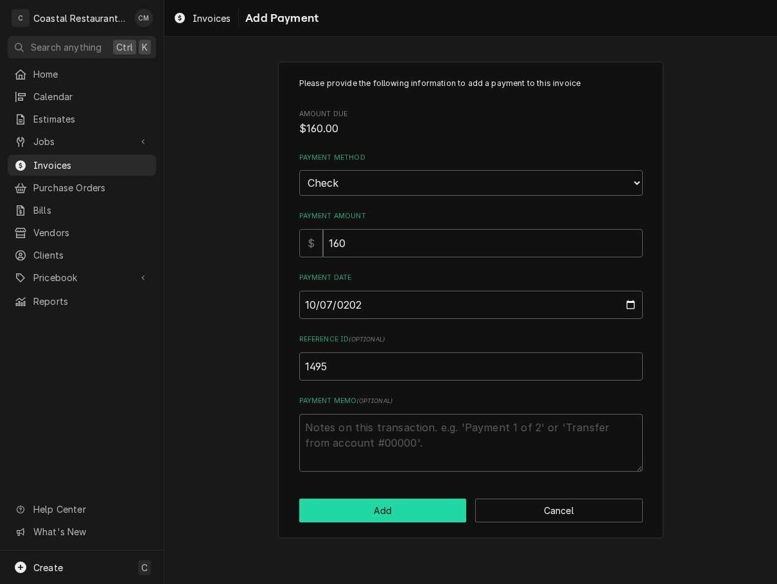
click button "Add" at bounding box center [382, 511] width 167 height 24
type textarea "x"
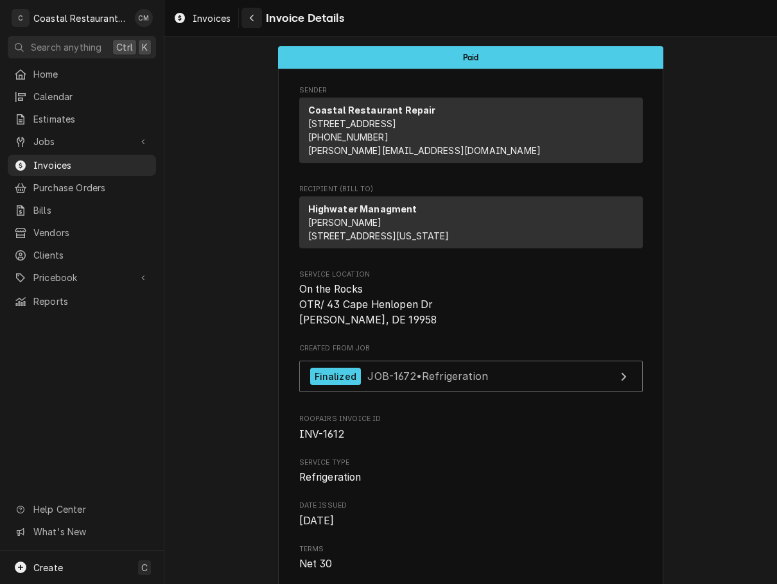
click at [248, 17] on div "Navigate back" at bounding box center [251, 18] width 13 height 13
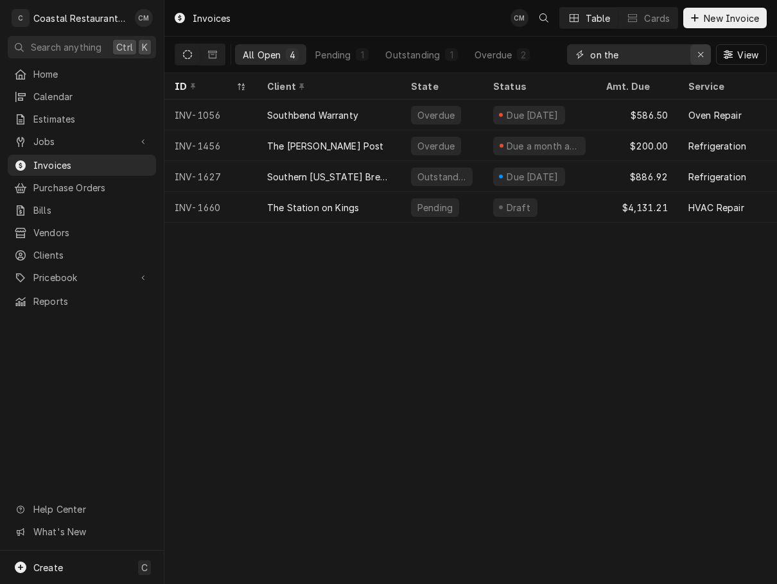
click at [699, 56] on icon "Erase input" at bounding box center [700, 54] width 7 height 9
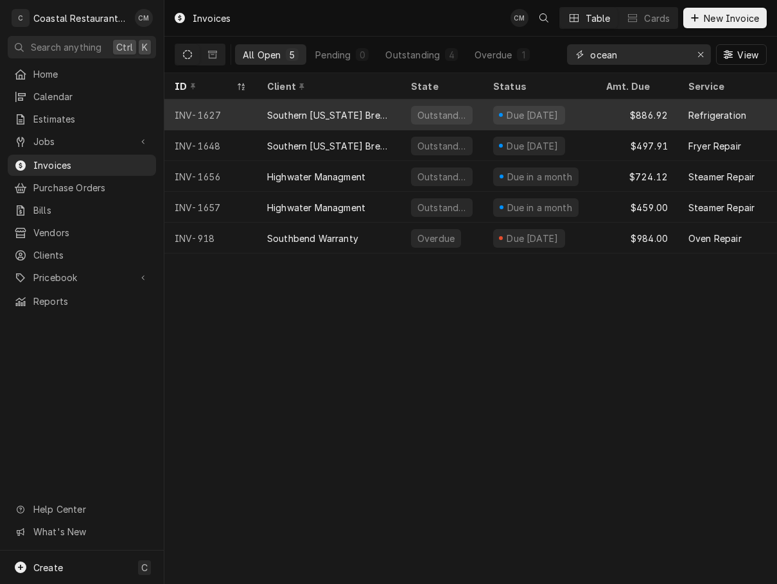
type input "ocean"
click at [388, 119] on div "Southern [US_STATE] Brewing Company" at bounding box center [328, 114] width 123 height 13
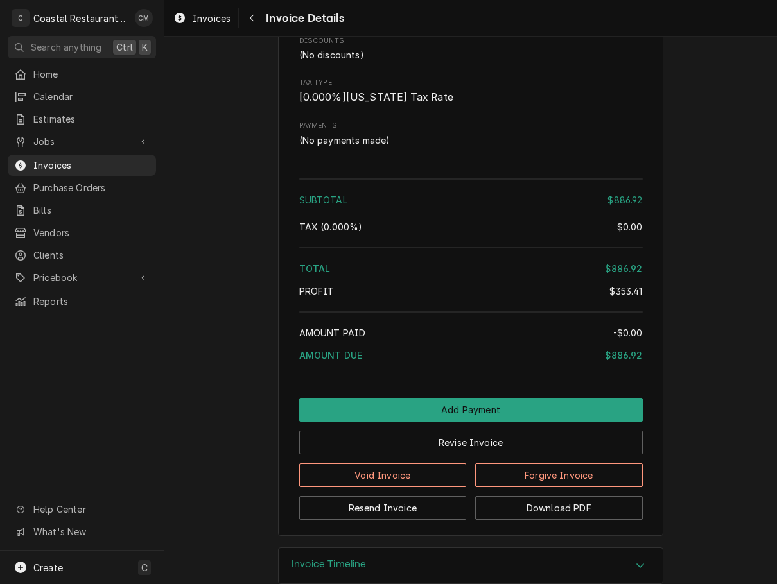
scroll to position [1477, 0]
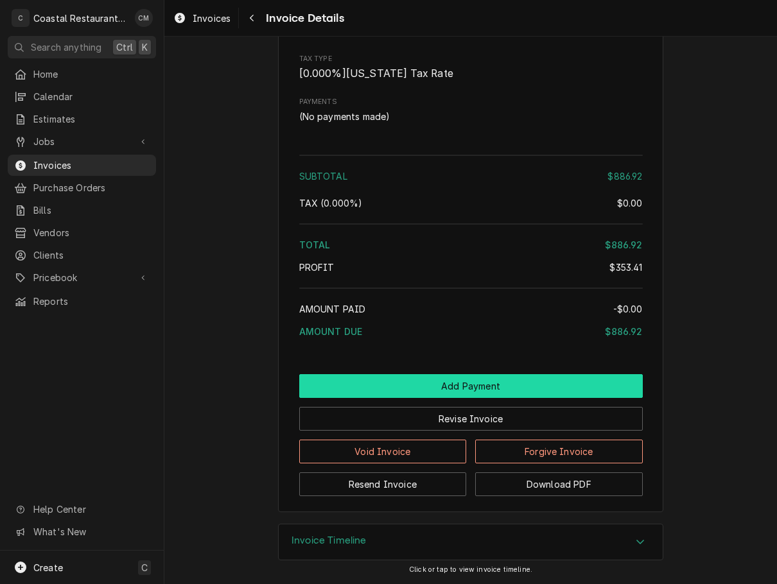
click at [434, 377] on button "Add Payment" at bounding box center [470, 386] width 343 height 24
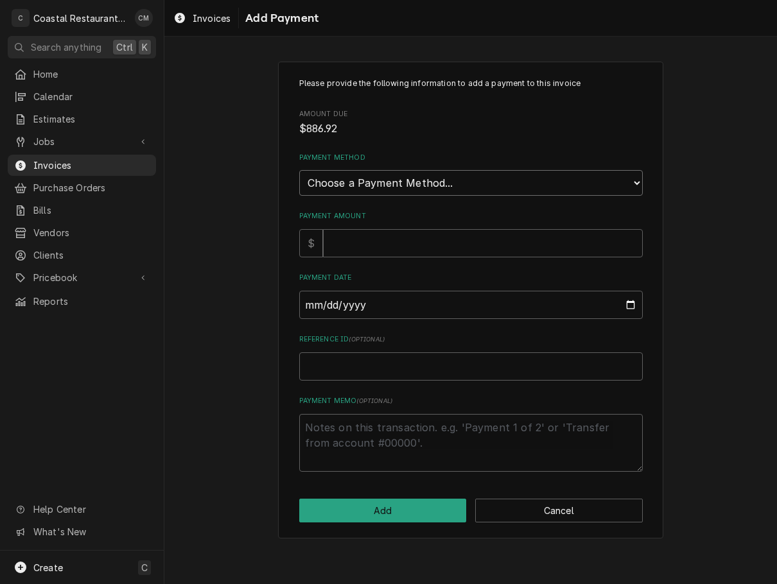
click at [387, 187] on select "Choose a Payment Method... Cash Check Credit/Debit Card ACH/eCheck Other" at bounding box center [470, 183] width 343 height 26
select select "3"
click at [299, 170] on select "Choose a Payment Method... Cash Check Credit/Debit Card ACH/eCheck Other" at bounding box center [470, 183] width 343 height 26
type textarea "x"
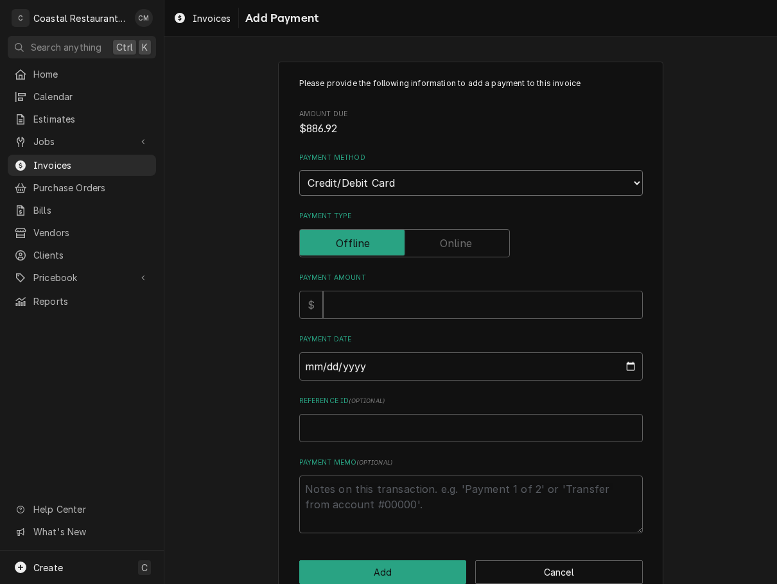
click at [397, 178] on select "Choose a Payment Method... Cash Check Credit/Debit Card ACH/eCheck Other" at bounding box center [470, 183] width 343 height 26
select select "2"
click at [299, 170] on select "Choose a Payment Method... Cash Check Credit/Debit Card ACH/eCheck Other" at bounding box center [470, 183] width 343 height 26
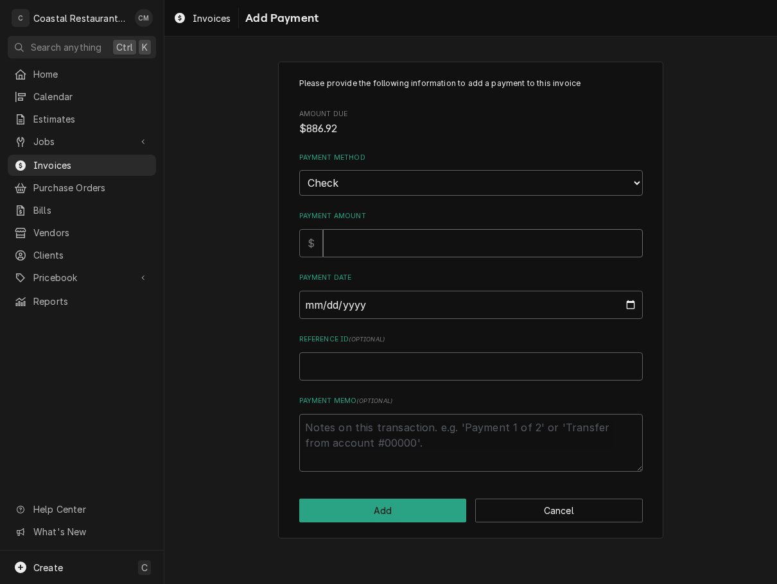
click at [370, 252] on input "Payment Amount" at bounding box center [483, 243] width 320 height 28
type textarea "x"
type input "8"
type textarea "x"
type input "88"
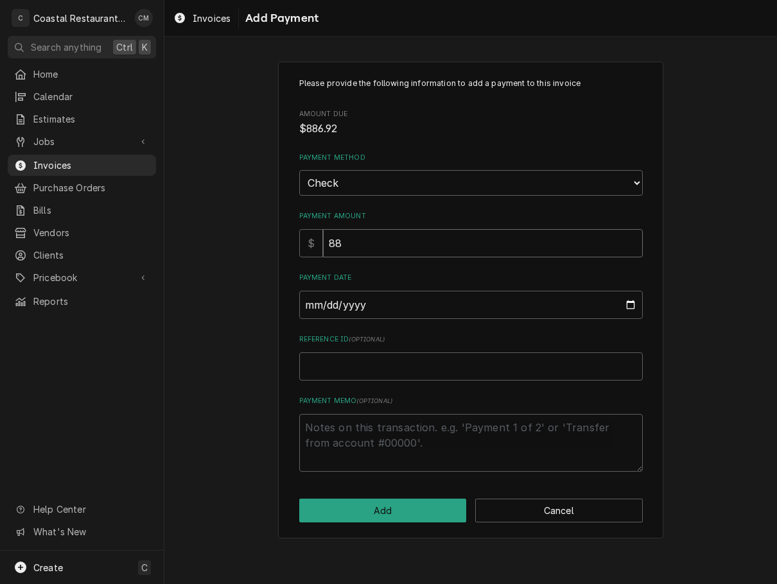
type textarea "x"
type input "886"
type textarea "x"
type input "886.9"
type textarea "x"
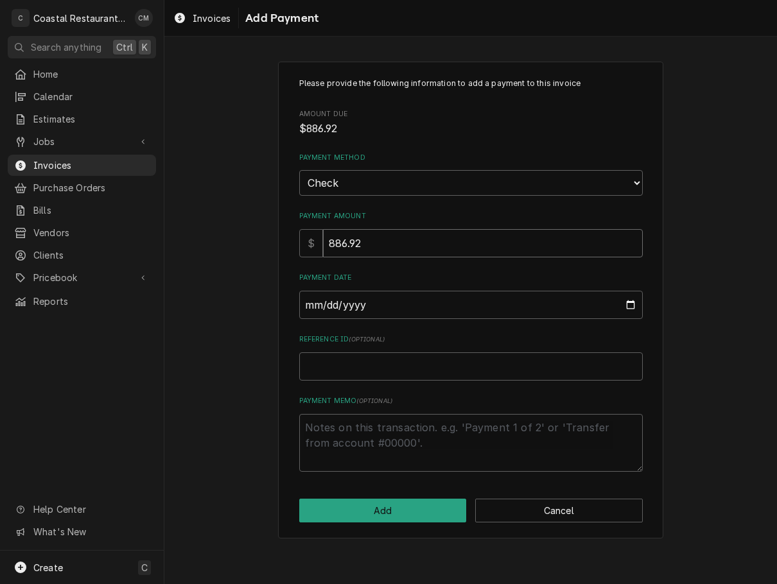
type input "886.92"
type input "0002-10-07"
type textarea "x"
type input "0020-10-07"
type textarea "x"
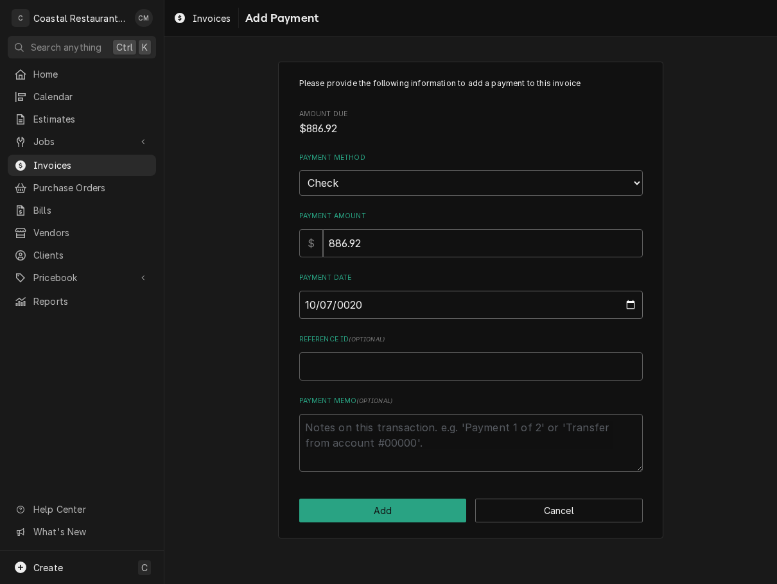
type input "0202-10-07"
type textarea "x"
type input "2025-10-07"
type textarea "x"
type input "3"
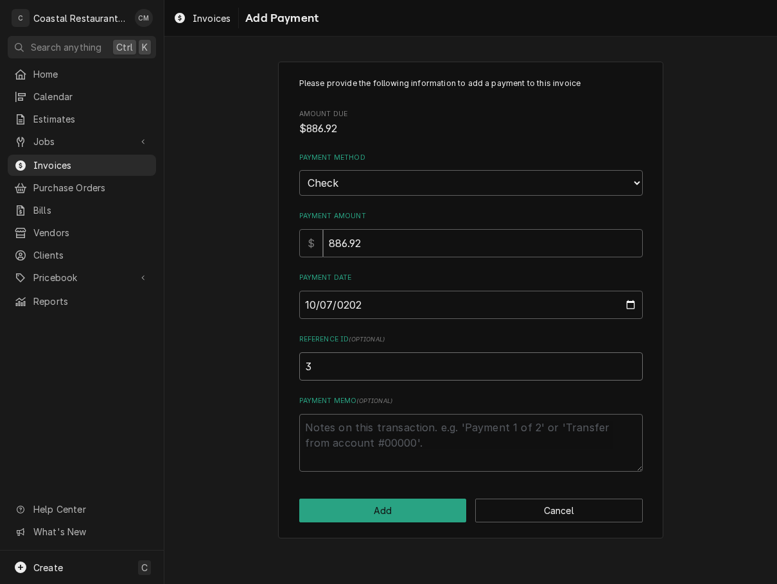
type textarea "x"
type input "35"
type textarea "x"
type input "359"
type textarea "x"
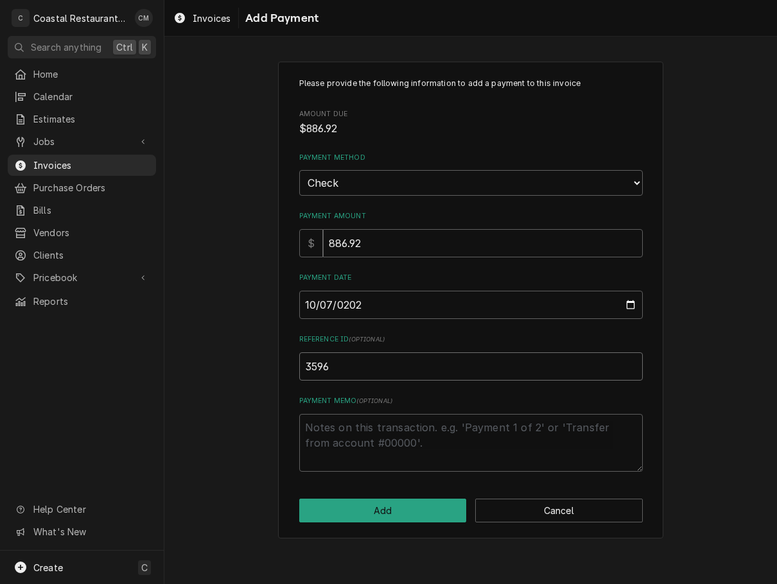
type input "3596"
click button "Add" at bounding box center [382, 511] width 167 height 24
type textarea "x"
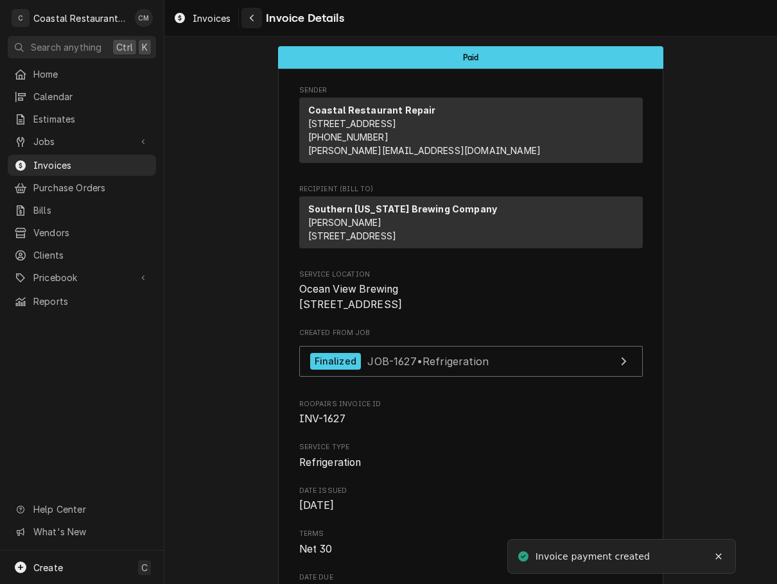
click at [254, 12] on div "Navigate back" at bounding box center [251, 18] width 13 height 13
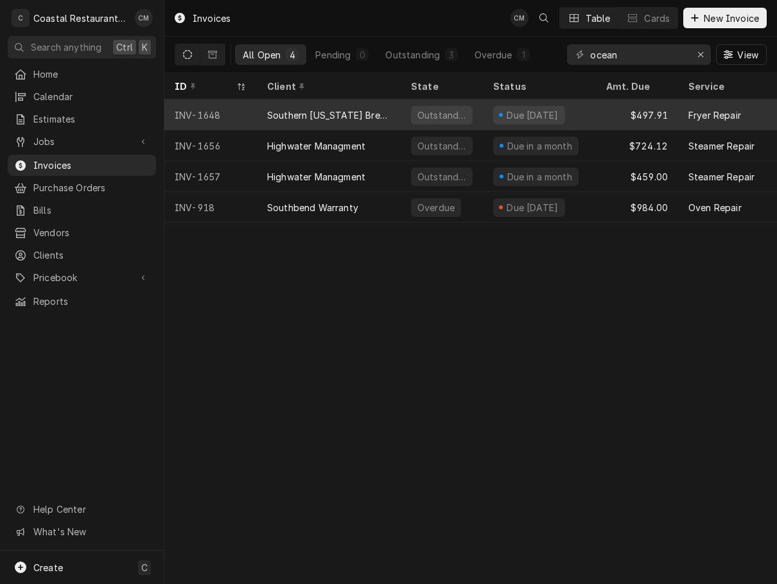
click at [377, 110] on div "Southern [US_STATE] Brewing Company" at bounding box center [328, 114] width 123 height 13
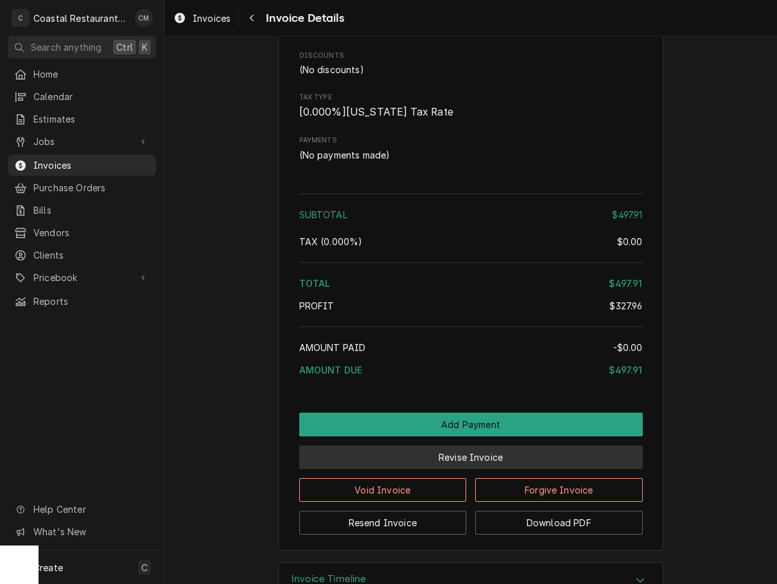
scroll to position [1382, 0]
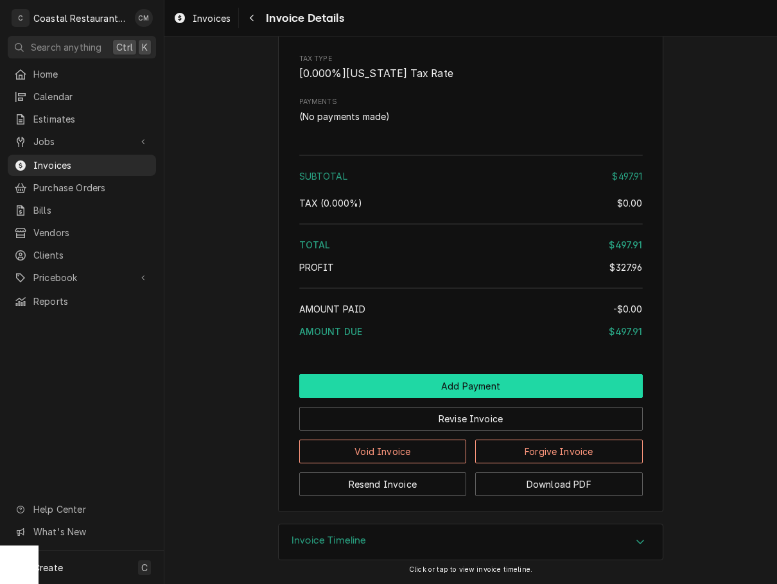
click at [477, 381] on button "Add Payment" at bounding box center [470, 386] width 343 height 24
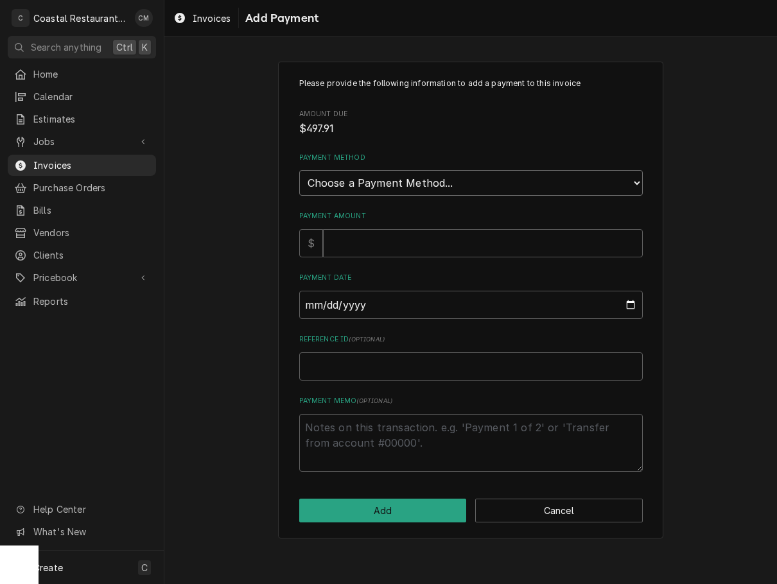
click at [406, 179] on select "Choose a Payment Method... Cash Check Credit/Debit Card ACH/eCheck Other" at bounding box center [470, 183] width 343 height 26
select select "2"
click at [299, 170] on select "Choose a Payment Method... Cash Check Credit/Debit Card ACH/eCheck Other" at bounding box center [470, 183] width 343 height 26
click at [377, 247] on input "Payment Amount" at bounding box center [483, 243] width 320 height 28
type textarea "x"
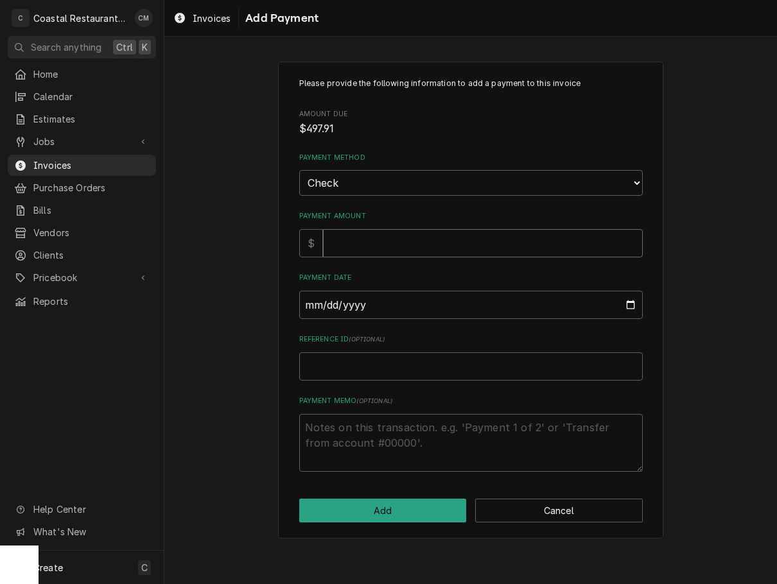
type input "4"
type textarea "x"
type input "49"
type textarea "x"
type input "497"
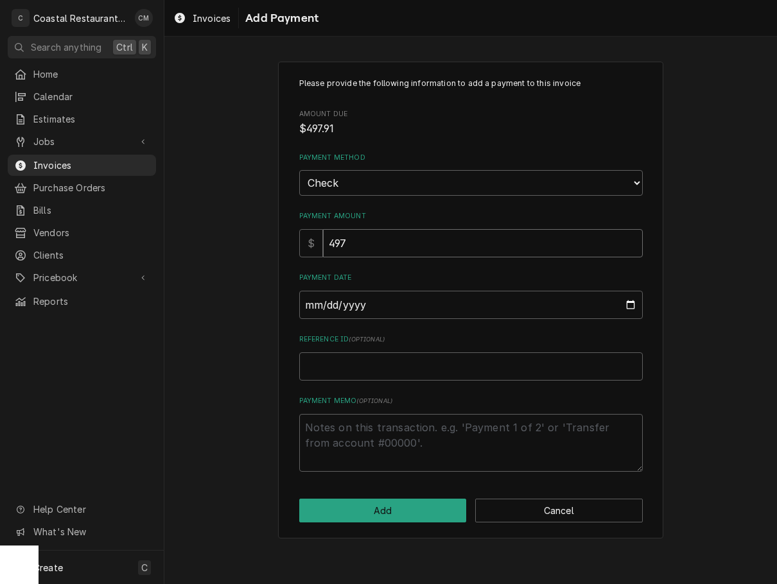
type textarea "x"
type input "497.9"
type textarea "x"
type input "497.91"
type input "0002-10-07"
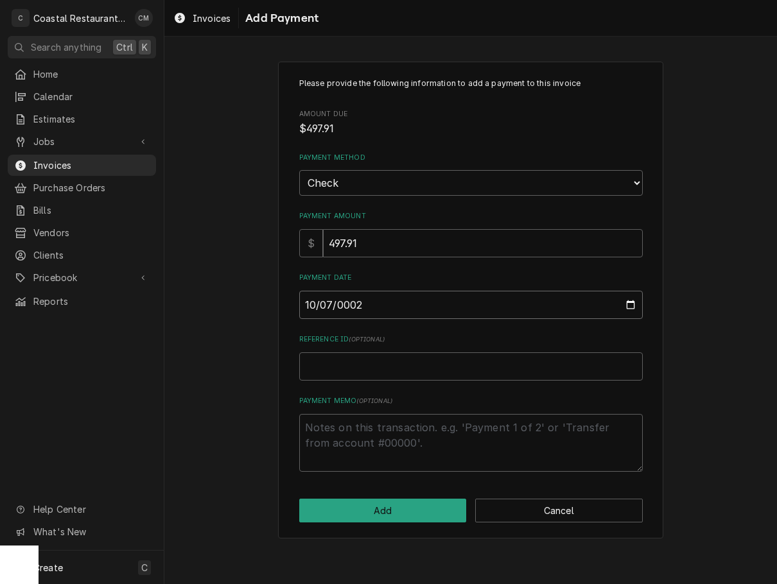
type textarea "x"
type input "0020-10-07"
type textarea "x"
type input "0202-10-07"
type textarea "x"
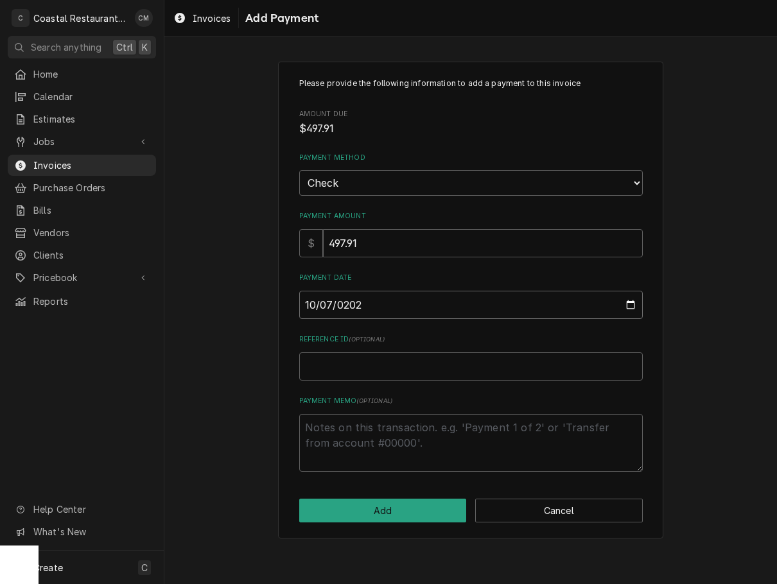
type input "2025-10-07"
type textarea "x"
type input "3"
type textarea "x"
type input "35"
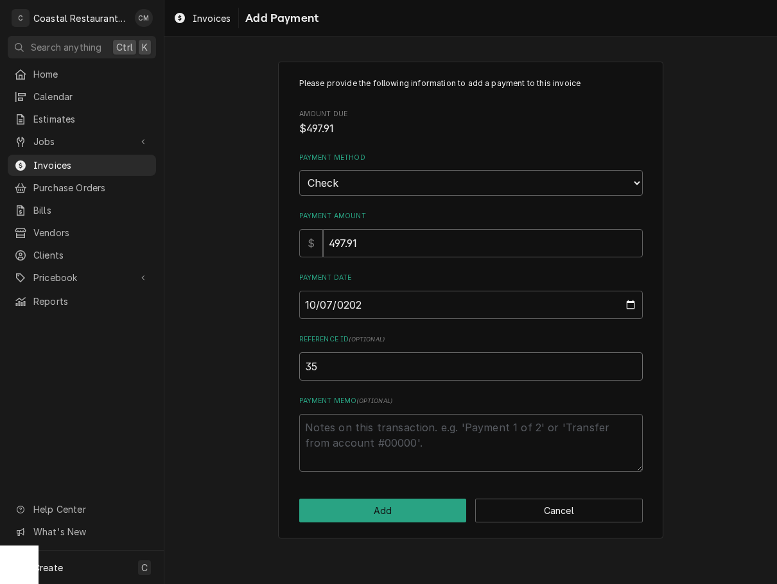
type textarea "x"
type input "359"
type textarea "x"
type input "3596"
click button "Add" at bounding box center [382, 511] width 167 height 24
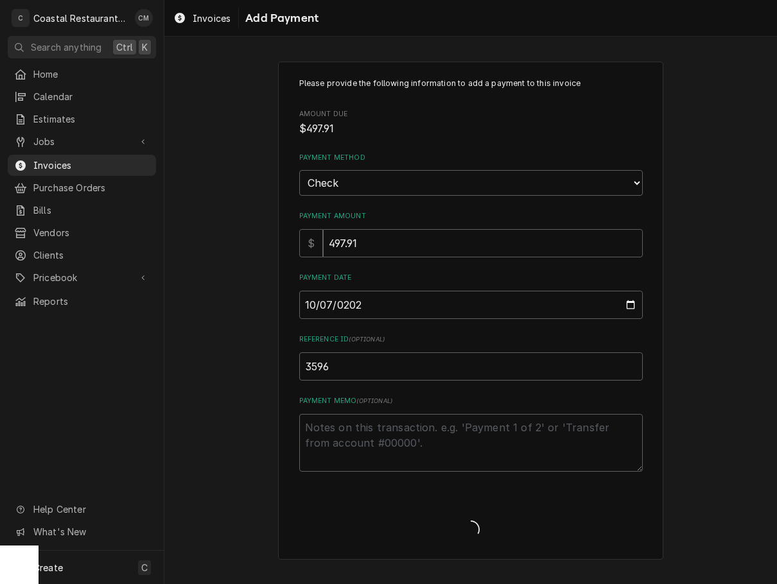
type textarea "x"
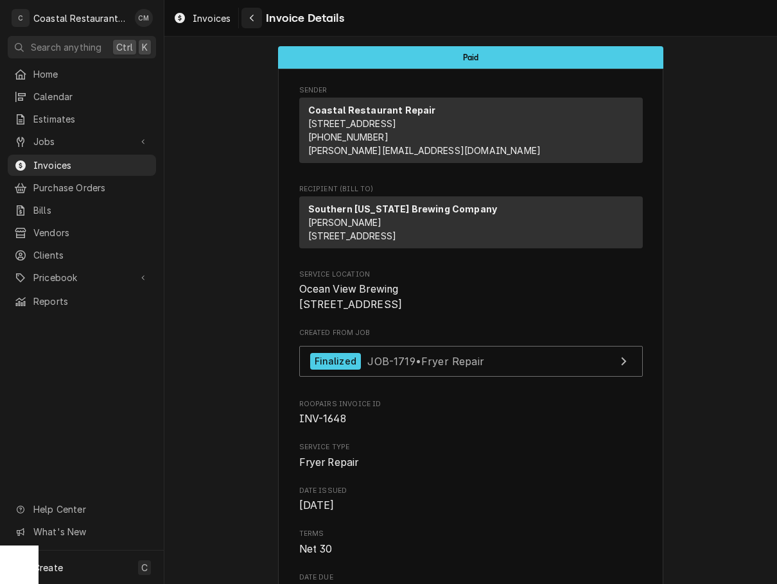
drag, startPoint x: 249, startPoint y: 12, endPoint x: 256, endPoint y: 21, distance: 10.9
click at [249, 12] on div "Navigate back" at bounding box center [251, 18] width 13 height 13
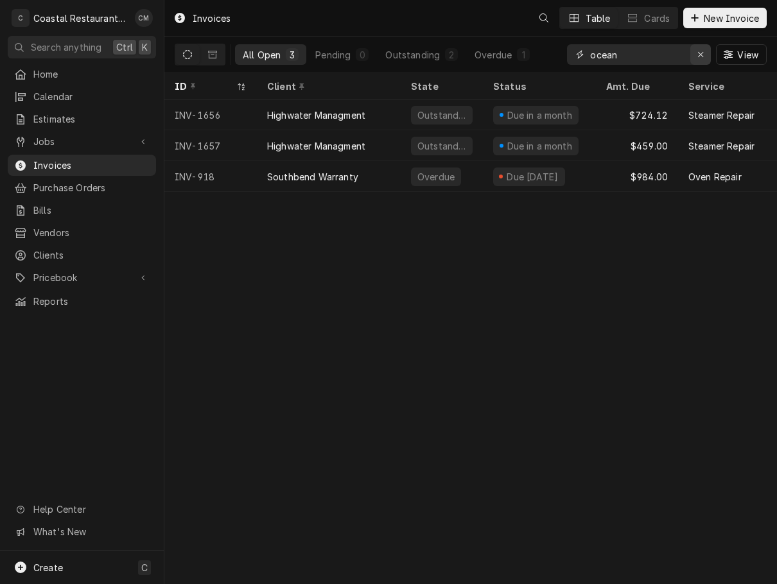
click at [701, 56] on icon "Erase input" at bounding box center [700, 54] width 7 height 9
click at [660, 59] on input "Dynamic Content Wrapper" at bounding box center [650, 54] width 121 height 21
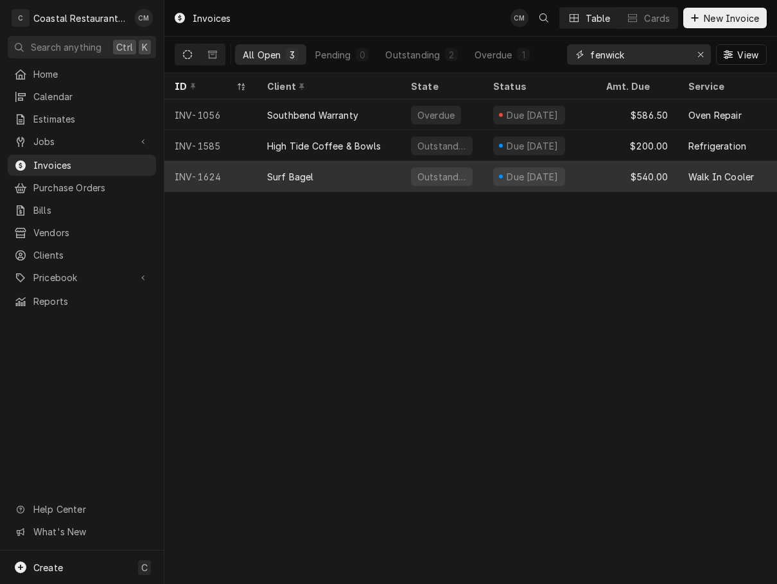
type input "fenwick"
click at [370, 173] on div "Surf Bagel" at bounding box center [329, 176] width 144 height 31
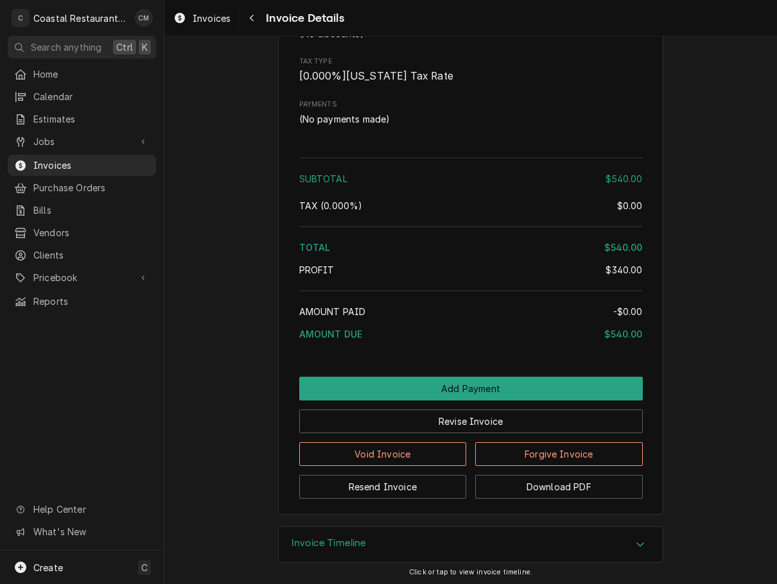
scroll to position [1269, 0]
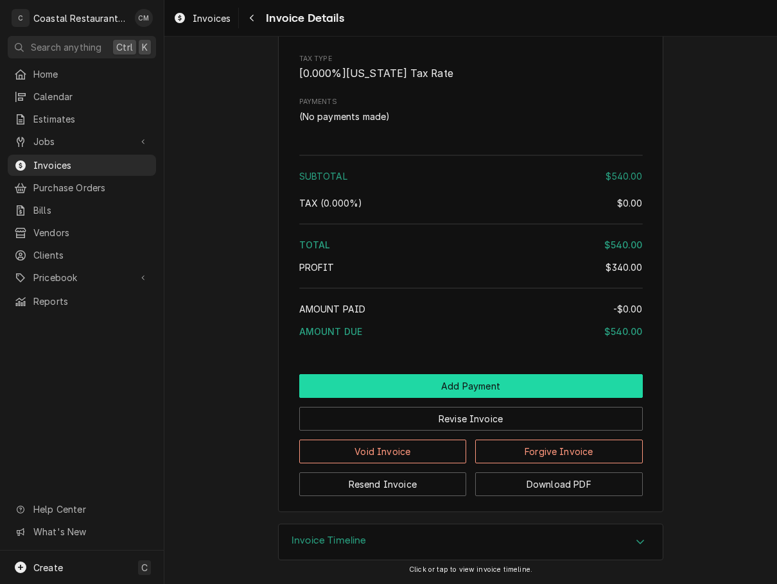
click at [473, 379] on button "Add Payment" at bounding box center [470, 386] width 343 height 24
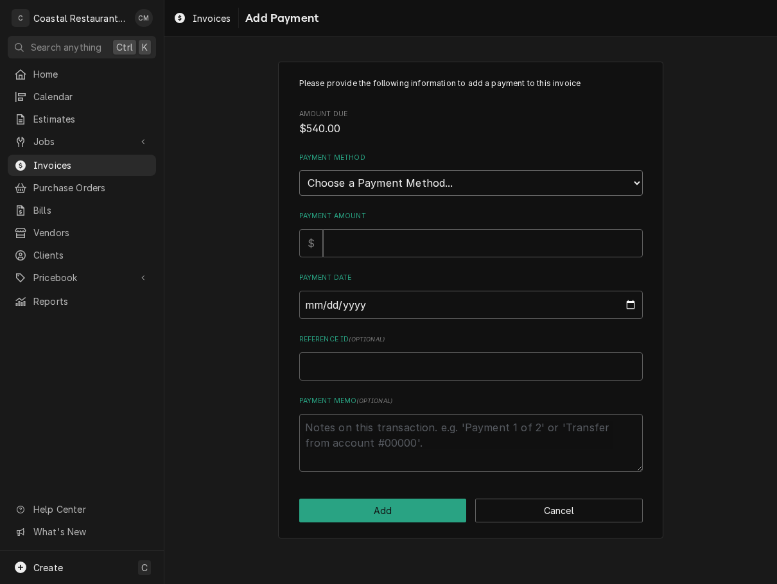
click at [433, 185] on select "Choose a Payment Method... Cash Check Credit/Debit Card ACH/eCheck Other" at bounding box center [470, 183] width 343 height 26
select select "2"
click at [299, 170] on select "Choose a Payment Method... Cash Check Credit/Debit Card ACH/eCheck Other" at bounding box center [470, 183] width 343 height 26
click at [410, 246] on input "Payment Amount" at bounding box center [483, 243] width 320 height 28
type textarea "x"
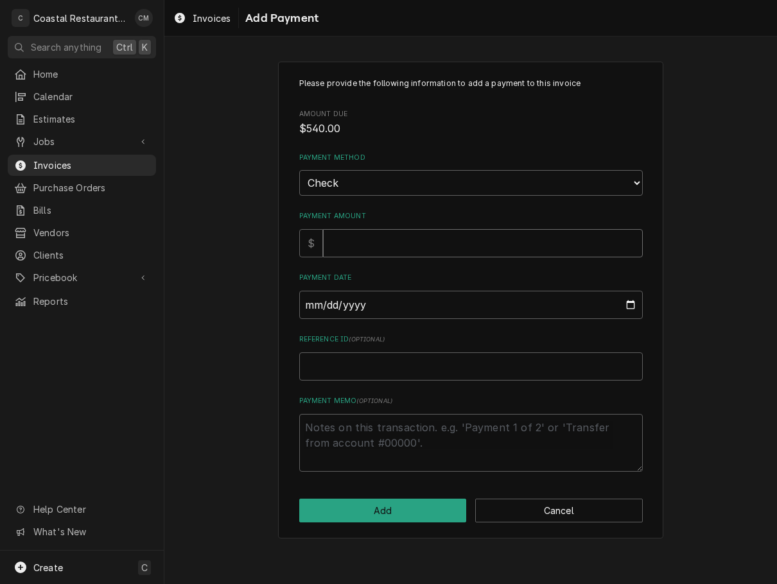
type input "5"
type textarea "x"
type input "54"
type textarea "x"
type input "540"
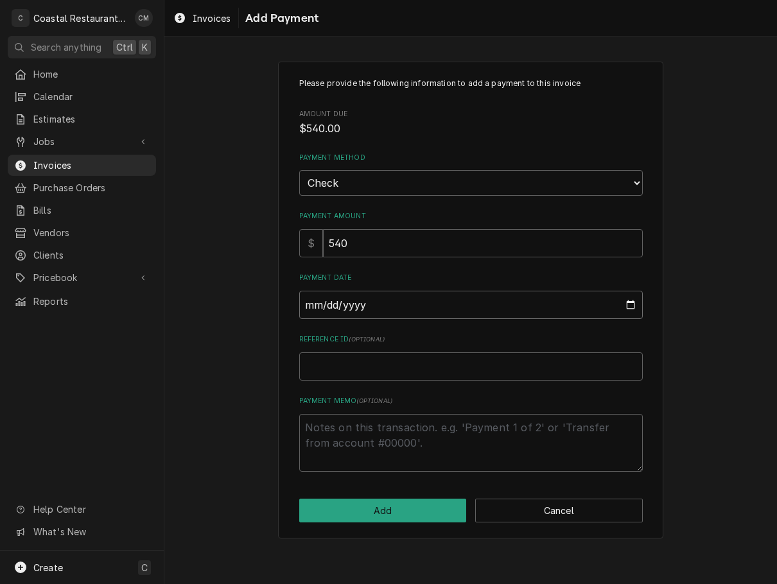
type input "0002-10-07"
type textarea "x"
type input "0020-10-07"
type textarea "x"
type input "0202-10-07"
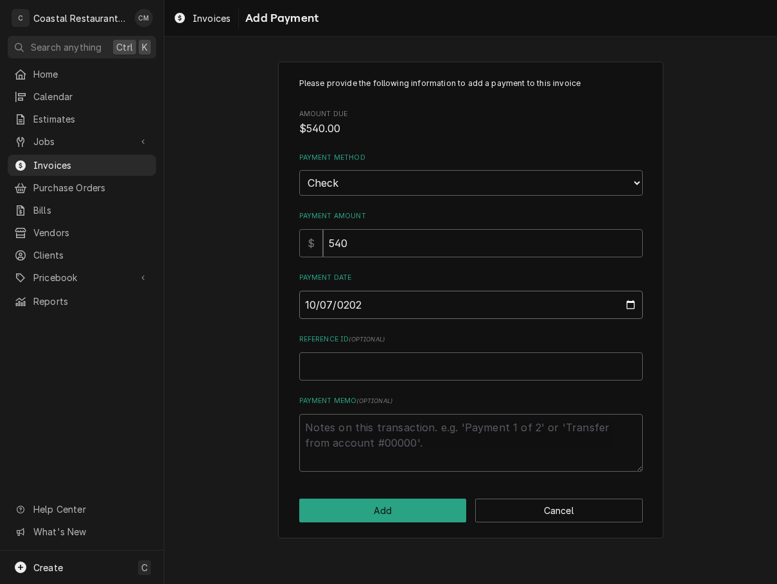
type textarea "x"
type input "[DATE]"
type textarea "x"
type input "7"
type textarea "x"
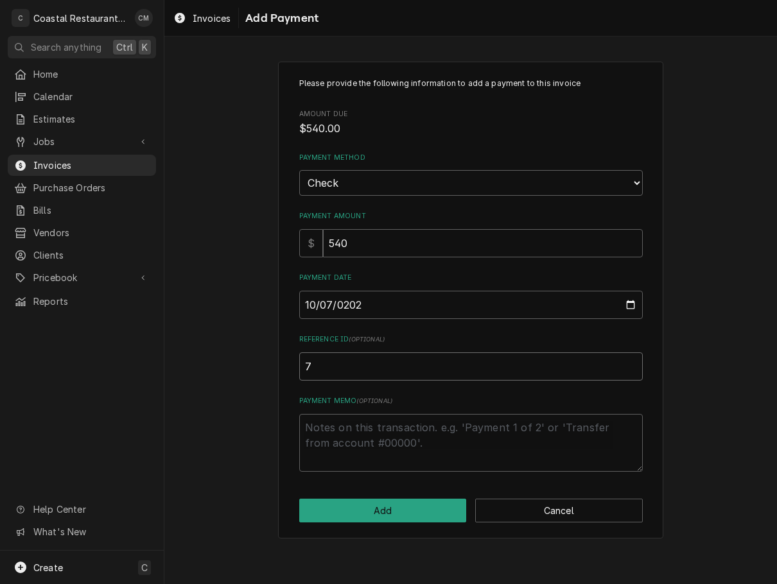
type input "71"
type textarea "x"
type input "714"
click button "Add" at bounding box center [382, 511] width 167 height 24
type textarea "x"
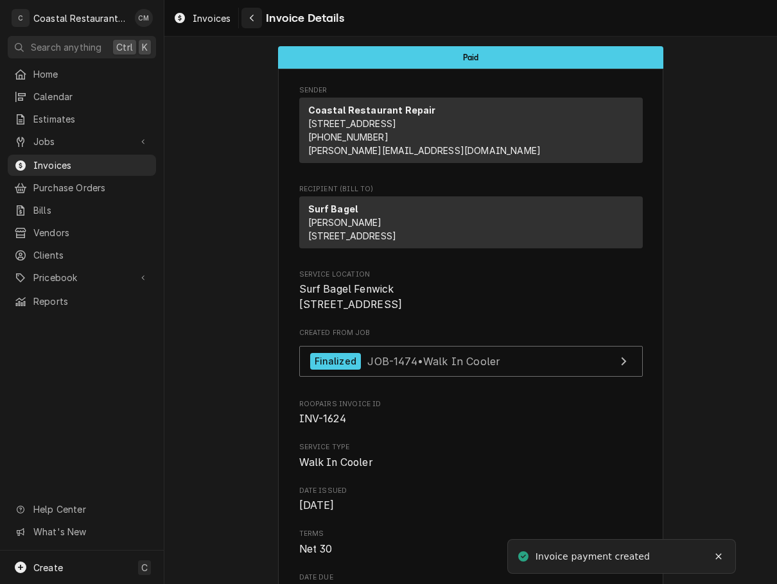
click at [250, 13] on div "Navigate back" at bounding box center [251, 18] width 13 height 13
